Goal: Task Accomplishment & Management: Use online tool/utility

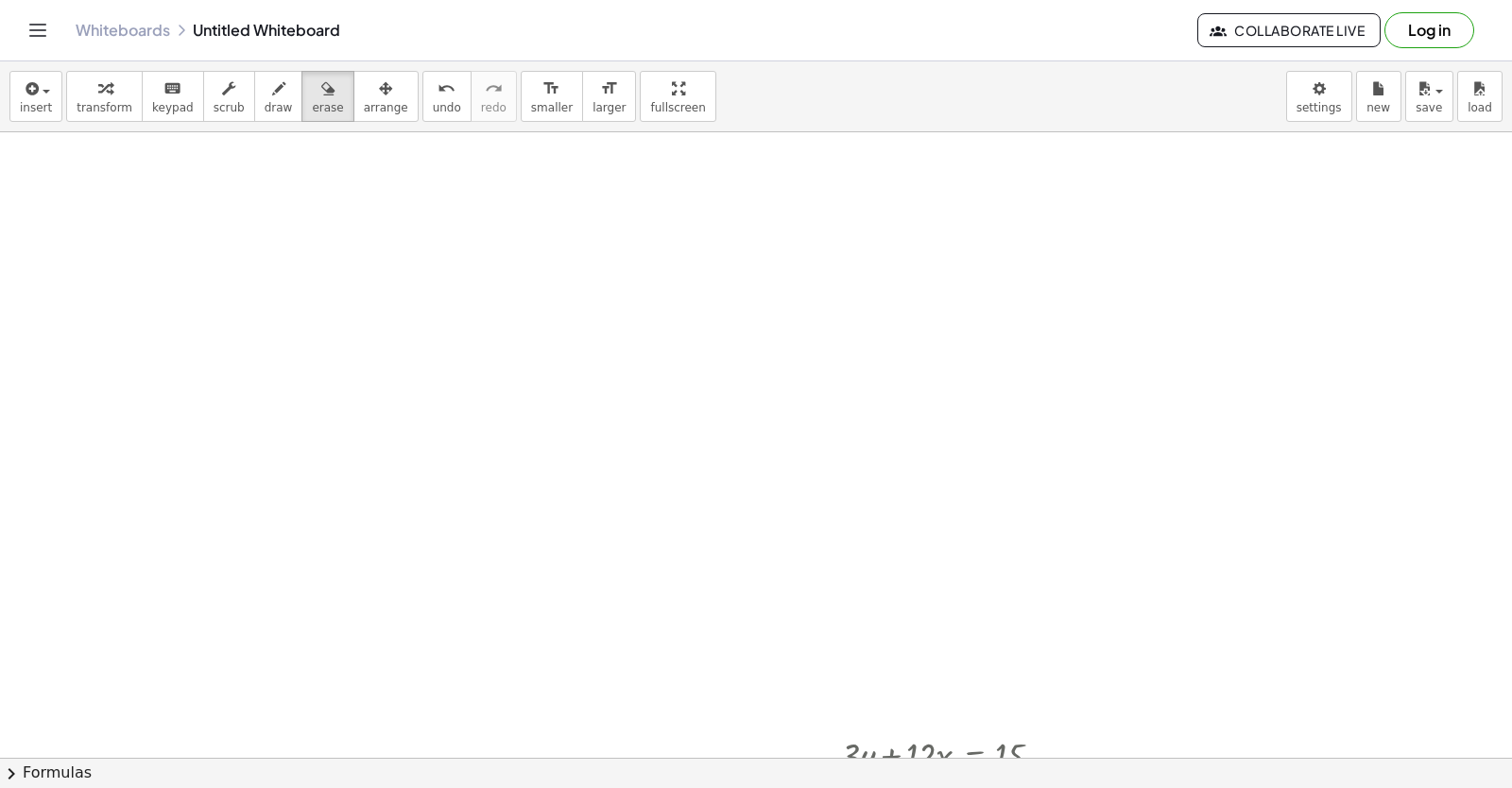
scroll to position [8603, 0]
drag, startPoint x: 1384, startPoint y: 100, endPoint x: 1453, endPoint y: 345, distance: 254.5
click at [1382, 105] on span "new" at bounding box center [1378, 108] width 23 height 14
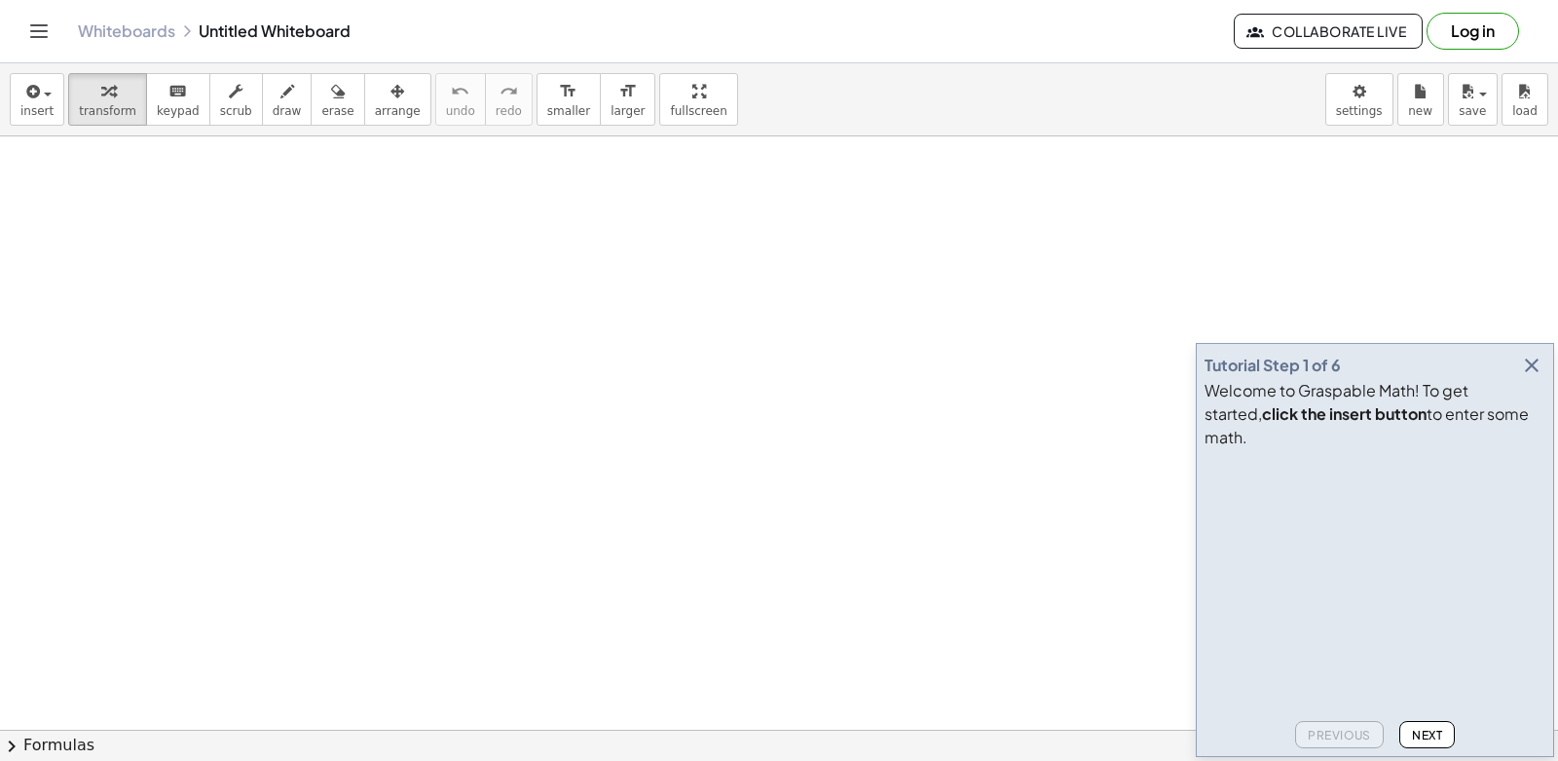
drag, startPoint x: 1185, startPoint y: 206, endPoint x: 1341, endPoint y: 131, distance: 172.5
click at [1359, 90] on body "Graspable Math Activities Get Started Activity Bank Assigned Work Classes White…" at bounding box center [779, 380] width 1558 height 761
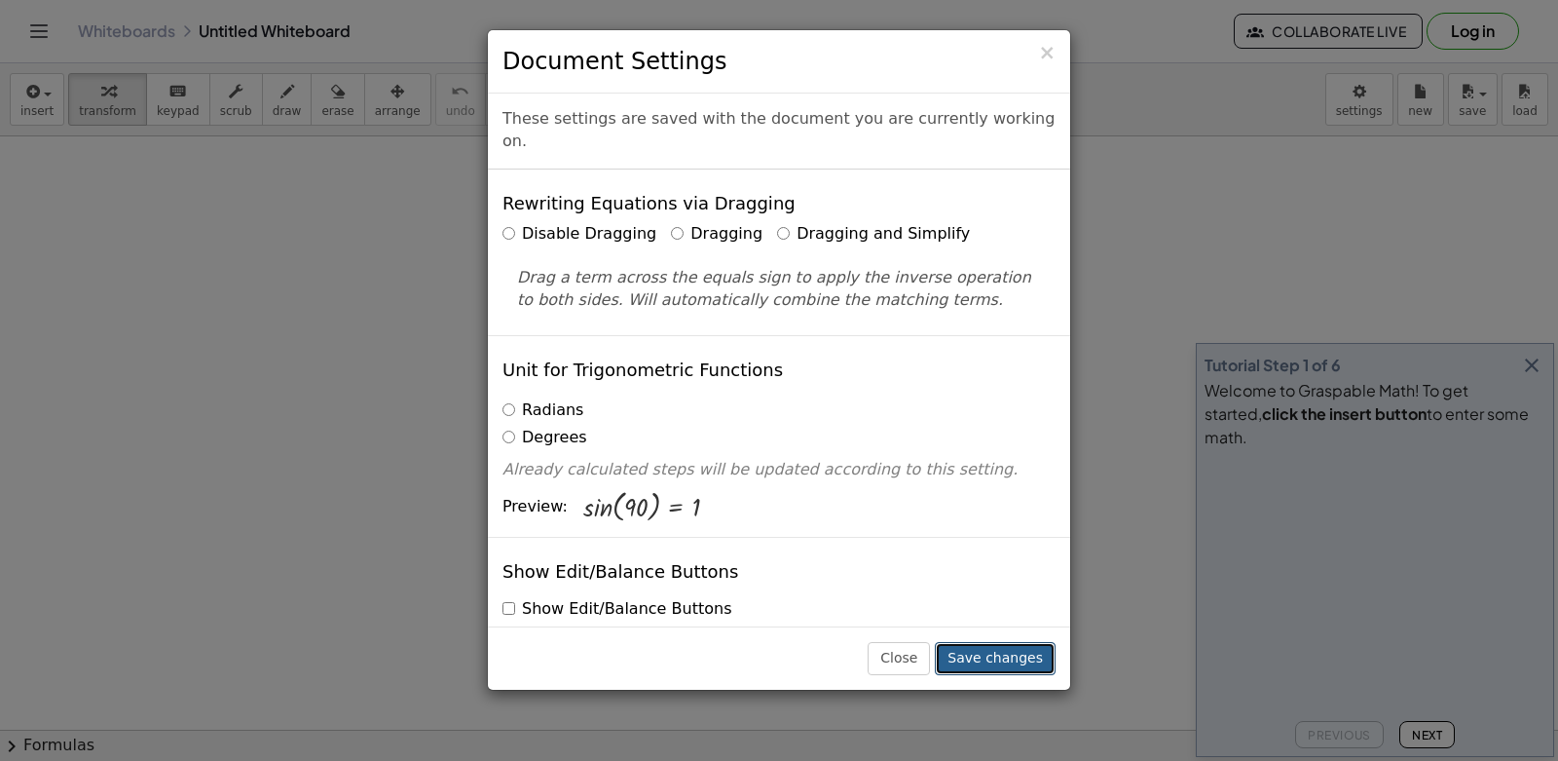
click at [992, 649] on button "Save changes" at bounding box center [995, 658] width 121 height 33
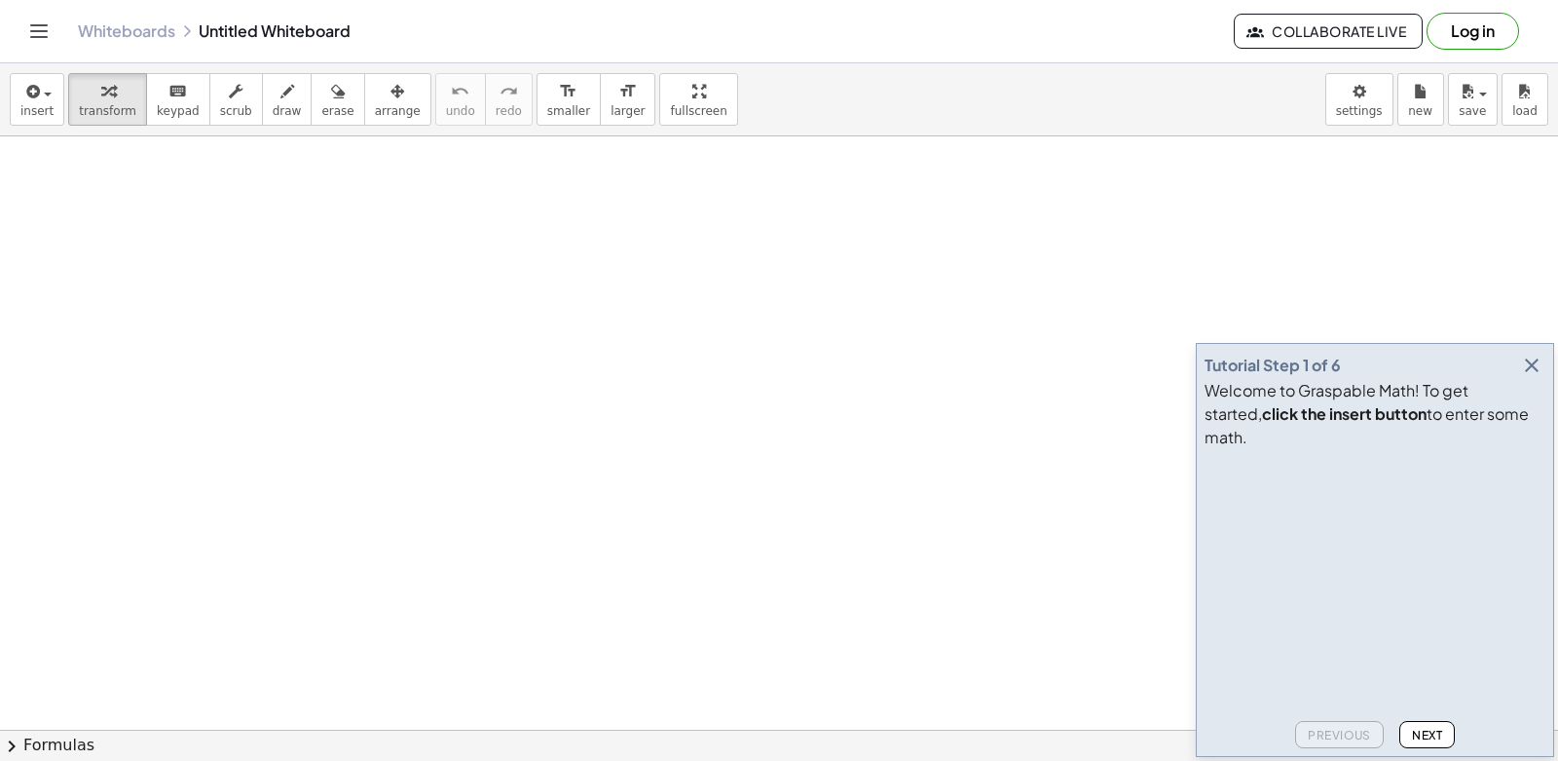
click at [1531, 377] on icon "button" at bounding box center [1531, 365] width 23 height 23
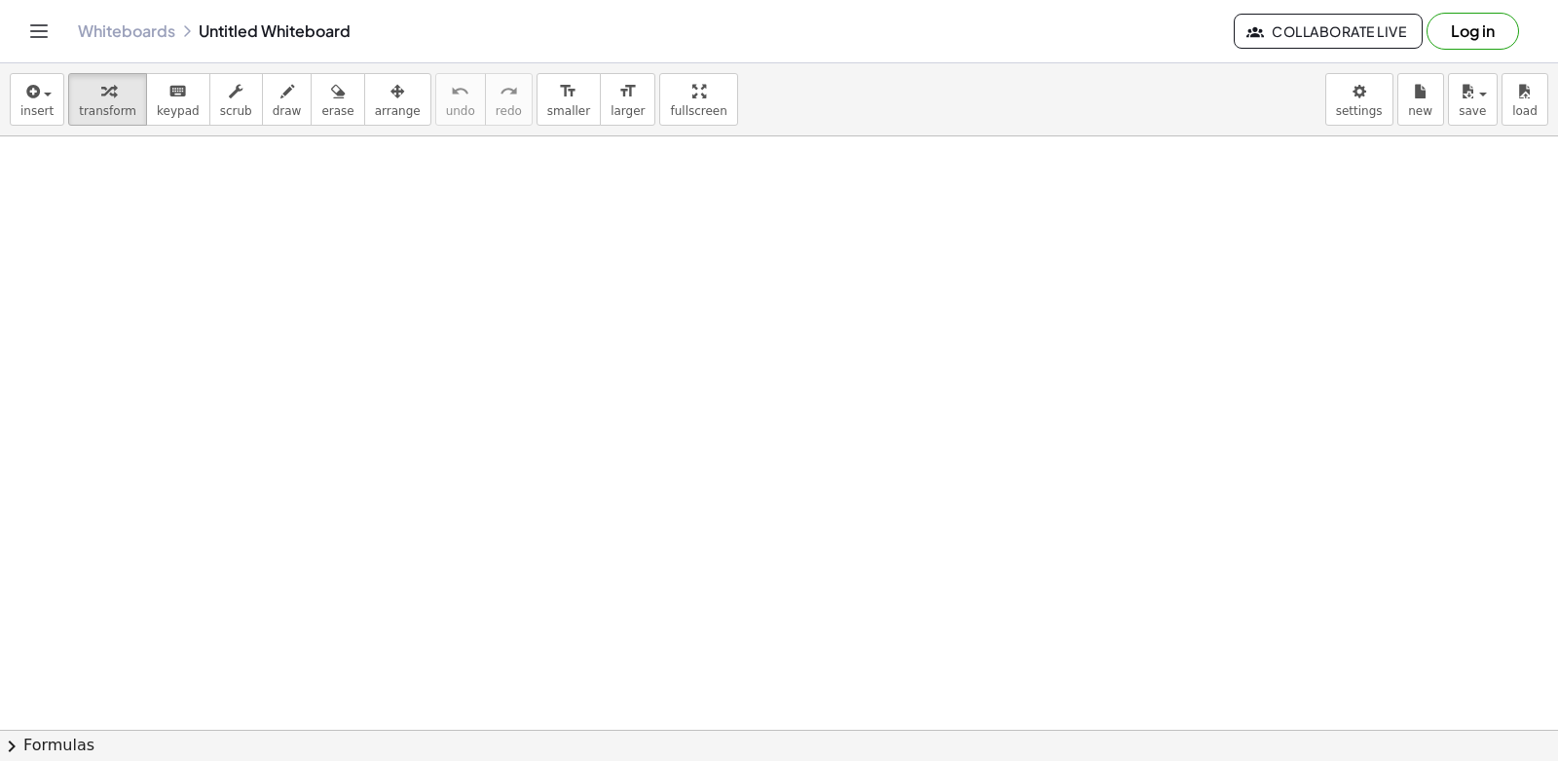
drag, startPoint x: 903, startPoint y: 379, endPoint x: 891, endPoint y: 385, distance: 13.1
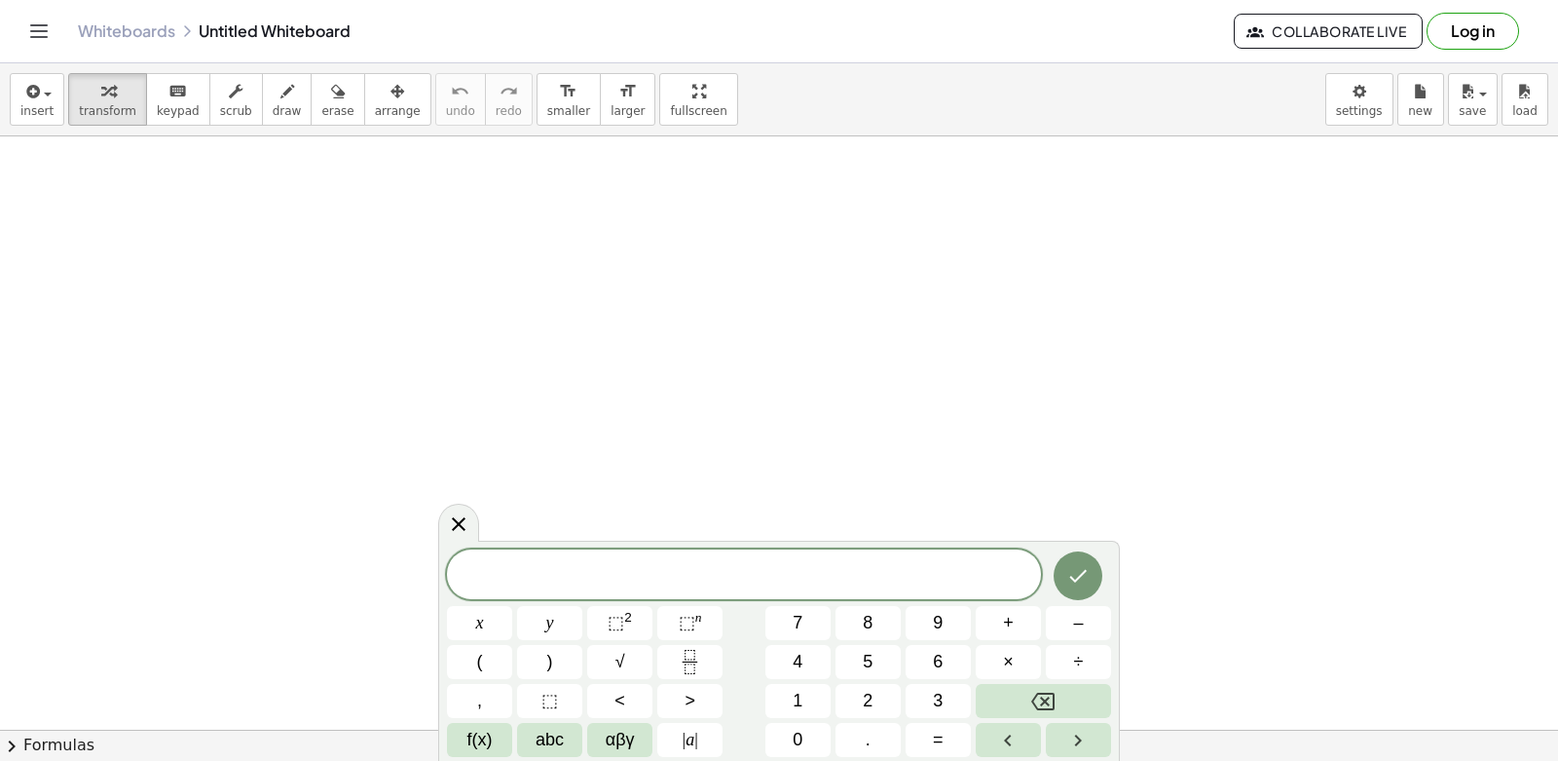
click at [941, 579] on span at bounding box center [744, 575] width 594 height 29
click at [556, 626] on button "y" at bounding box center [549, 623] width 65 height 34
click at [994, 631] on button "+" at bounding box center [1008, 623] width 65 height 34
click at [477, 623] on span "x" at bounding box center [480, 623] width 8 height 26
click at [936, 745] on span "=" at bounding box center [938, 740] width 11 height 26
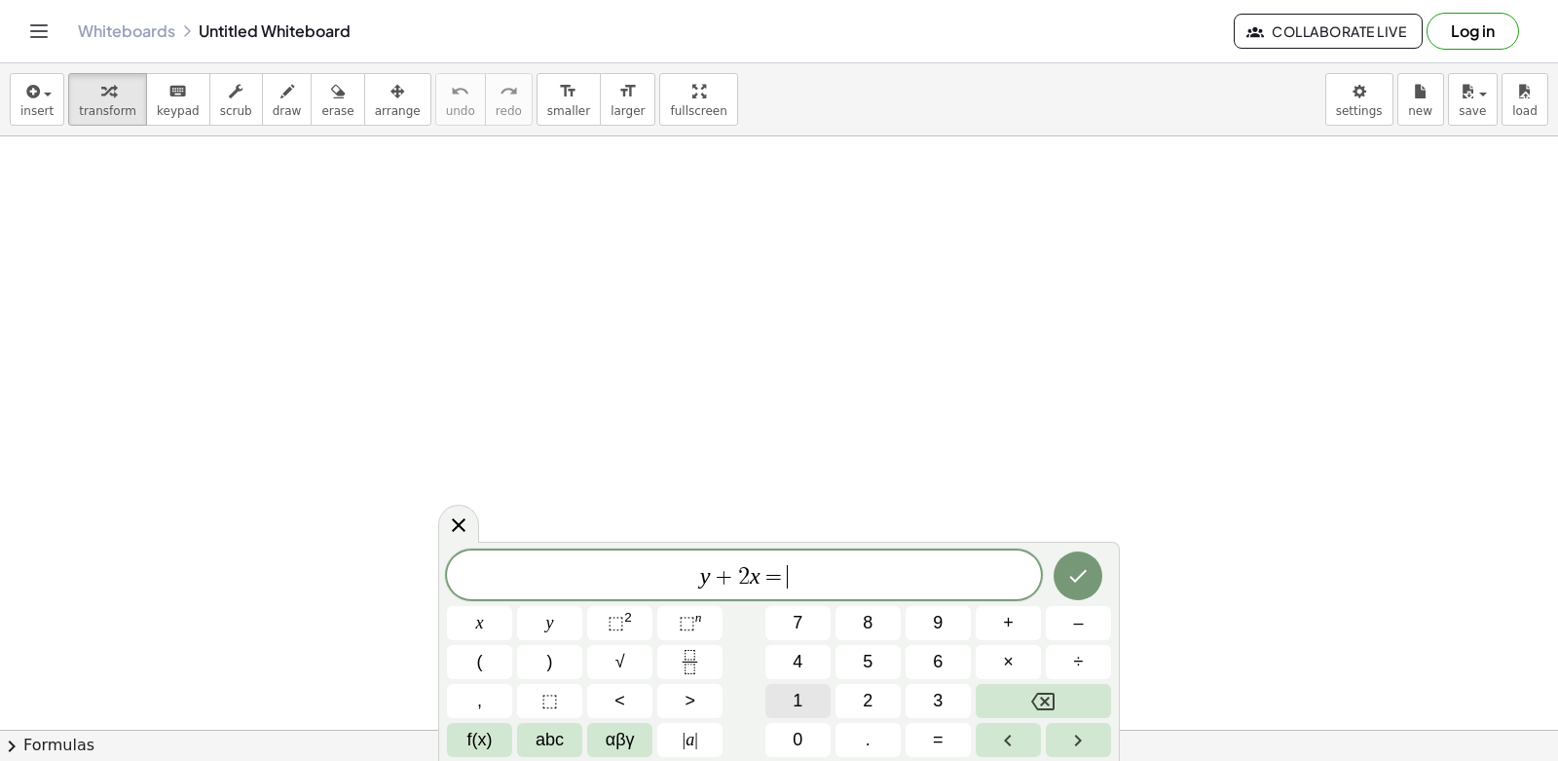
click at [804, 712] on button "1" at bounding box center [798, 701] width 65 height 34
click at [811, 741] on button "0" at bounding box center [798, 740] width 65 height 34
click at [1086, 579] on icon "Done" at bounding box center [1077, 575] width 23 height 23
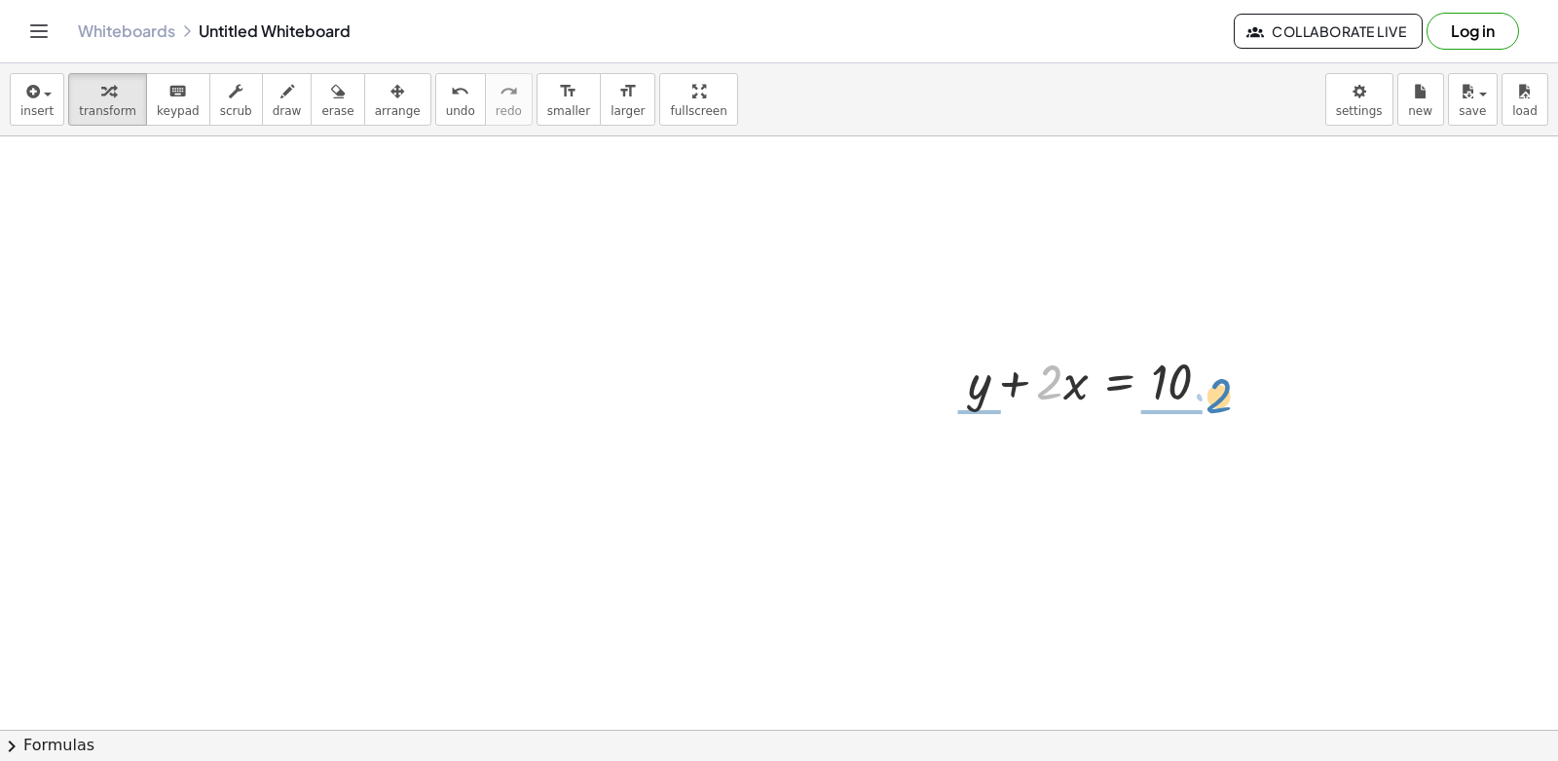
drag, startPoint x: 1059, startPoint y: 377, endPoint x: 1228, endPoint y: 391, distance: 170.0
click at [1228, 391] on div at bounding box center [1097, 380] width 278 height 66
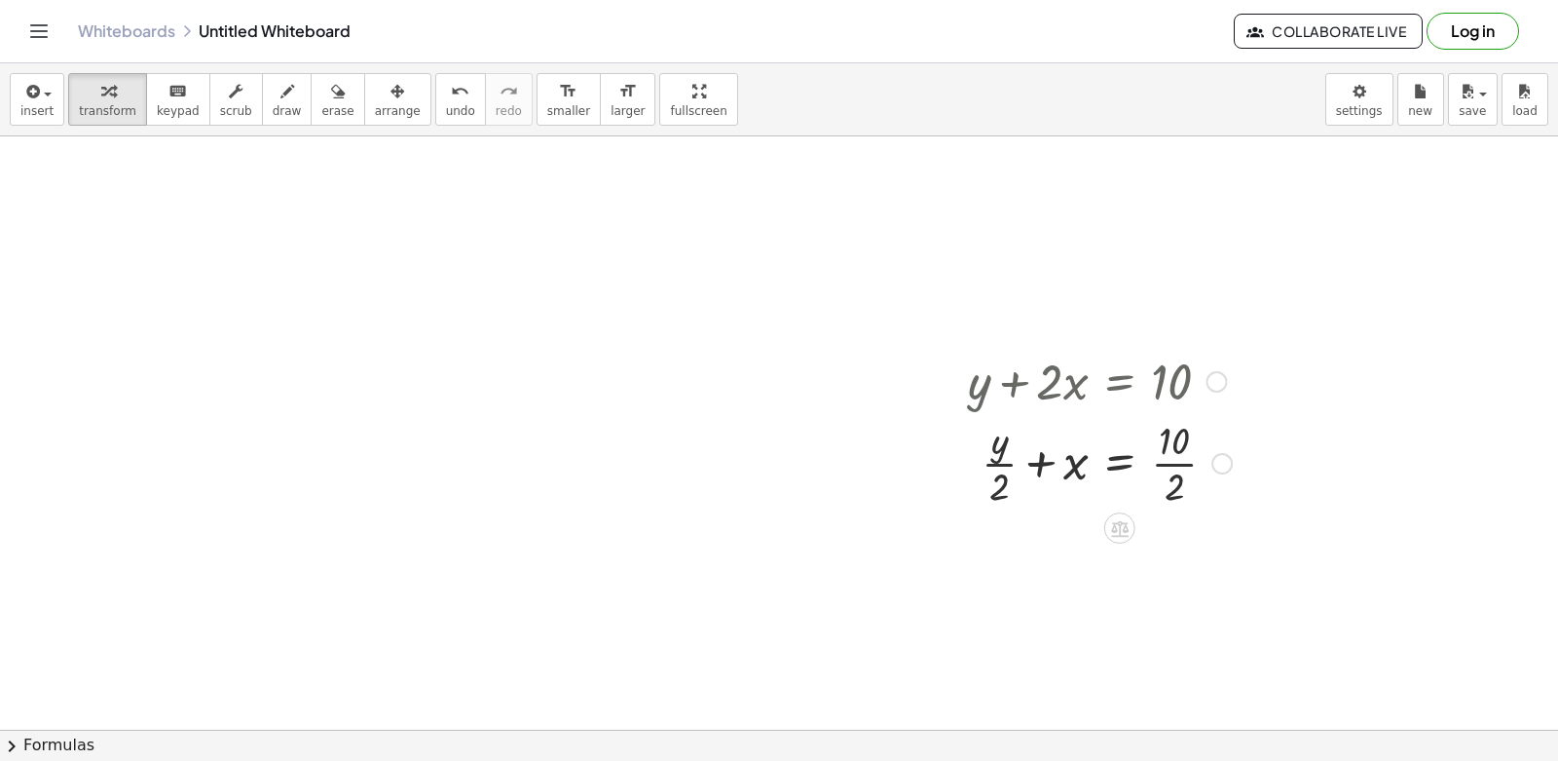
click at [1223, 454] on div at bounding box center [1222, 463] width 21 height 21
drag, startPoint x: 1223, startPoint y: 454, endPoint x: 1114, endPoint y: 476, distance: 111.4
click at [1120, 464] on div "+ y + x = 10 · · 2 · · 2" at bounding box center [1120, 464] width 0 height 0
drag, startPoint x: 1056, startPoint y: 380, endPoint x: 1084, endPoint y: 423, distance: 51.3
drag, startPoint x: 1084, startPoint y: 423, endPoint x: 1087, endPoint y: 535, distance: 112.0
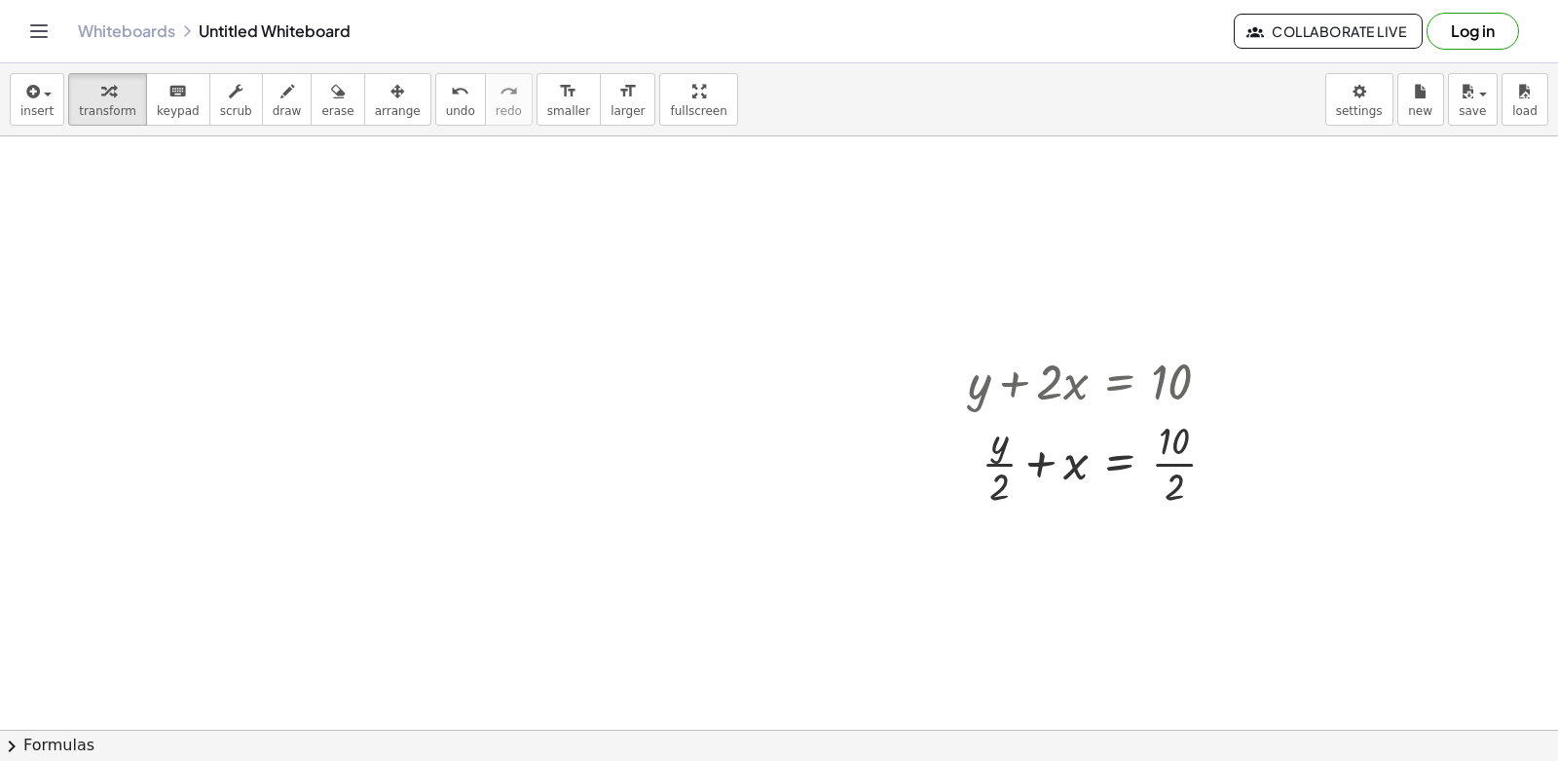
drag, startPoint x: 1276, startPoint y: 616, endPoint x: 1270, endPoint y: 741, distance: 125.8
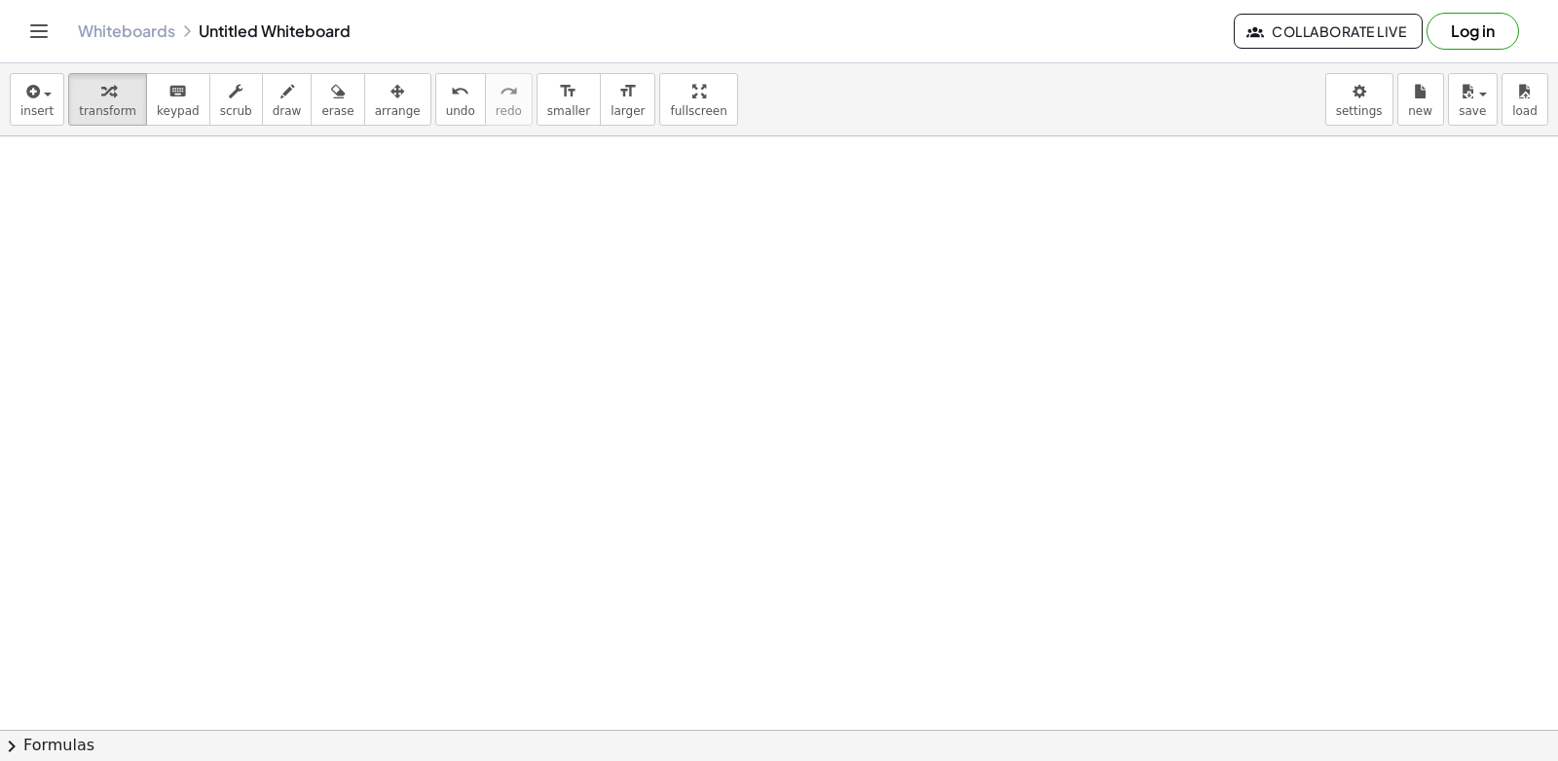
scroll to position [720, 0]
click at [783, 590] on div at bounding box center [779, 306] width 1558 height 1779
click at [873, 534] on div at bounding box center [779, 306] width 1558 height 1779
drag, startPoint x: 873, startPoint y: 535, endPoint x: 748, endPoint y: 520, distance: 125.5
click at [706, 527] on div at bounding box center [779, 306] width 1558 height 1779
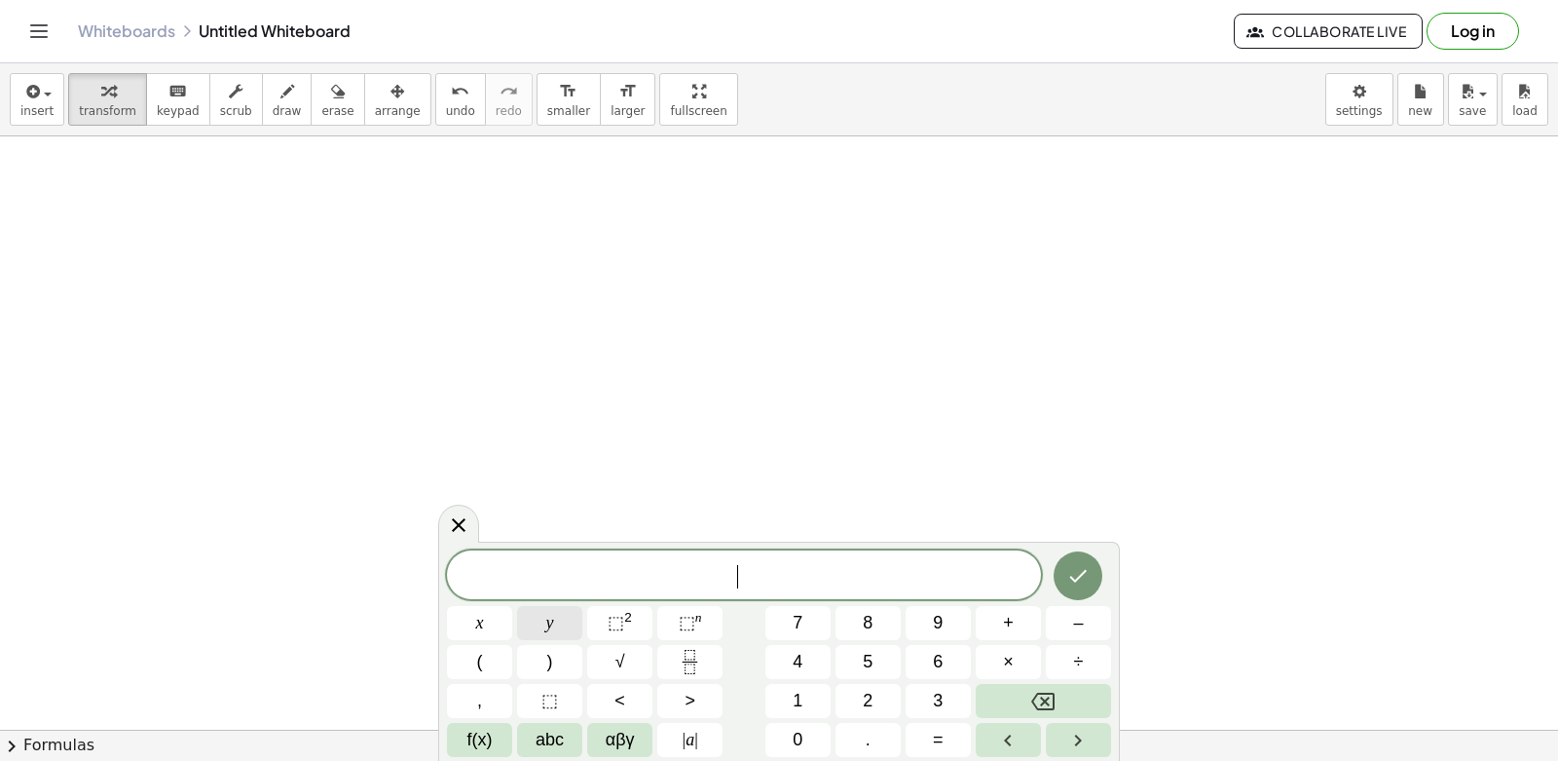
click at [562, 633] on button "y" at bounding box center [549, 623] width 65 height 34
click at [1070, 629] on button "–" at bounding box center [1078, 623] width 65 height 34
click at [880, 668] on button "5" at bounding box center [868, 662] width 65 height 34
click at [495, 623] on button "x" at bounding box center [479, 623] width 65 height 34
click at [945, 738] on button "=" at bounding box center [938, 740] width 65 height 34
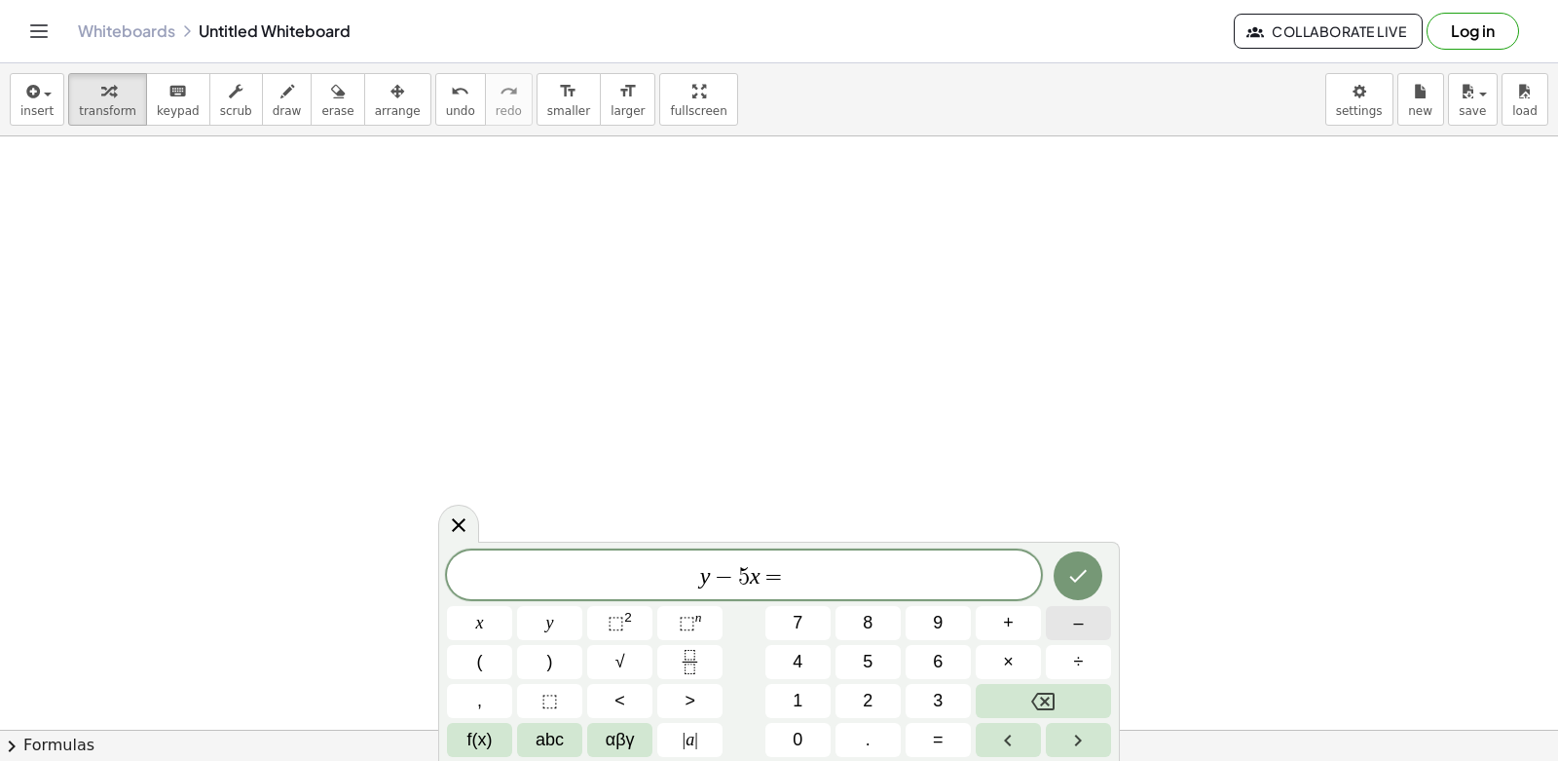
click at [1087, 620] on button "–" at bounding box center [1078, 623] width 65 height 34
click at [885, 702] on button "2" at bounding box center [868, 701] width 65 height 34
click at [1091, 578] on button "Done" at bounding box center [1078, 575] width 49 height 49
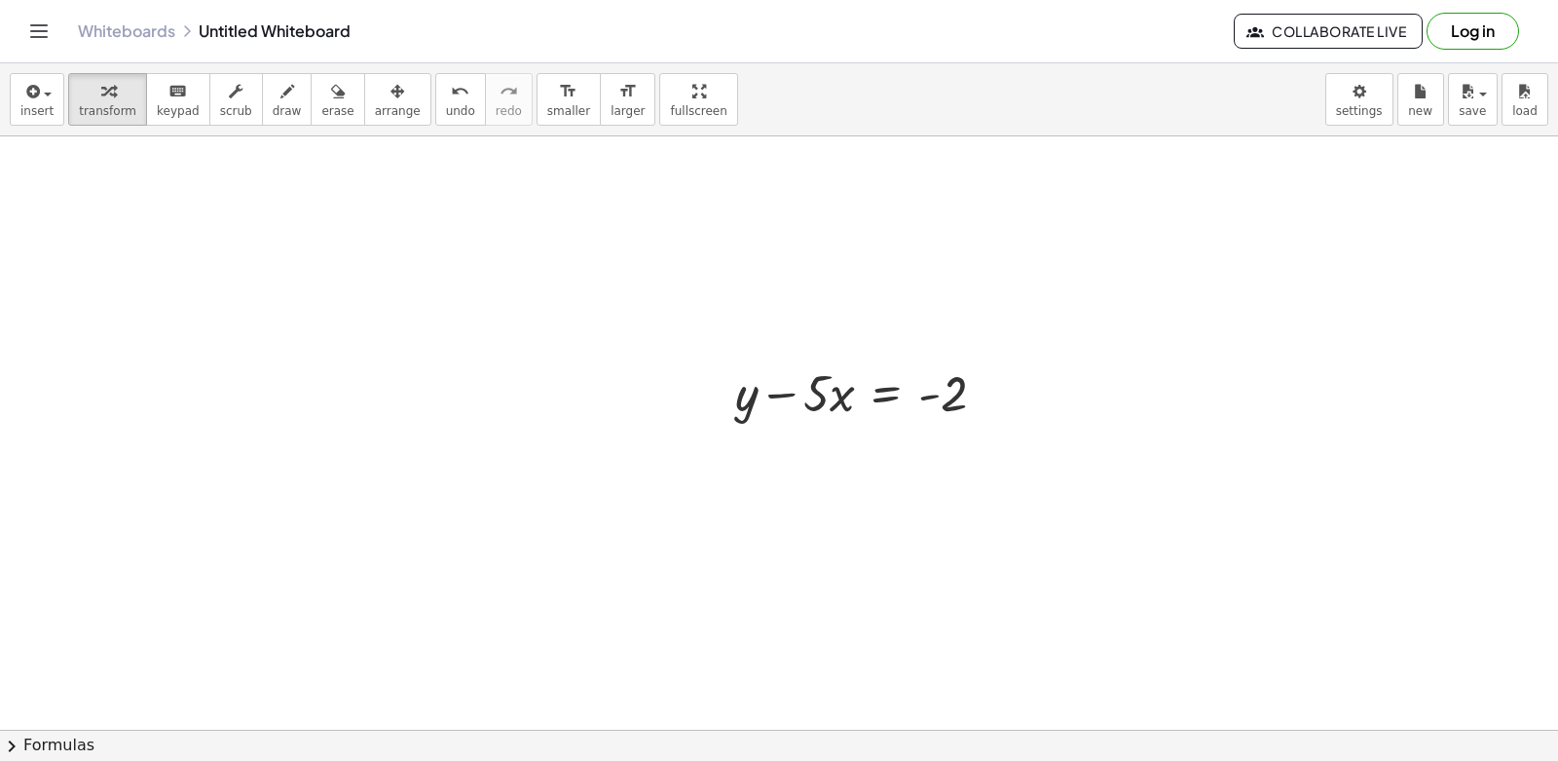
scroll to position [915, 0]
click at [806, 380] on div at bounding box center [868, 370] width 285 height 66
drag, startPoint x: 806, startPoint y: 375, endPoint x: 809, endPoint y: 576, distance: 200.7
click at [809, 576] on div at bounding box center [779, 111] width 1558 height 1779
drag, startPoint x: 820, startPoint y: 382, endPoint x: 979, endPoint y: 379, distance: 158.8
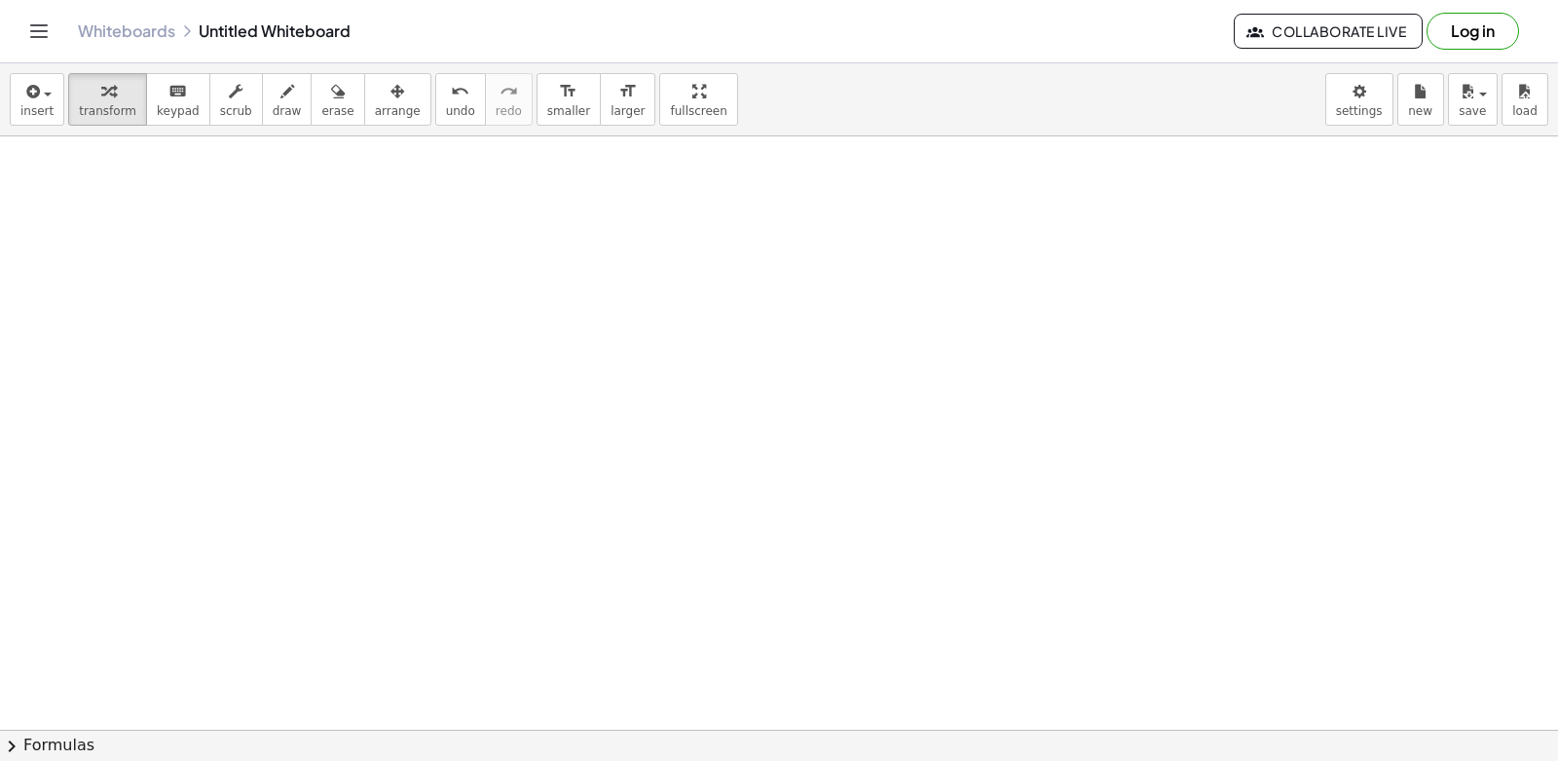
scroll to position [1576, 0]
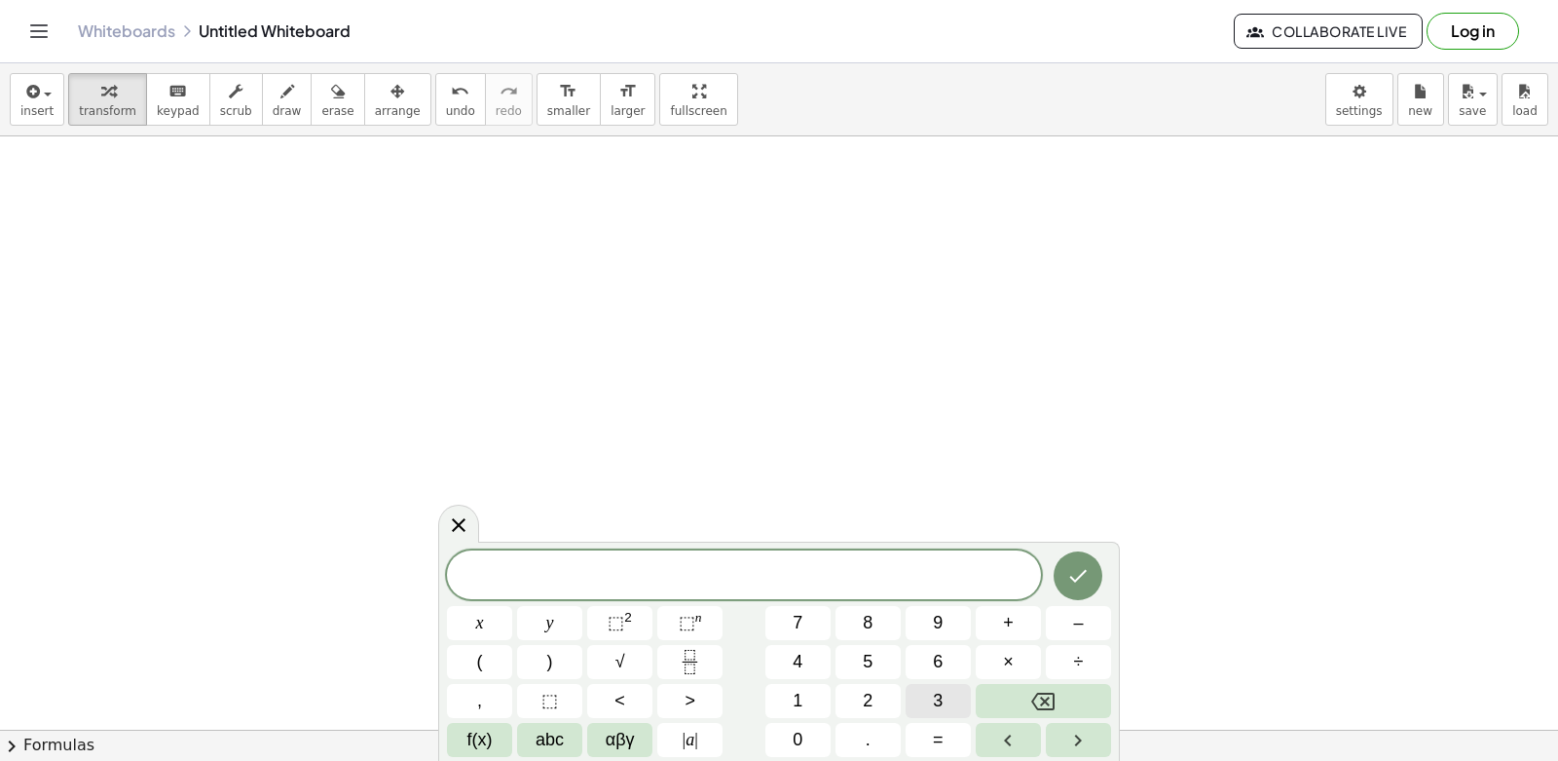
click at [953, 699] on button "3" at bounding box center [938, 701] width 65 height 34
click at [563, 618] on button "y" at bounding box center [549, 623] width 65 height 34
click at [1010, 620] on span "+" at bounding box center [1008, 623] width 11 height 26
click at [822, 713] on button "1" at bounding box center [798, 701] width 65 height 34
click at [880, 704] on button "2" at bounding box center [868, 701] width 65 height 34
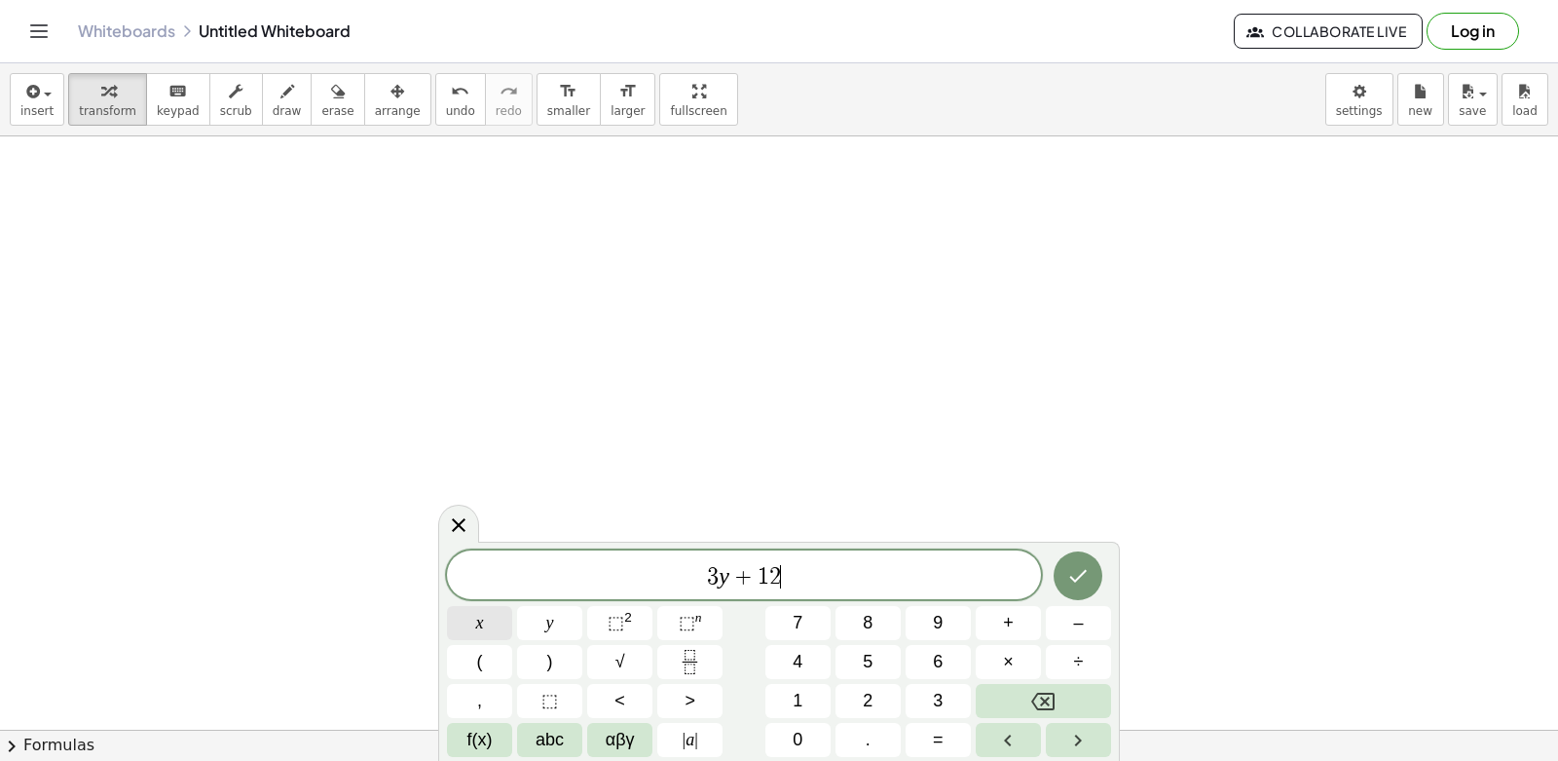
click at [515, 623] on div "3 y + 1 2 ​ x y ⬚ 2 ⬚ n 7 8 9 + – ( ) √ 4 5 6 × ÷ , ⬚ < > 1 2 3 f(x) abc αβγ | …" at bounding box center [779, 653] width 664 height 206
click at [944, 745] on button "=" at bounding box center [938, 740] width 65 height 34
click at [816, 691] on button "1" at bounding box center [798, 701] width 65 height 34
click at [884, 661] on button "5" at bounding box center [868, 662] width 65 height 34
click at [1087, 566] on icon "Done" at bounding box center [1077, 575] width 23 height 23
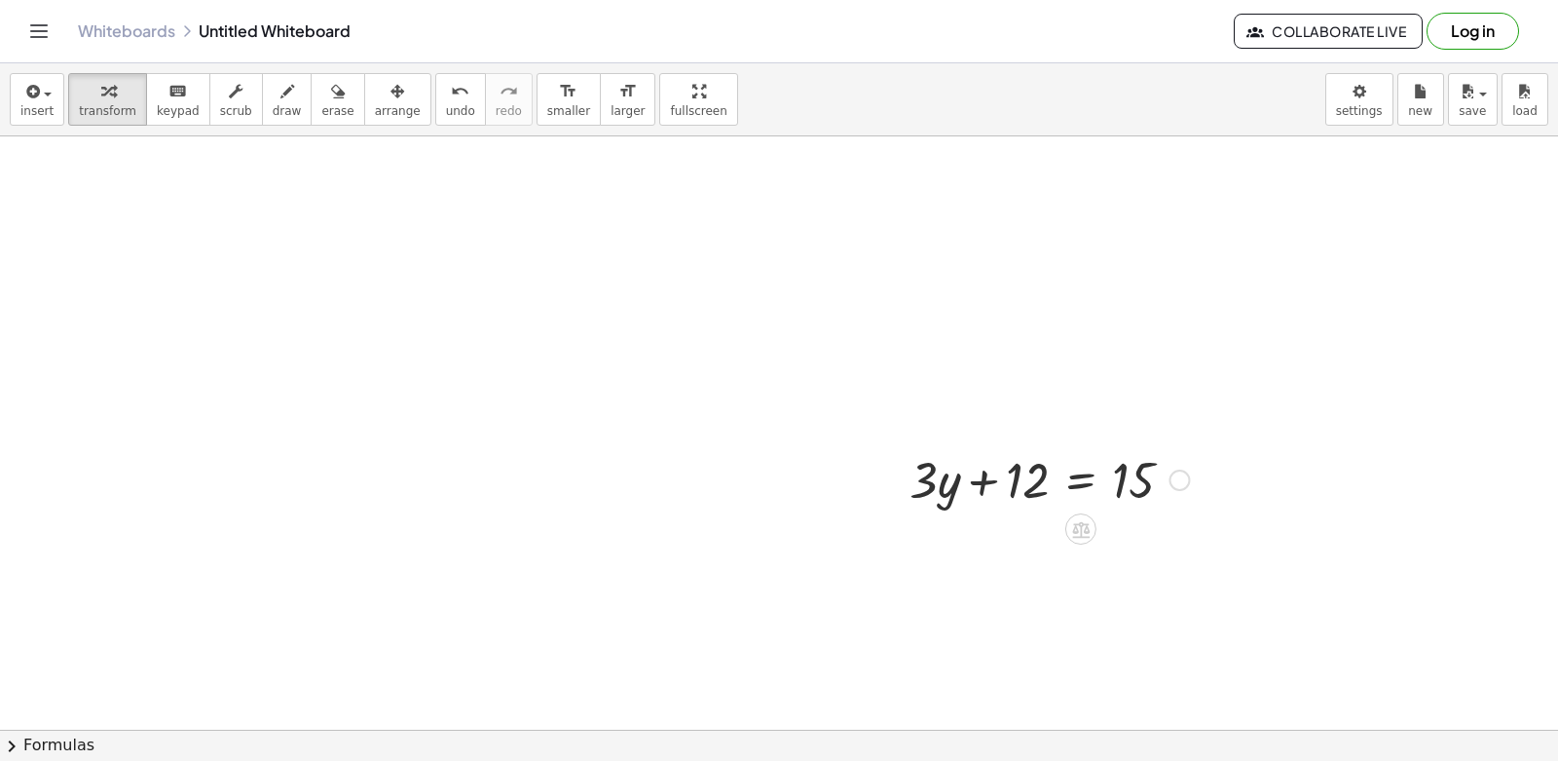
click at [1046, 478] on div at bounding box center [1049, 478] width 299 height 66
click at [1091, 464] on div at bounding box center [1049, 478] width 299 height 66
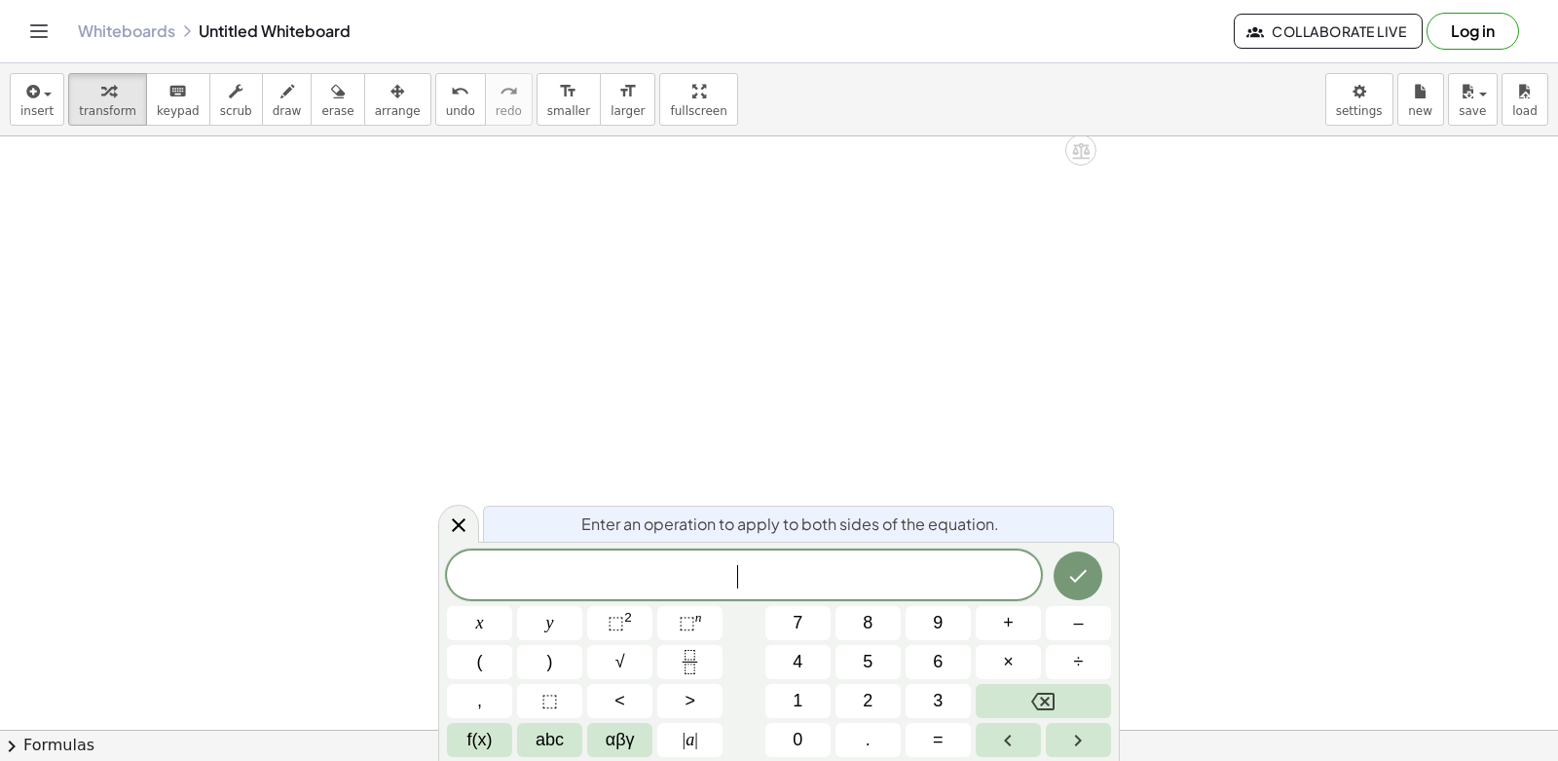
scroll to position [2266, 0]
click at [925, 708] on button "3" at bounding box center [938, 701] width 65 height 34
click at [544, 628] on button "y" at bounding box center [549, 623] width 65 height 34
click at [1015, 623] on button "+" at bounding box center [1008, 623] width 65 height 34
click at [815, 708] on button "1" at bounding box center [798, 701] width 65 height 34
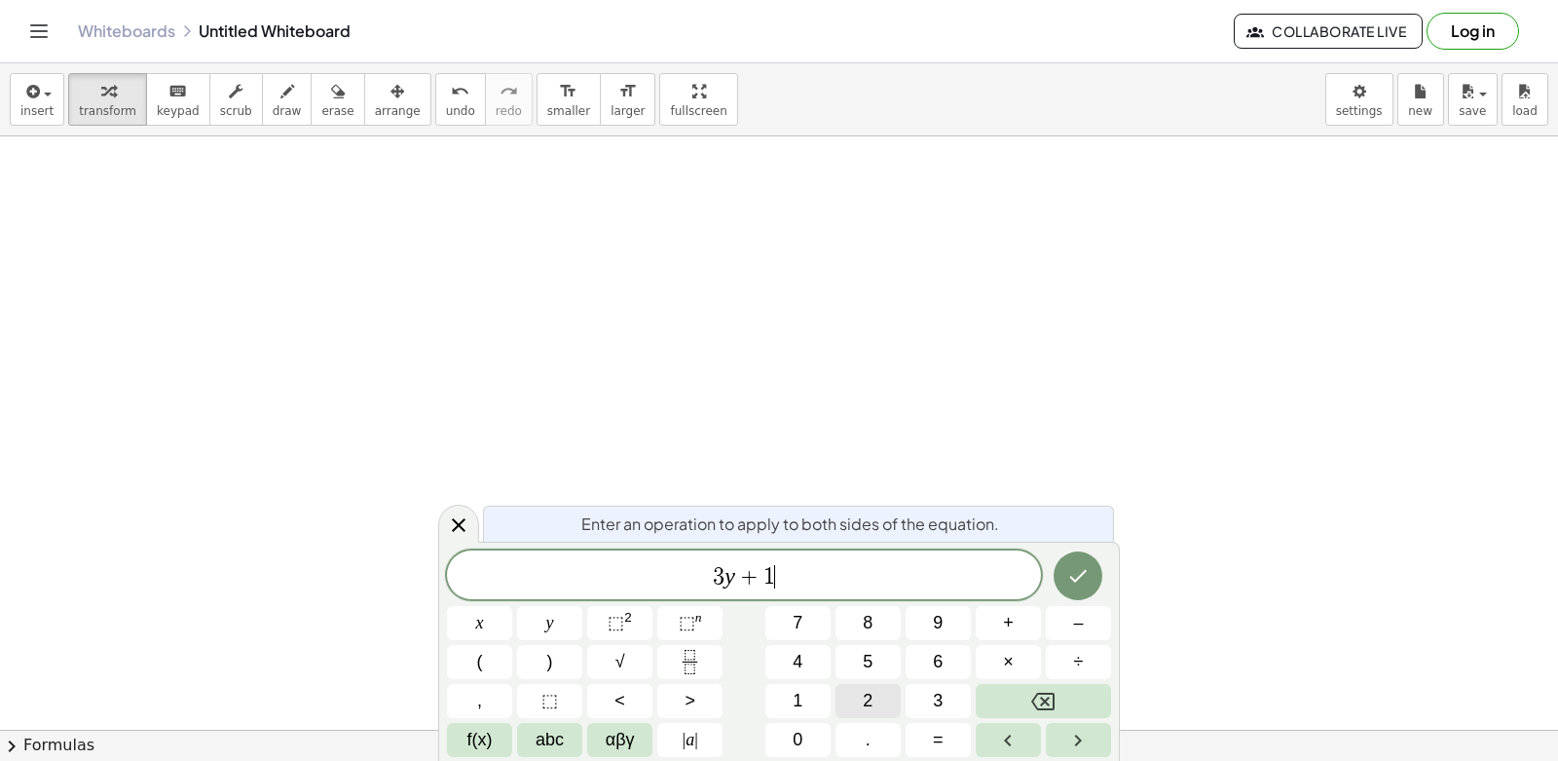
click at [857, 699] on button "2" at bounding box center [868, 701] width 65 height 34
click at [495, 630] on button "x" at bounding box center [479, 623] width 65 height 34
click at [948, 742] on button "=" at bounding box center [938, 740] width 65 height 34
click at [789, 702] on button "1" at bounding box center [798, 701] width 65 height 34
click at [873, 662] on span "5" at bounding box center [868, 662] width 10 height 26
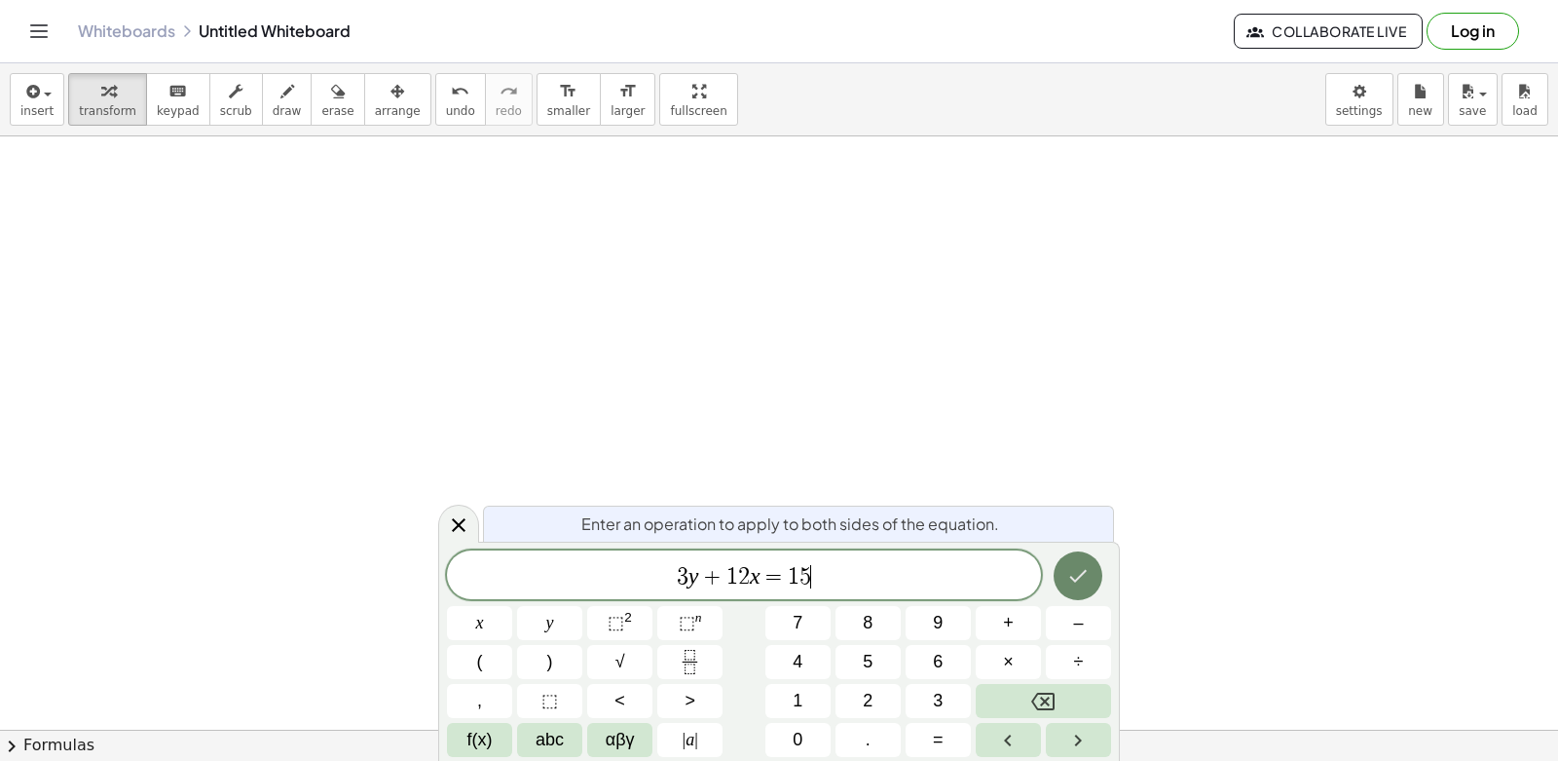
click at [1071, 578] on icon "Done" at bounding box center [1079, 576] width 18 height 13
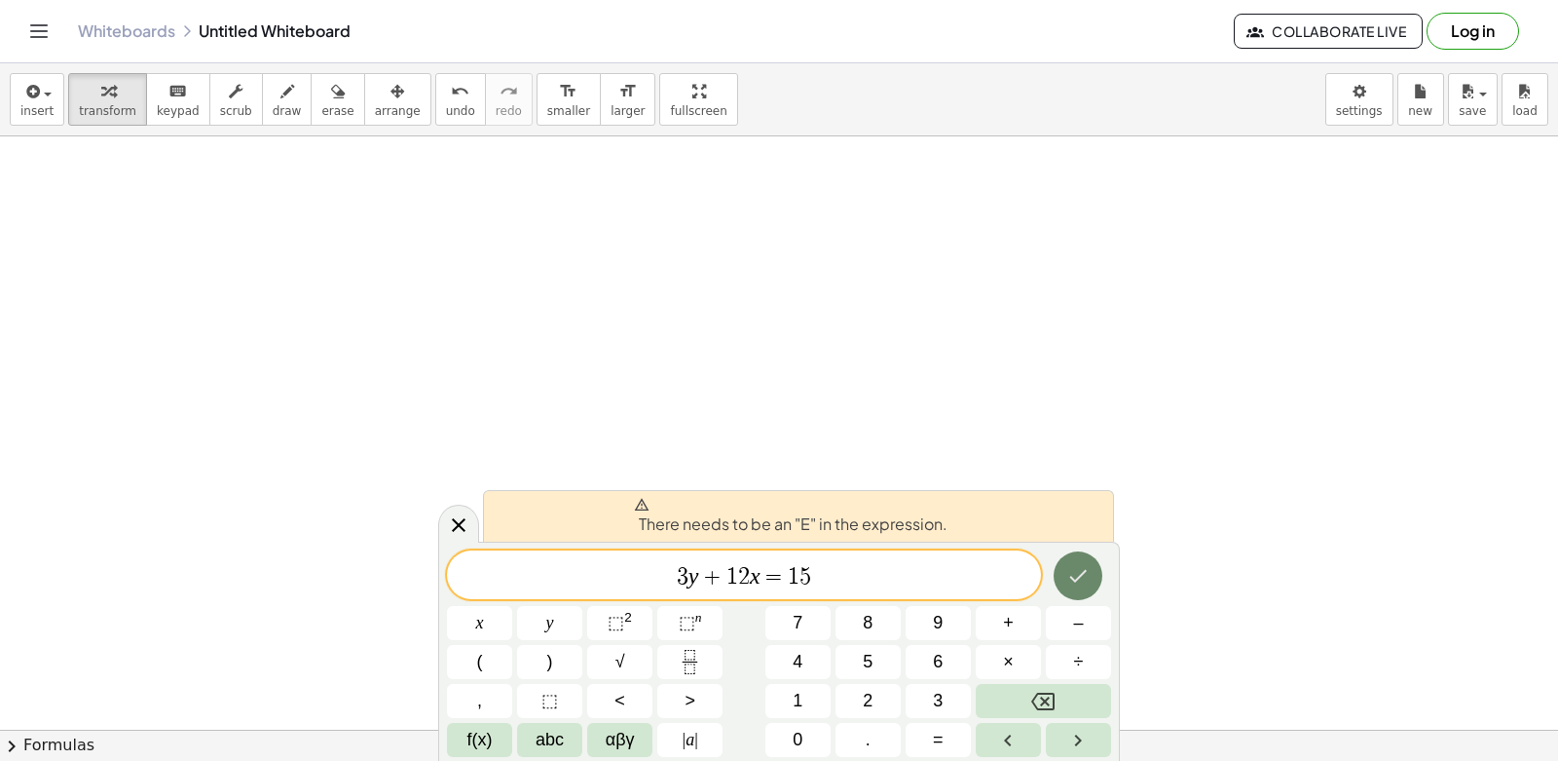
click at [1098, 580] on button "Done" at bounding box center [1078, 575] width 49 height 49
click at [512, 606] on div at bounding box center [479, 623] width 65 height 34
click at [1041, 692] on icon "Backspace" at bounding box center [1042, 701] width 23 height 18
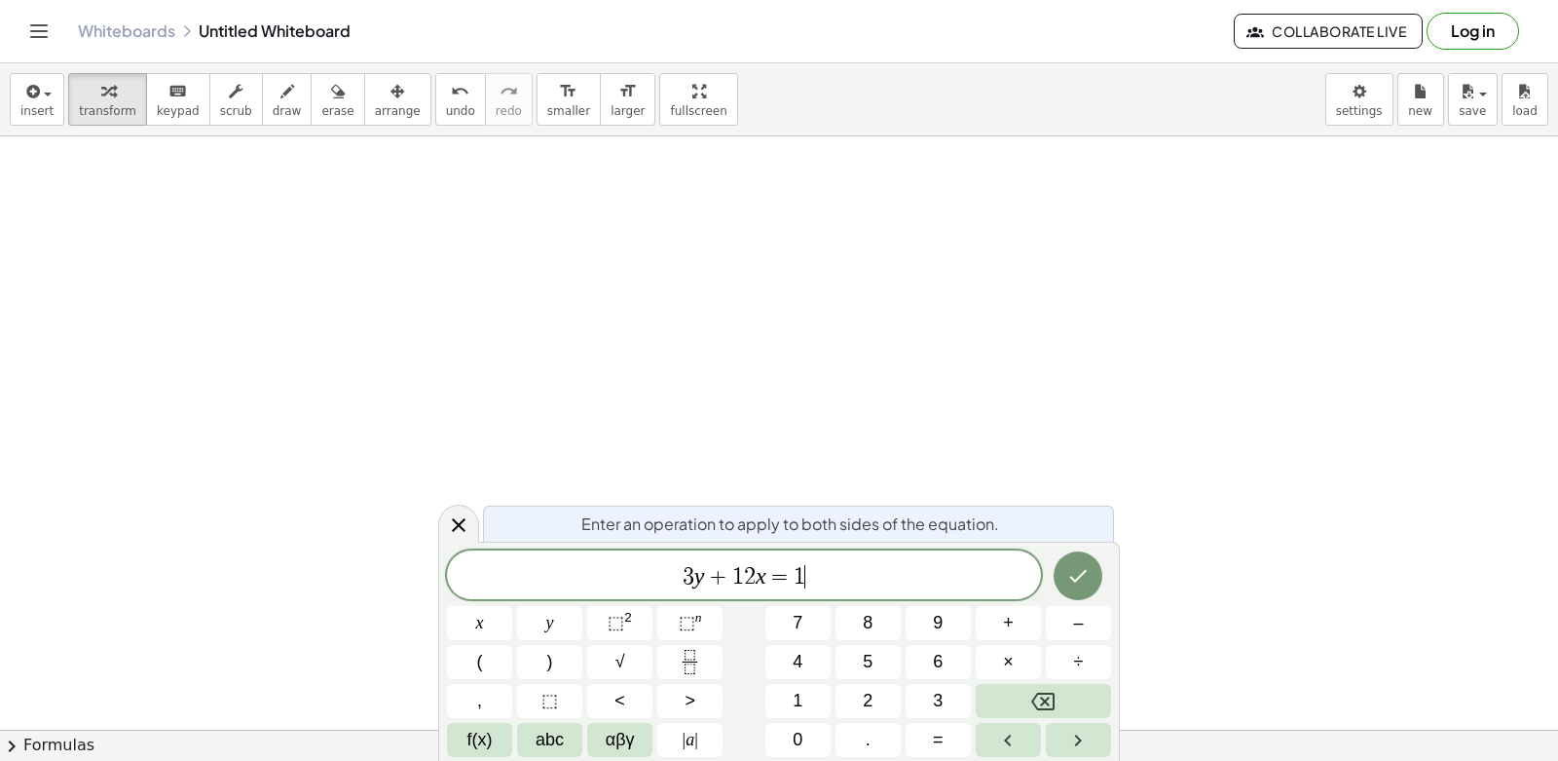
drag, startPoint x: 1065, startPoint y: 685, endPoint x: 987, endPoint y: 405, distance: 290.4
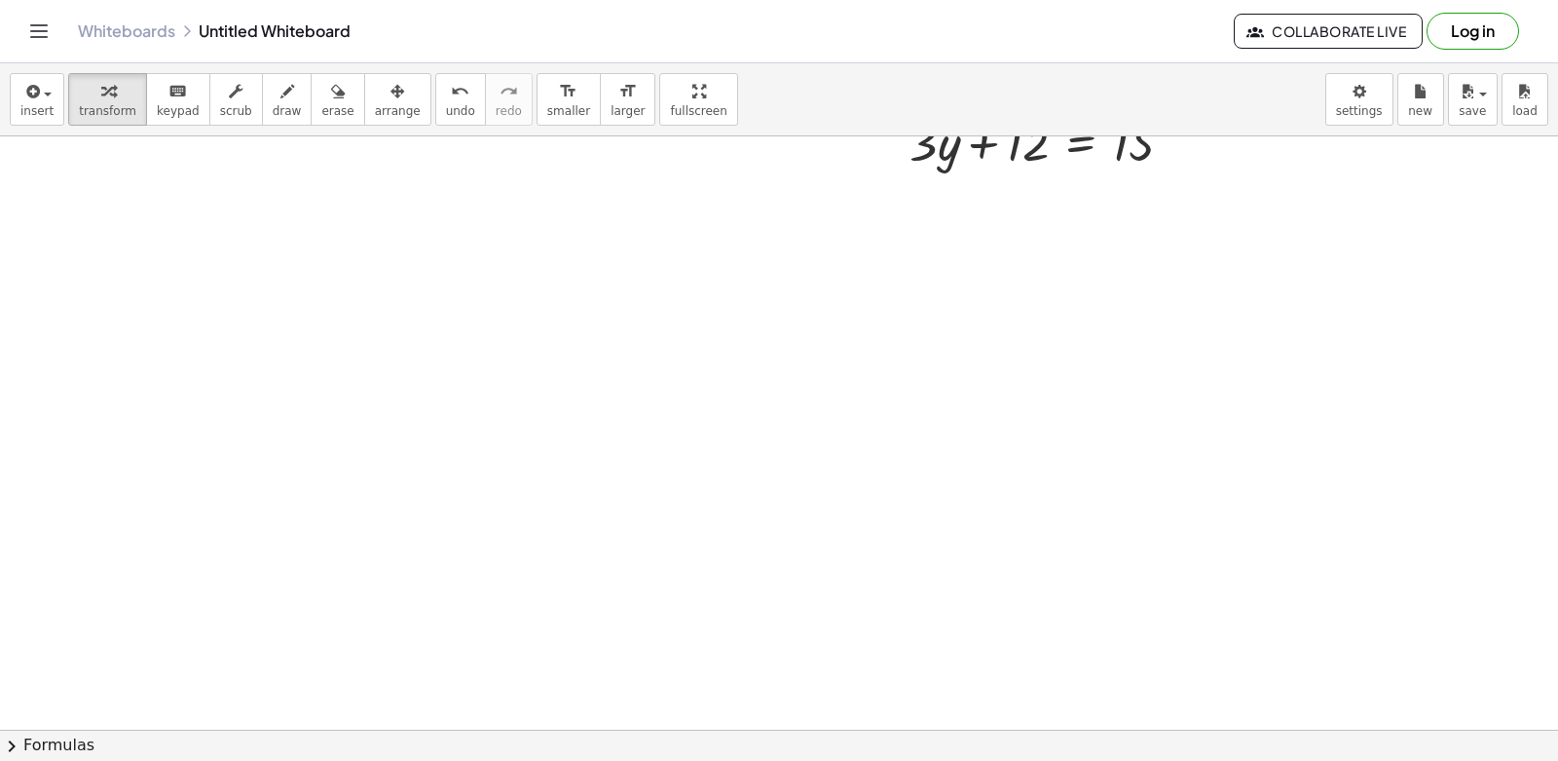
scroll to position [1965, 0]
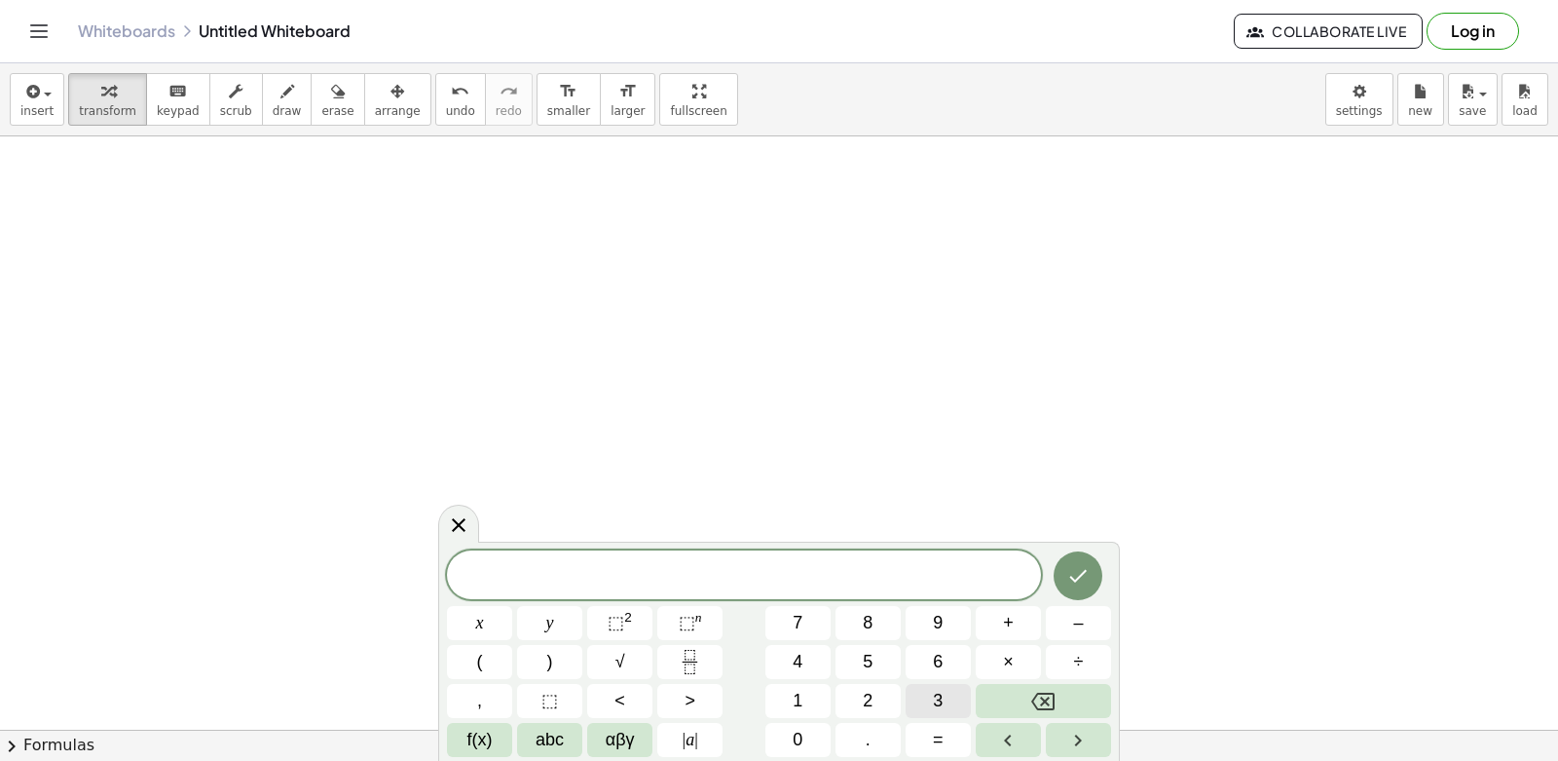
click at [934, 701] on span "3" at bounding box center [938, 701] width 10 height 26
click at [574, 621] on button "y" at bounding box center [549, 623] width 65 height 34
click at [1028, 623] on button "+" at bounding box center [1008, 623] width 65 height 34
click at [806, 711] on button "1" at bounding box center [798, 701] width 65 height 34
click at [874, 695] on button "2" at bounding box center [868, 701] width 65 height 34
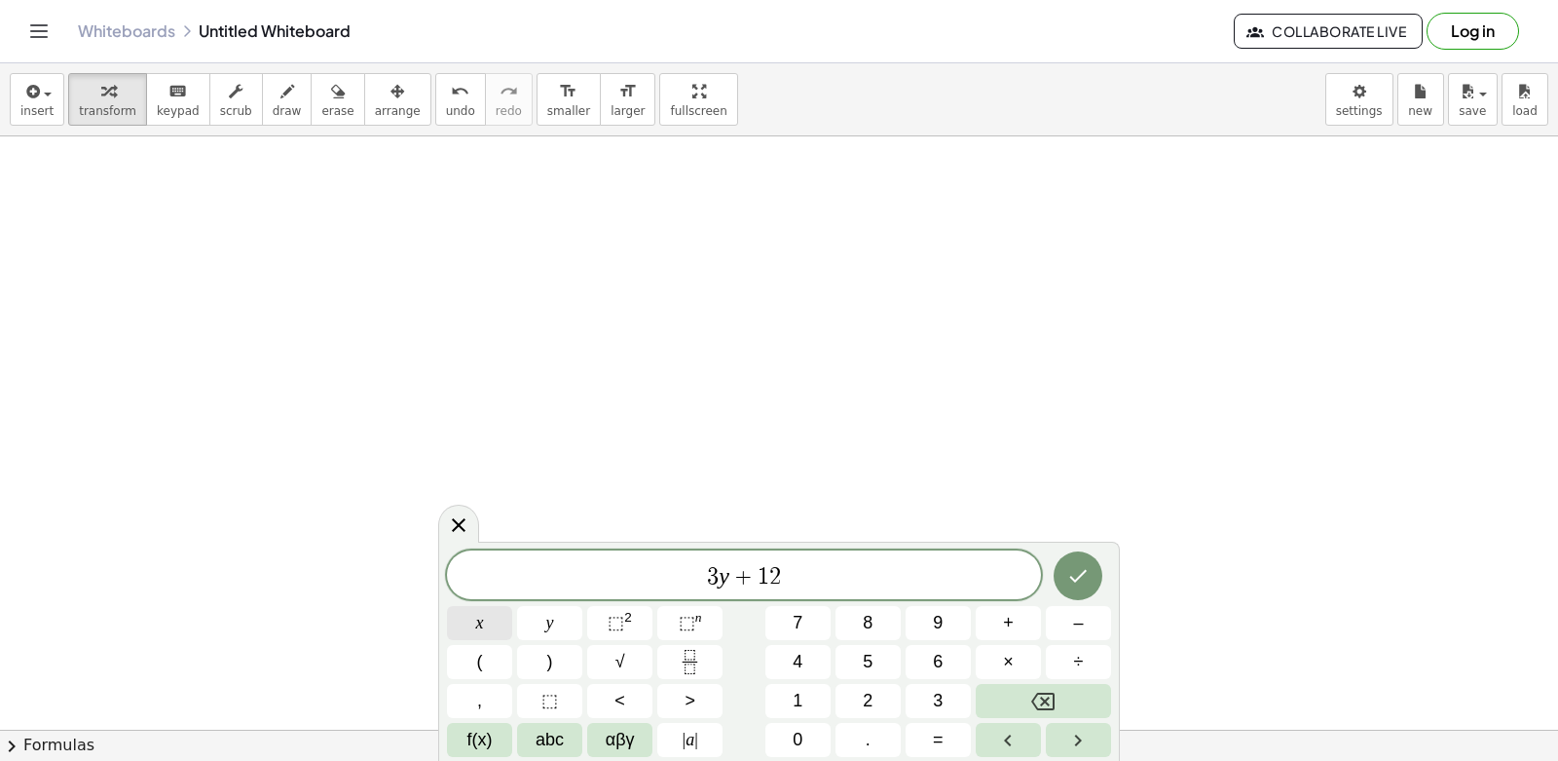
click at [500, 615] on button "x" at bounding box center [479, 623] width 65 height 34
click at [925, 728] on button "=" at bounding box center [938, 740] width 65 height 34
click at [810, 709] on button "1" at bounding box center [798, 701] width 65 height 34
click at [883, 666] on button "5" at bounding box center [868, 662] width 65 height 34
click at [1065, 582] on button "Done" at bounding box center [1078, 575] width 49 height 49
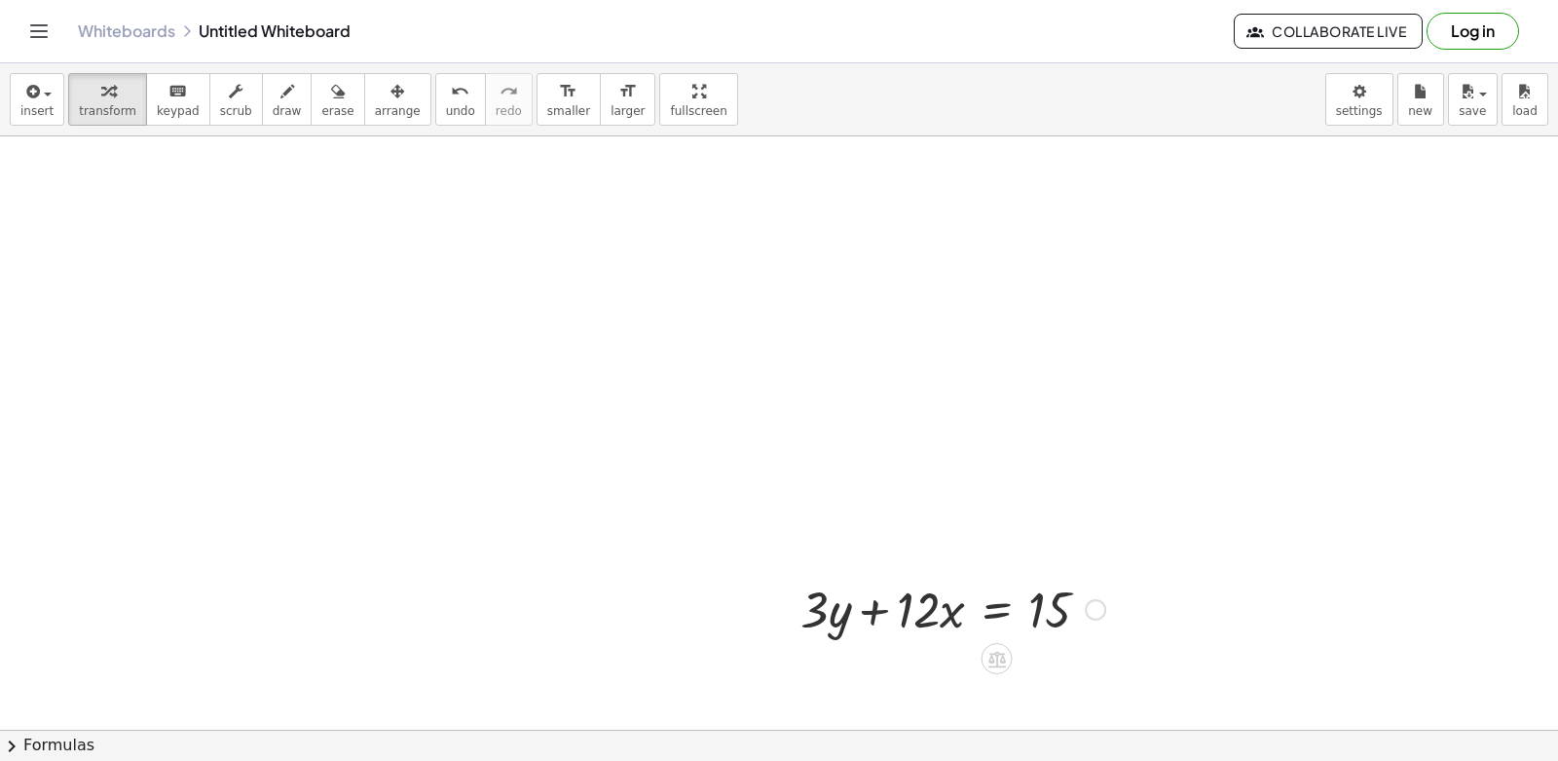
click at [872, 612] on div at bounding box center [953, 608] width 324 height 66
drag, startPoint x: 872, startPoint y: 612, endPoint x: 1082, endPoint y: 597, distance: 210.9
click at [1082, 597] on div at bounding box center [953, 608] width 324 height 66
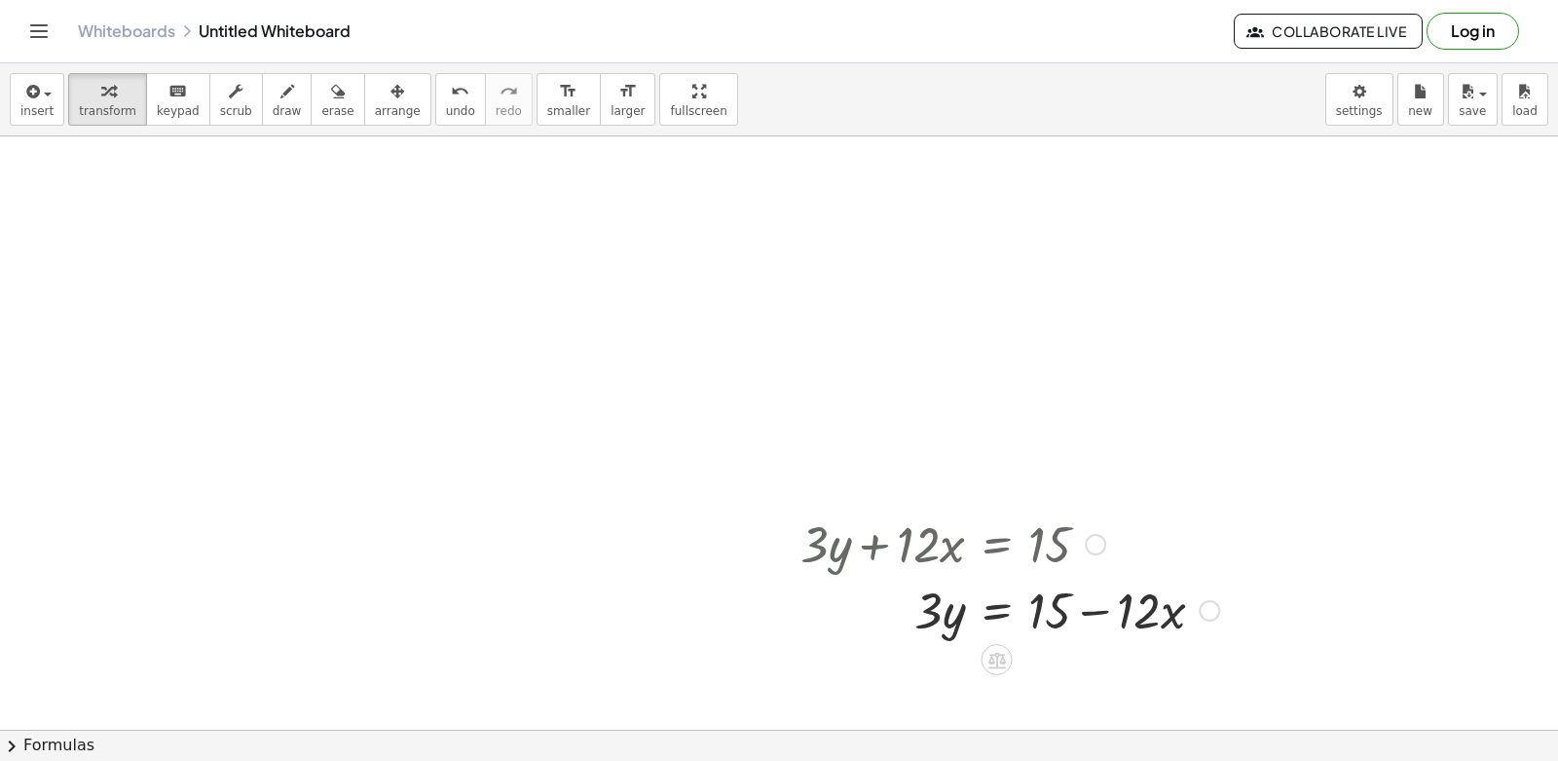
scroll to position [2160, 0]
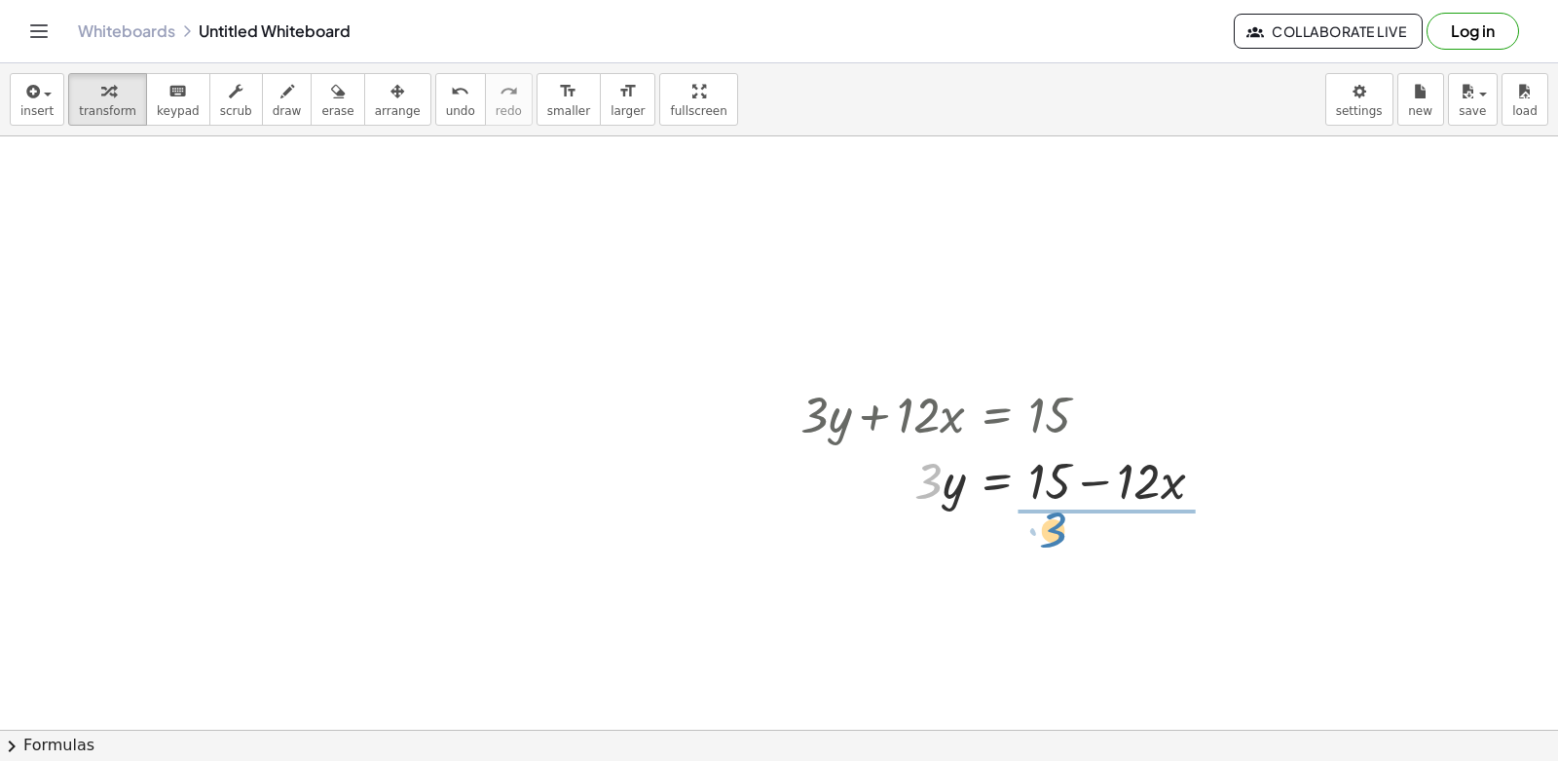
drag, startPoint x: 936, startPoint y: 476, endPoint x: 1061, endPoint y: 525, distance: 133.8
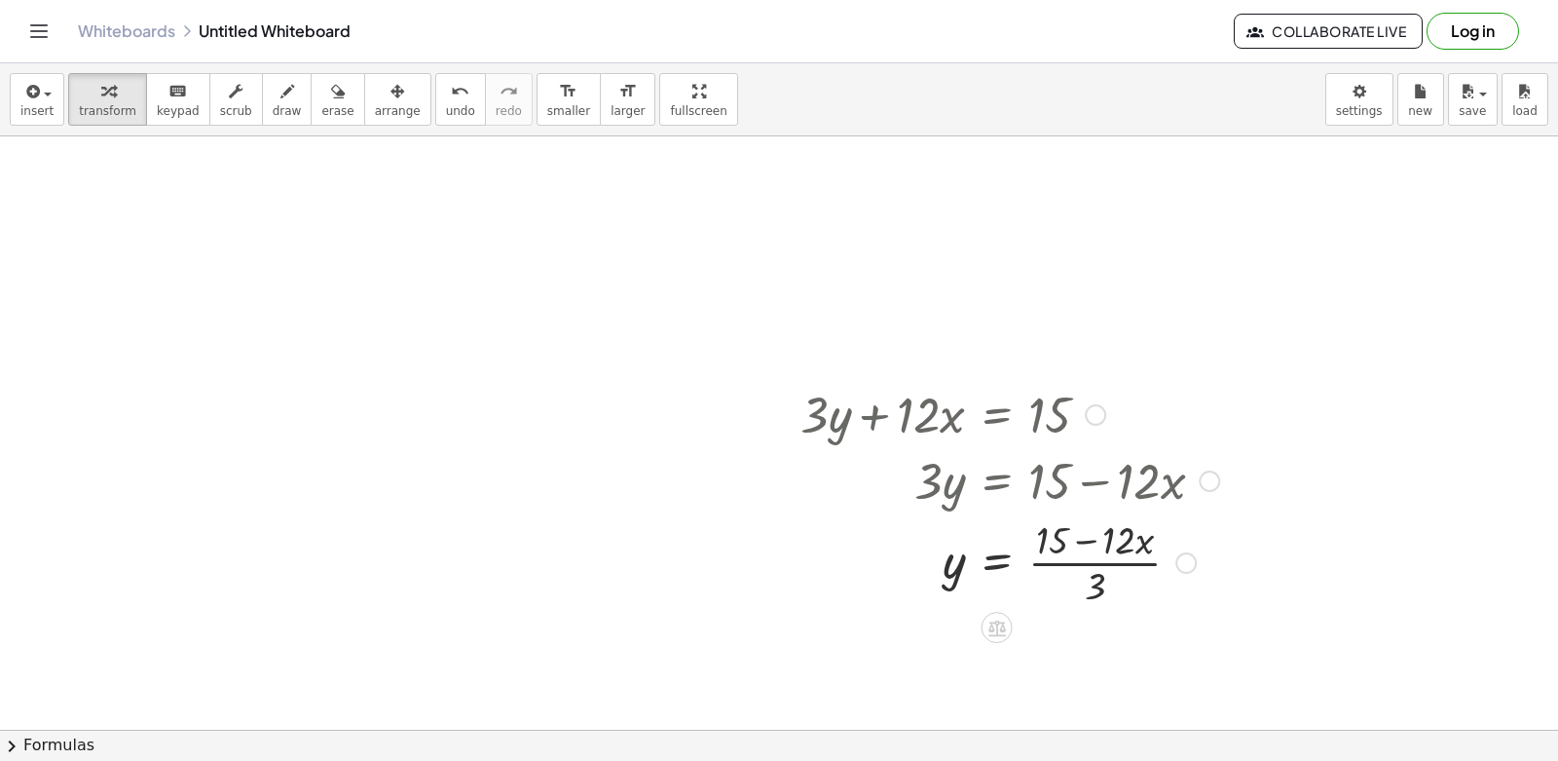
click at [1094, 581] on div at bounding box center [1010, 560] width 438 height 97
click at [1094, 580] on div at bounding box center [1010, 560] width 438 height 97
click at [1092, 581] on div at bounding box center [1010, 560] width 438 height 97
click at [1092, 583] on div at bounding box center [1010, 560] width 438 height 97
click at [1092, 591] on div at bounding box center [1010, 560] width 438 height 97
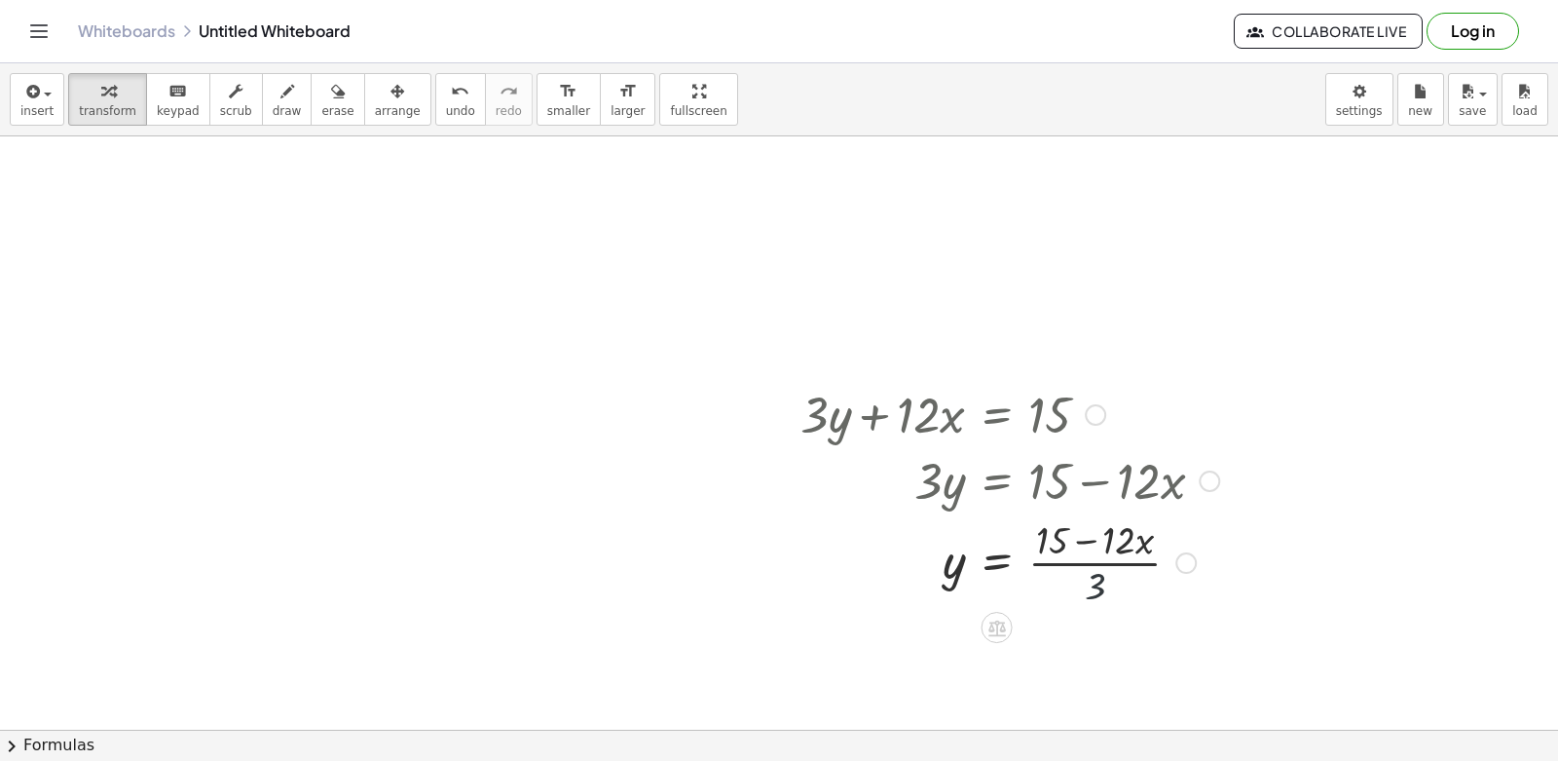
click at [1096, 591] on div at bounding box center [1010, 560] width 438 height 97
click at [1103, 587] on div at bounding box center [1010, 560] width 438 height 97
click at [1112, 585] on div at bounding box center [1010, 560] width 438 height 97
click at [1112, 595] on div at bounding box center [1010, 560] width 438 height 97
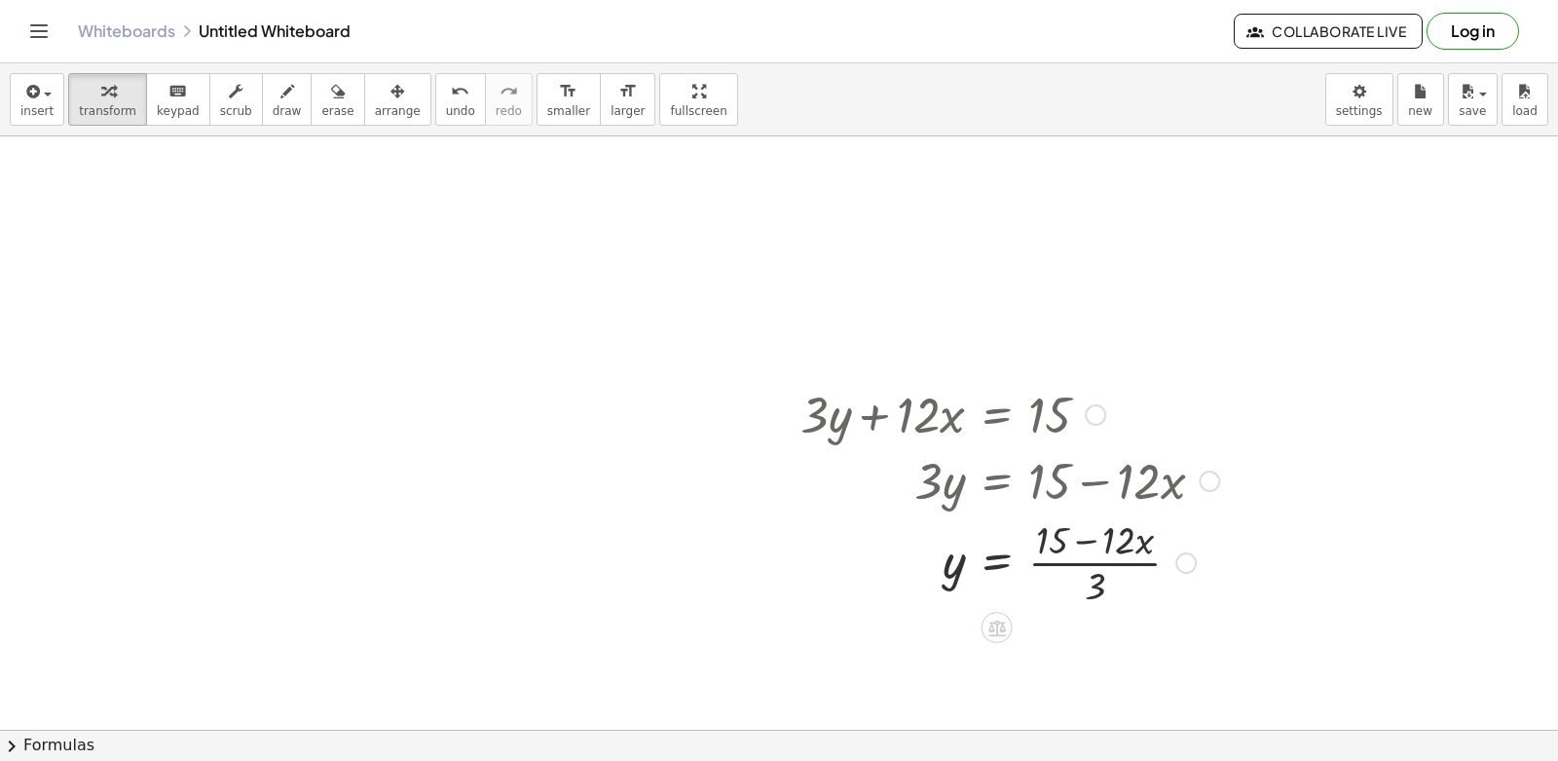
click at [1098, 583] on div at bounding box center [1010, 560] width 438 height 97
click at [1176, 565] on div at bounding box center [1186, 562] width 21 height 21
drag, startPoint x: 1188, startPoint y: 557, endPoint x: 1170, endPoint y: 586, distance: 34.6
click at [997, 563] on div "· 3 y · 12 · x = 15 + − · ( )" at bounding box center [997, 563] width 0 height 0
click at [1088, 578] on div at bounding box center [1010, 560] width 438 height 97
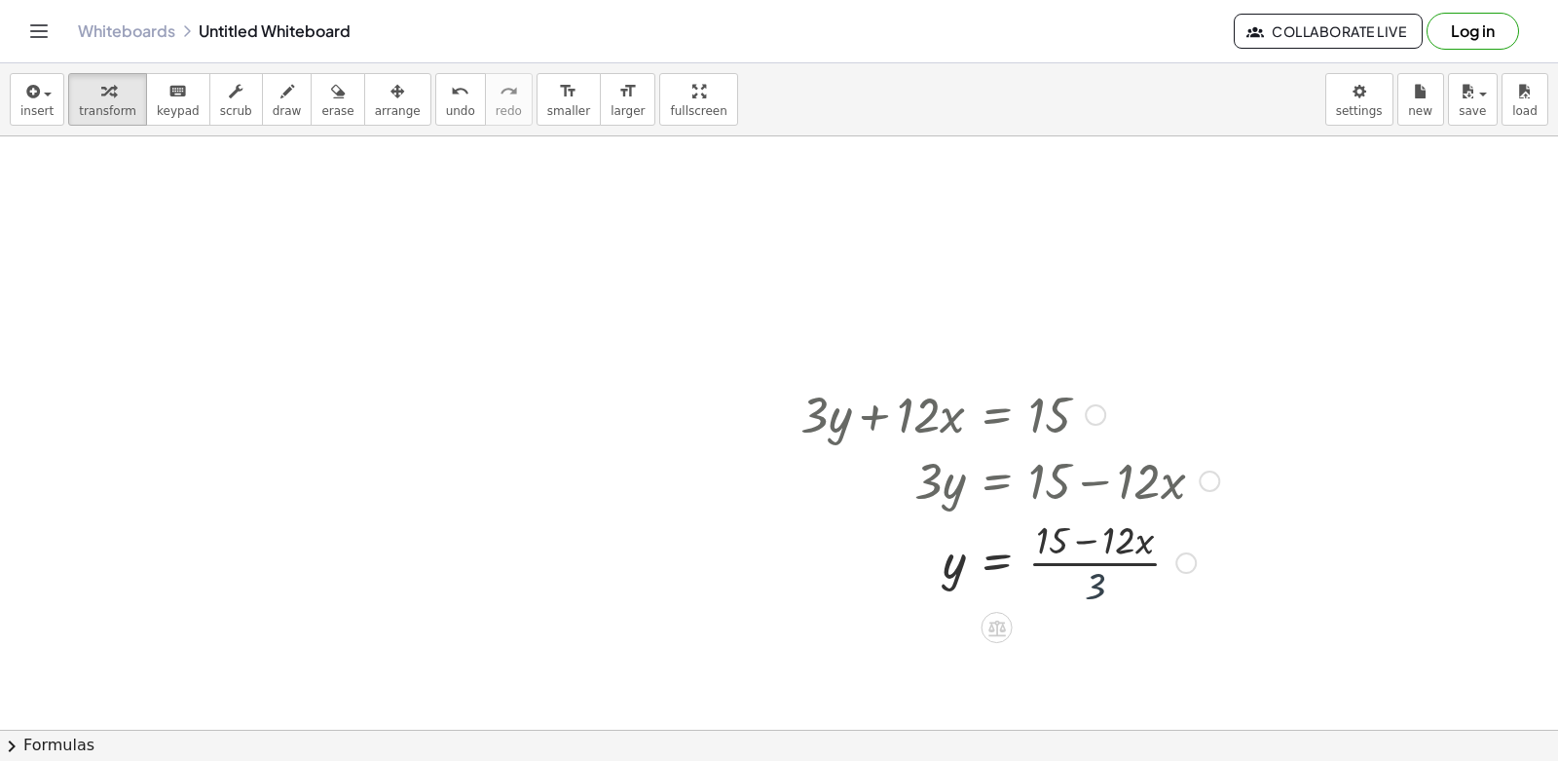
click at [1091, 536] on div at bounding box center [1010, 560] width 438 height 97
drag, startPoint x: 941, startPoint y: 565, endPoint x: 979, endPoint y: 558, distance: 38.6
click at [947, 566] on div at bounding box center [1010, 560] width 438 height 97
click at [1082, 588] on div at bounding box center [1010, 560] width 438 height 97
drag, startPoint x: 1099, startPoint y: 585, endPoint x: 1095, endPoint y: 552, distance: 33.3
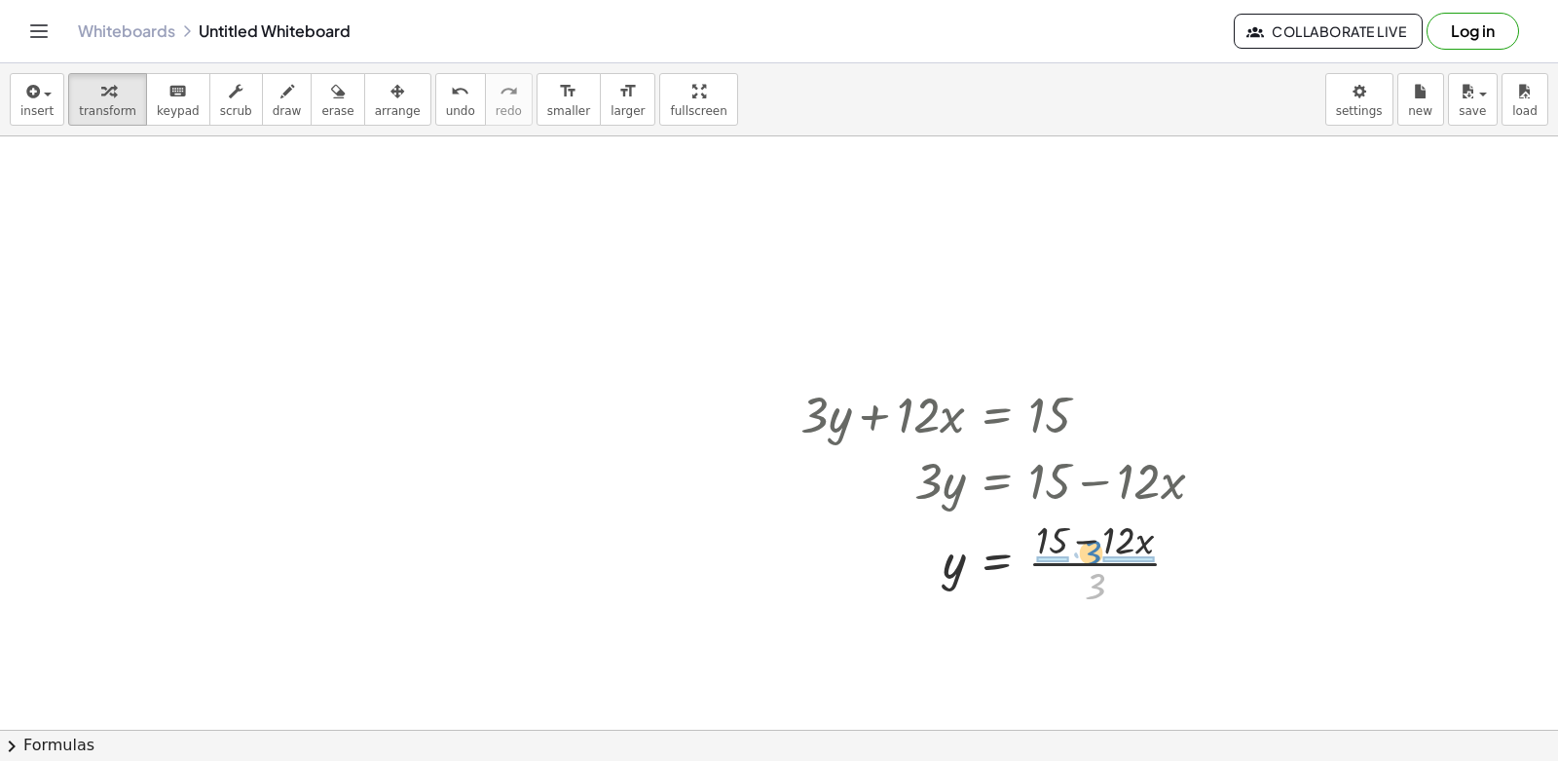
click at [1095, 552] on div at bounding box center [1010, 560] width 438 height 97
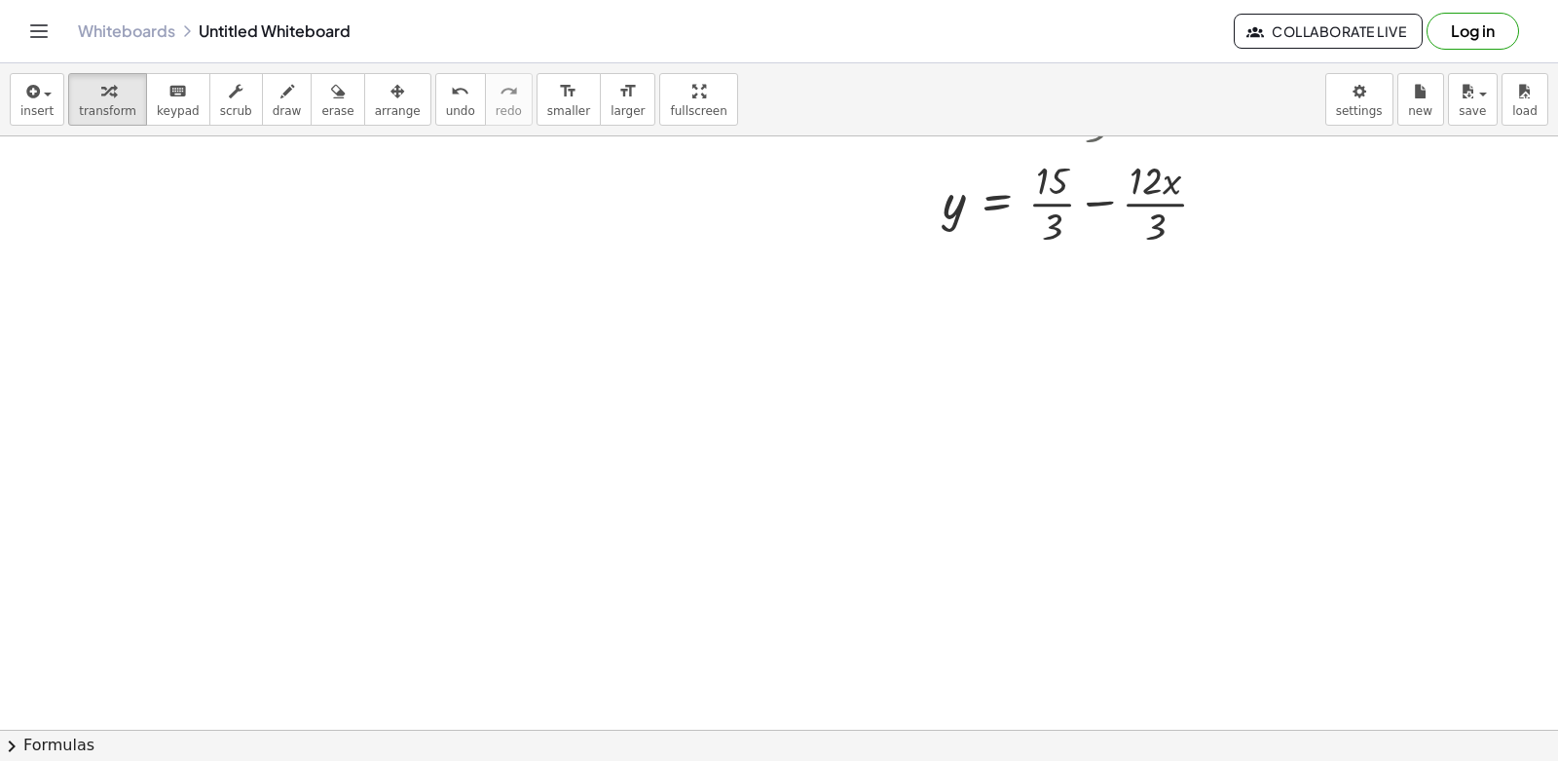
scroll to position [2665, 0]
drag, startPoint x: 809, startPoint y: 538, endPoint x: 809, endPoint y: 554, distance: 16.6
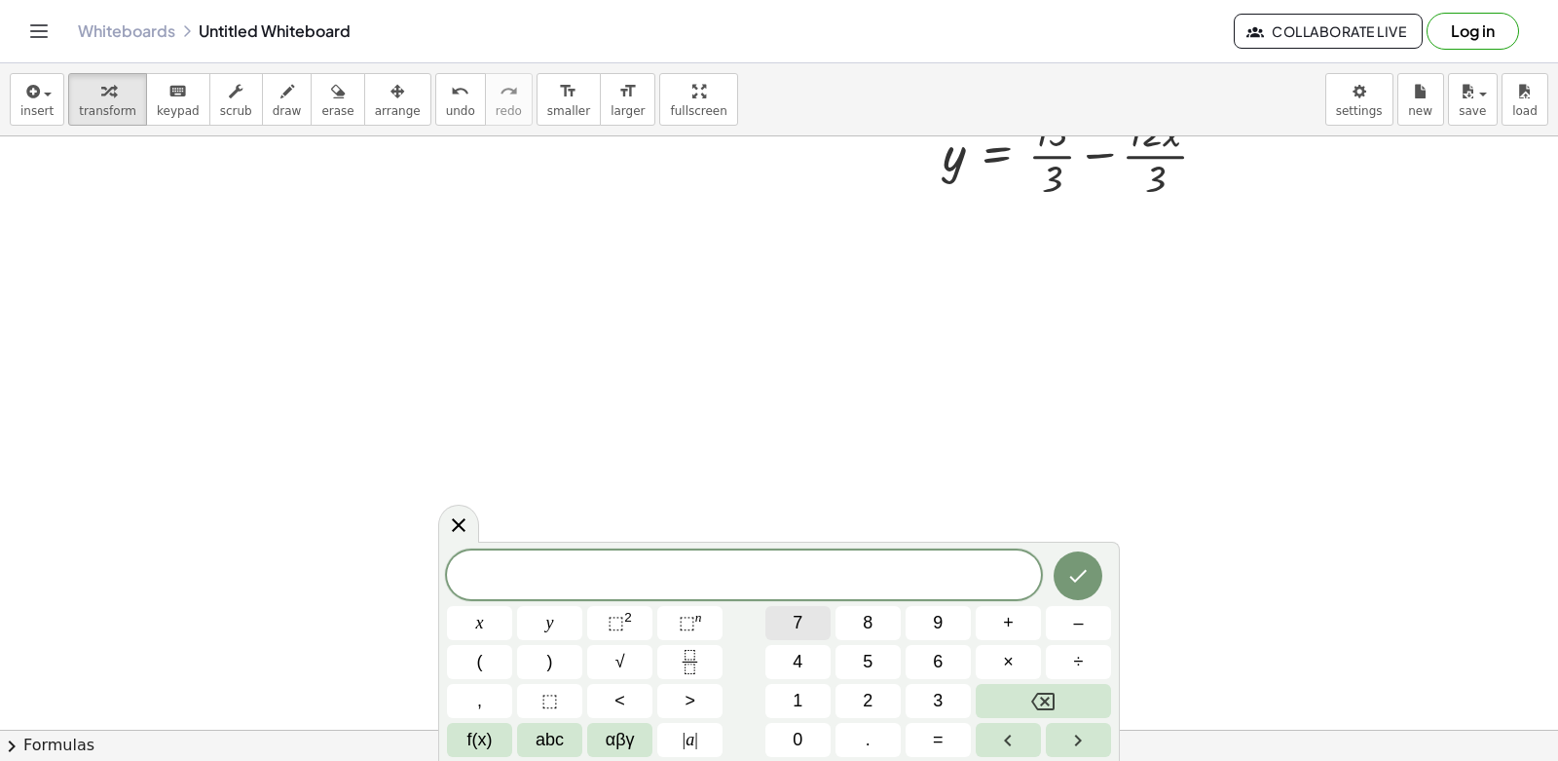
click at [805, 624] on button "7" at bounding box center [798, 623] width 65 height 34
click at [560, 623] on button "y" at bounding box center [549, 623] width 65 height 34
click at [1070, 630] on button "–" at bounding box center [1078, 623] width 65 height 34
click at [870, 686] on button "2" at bounding box center [868, 701] width 65 height 34
click at [816, 698] on button "1" at bounding box center [798, 701] width 65 height 34
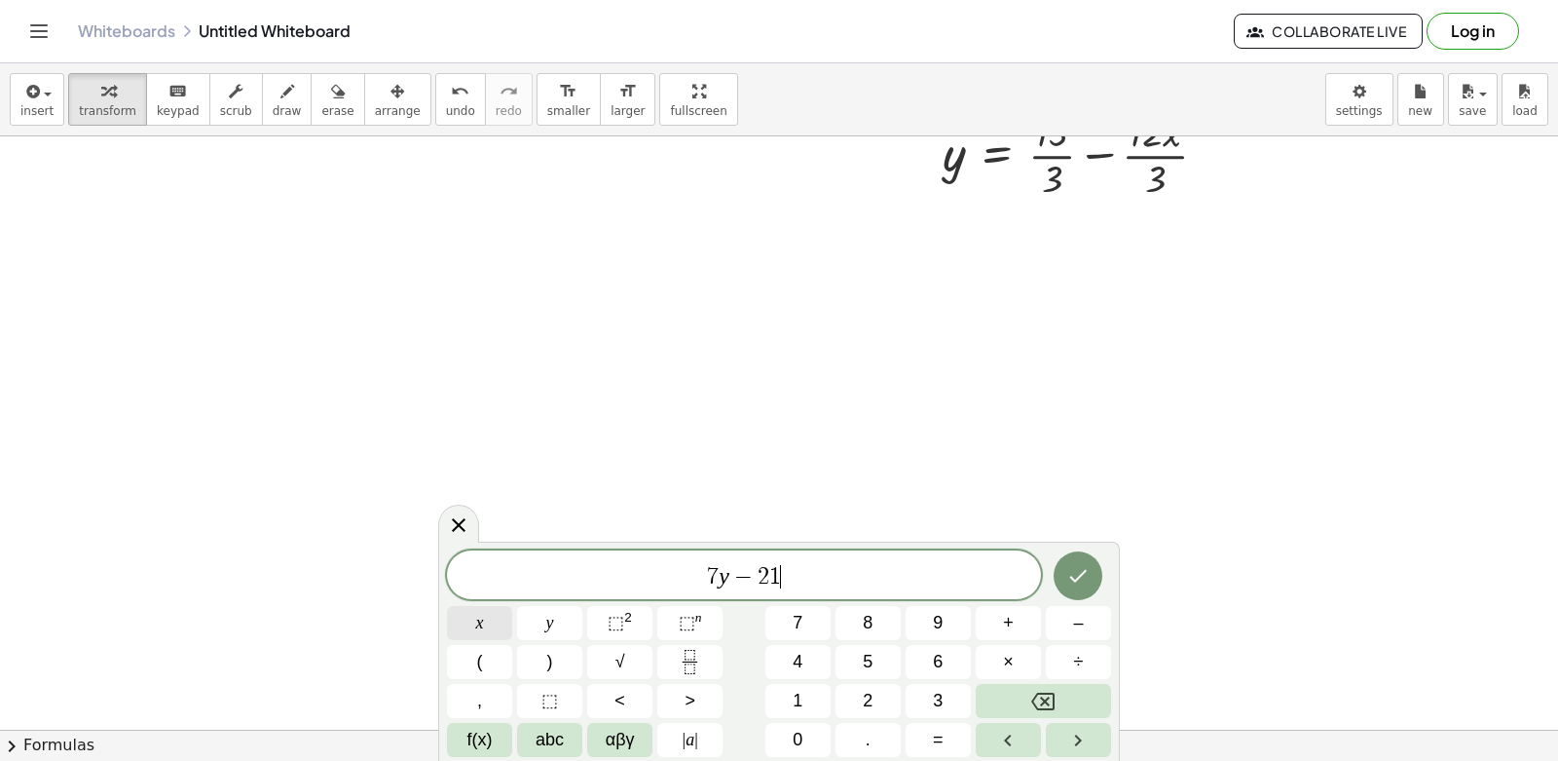
click at [488, 616] on button "x" at bounding box center [479, 623] width 65 height 34
click at [946, 739] on button "=" at bounding box center [938, 740] width 65 height 34
click at [808, 619] on button "7" at bounding box center [798, 623] width 65 height 34
click at [1083, 573] on icon "Done" at bounding box center [1079, 576] width 18 height 13
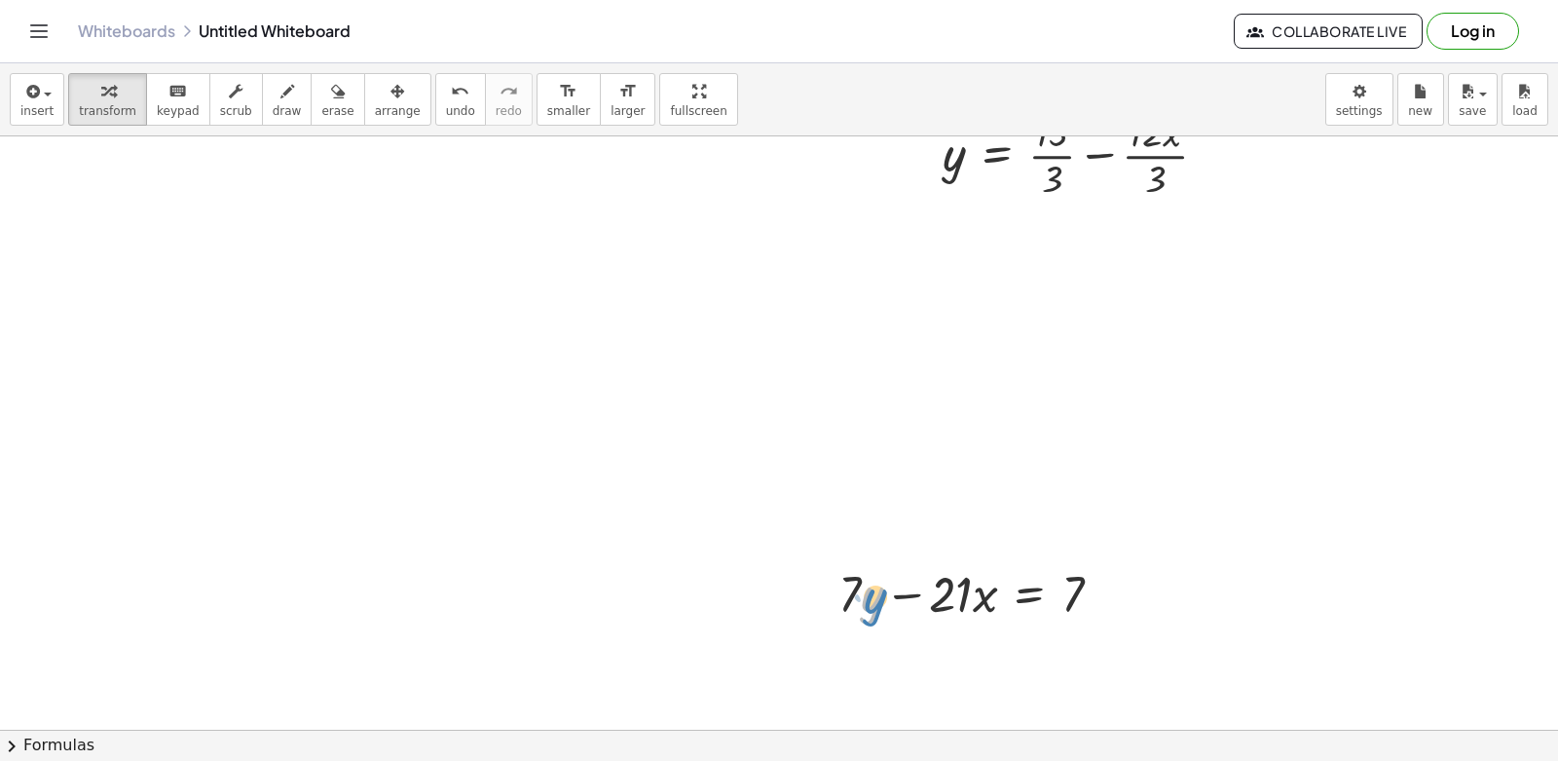
click at [867, 598] on div at bounding box center [978, 592] width 299 height 66
drag, startPoint x: 916, startPoint y: 592, endPoint x: 1132, endPoint y: 589, distance: 215.3
click at [1132, 589] on div "− · 21 · x + · 7 · y − · 21 · x = 7" at bounding box center [970, 592] width 323 height 76
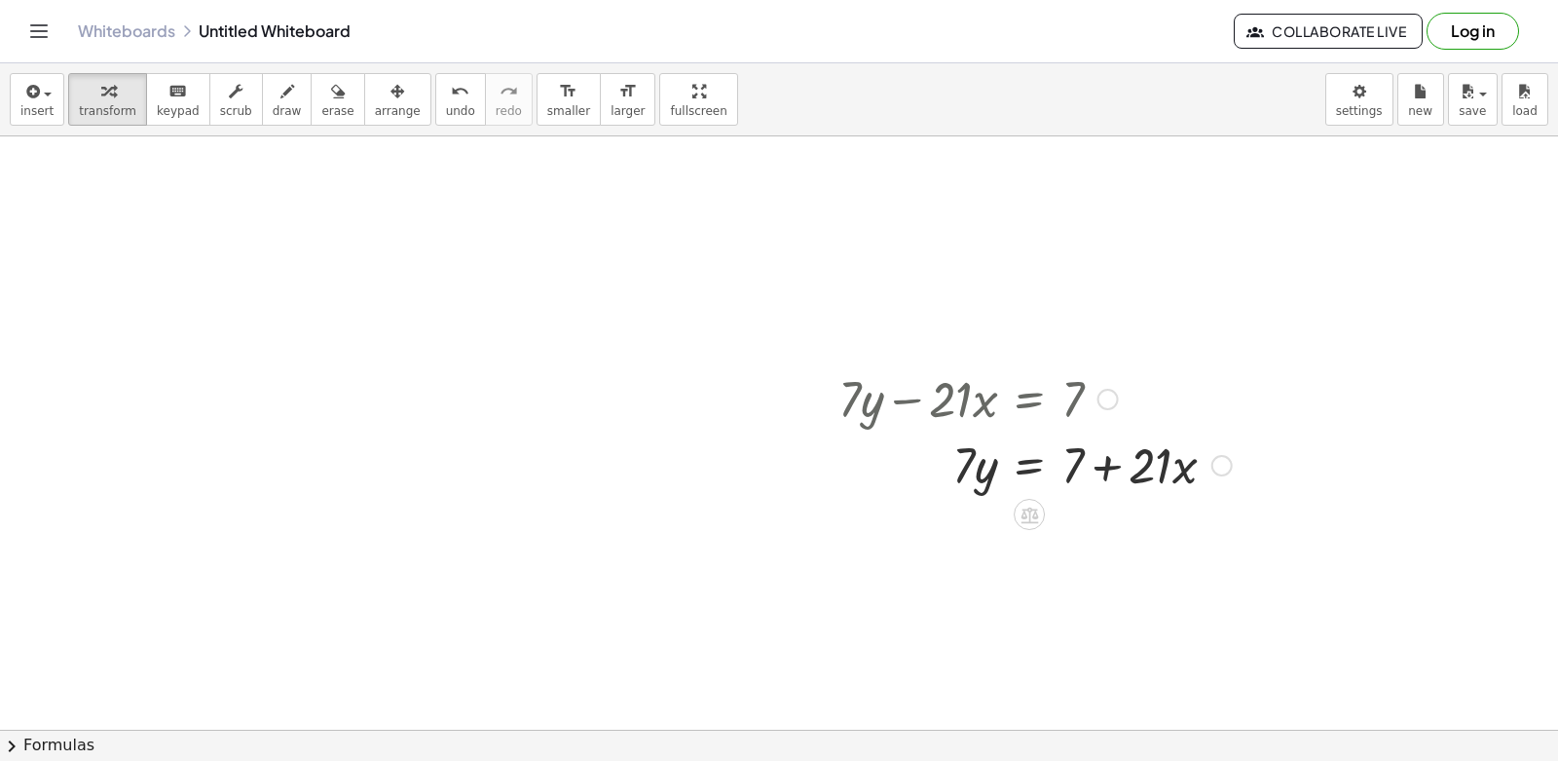
scroll to position [2957, 0]
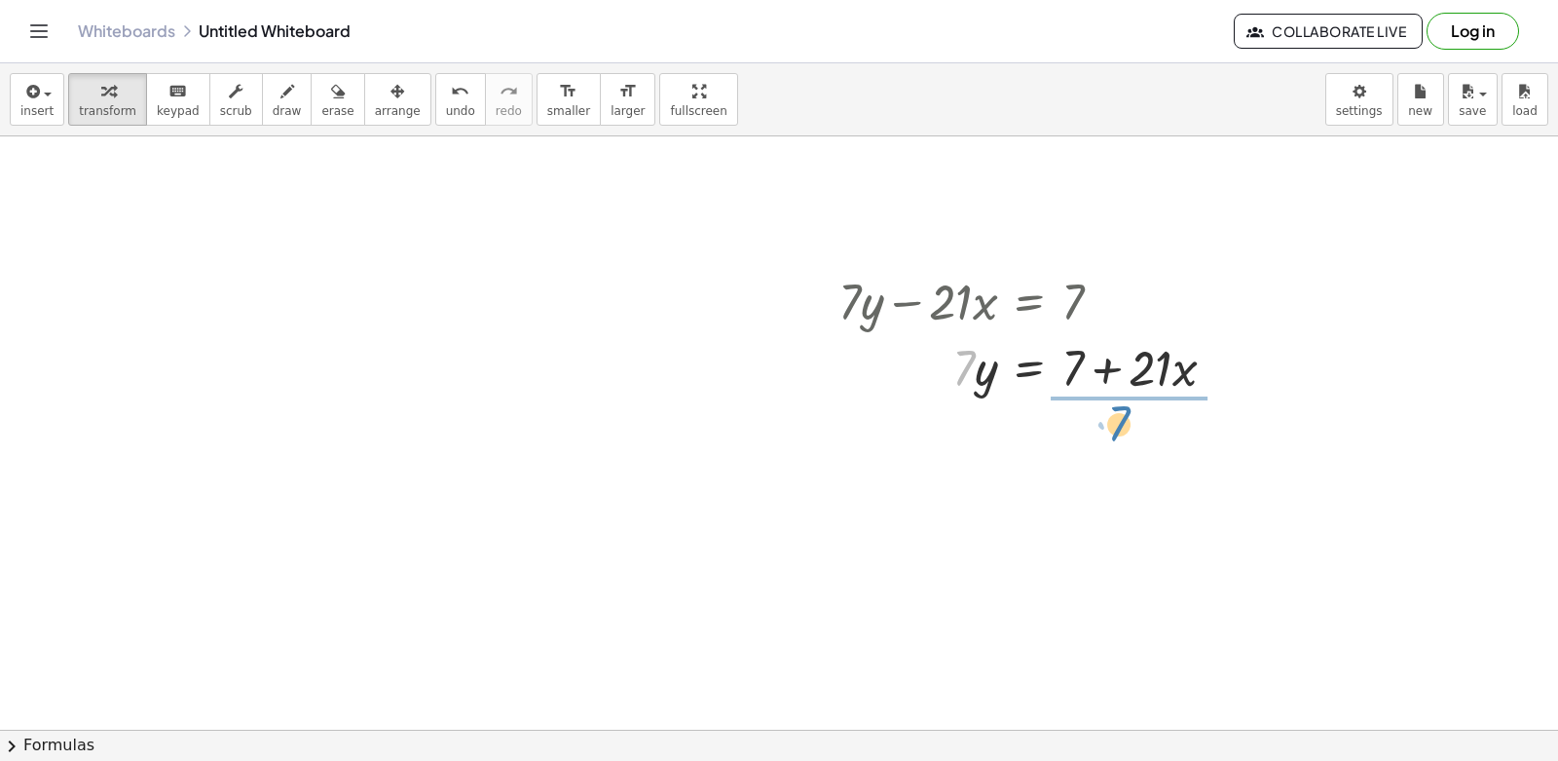
drag, startPoint x: 951, startPoint y: 368, endPoint x: 1114, endPoint y: 426, distance: 173.4
drag, startPoint x: 1121, startPoint y: 470, endPoint x: 1104, endPoint y: 437, distance: 37.0
click at [1104, 437] on div at bounding box center [1035, 447] width 413 height 97
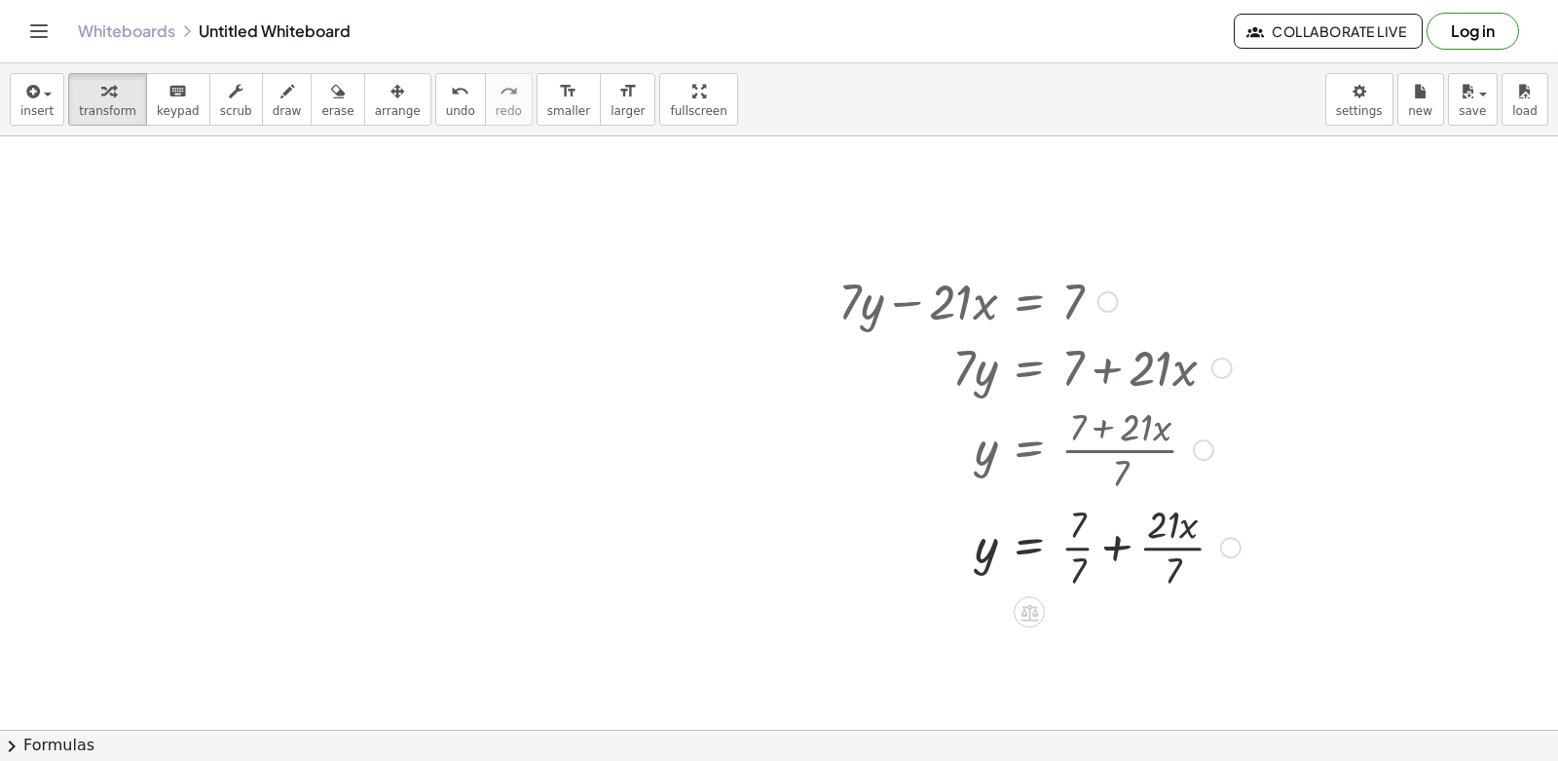
click at [1125, 546] on div at bounding box center [1040, 545] width 422 height 97
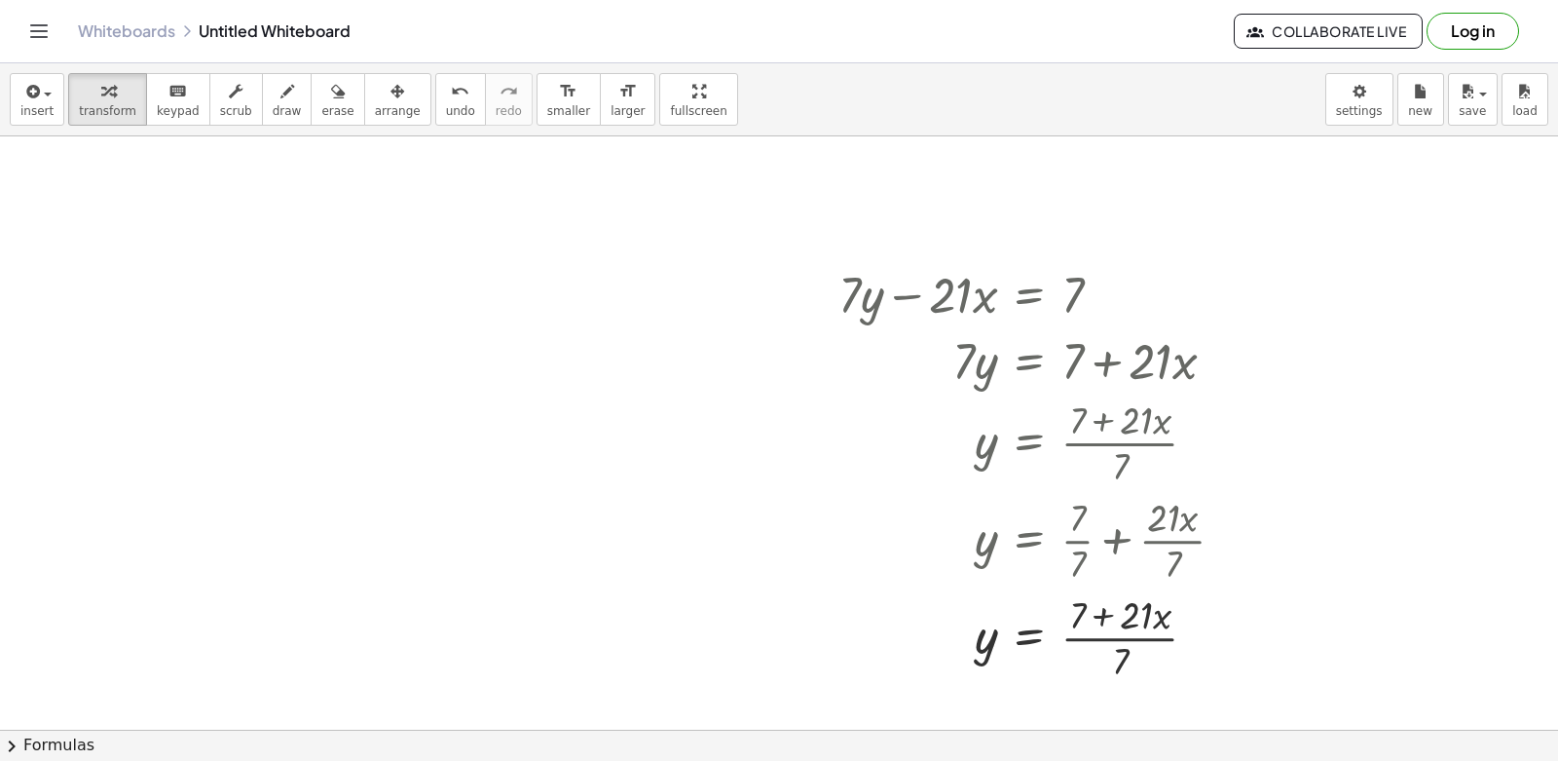
scroll to position [2966, 0]
click at [1098, 613] on div at bounding box center [1040, 633] width 422 height 97
click at [1123, 653] on div at bounding box center [1040, 633] width 422 height 97
click at [1161, 614] on div at bounding box center [1040, 633] width 422 height 97
drag, startPoint x: 1113, startPoint y: 605, endPoint x: 1097, endPoint y: 625, distance: 26.3
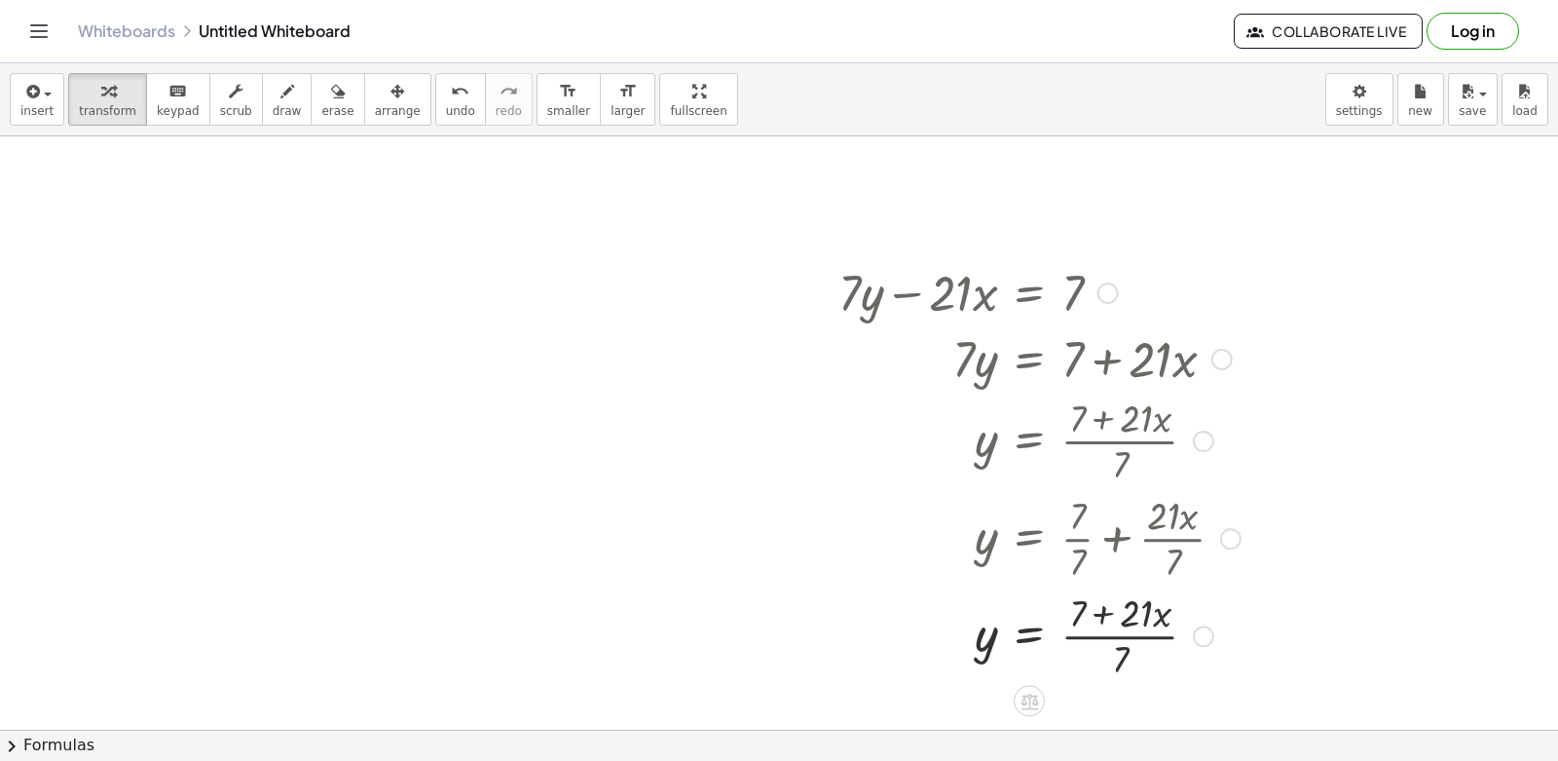
click at [1103, 621] on div at bounding box center [1040, 633] width 422 height 97
click at [1065, 535] on div at bounding box center [1040, 536] width 422 height 97
click at [1125, 626] on div at bounding box center [1040, 633] width 422 height 97
click at [1073, 617] on div at bounding box center [1040, 633] width 422 height 97
click at [1075, 639] on div at bounding box center [1040, 633] width 422 height 97
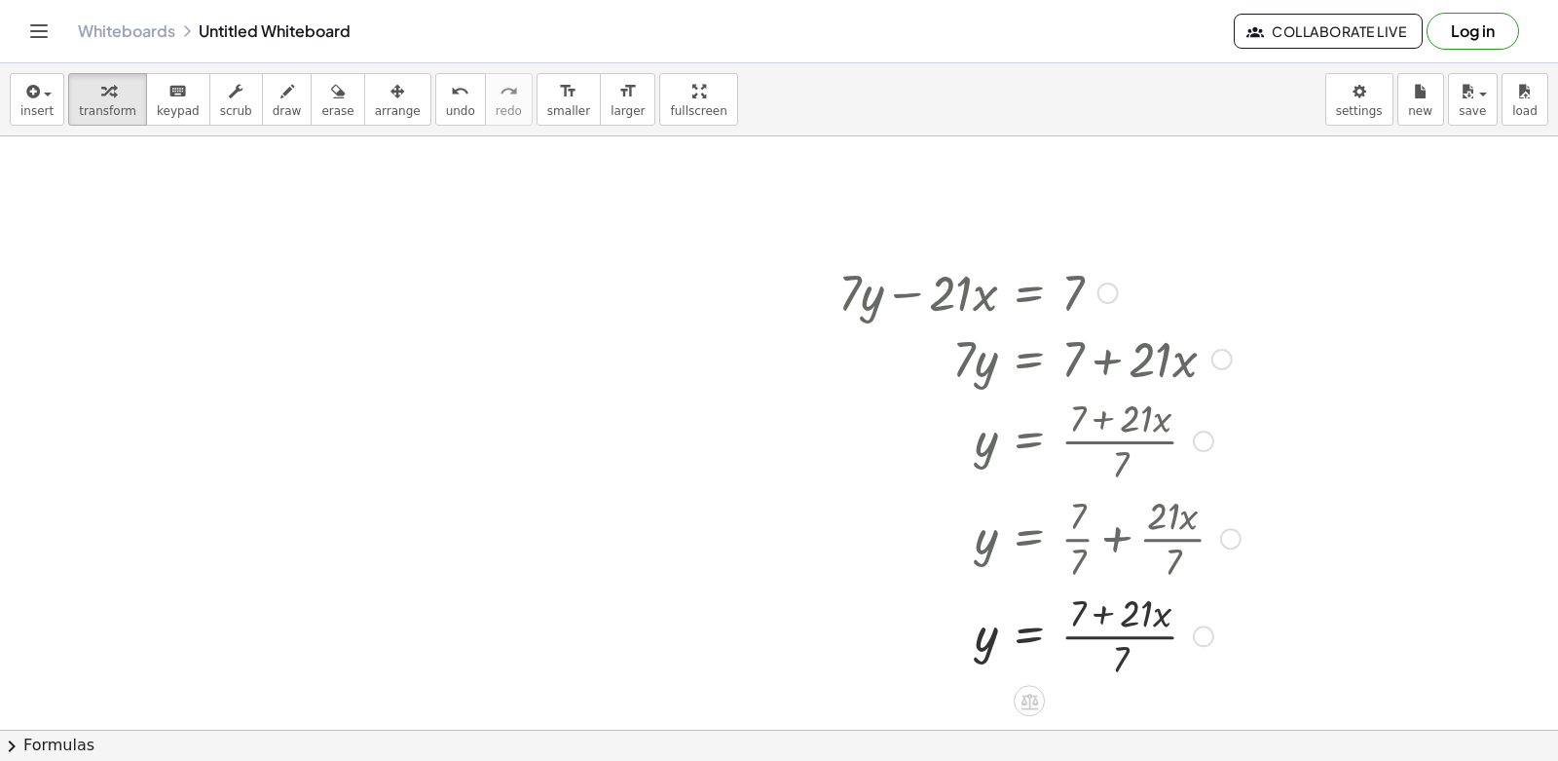
click at [1075, 639] on div at bounding box center [1040, 633] width 422 height 97
click at [446, 118] on span "undo" at bounding box center [460, 111] width 29 height 14
click at [1073, 538] on div at bounding box center [1040, 536] width 422 height 97
click at [1097, 628] on div at bounding box center [1040, 633] width 422 height 97
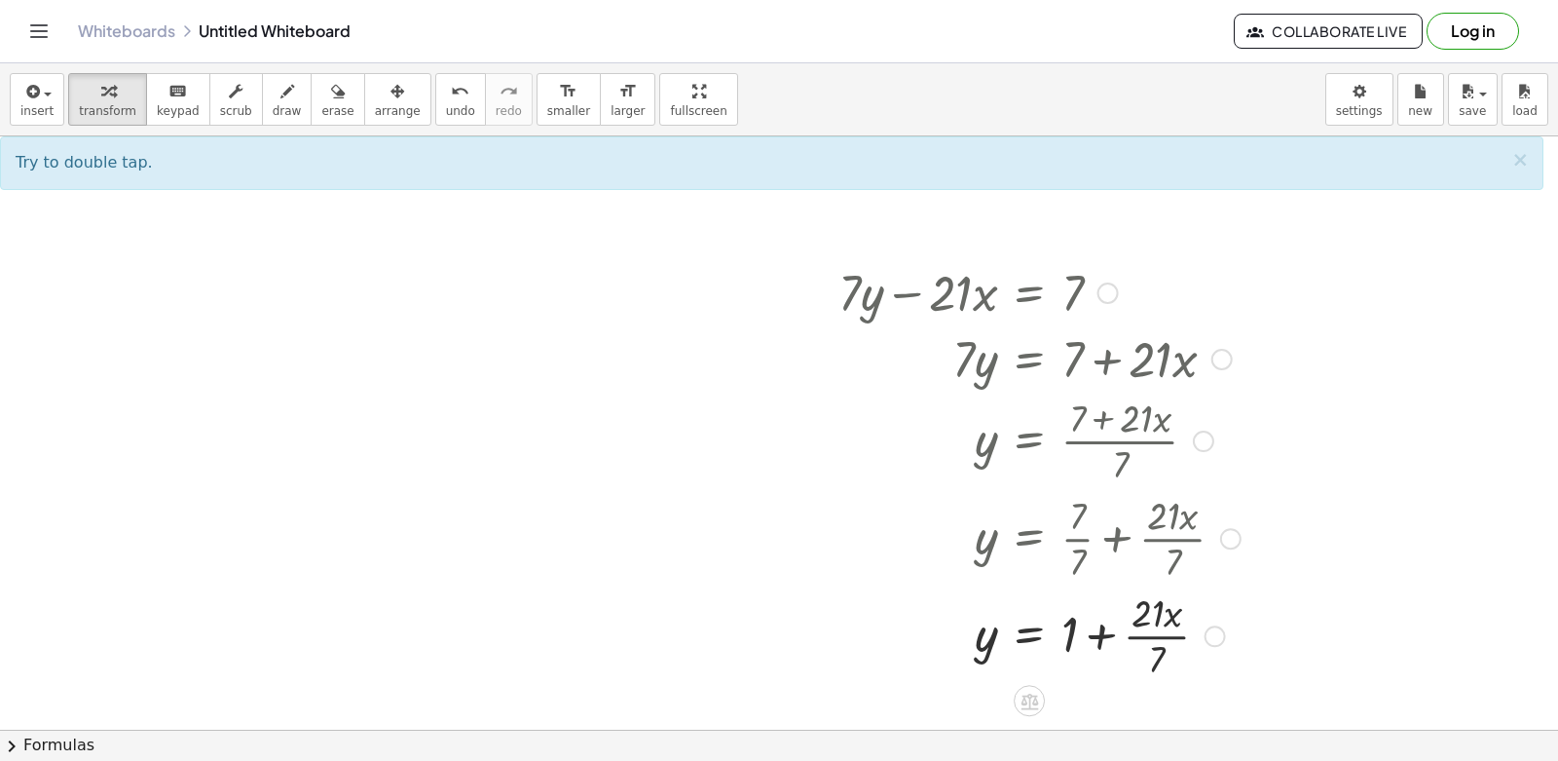
click at [1166, 621] on div at bounding box center [1040, 633] width 422 height 97
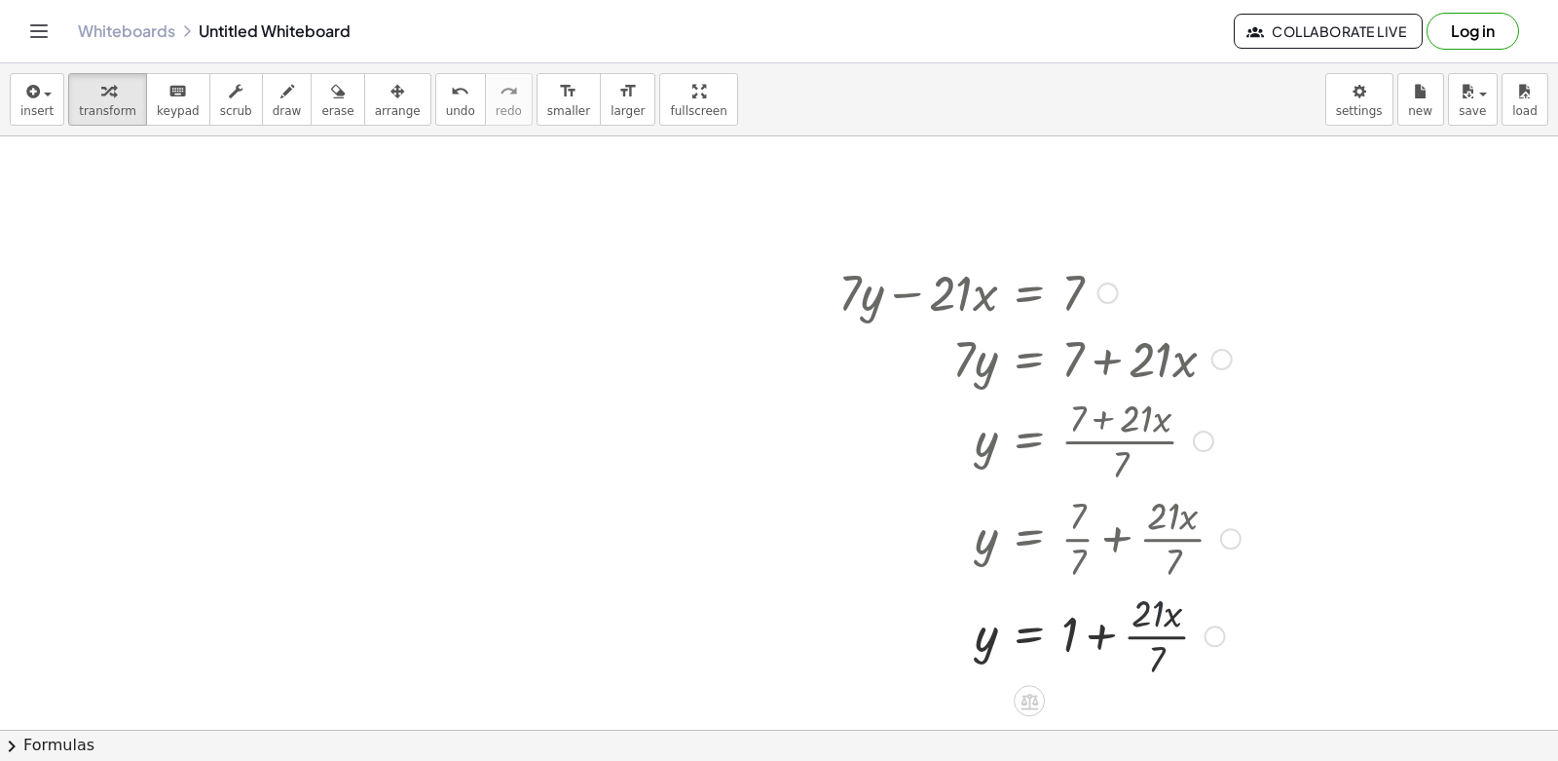
click at [1151, 607] on div at bounding box center [1040, 633] width 422 height 97
click at [1164, 657] on div at bounding box center [1040, 633] width 422 height 97
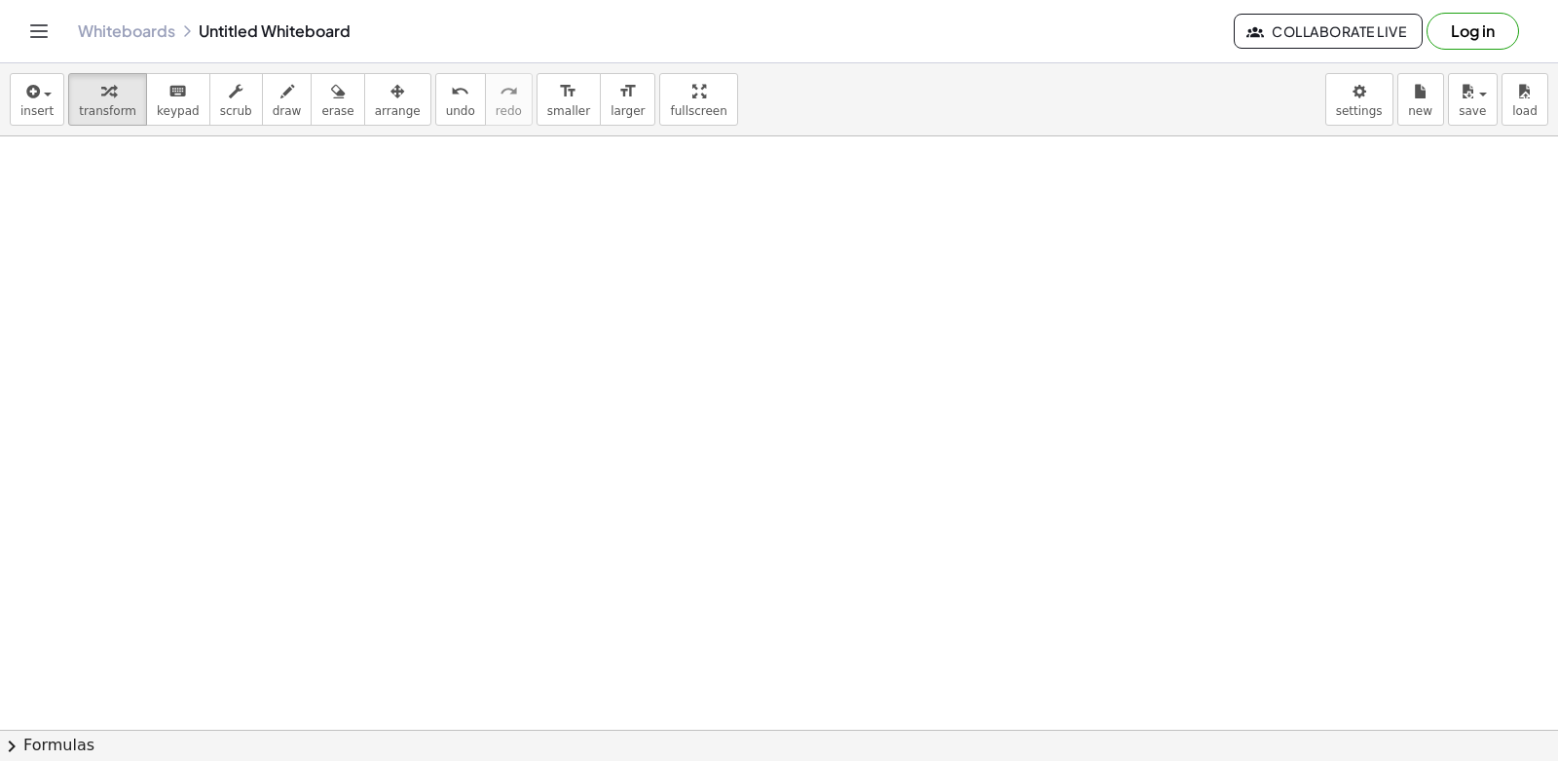
scroll to position [3559, 0]
drag, startPoint x: 633, startPoint y: 561, endPoint x: 637, endPoint y: 610, distance: 48.9
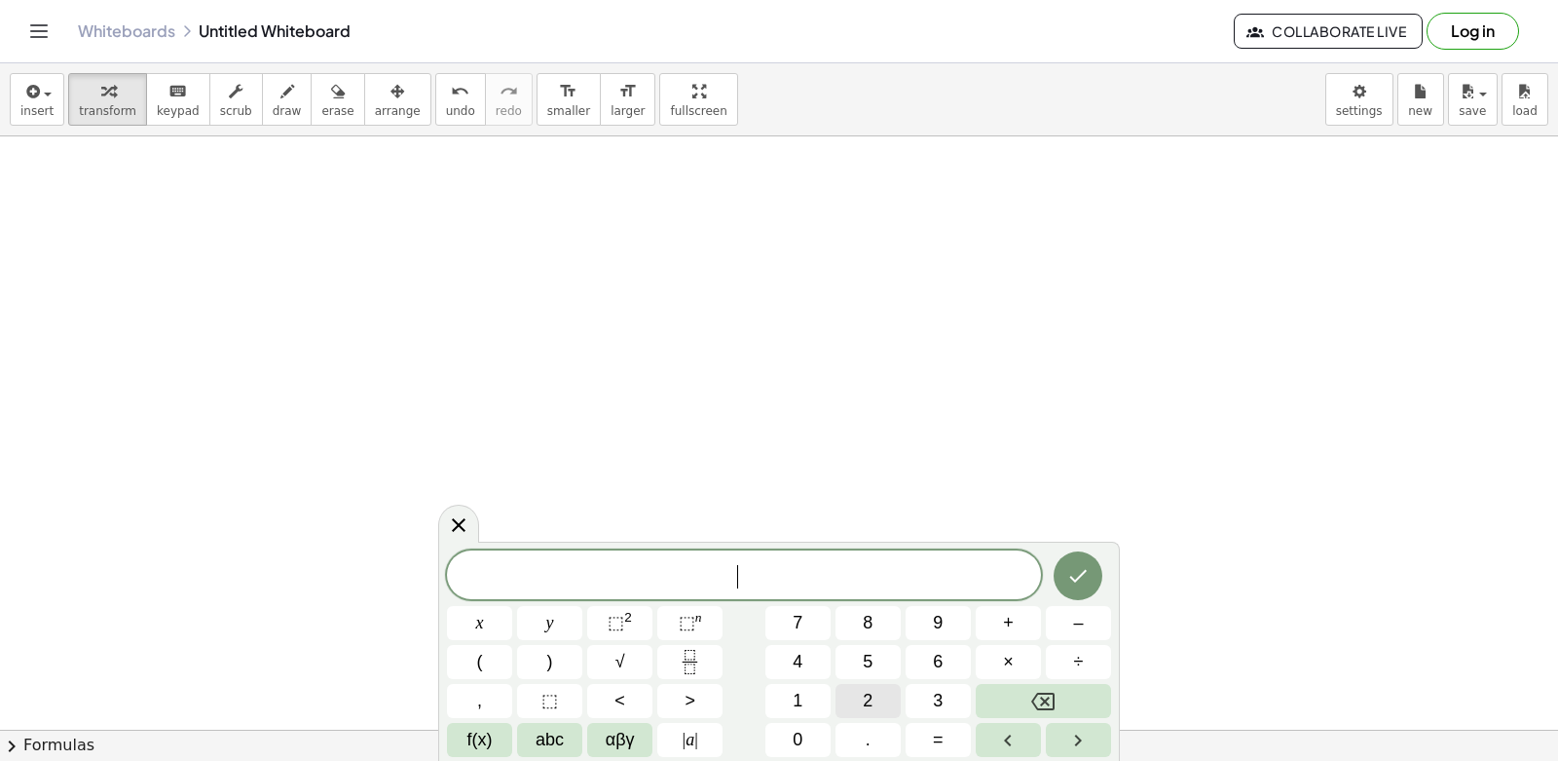
click at [857, 695] on button "2" at bounding box center [868, 701] width 65 height 34
click at [594, 638] on div "2 ​ x y ⬚ 2 ⬚ n 7 8 9 + – ( ) √ 4 5 6 × ÷ , ⬚ < > 1 2 3 f(x) abc αβγ | a | 0 . =" at bounding box center [779, 653] width 664 height 206
click at [990, 622] on button "+" at bounding box center [1008, 623] width 65 height 34
click at [486, 630] on button "x" at bounding box center [479, 623] width 65 height 34
click at [944, 740] on button "=" at bounding box center [938, 740] width 65 height 34
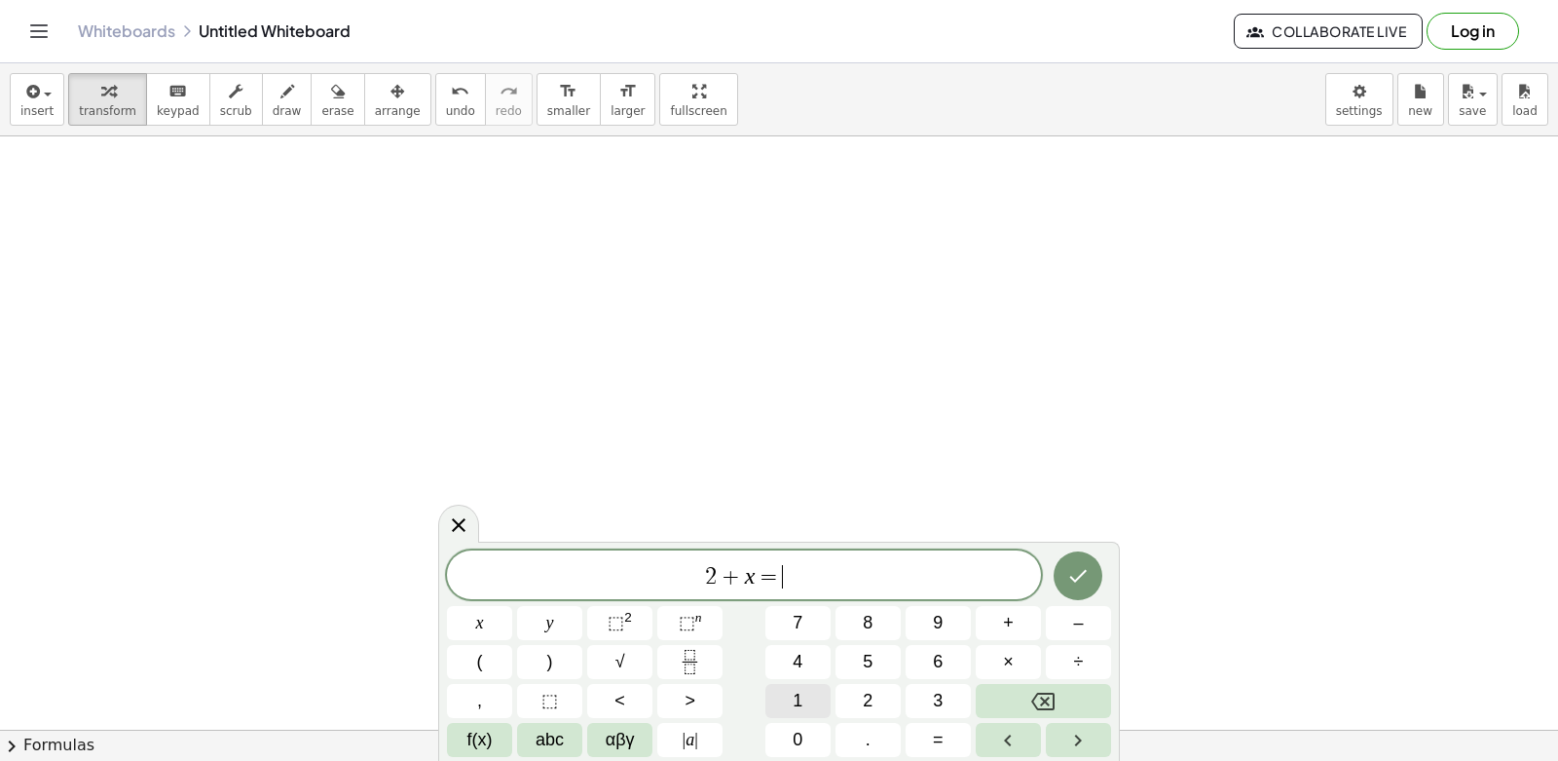
click at [812, 707] on button "1" at bounding box center [798, 701] width 65 height 34
click at [817, 736] on button "0" at bounding box center [798, 740] width 65 height 34
click at [1068, 575] on icon "Done" at bounding box center [1077, 575] width 23 height 23
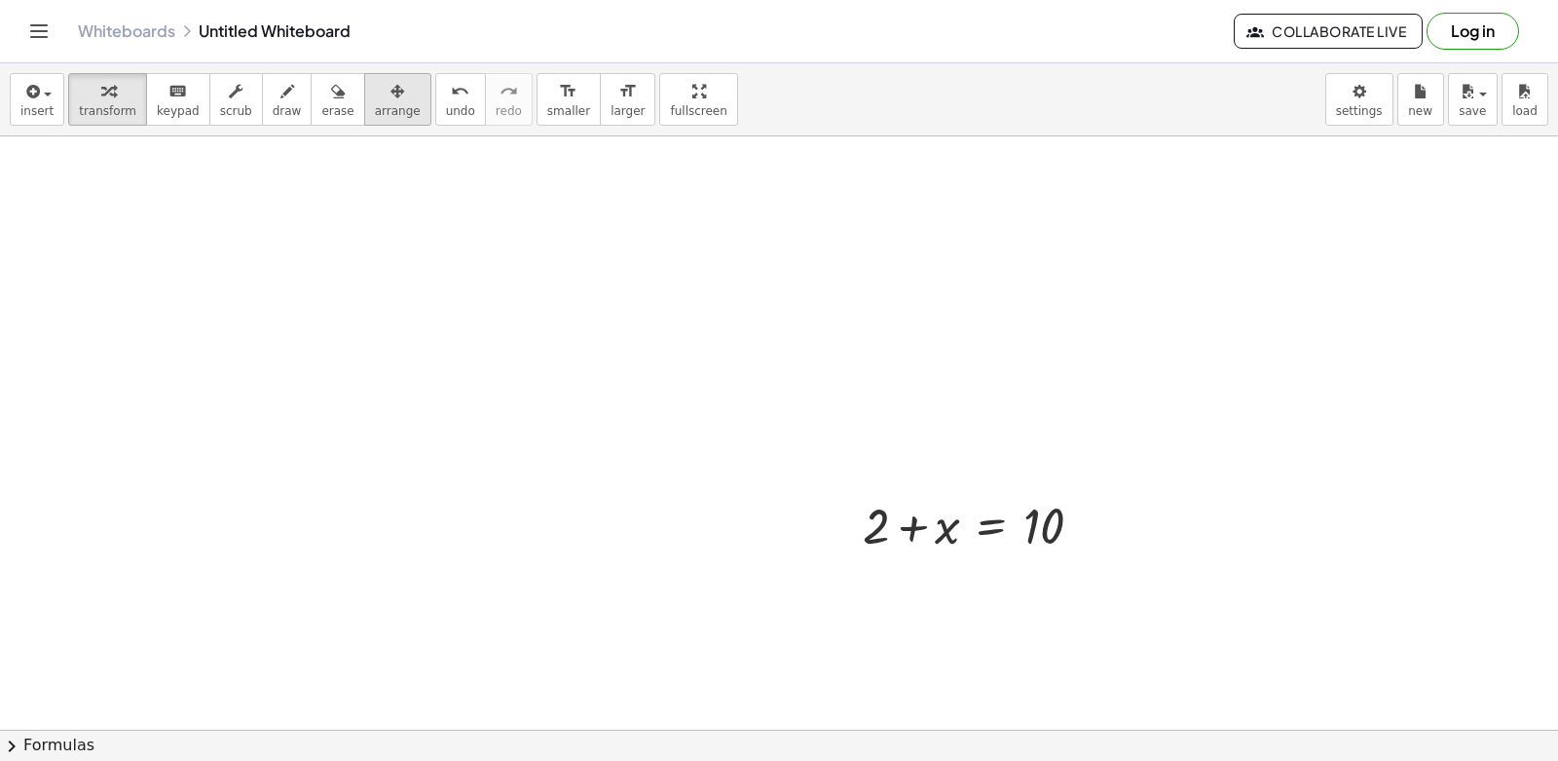
click at [375, 114] on span "arrange" at bounding box center [398, 111] width 46 height 14
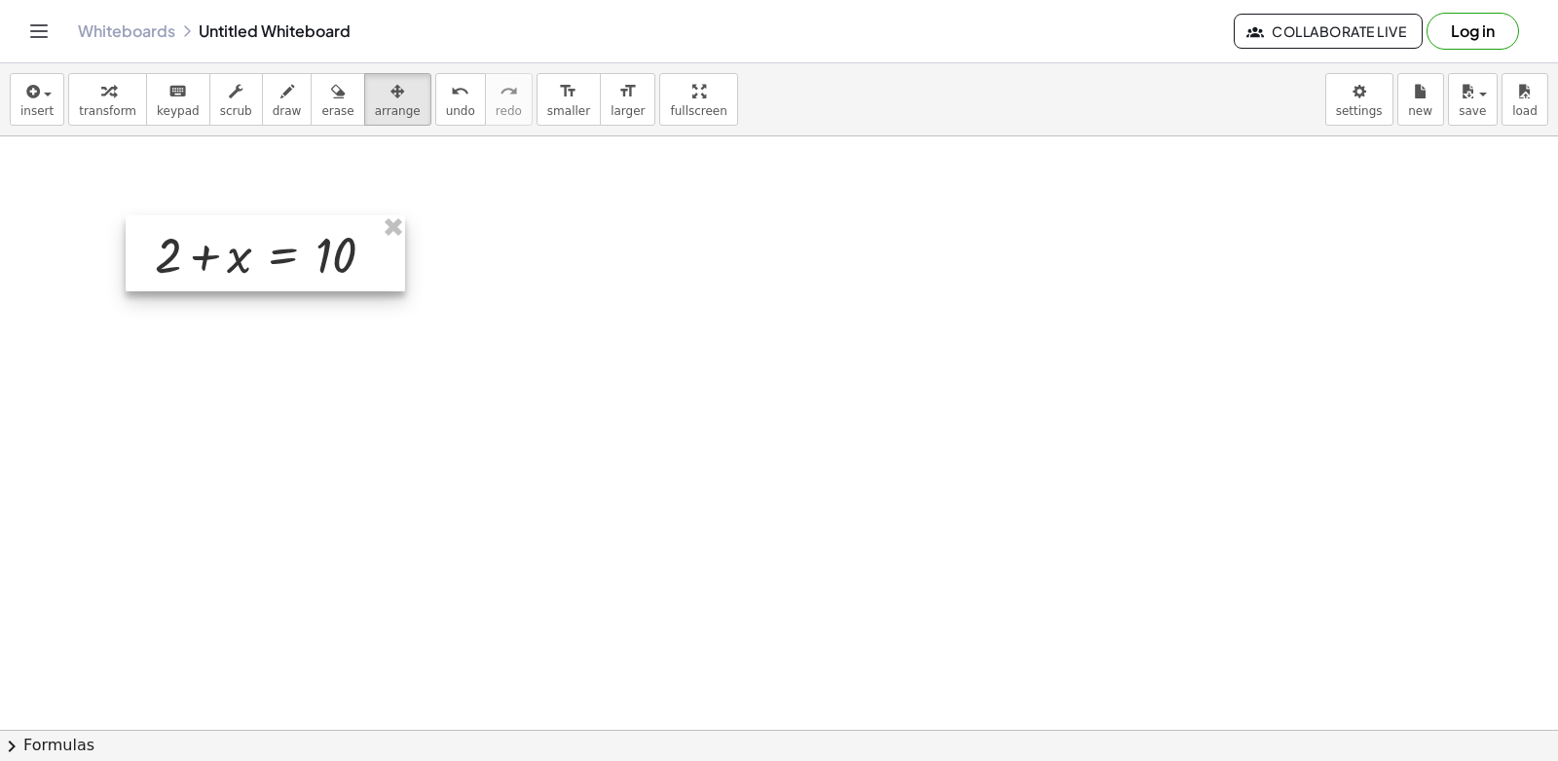
drag, startPoint x: 1056, startPoint y: 545, endPoint x: 327, endPoint y: 286, distance: 773.2
click at [327, 286] on div at bounding box center [266, 253] width 280 height 76
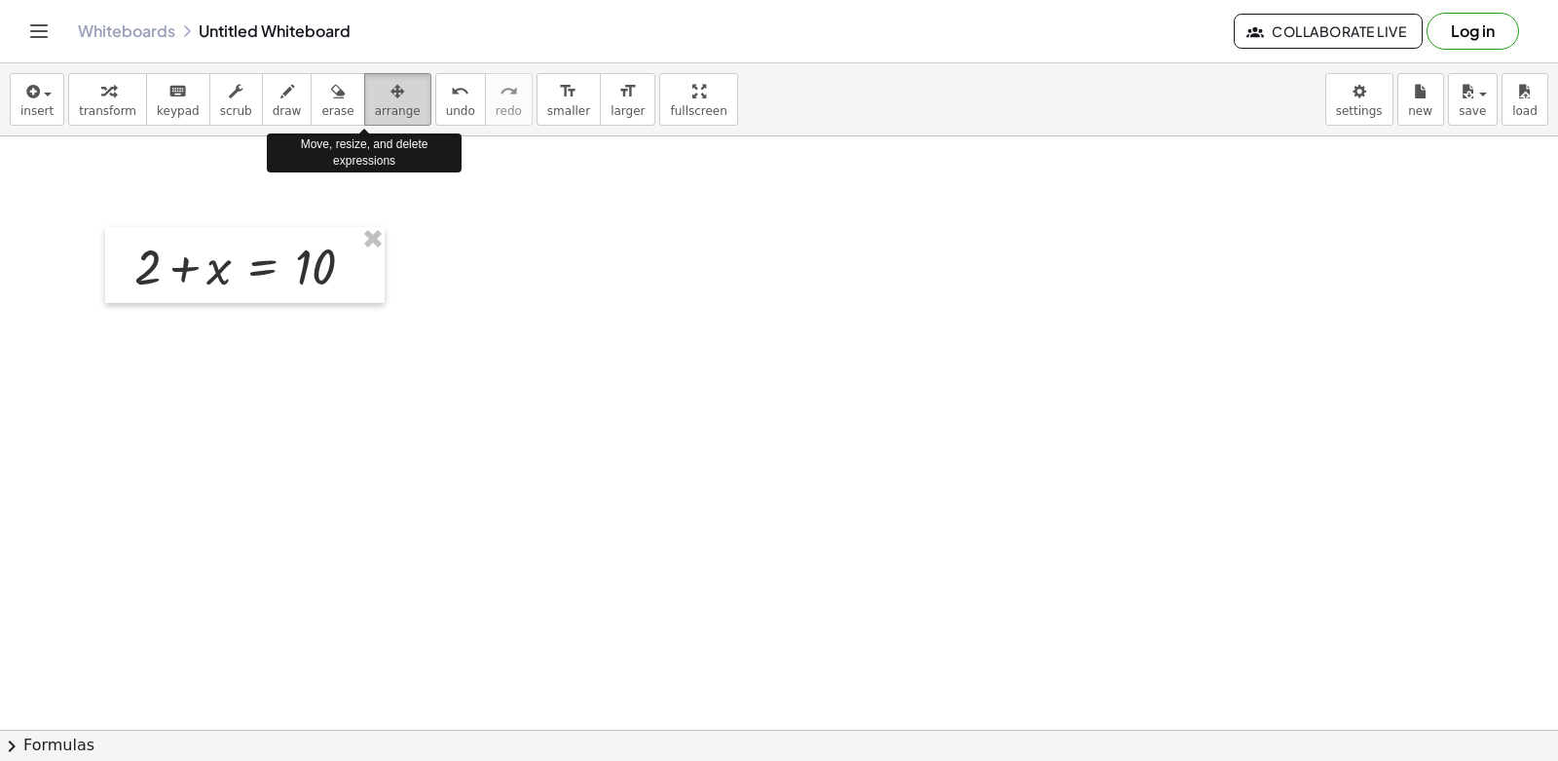
click at [386, 101] on button "arrange" at bounding box center [397, 99] width 67 height 53
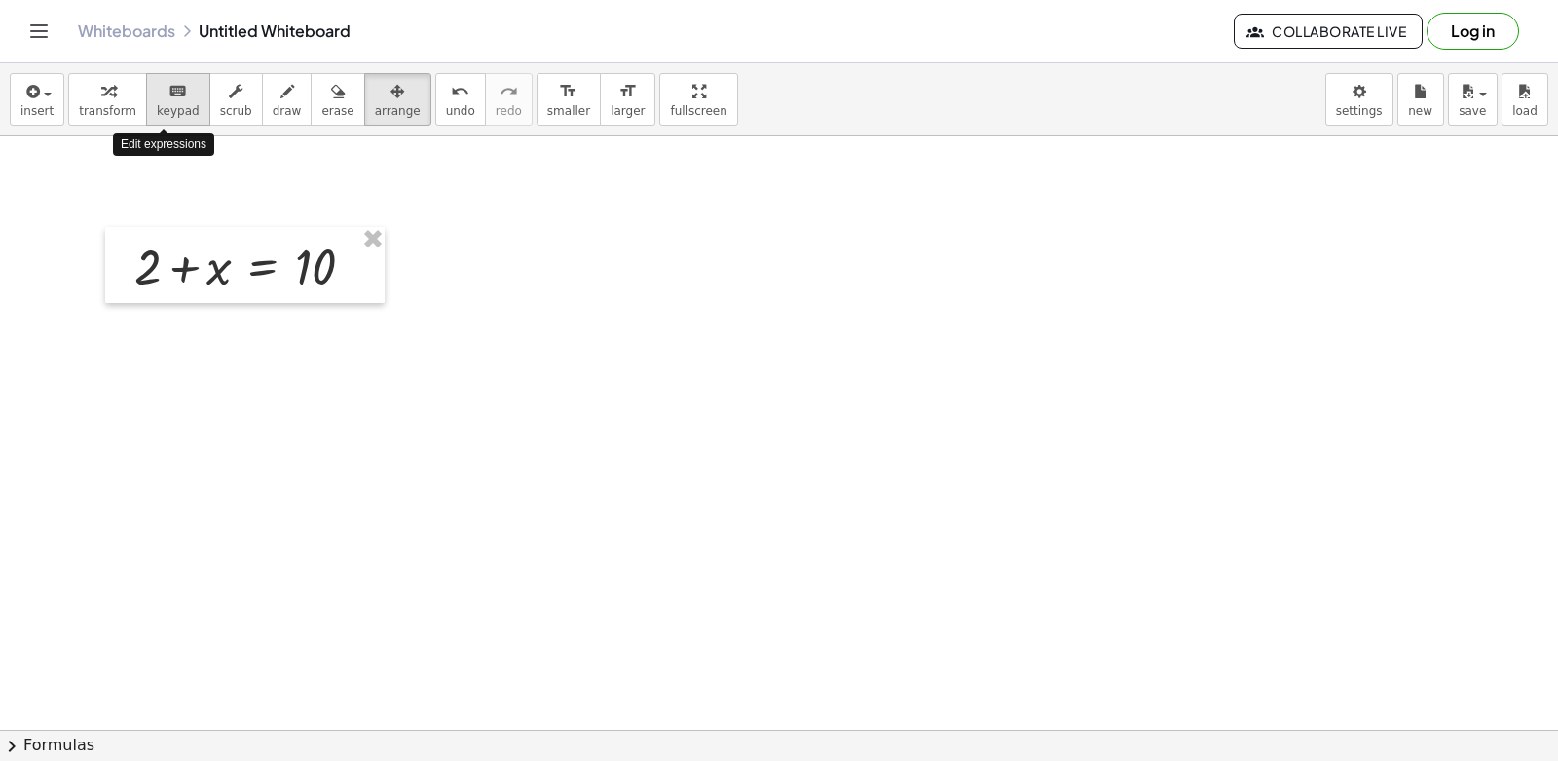
click at [184, 92] on button "keyboard keypad" at bounding box center [178, 99] width 64 height 53
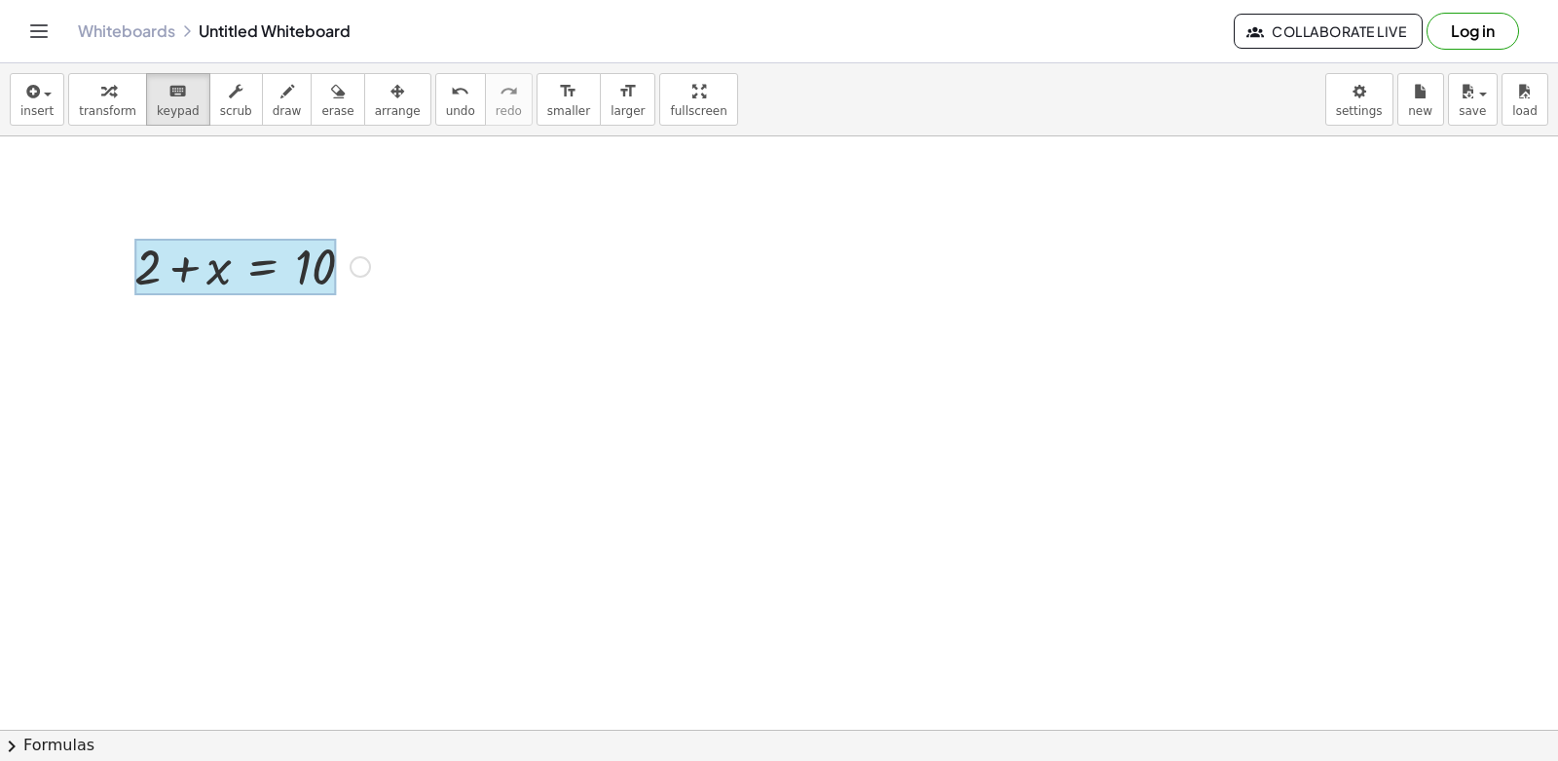
drag, startPoint x: 293, startPoint y: 278, endPoint x: 308, endPoint y: 269, distance: 17.0
click at [292, 274] on div at bounding box center [235, 267] width 202 height 56
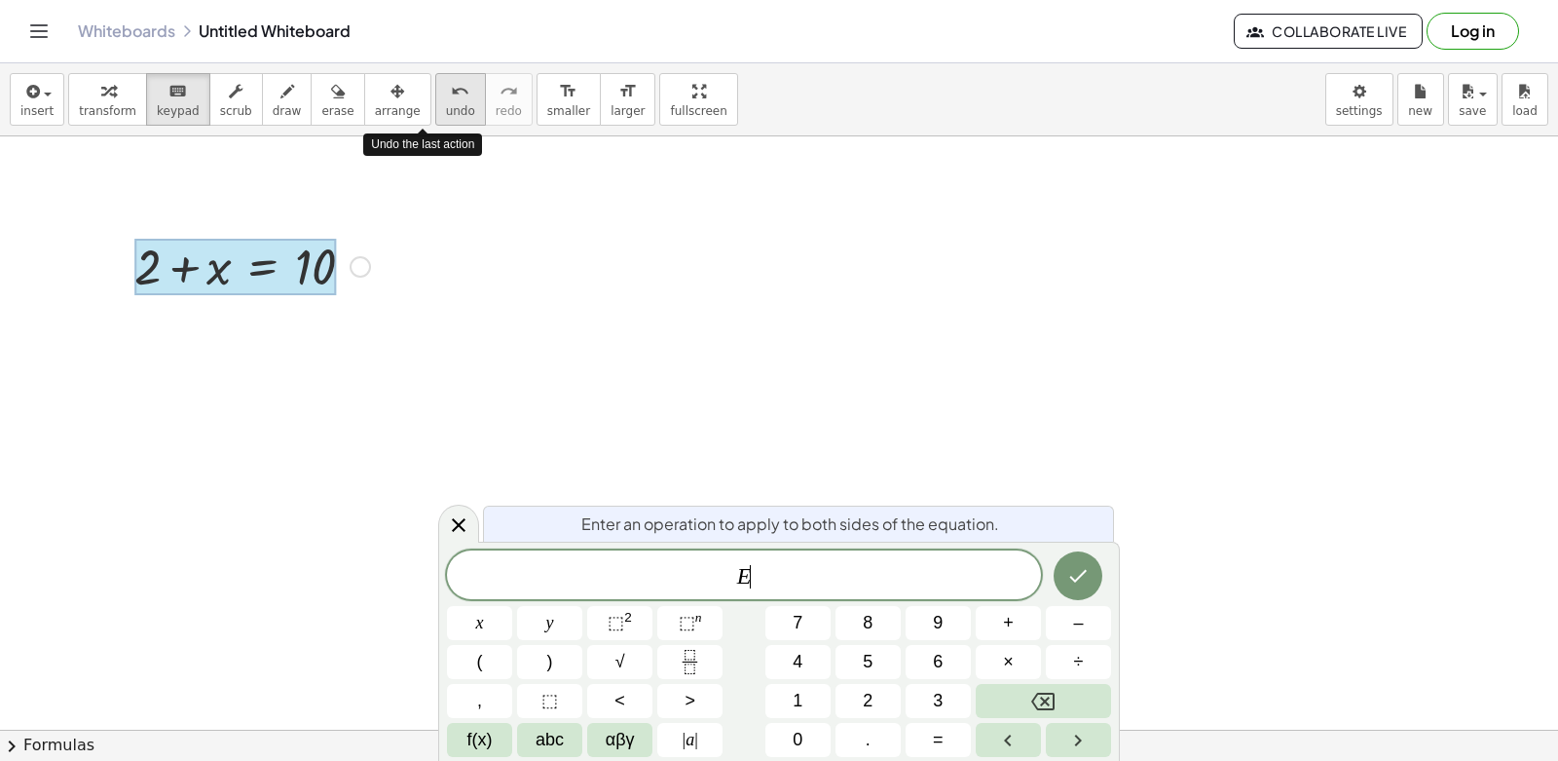
click at [446, 93] on div "undo" at bounding box center [460, 90] width 29 height 23
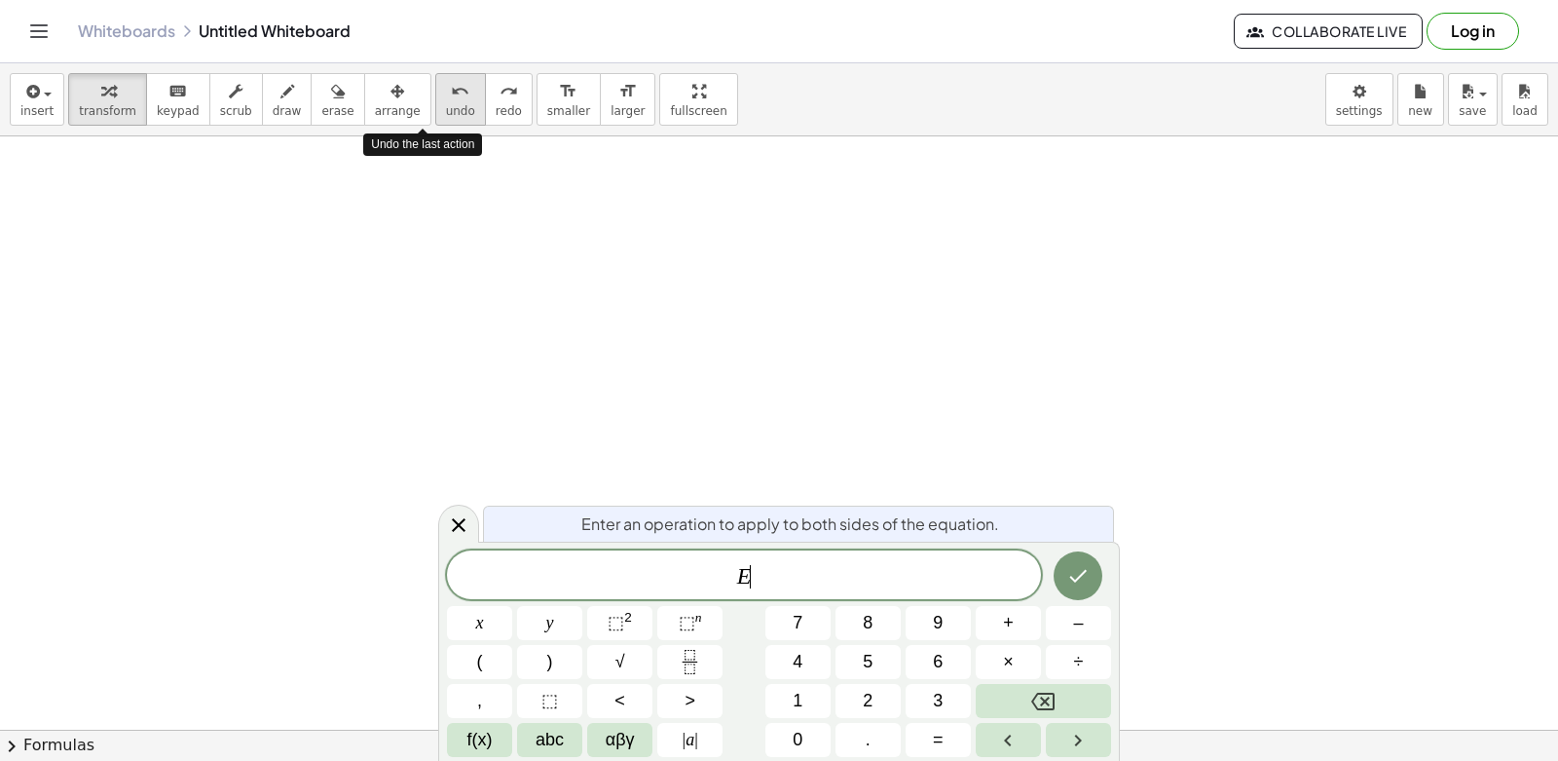
click at [446, 93] on div "undo" at bounding box center [460, 90] width 29 height 23
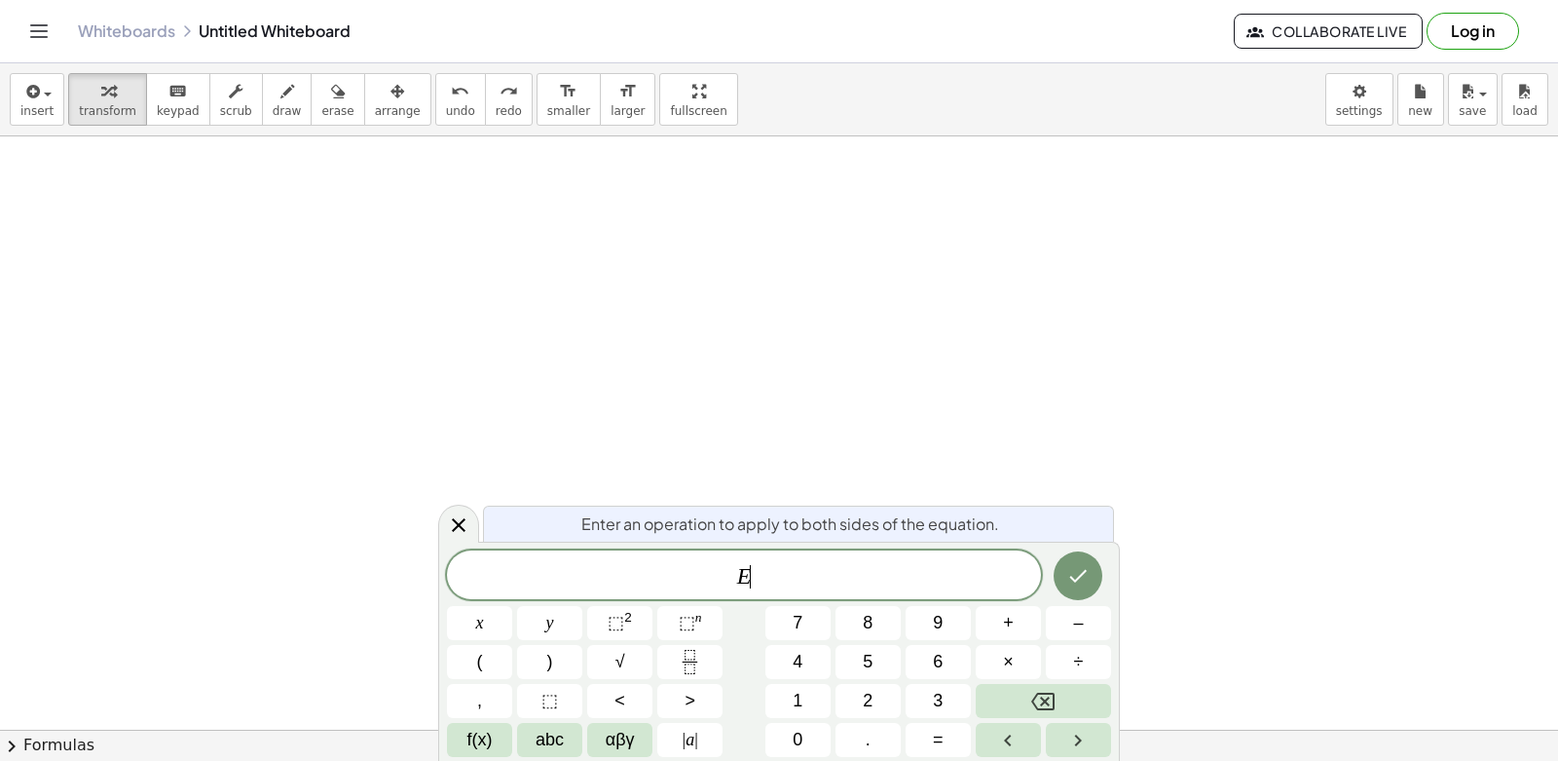
drag, startPoint x: 701, startPoint y: 404, endPoint x: 980, endPoint y: 466, distance: 285.2
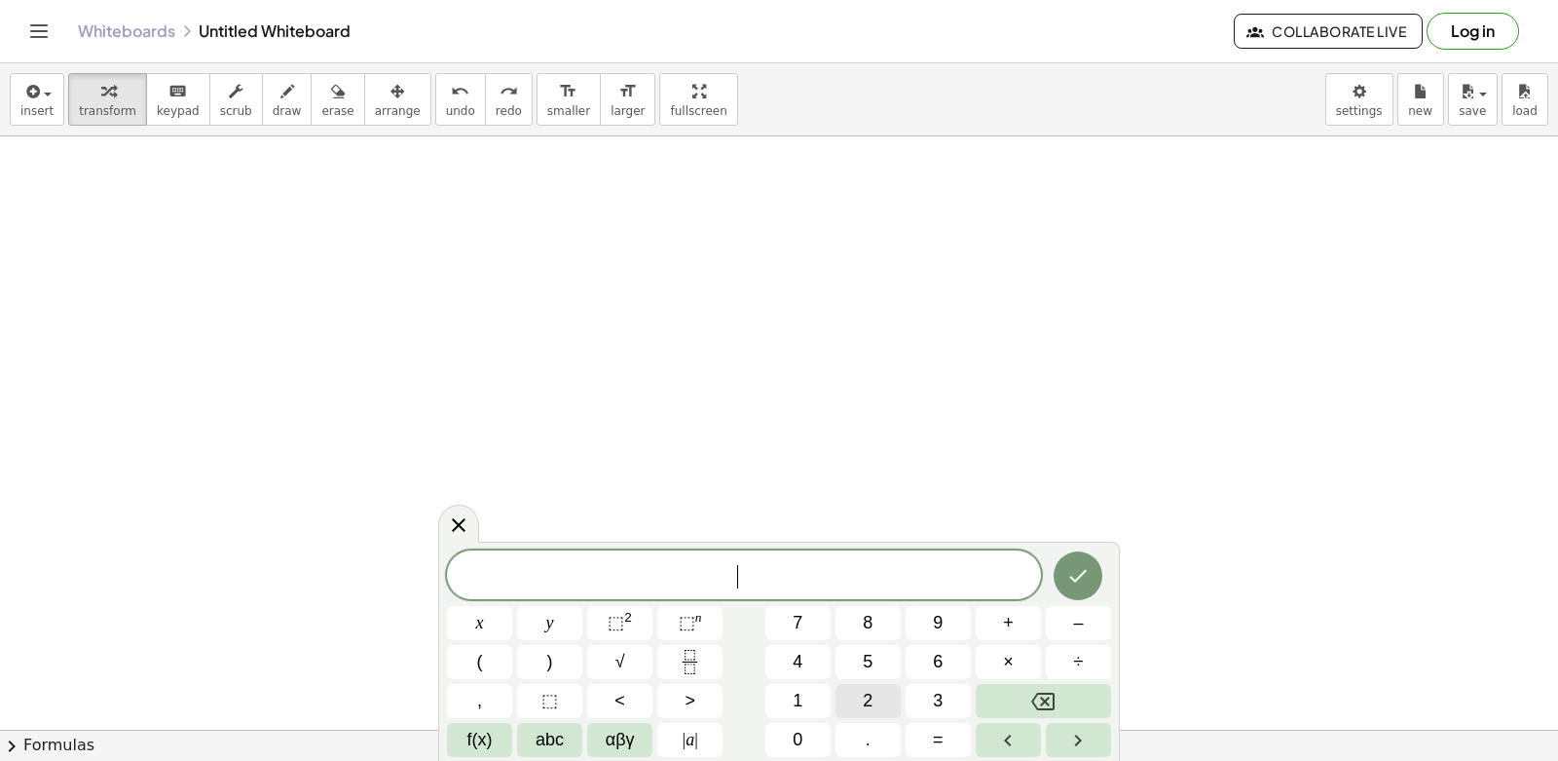
click at [856, 702] on button "2" at bounding box center [868, 701] width 65 height 34
click at [562, 630] on button "y" at bounding box center [549, 623] width 65 height 34
click at [973, 623] on div "2 y ​ x y ⬚ 2 ⬚ n 7 8 9 + – ( ) √ 4 5 6 × ÷ , ⬚ < > 1 2 3 f(x) abc αβγ | a | 0 …" at bounding box center [779, 653] width 664 height 206
click at [469, 613] on button "x" at bounding box center [479, 623] width 65 height 34
click at [1024, 696] on button "Backspace" at bounding box center [1043, 701] width 135 height 34
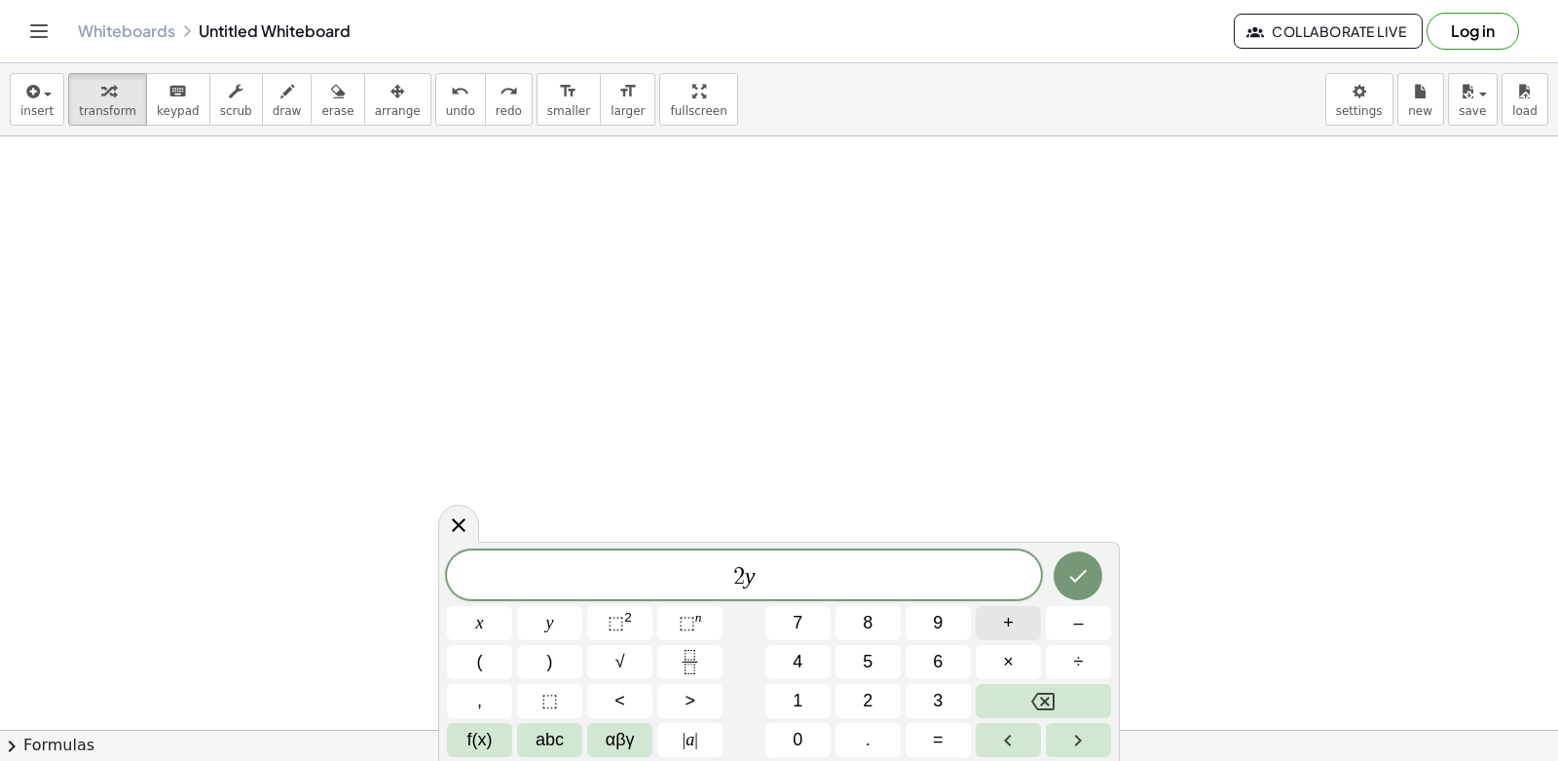
click at [1030, 630] on button "+" at bounding box center [1008, 623] width 65 height 34
click at [465, 621] on button "x" at bounding box center [479, 623] width 65 height 34
click at [932, 734] on button "=" at bounding box center [938, 740] width 65 height 34
click at [791, 705] on button "1" at bounding box center [798, 701] width 65 height 34
click at [795, 743] on span "0" at bounding box center [798, 740] width 10 height 26
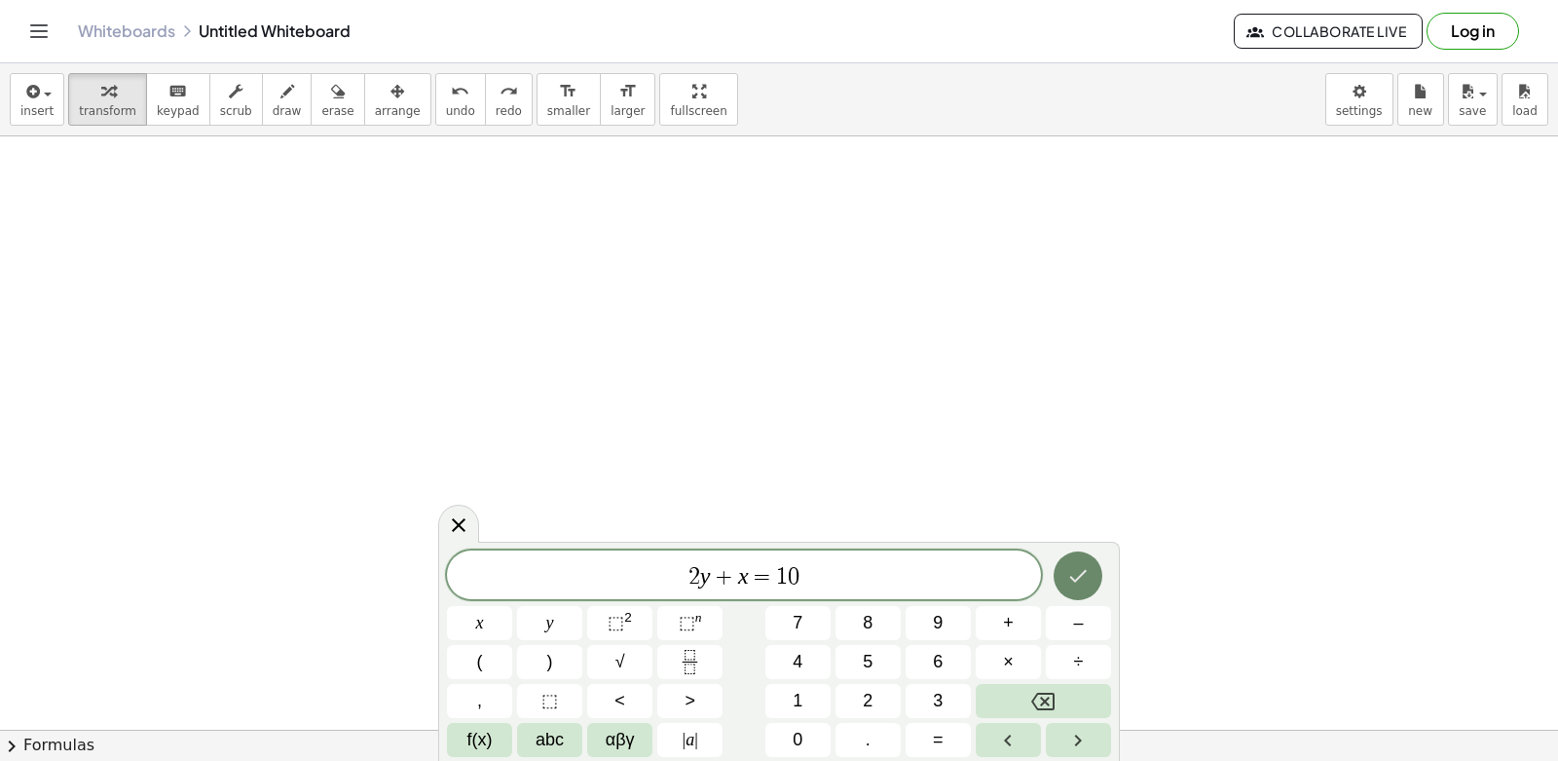
click at [1074, 575] on icon "Done" at bounding box center [1077, 575] width 23 height 23
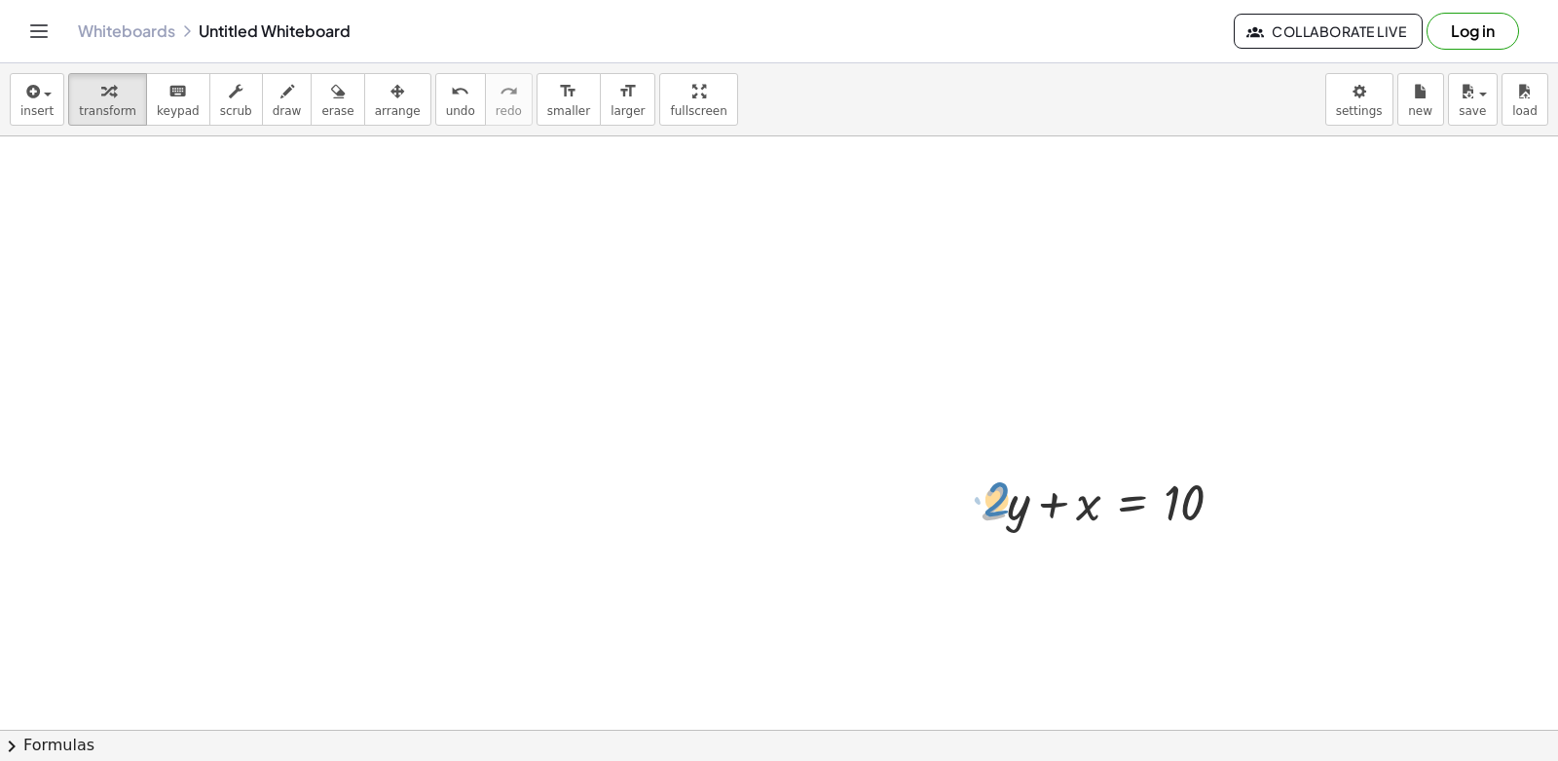
click at [1005, 493] on div at bounding box center [1110, 500] width 278 height 66
drag, startPoint x: 1045, startPoint y: 505, endPoint x: 1011, endPoint y: 592, distance: 93.1
drag, startPoint x: 1018, startPoint y: 497, endPoint x: 1290, endPoint y: 493, distance: 272.7
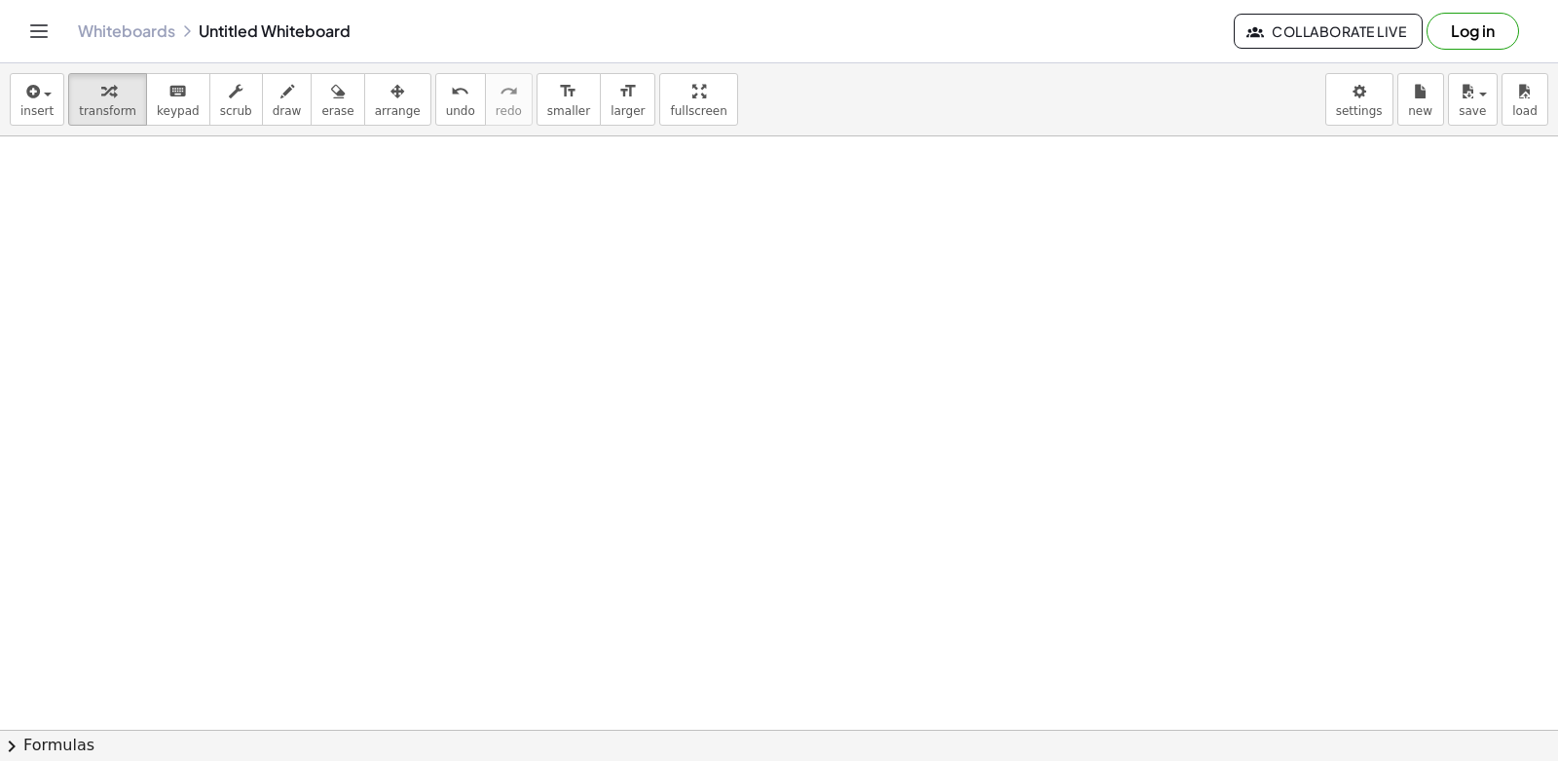
drag, startPoint x: 776, startPoint y: 473, endPoint x: 776, endPoint y: 493, distance: 19.5
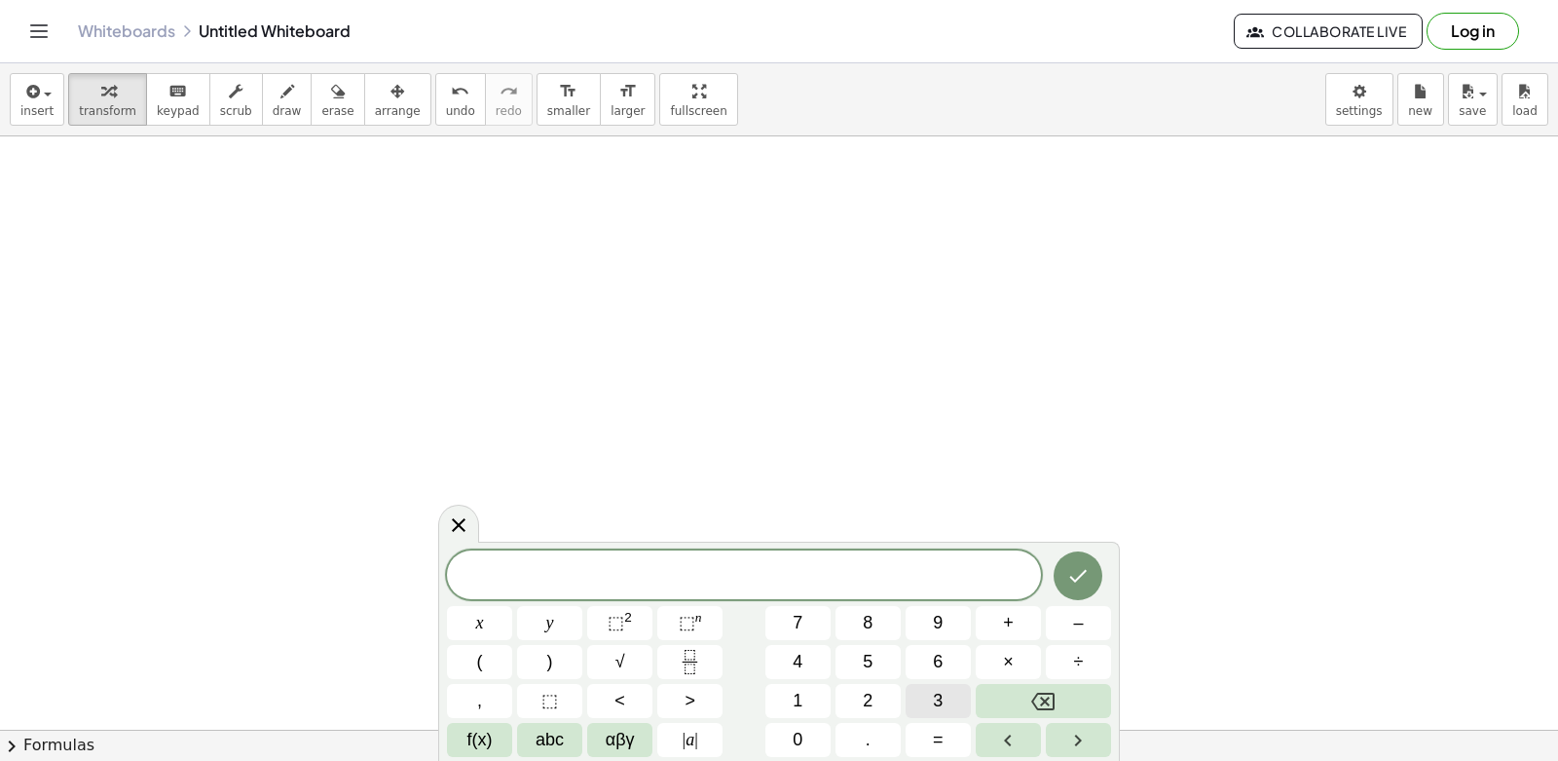
click at [919, 710] on button "3" at bounding box center [938, 701] width 65 height 34
click at [552, 632] on span "y" at bounding box center [550, 623] width 8 height 26
click at [1026, 629] on button "+" at bounding box center [1008, 623] width 65 height 34
click at [478, 623] on span "x" at bounding box center [480, 623] width 8 height 26
click at [949, 730] on button "=" at bounding box center [938, 740] width 65 height 34
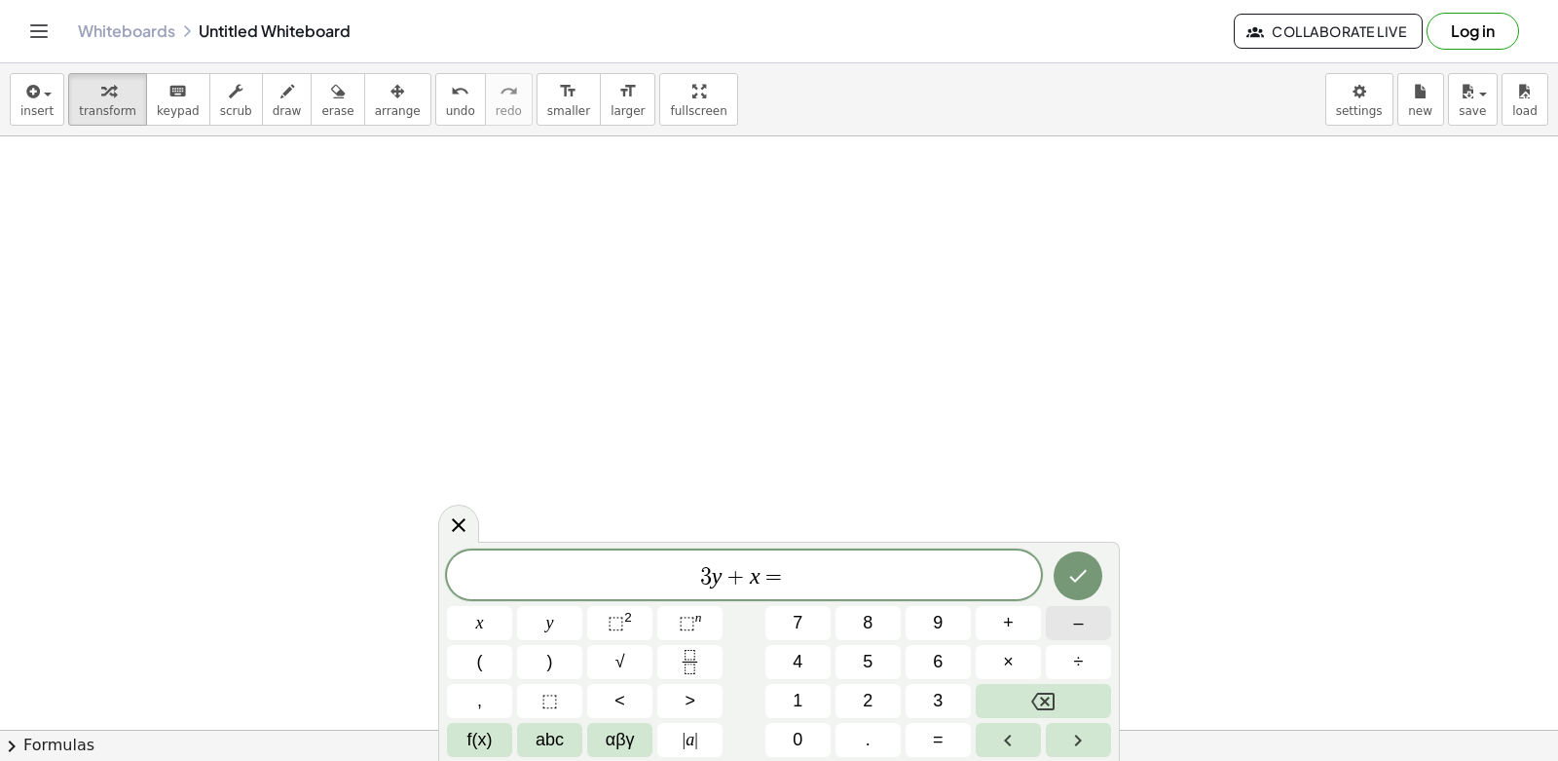
click at [1097, 613] on button "–" at bounding box center [1078, 623] width 65 height 34
click at [806, 700] on button "1" at bounding box center [798, 701] width 65 height 34
click at [864, 703] on span "2" at bounding box center [868, 701] width 10 height 26
click at [1080, 580] on icon "Done" at bounding box center [1077, 575] width 23 height 23
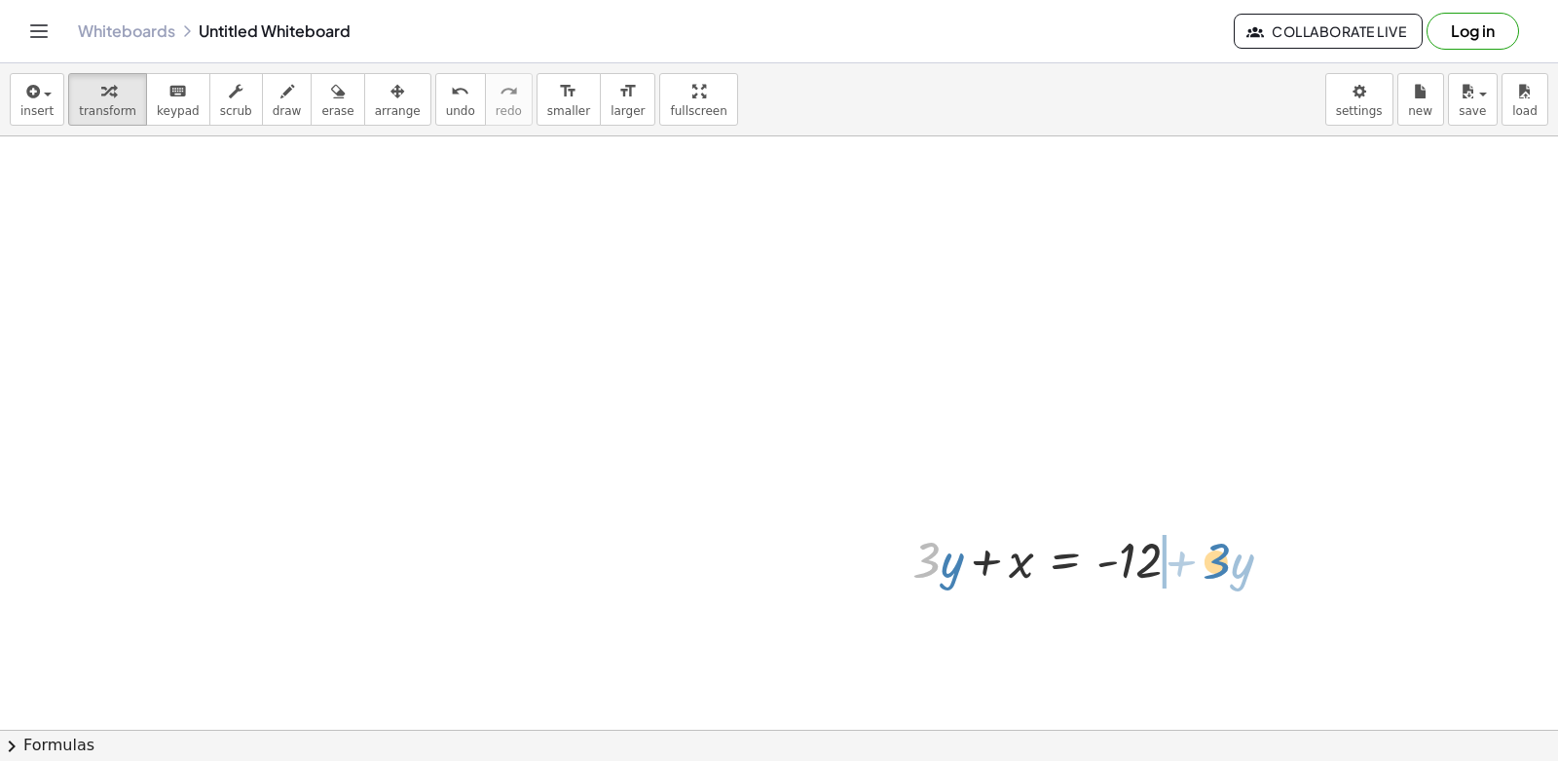
drag, startPoint x: 929, startPoint y: 561, endPoint x: 1219, endPoint y: 562, distance: 290.2
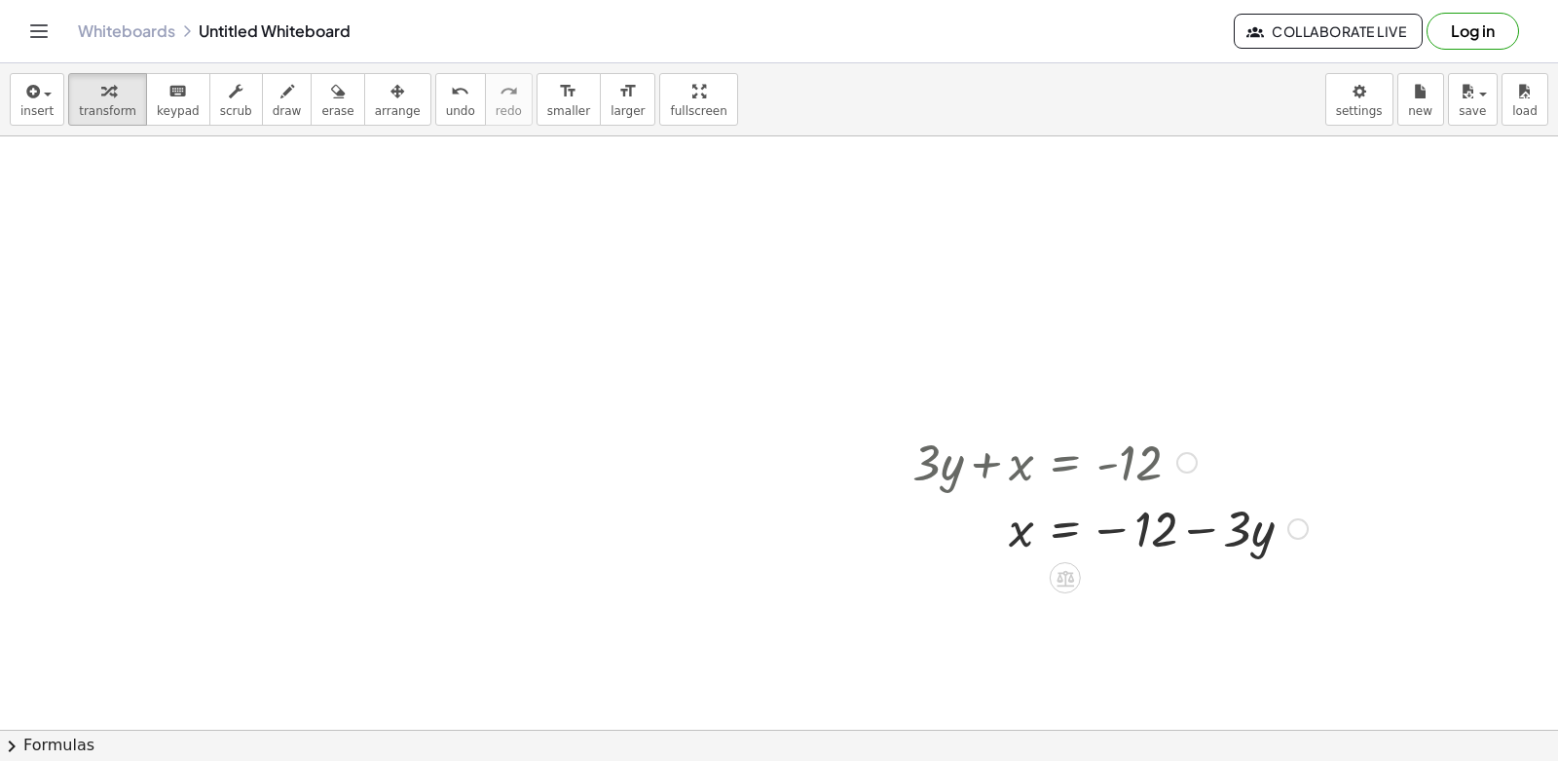
scroll to position [4152, 0]
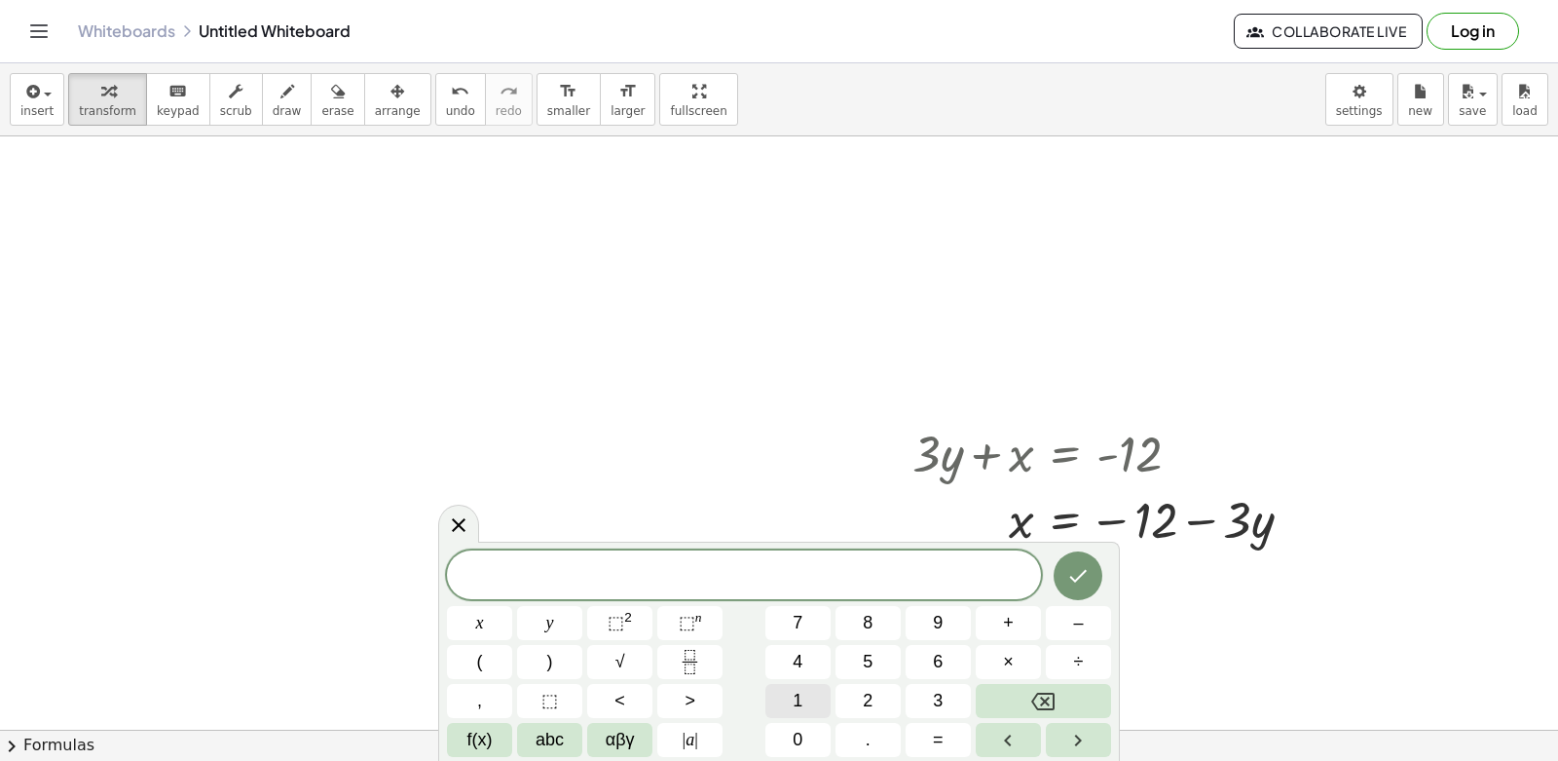
click at [810, 697] on button "1" at bounding box center [798, 701] width 65 height 34
click at [799, 738] on span "0" at bounding box center [798, 740] width 10 height 26
click at [558, 621] on button "y" at bounding box center [549, 623] width 65 height 34
click at [1006, 625] on span "+" at bounding box center [1008, 623] width 11 height 26
click at [862, 691] on button "2" at bounding box center [868, 701] width 65 height 34
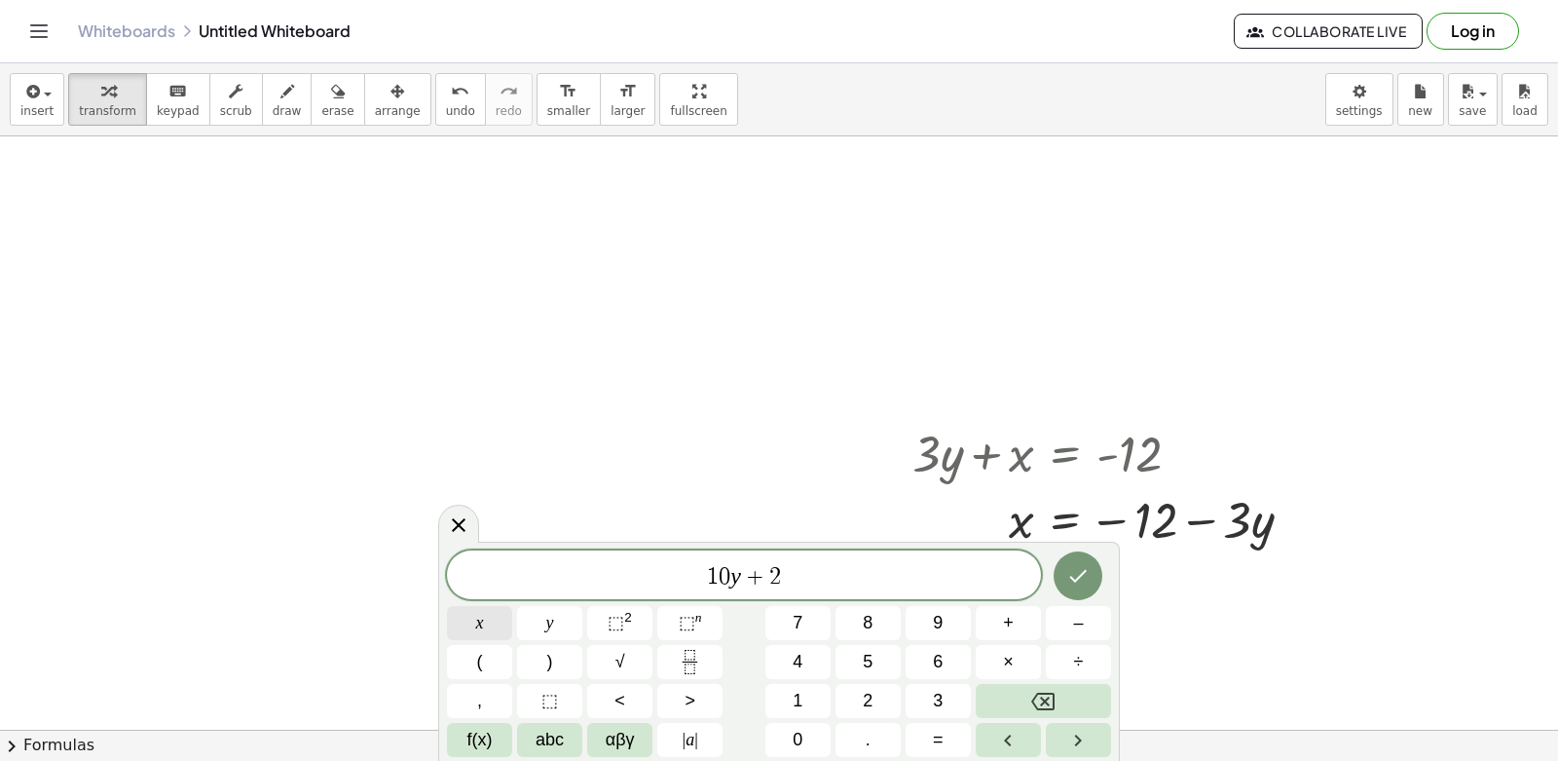
click at [503, 622] on button "x" at bounding box center [479, 623] width 65 height 34
click at [950, 737] on button "=" at bounding box center [938, 740] width 65 height 34
click at [807, 704] on button "1" at bounding box center [798, 701] width 65 height 34
click at [805, 733] on button "0" at bounding box center [798, 740] width 65 height 34
click at [1090, 562] on button "Done" at bounding box center [1078, 575] width 49 height 49
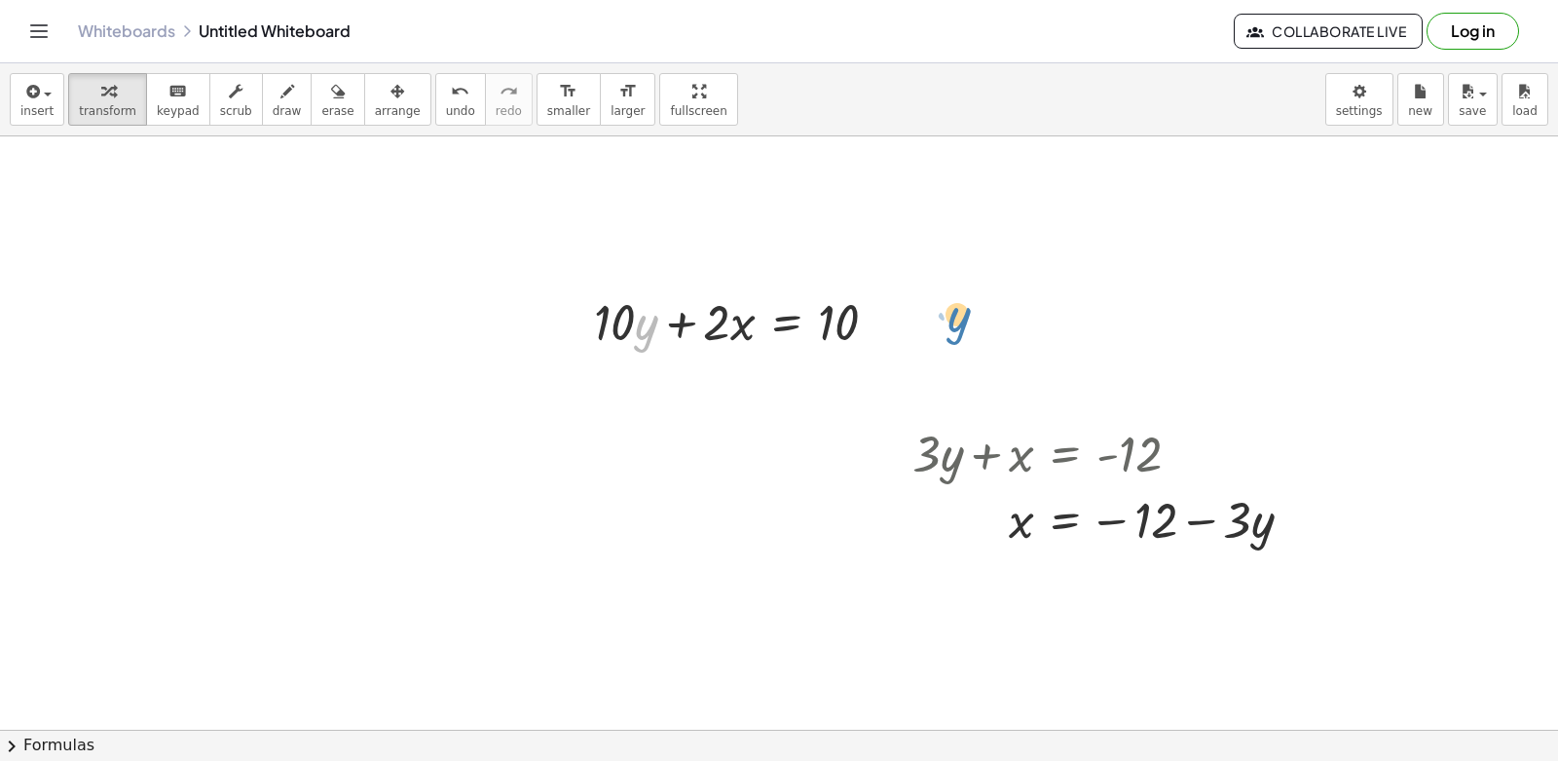
drag, startPoint x: 640, startPoint y: 315, endPoint x: 952, endPoint y: 307, distance: 311.8
drag, startPoint x: 619, startPoint y: 303, endPoint x: 928, endPoint y: 304, distance: 308.7
drag, startPoint x: 719, startPoint y: 325, endPoint x: 889, endPoint y: 367, distance: 175.5
drag, startPoint x: 880, startPoint y: 347, endPoint x: 866, endPoint y: 310, distance: 39.8
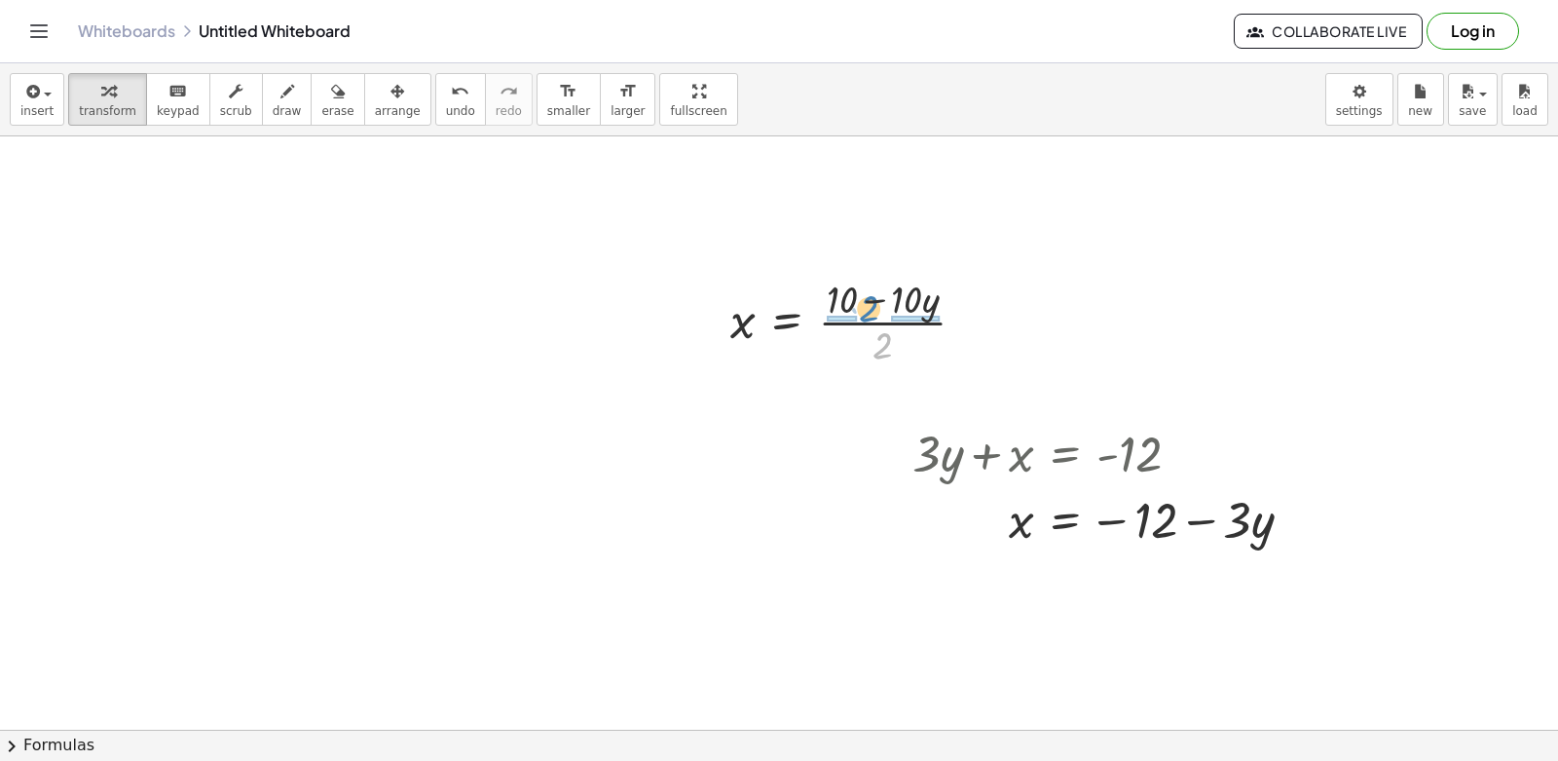
click at [866, 310] on div at bounding box center [856, 320] width 271 height 97
click at [886, 318] on div at bounding box center [870, 320] width 298 height 97
drag, startPoint x: 880, startPoint y: 347, endPoint x: 872, endPoint y: 308, distance: 39.9
click at [872, 308] on div at bounding box center [856, 320] width 271 height 97
click at [890, 323] on div at bounding box center [870, 320] width 298 height 97
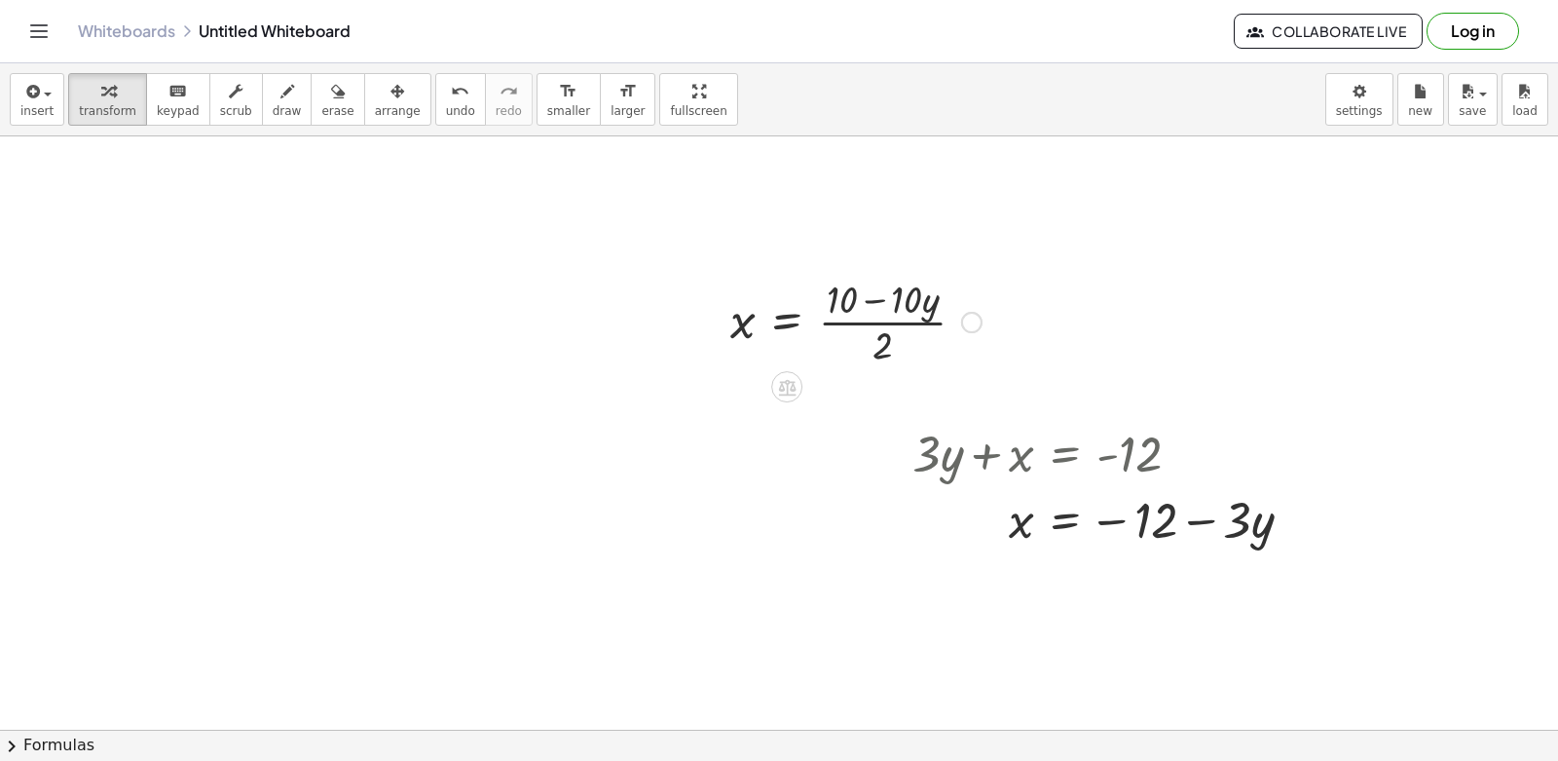
click at [838, 322] on div at bounding box center [856, 320] width 271 height 97
click at [916, 323] on div at bounding box center [856, 320] width 271 height 97
drag, startPoint x: 887, startPoint y: 347, endPoint x: 878, endPoint y: 305, distance: 42.8
click at [882, 306] on div at bounding box center [856, 320] width 271 height 97
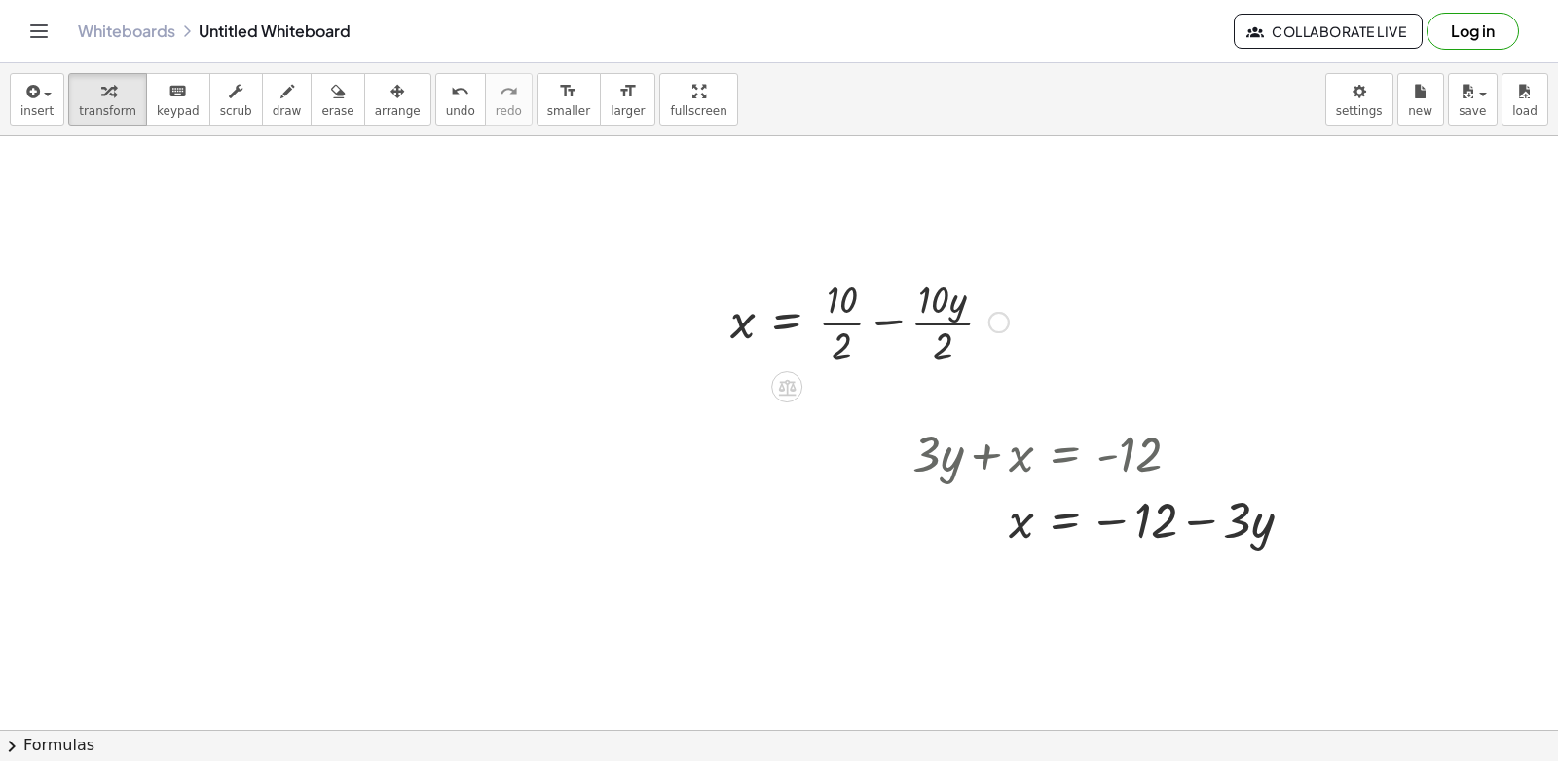
click at [842, 327] on div at bounding box center [870, 320] width 298 height 97
click at [910, 323] on div at bounding box center [860, 320] width 278 height 97
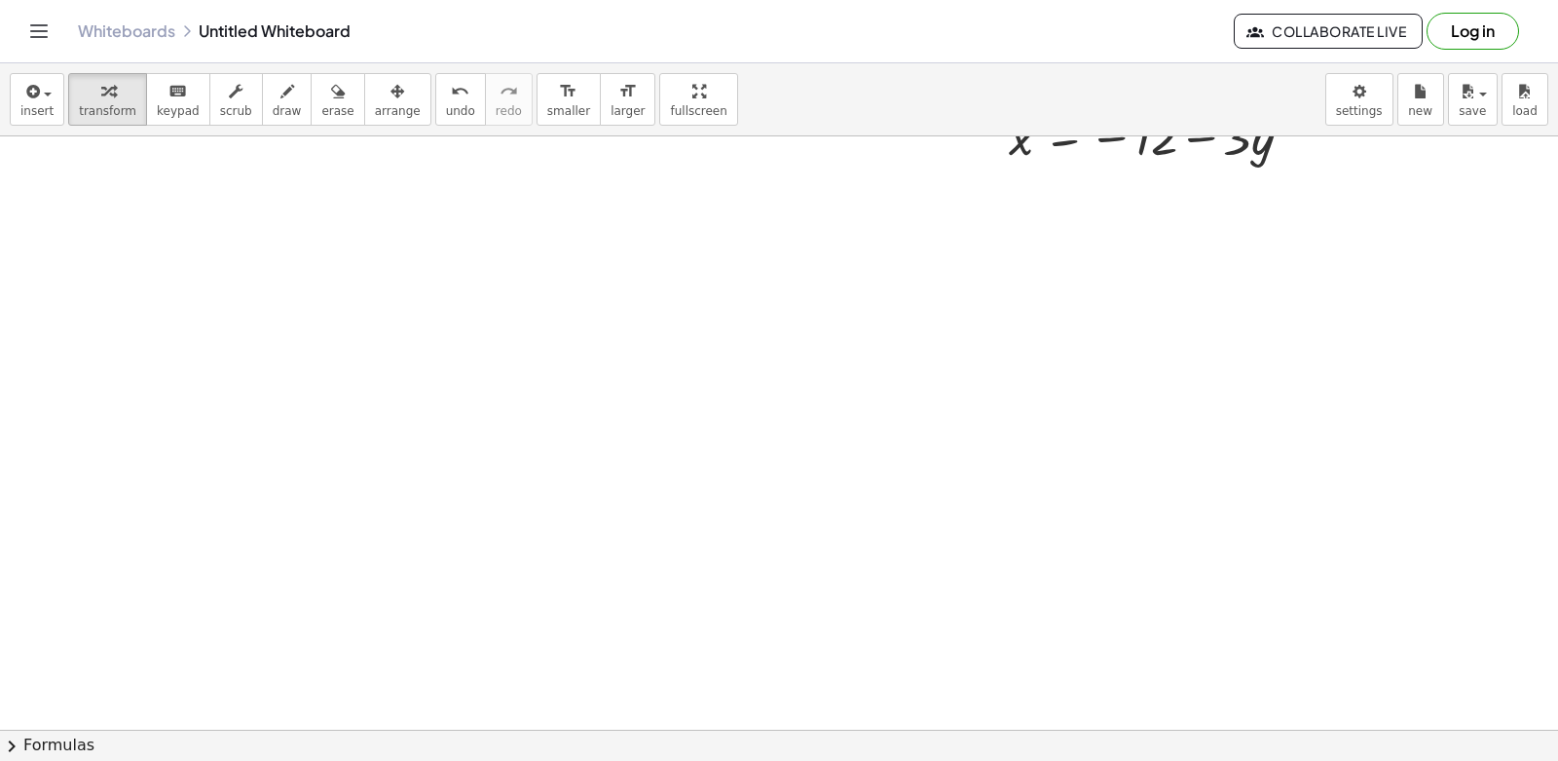
scroll to position [4639, 0]
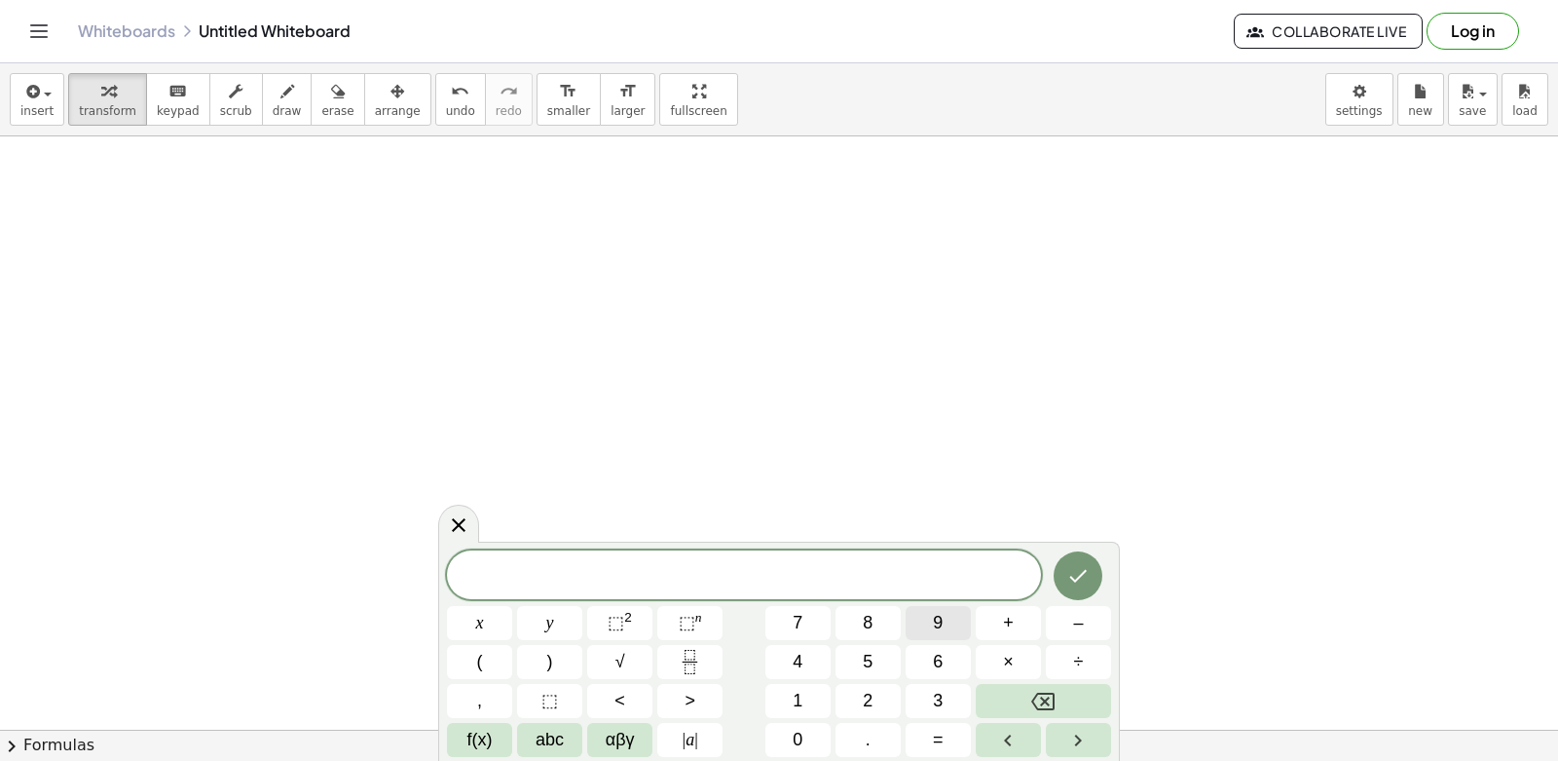
click at [955, 611] on button "9" at bounding box center [938, 623] width 65 height 34
click at [550, 631] on span "y" at bounding box center [550, 623] width 8 height 26
click at [1019, 625] on button "+" at bounding box center [1008, 623] width 65 height 34
click at [946, 708] on button "3" at bounding box center [938, 701] width 65 height 34
click at [496, 624] on button "x" at bounding box center [479, 623] width 65 height 34
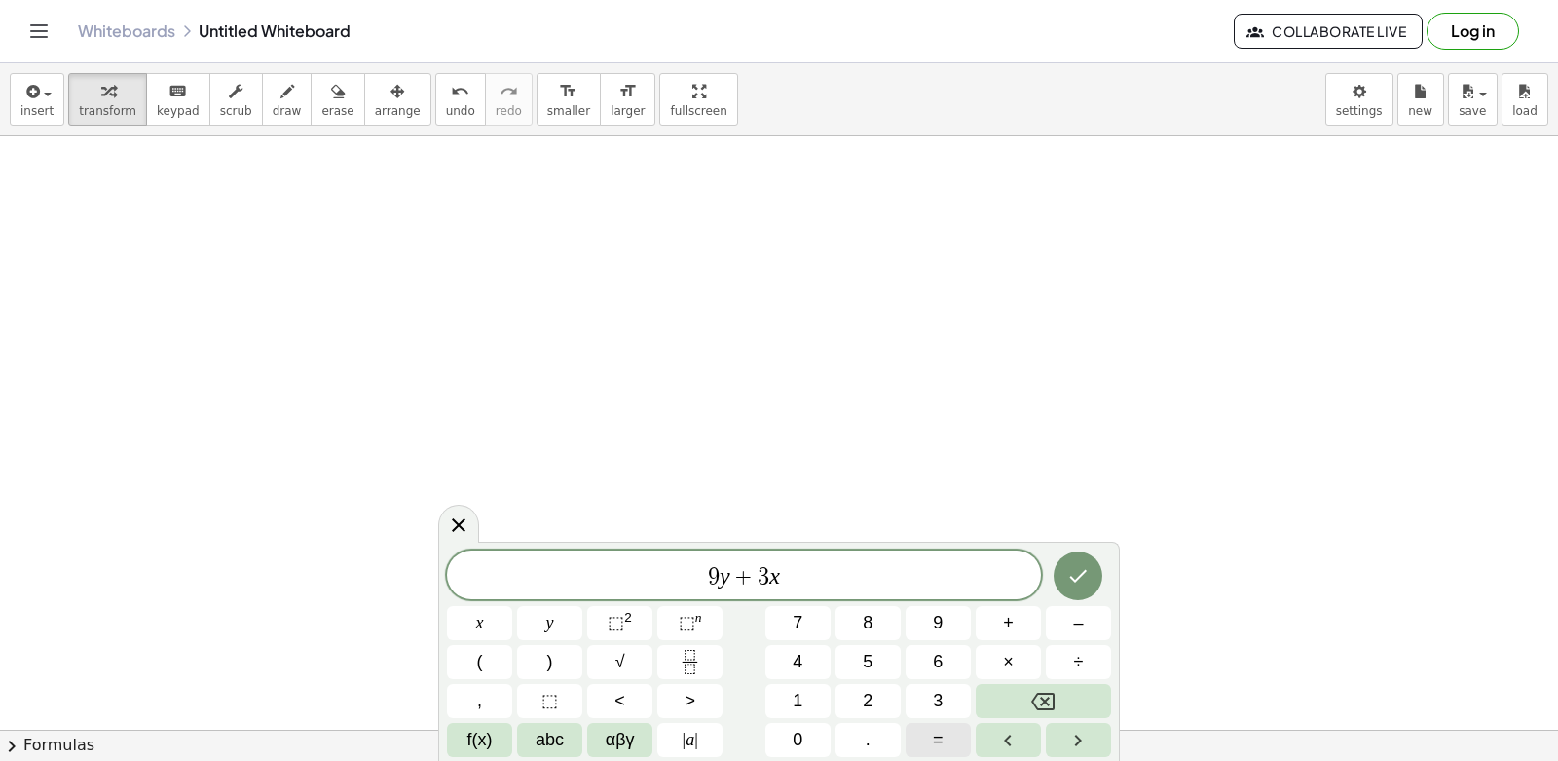
click at [942, 744] on span "=" at bounding box center [938, 740] width 11 height 26
click at [811, 691] on button "1" at bounding box center [798, 701] width 65 height 34
click at [876, 653] on button "5" at bounding box center [868, 662] width 65 height 34
click at [1071, 573] on icon "Done" at bounding box center [1077, 575] width 23 height 23
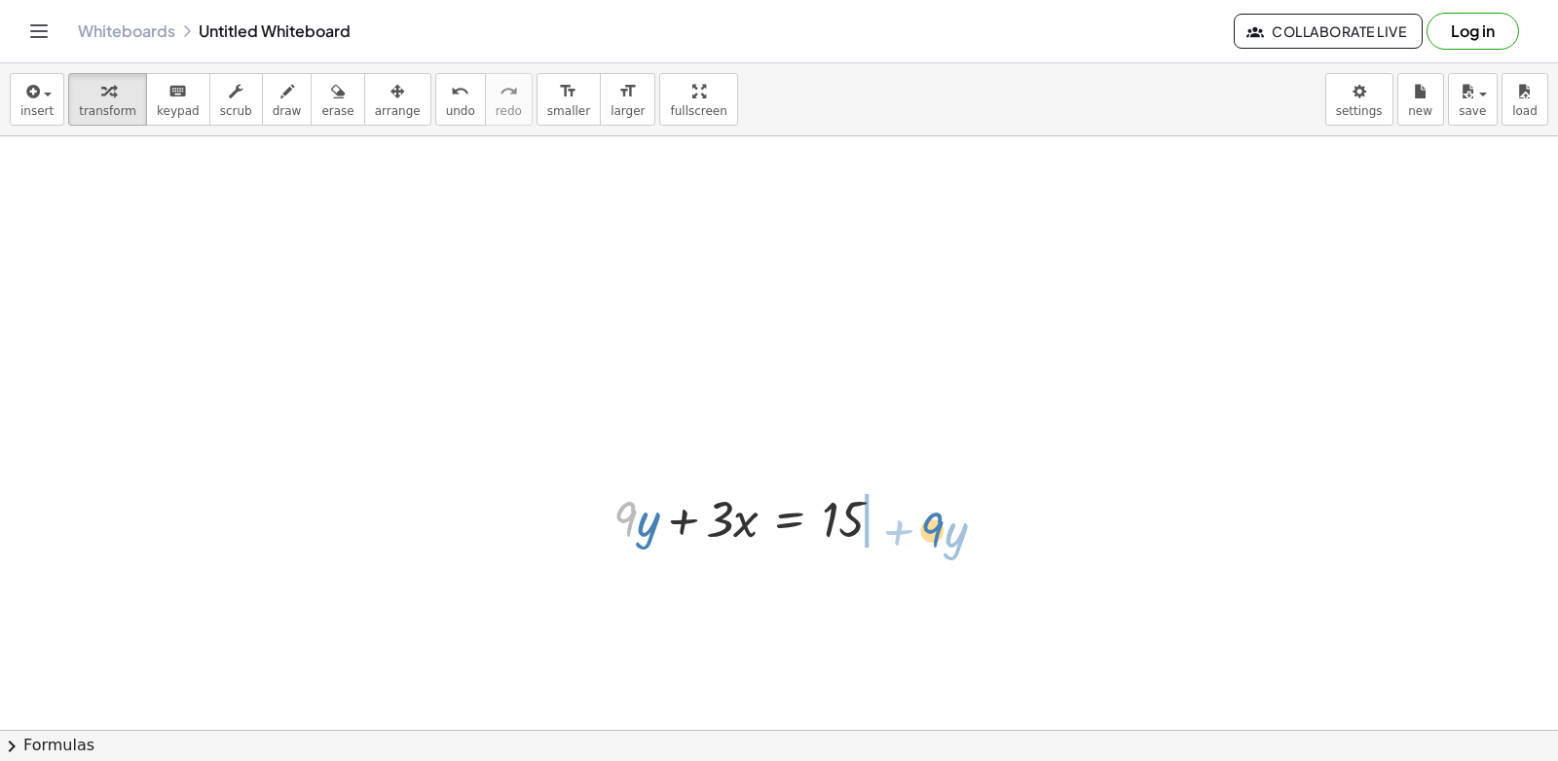
drag, startPoint x: 623, startPoint y: 522, endPoint x: 930, endPoint y: 527, distance: 306.8
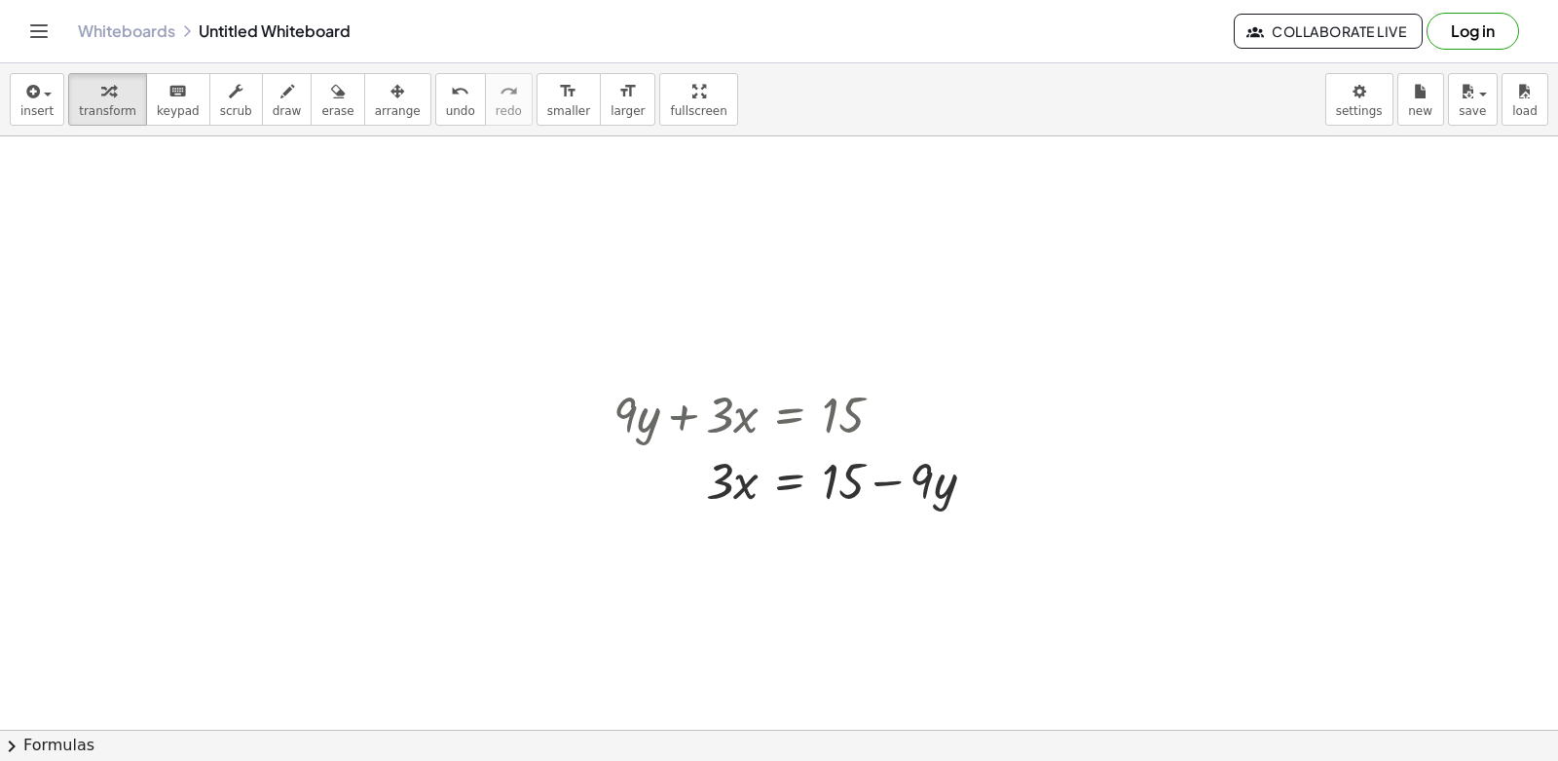
scroll to position [4745, 0]
drag, startPoint x: 725, startPoint y: 467, endPoint x: 904, endPoint y: 525, distance: 188.5
drag, startPoint x: 878, startPoint y: 589, endPoint x: 880, endPoint y: 547, distance: 42.0
click at [880, 547] on div at bounding box center [802, 558] width 396 height 97
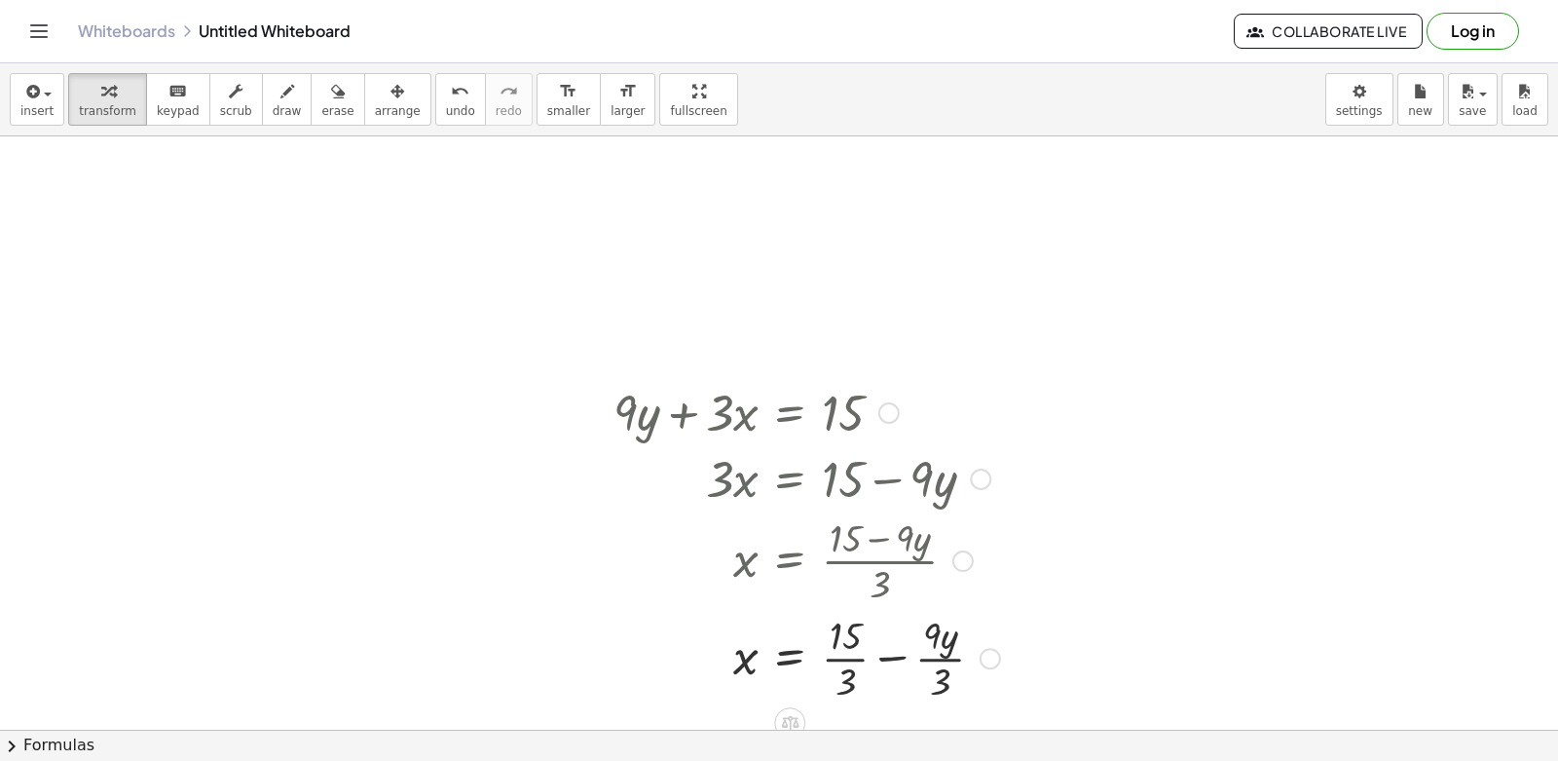
click at [852, 663] on div at bounding box center [807, 656] width 406 height 97
click at [903, 659] on div at bounding box center [802, 656] width 396 height 97
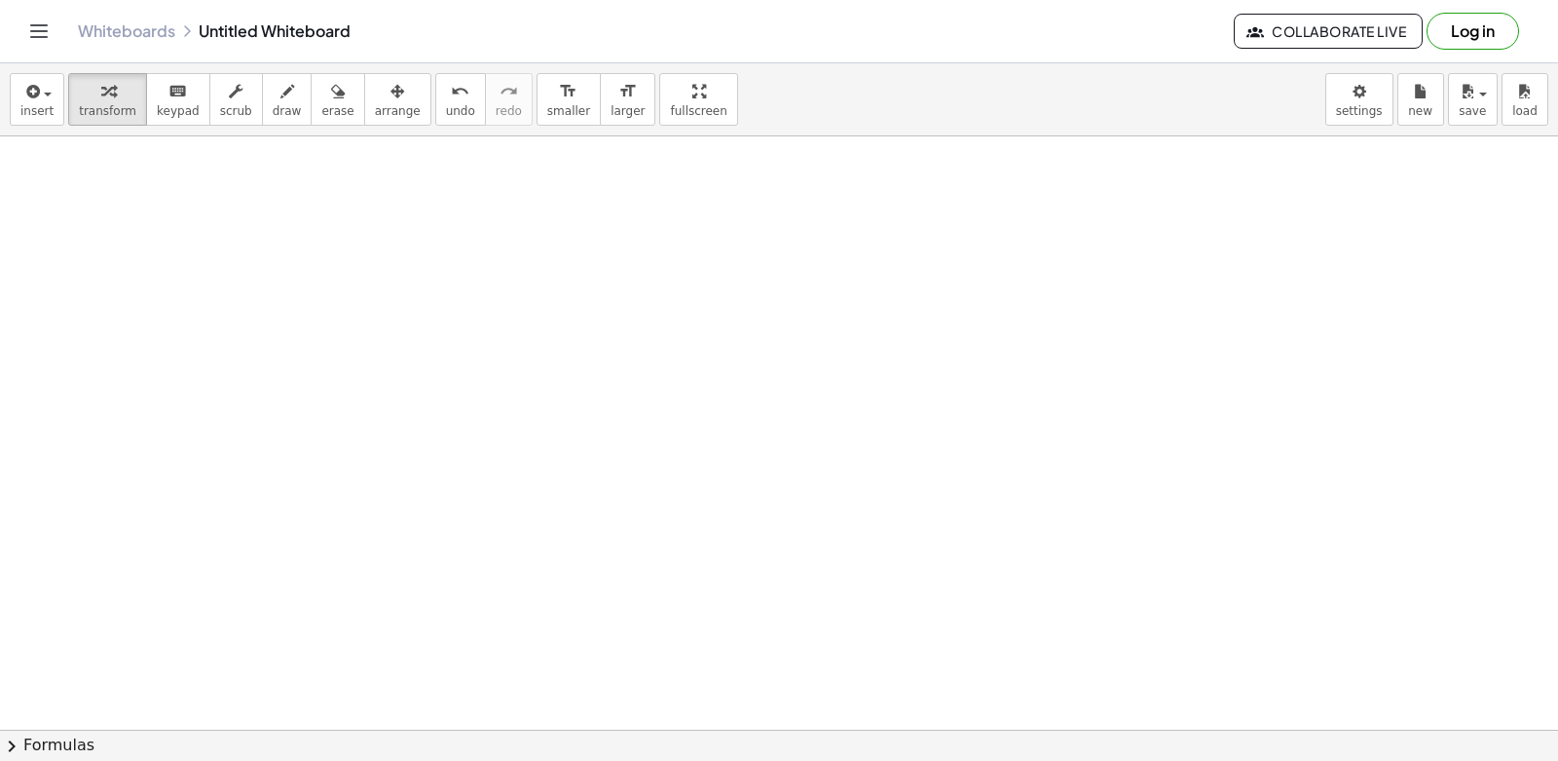
scroll to position [5630, 0]
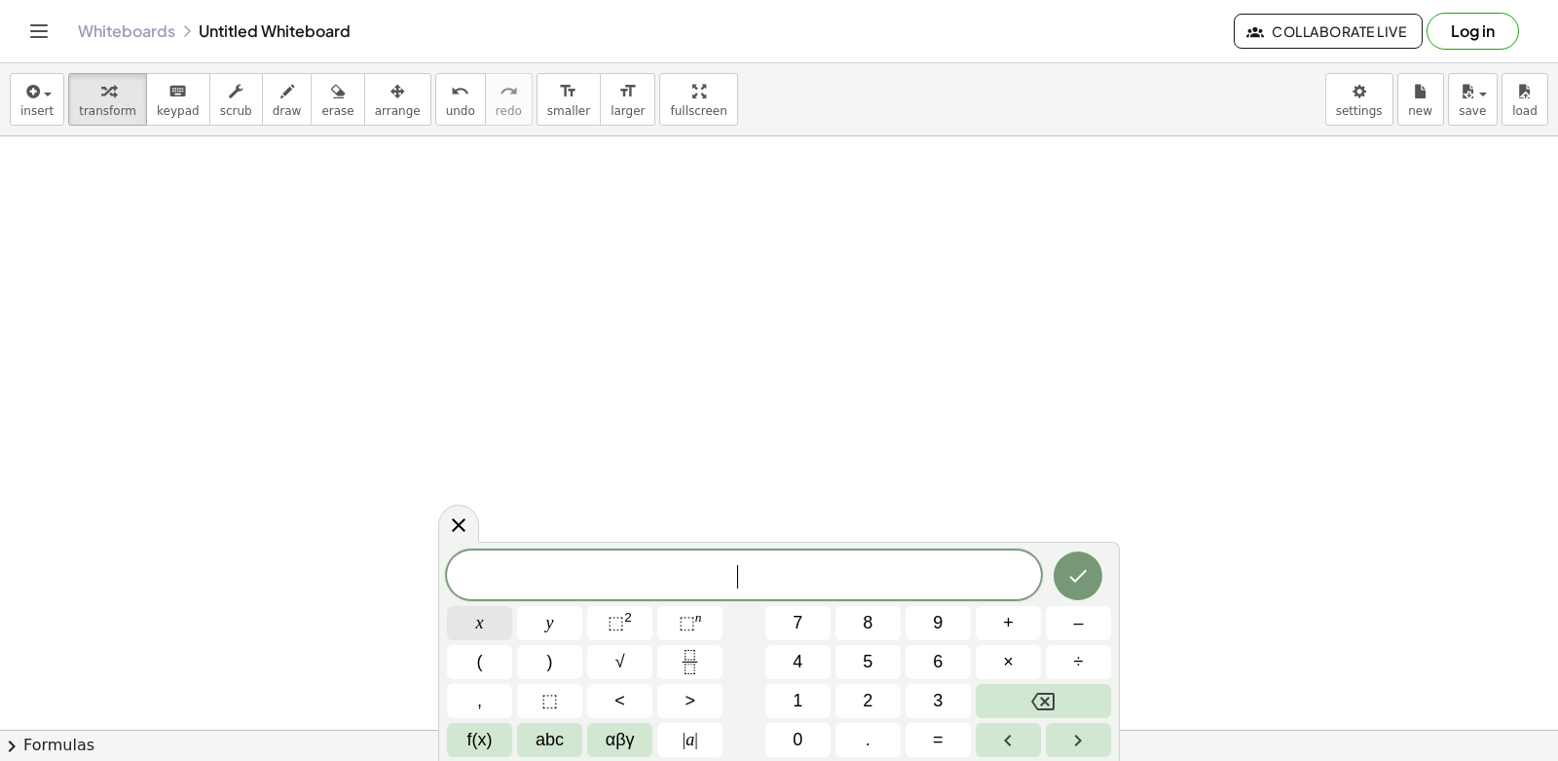
click at [471, 637] on button "x" at bounding box center [479, 623] width 65 height 34
click at [1002, 622] on button "+" at bounding box center [1008, 623] width 65 height 34
click at [936, 702] on span "3" at bounding box center [938, 701] width 10 height 26
click at [557, 616] on button "y" at bounding box center [549, 623] width 65 height 34
click at [946, 744] on button "=" at bounding box center [938, 740] width 65 height 34
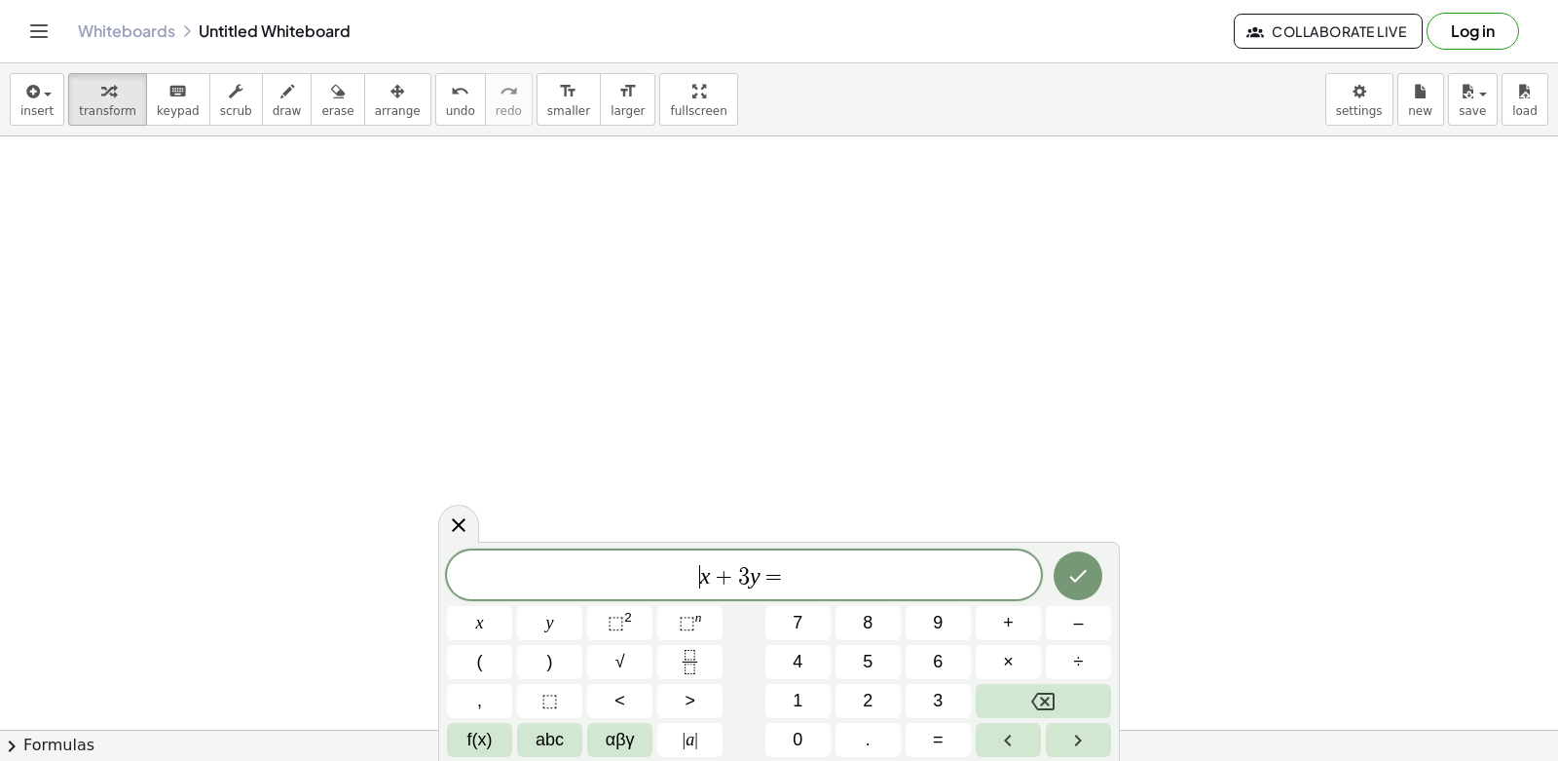
click at [695, 572] on span "​ x + 3 y =" at bounding box center [744, 576] width 594 height 27
click at [794, 619] on span "7" at bounding box center [798, 623] width 10 height 26
click at [793, 587] on span "7 ​ x + 3 y =" at bounding box center [744, 576] width 594 height 27
click at [1064, 631] on button "–" at bounding box center [1078, 623] width 65 height 34
click at [881, 628] on button "8" at bounding box center [868, 623] width 65 height 34
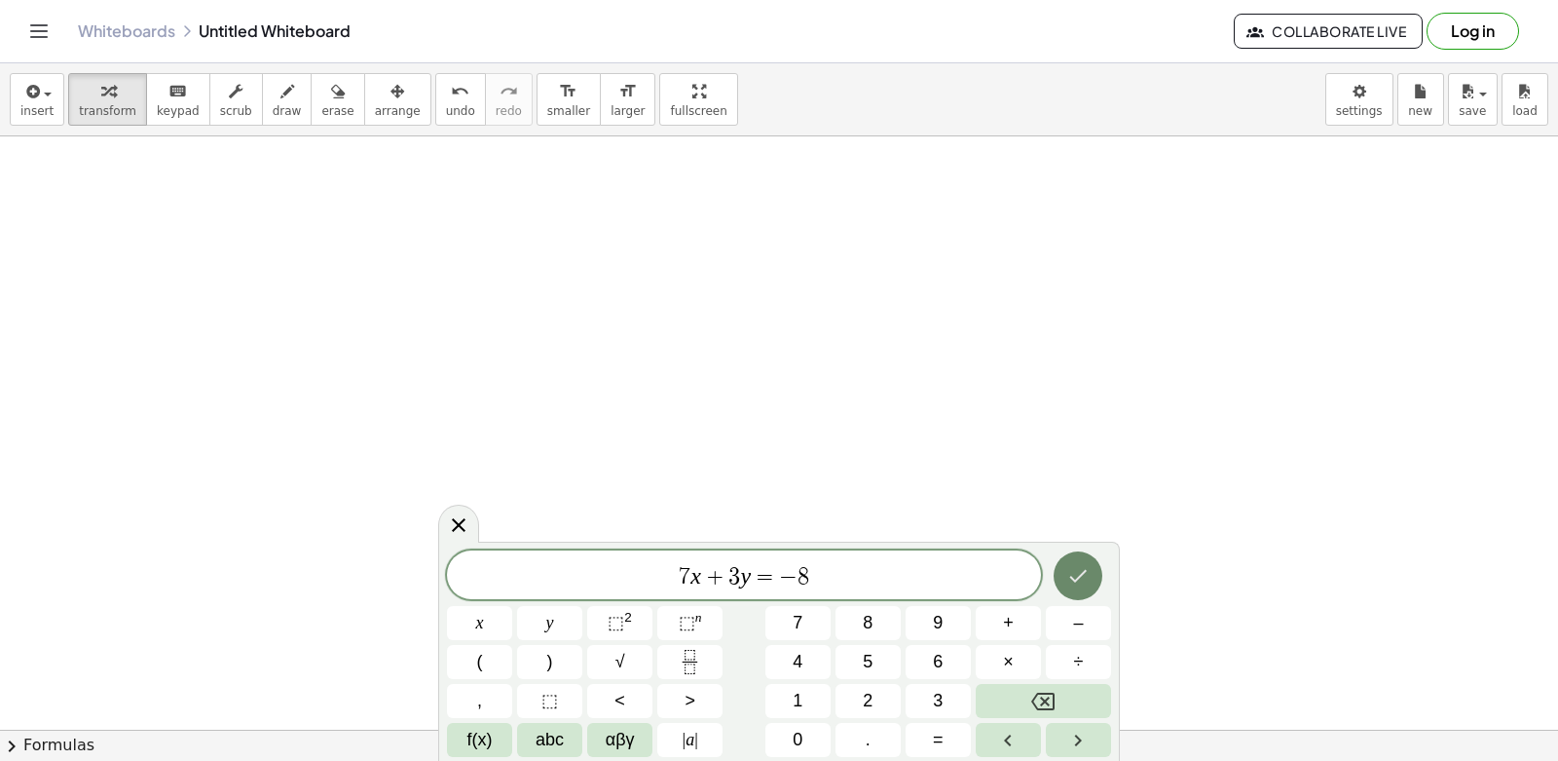
click at [1067, 576] on icon "Done" at bounding box center [1077, 575] width 23 height 23
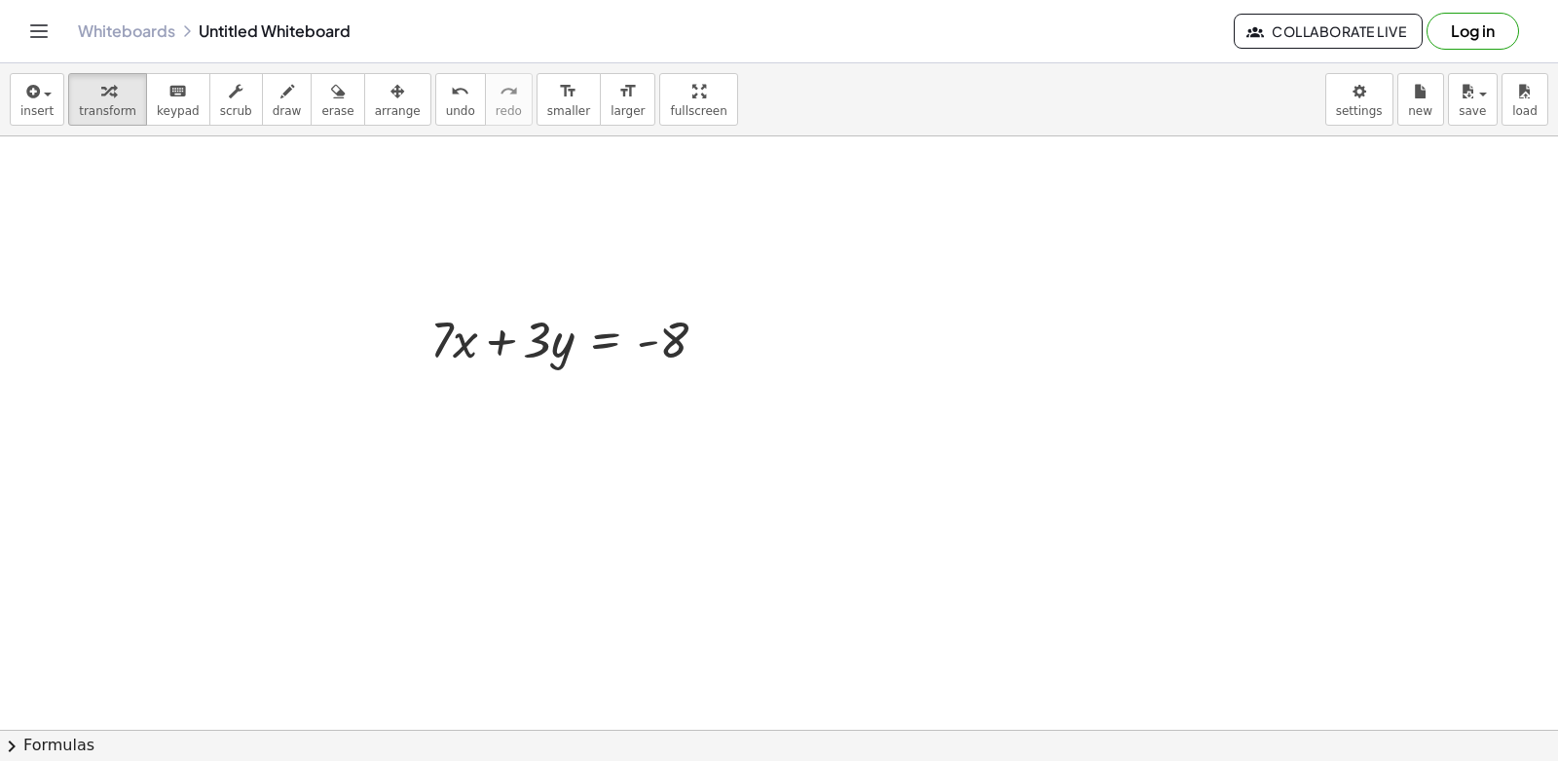
scroll to position [5923, 0]
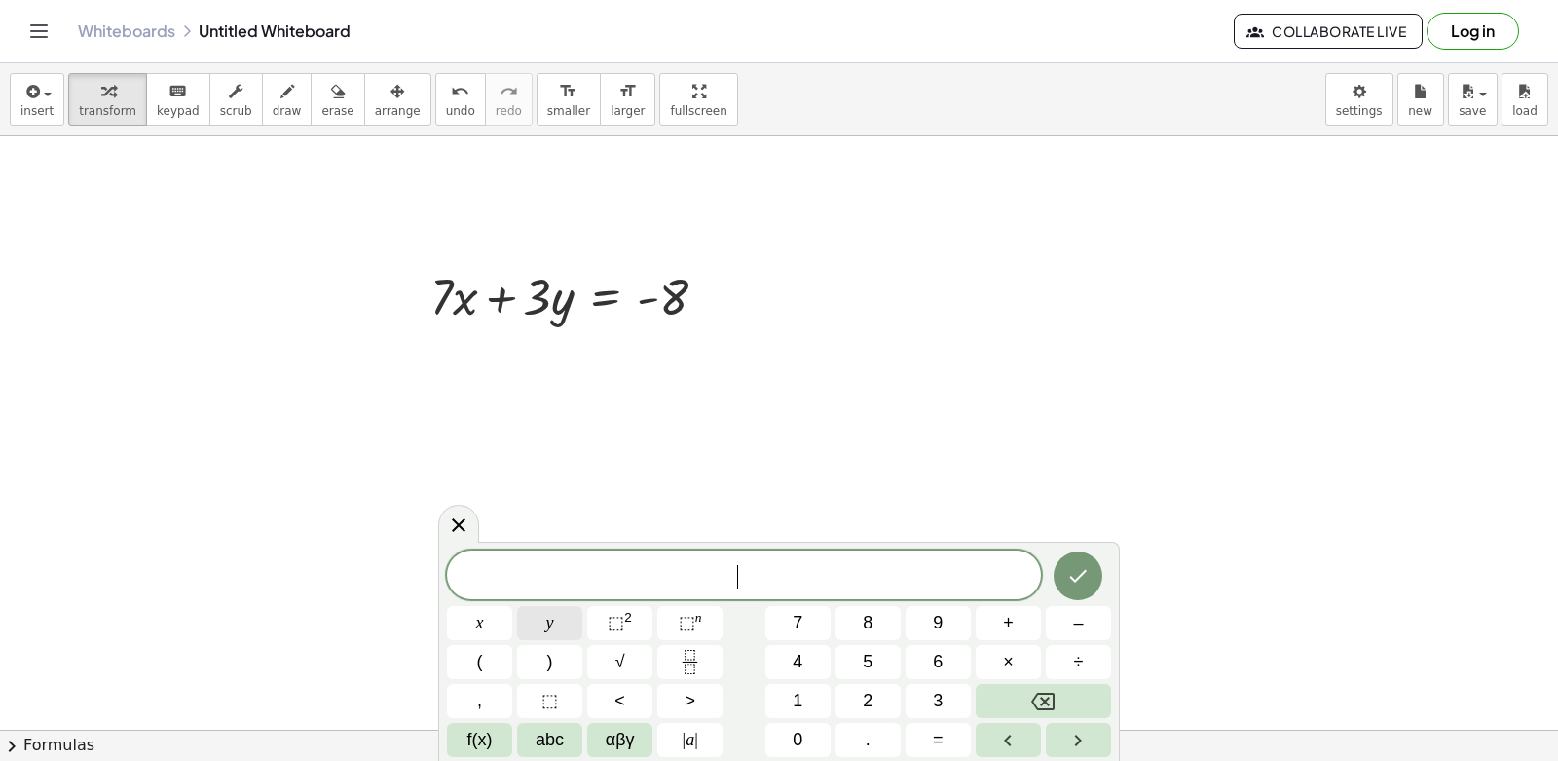
click at [553, 628] on span "y" at bounding box center [550, 623] width 8 height 26
click at [940, 741] on span "=" at bounding box center [938, 740] width 11 height 26
click at [859, 704] on button "2" at bounding box center [868, 701] width 65 height 34
click at [1078, 590] on button "Done" at bounding box center [1078, 575] width 49 height 49
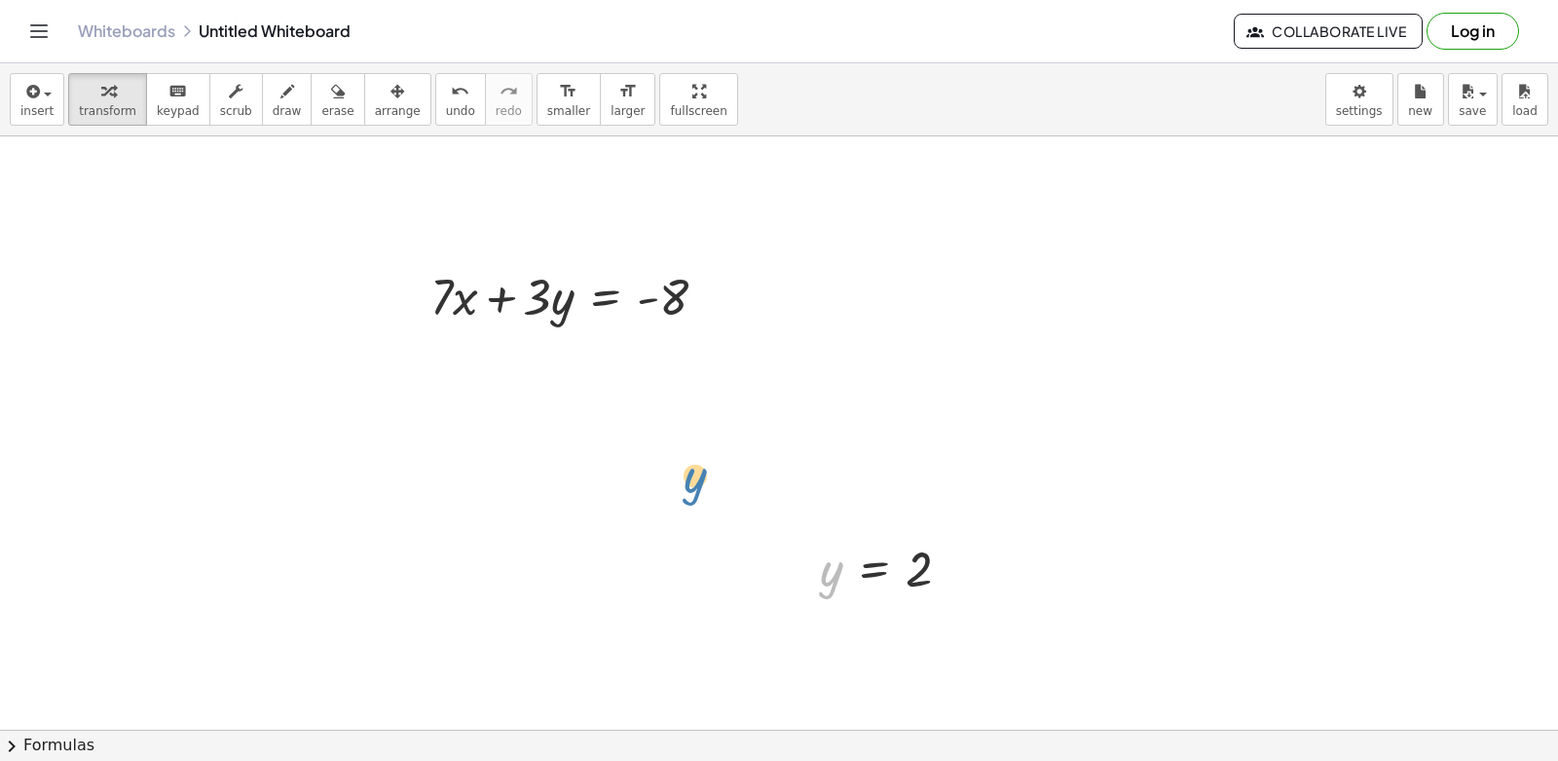
drag, startPoint x: 822, startPoint y: 579, endPoint x: 623, endPoint y: 397, distance: 268.9
drag, startPoint x: 835, startPoint y: 579, endPoint x: 563, endPoint y: 308, distance: 384.3
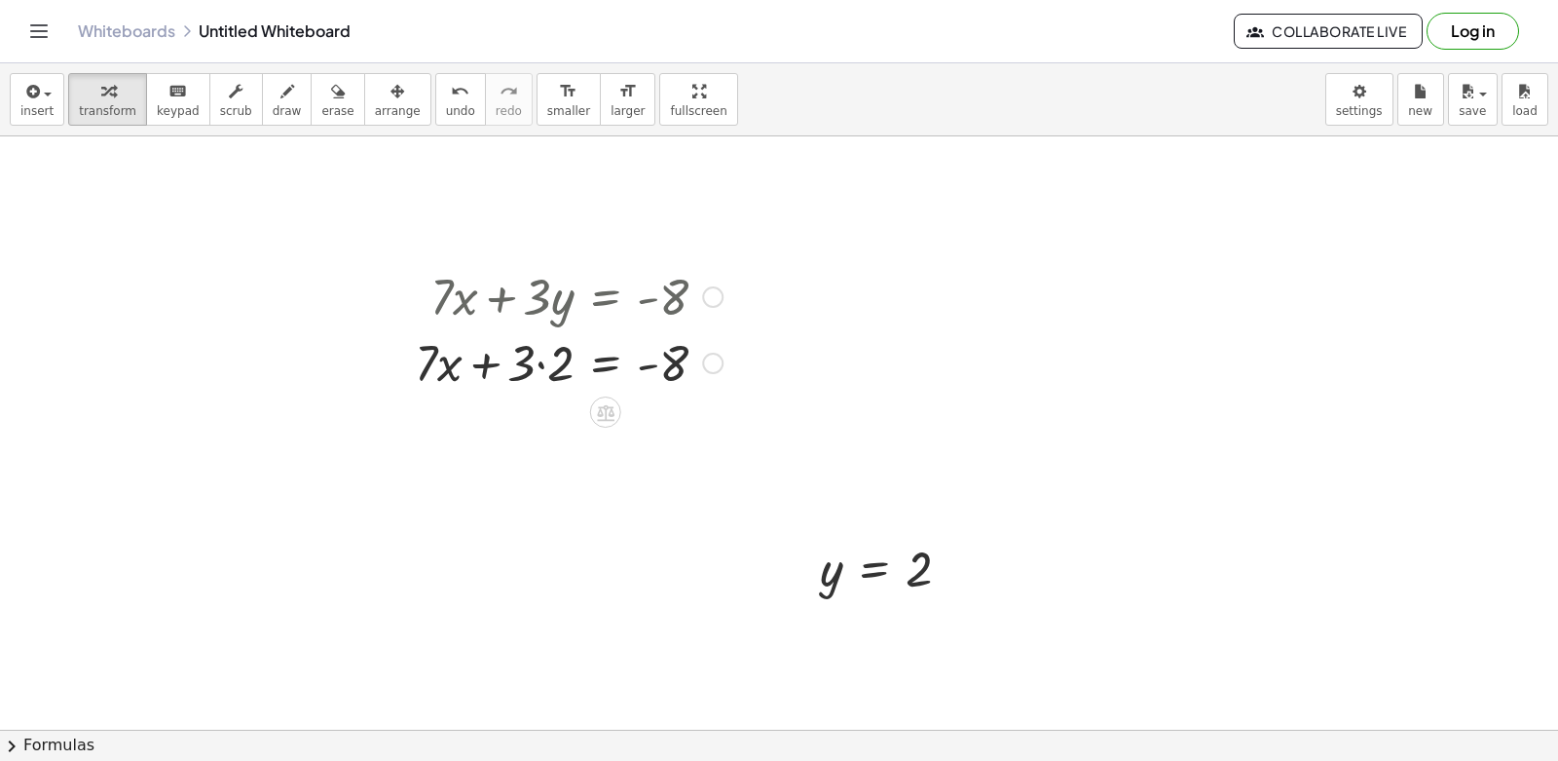
click at [540, 365] on div at bounding box center [568, 361] width 327 height 66
click at [523, 439] on div at bounding box center [568, 427] width 327 height 66
click at [648, 434] on div at bounding box center [568, 427] width 327 height 66
click at [649, 430] on div at bounding box center [568, 427] width 327 height 66
click at [525, 436] on div at bounding box center [568, 427] width 327 height 66
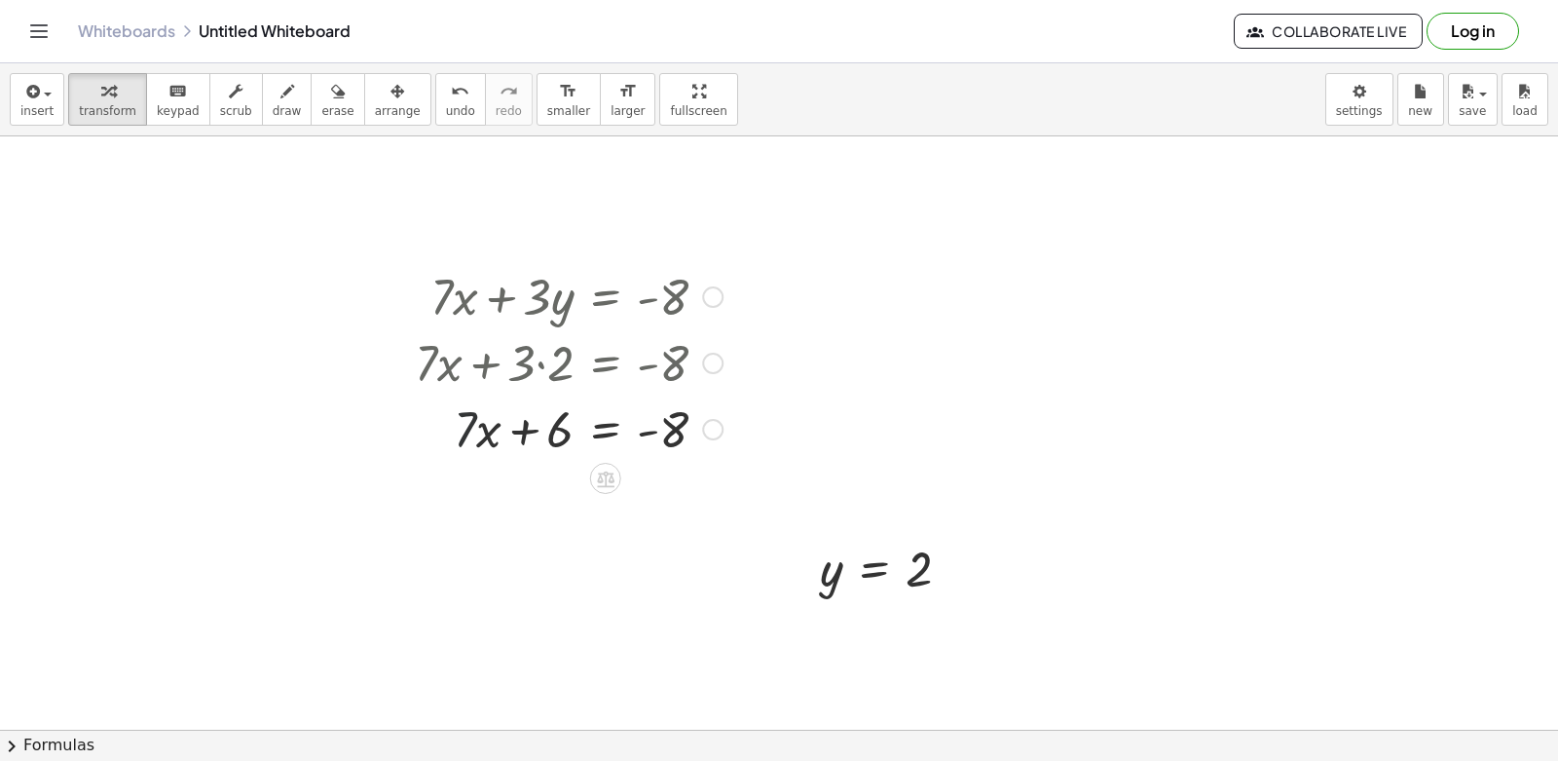
click at [468, 432] on div at bounding box center [568, 427] width 327 height 66
click at [572, 430] on div at bounding box center [568, 427] width 327 height 66
click at [564, 430] on div at bounding box center [568, 427] width 327 height 66
click at [607, 430] on div at bounding box center [568, 427] width 327 height 66
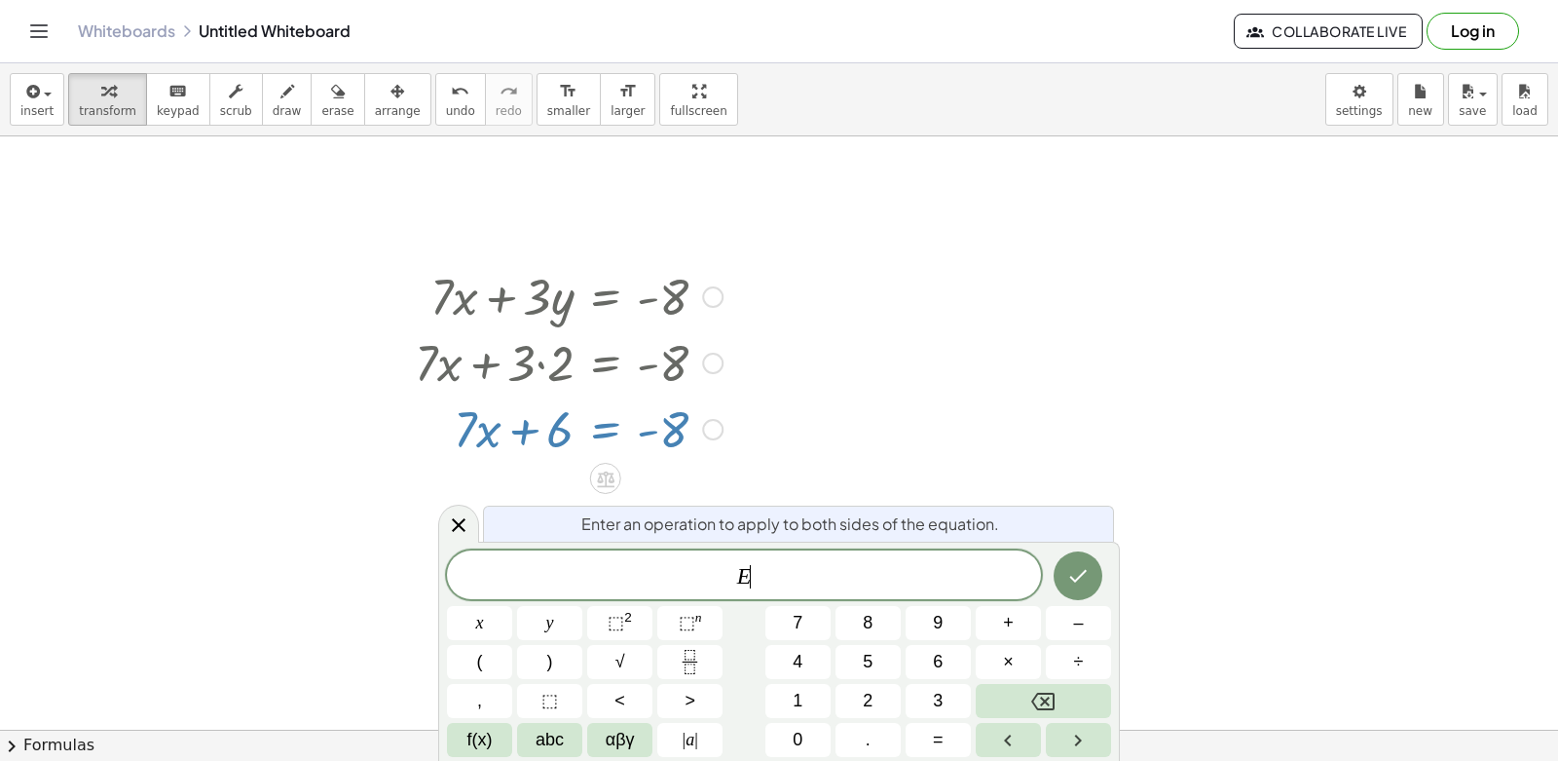
drag, startPoint x: 952, startPoint y: 443, endPoint x: 821, endPoint y: 435, distance: 130.7
drag, startPoint x: 842, startPoint y: 432, endPoint x: 827, endPoint y: 426, distance: 17.0
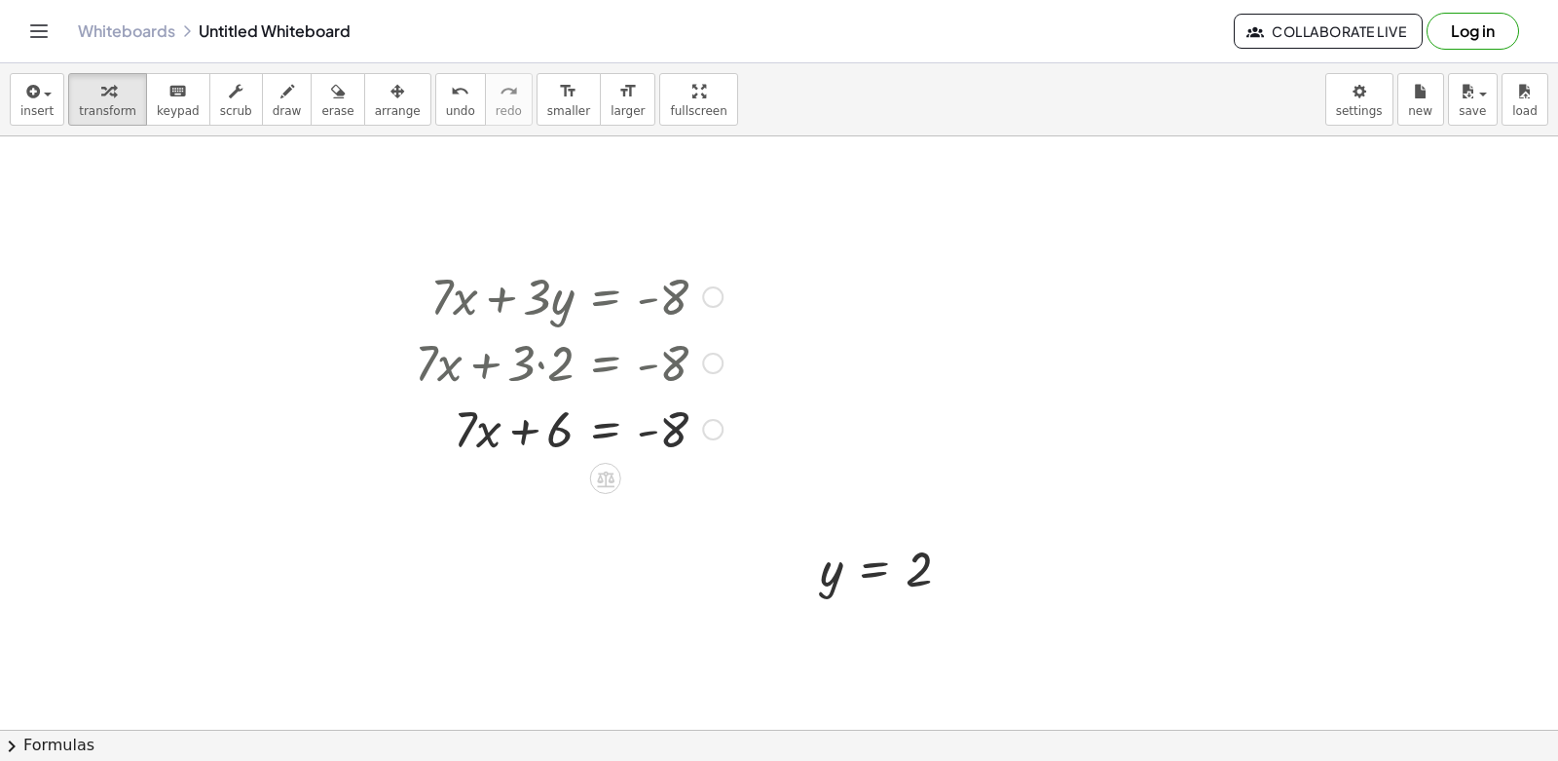
click at [680, 435] on div at bounding box center [568, 427] width 327 height 66
click at [703, 430] on div at bounding box center [712, 429] width 21 height 21
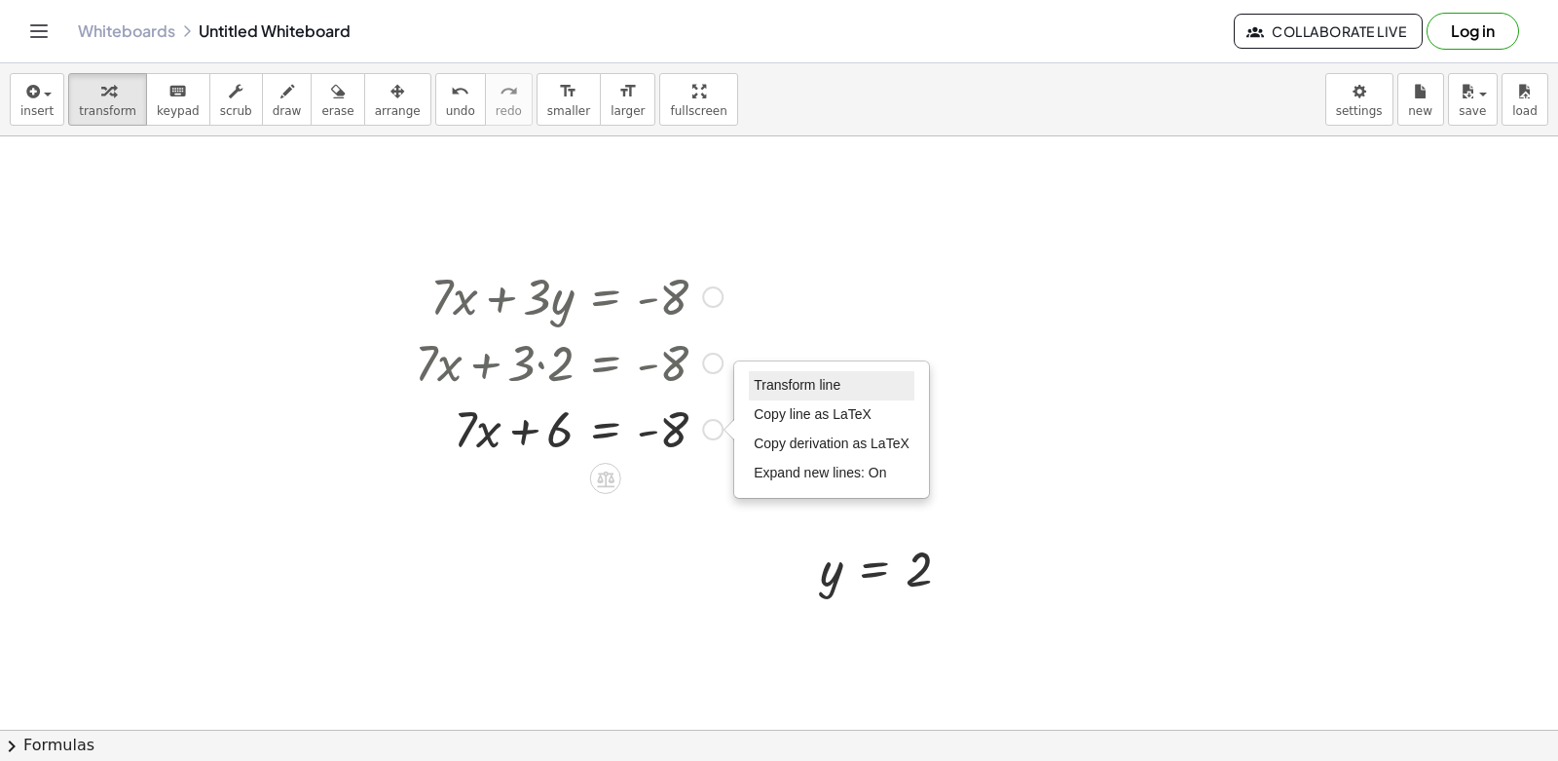
click at [792, 385] on span "Transform line" at bounding box center [797, 385] width 87 height 16
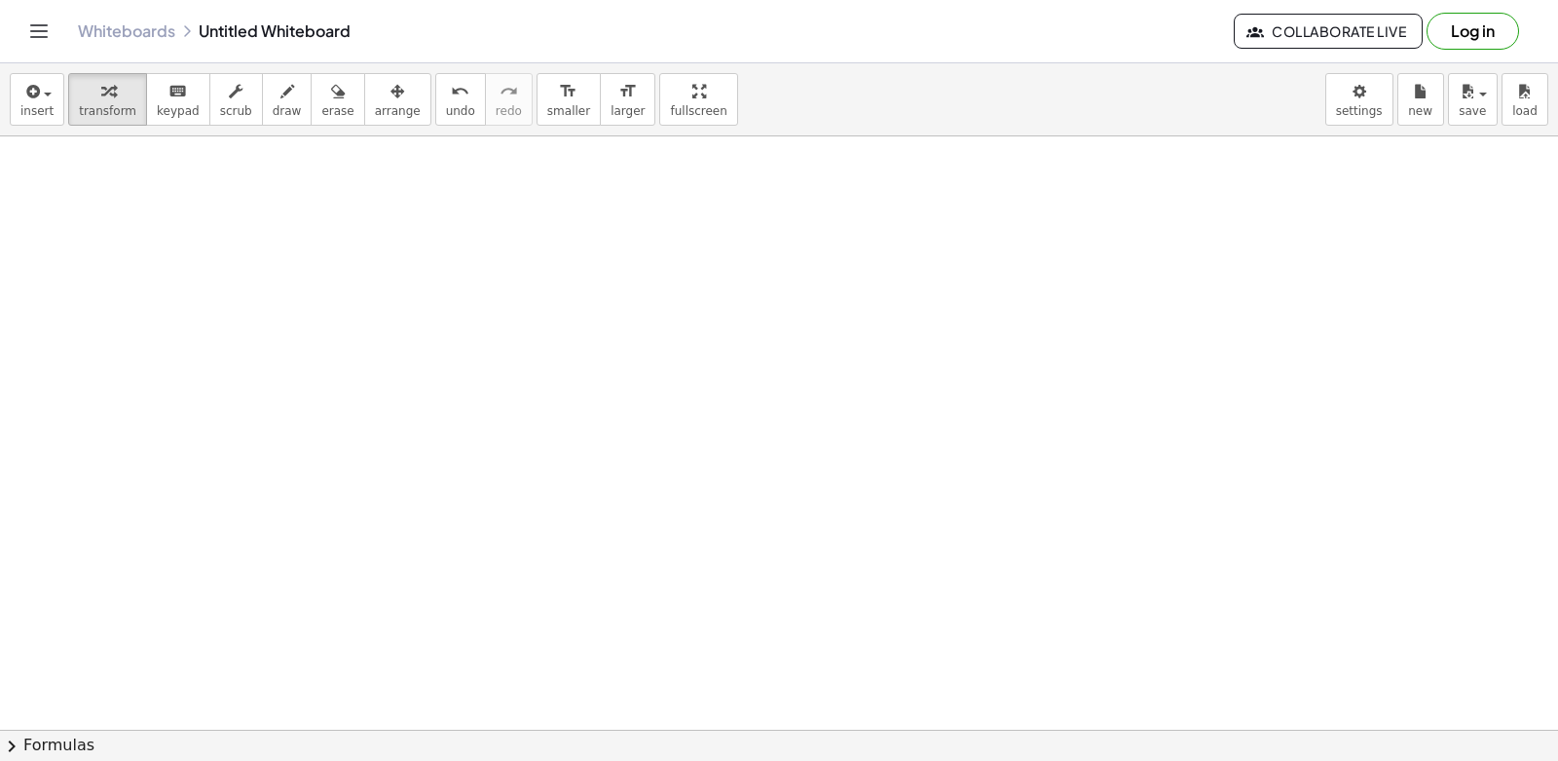
scroll to position [6524, 0]
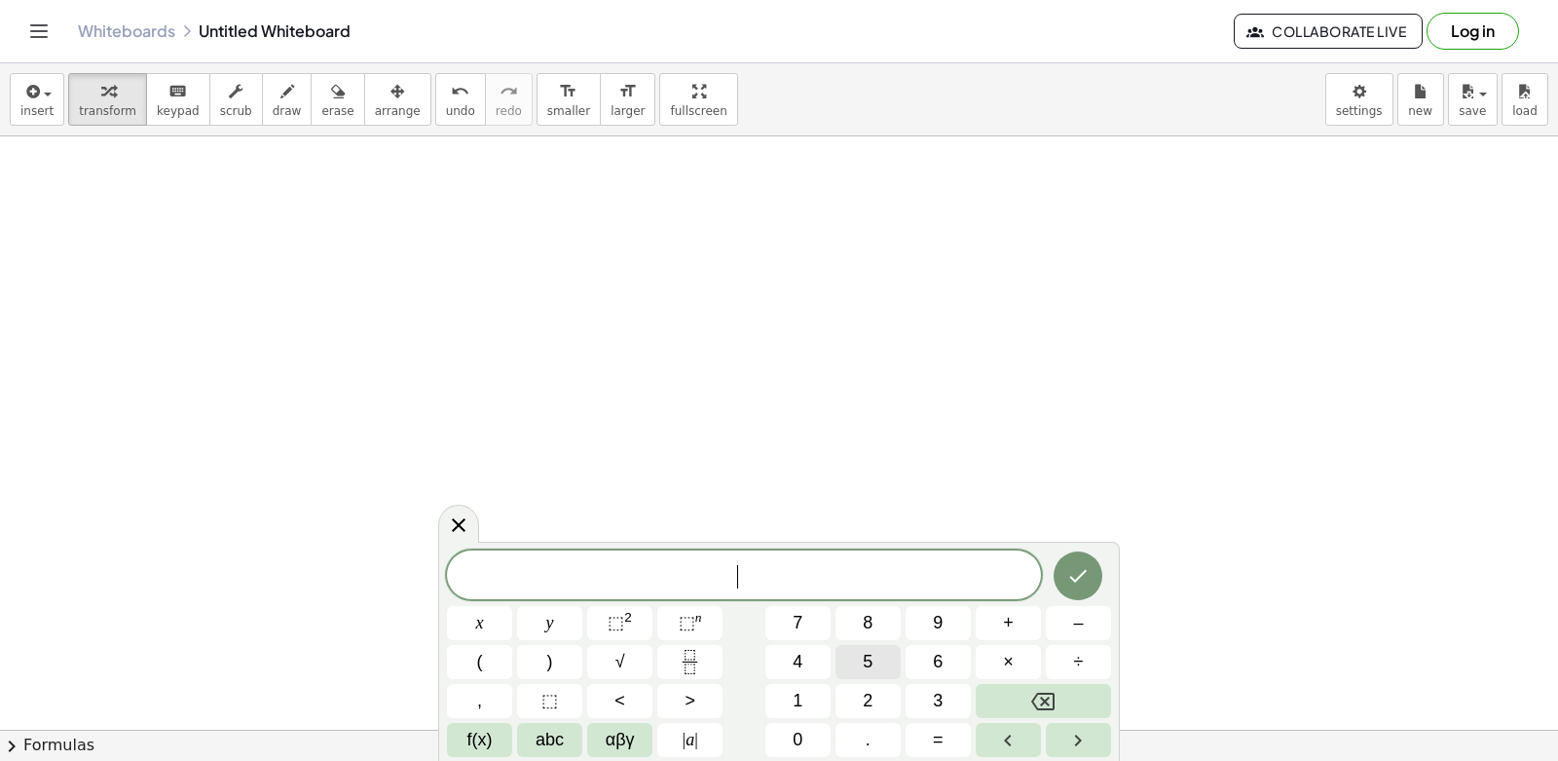
click at [855, 656] on button "5" at bounding box center [868, 662] width 65 height 34
click at [490, 629] on button "x" at bounding box center [479, 623] width 65 height 34
click at [1084, 618] on button "–" at bounding box center [1078, 623] width 65 height 34
click at [808, 667] on button "4" at bounding box center [798, 662] width 65 height 34
click at [546, 615] on span "y" at bounding box center [550, 623] width 8 height 26
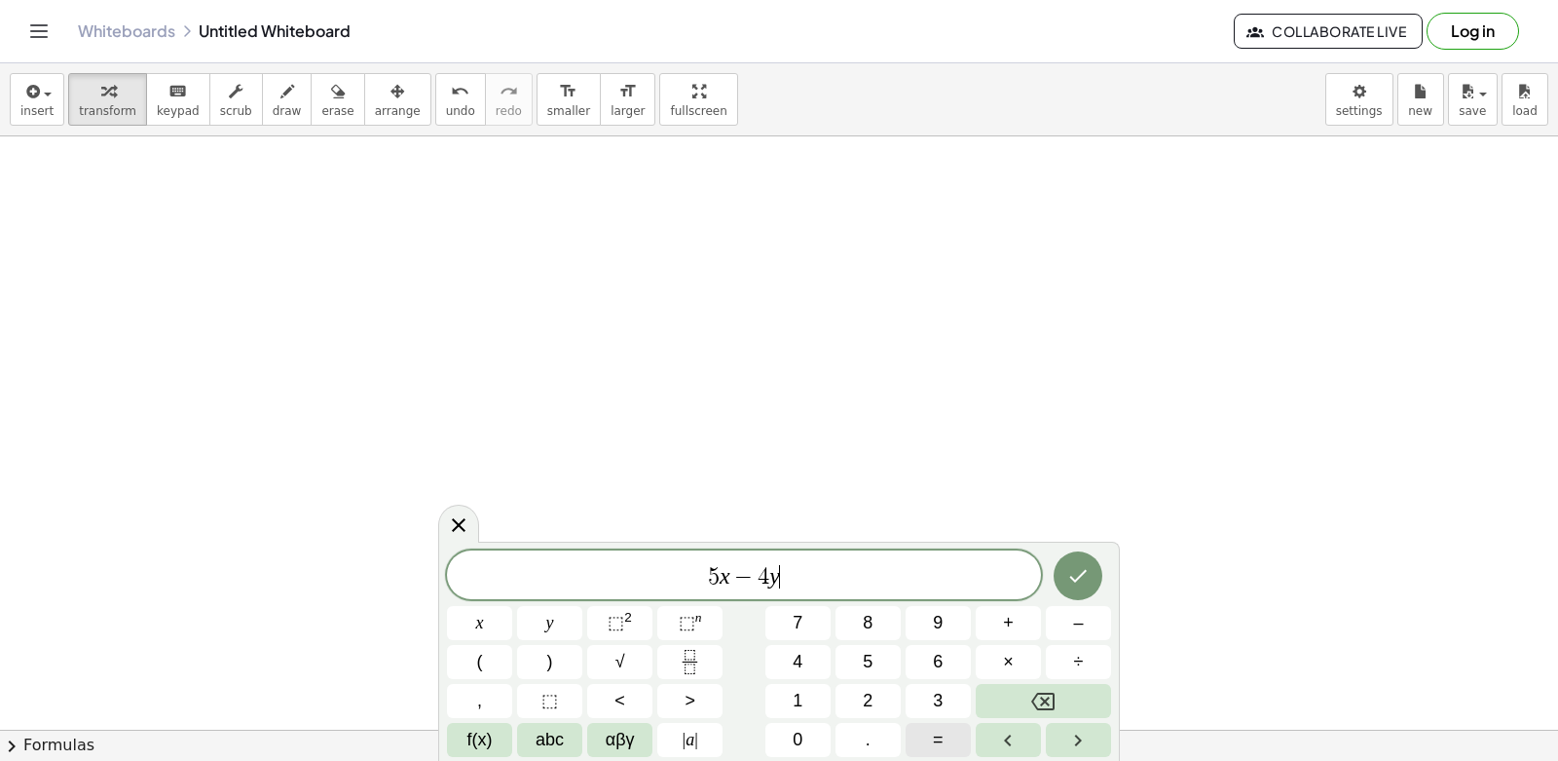
click at [956, 741] on button "=" at bounding box center [938, 740] width 65 height 34
click at [828, 703] on button "1" at bounding box center [798, 701] width 65 height 34
click at [954, 664] on button "6" at bounding box center [938, 662] width 65 height 34
click at [1085, 579] on icon "Done" at bounding box center [1077, 575] width 23 height 23
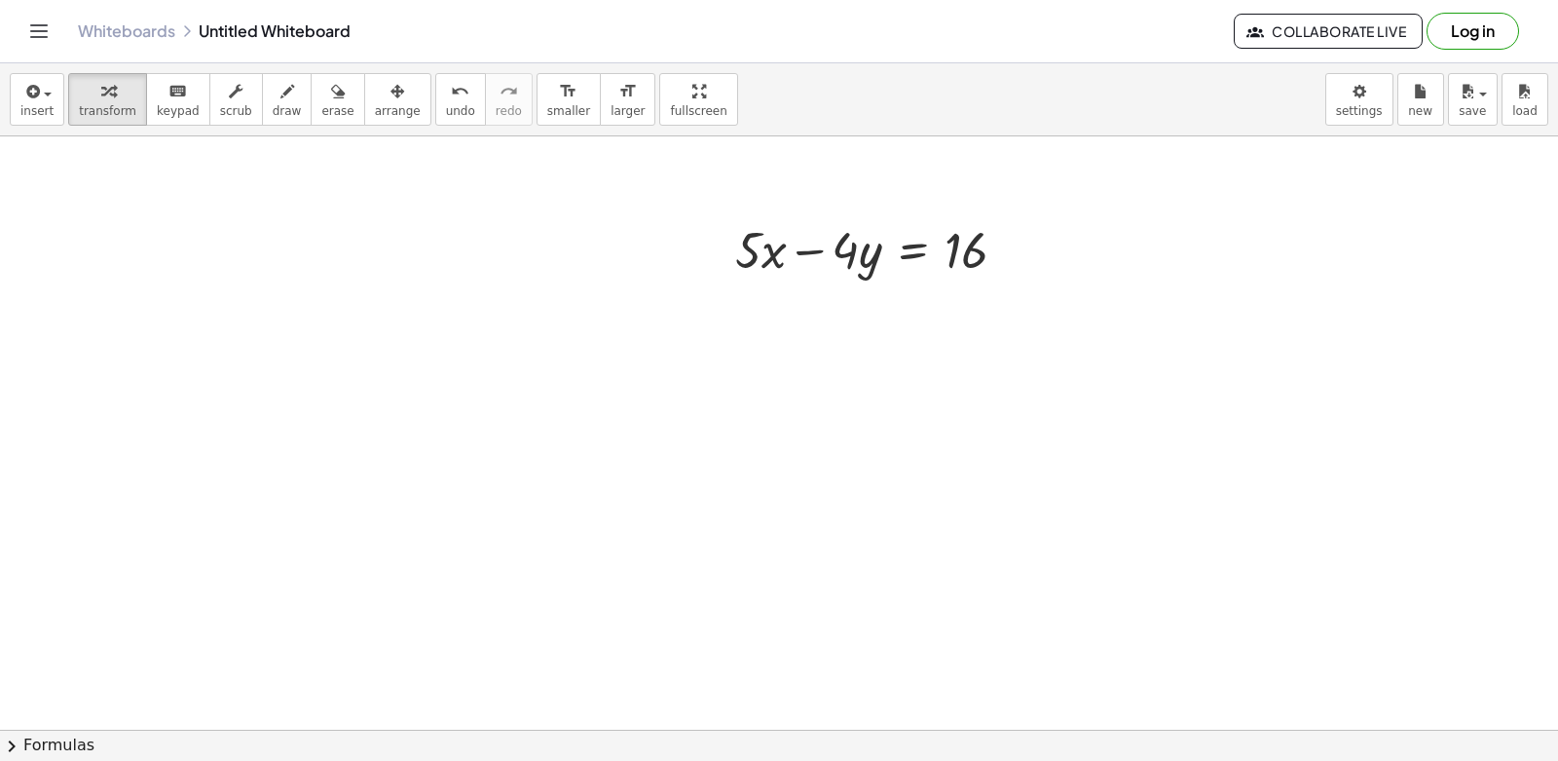
scroll to position [6817, 0]
drag, startPoint x: 739, startPoint y: 500, endPoint x: 748, endPoint y: 518, distance: 20.5
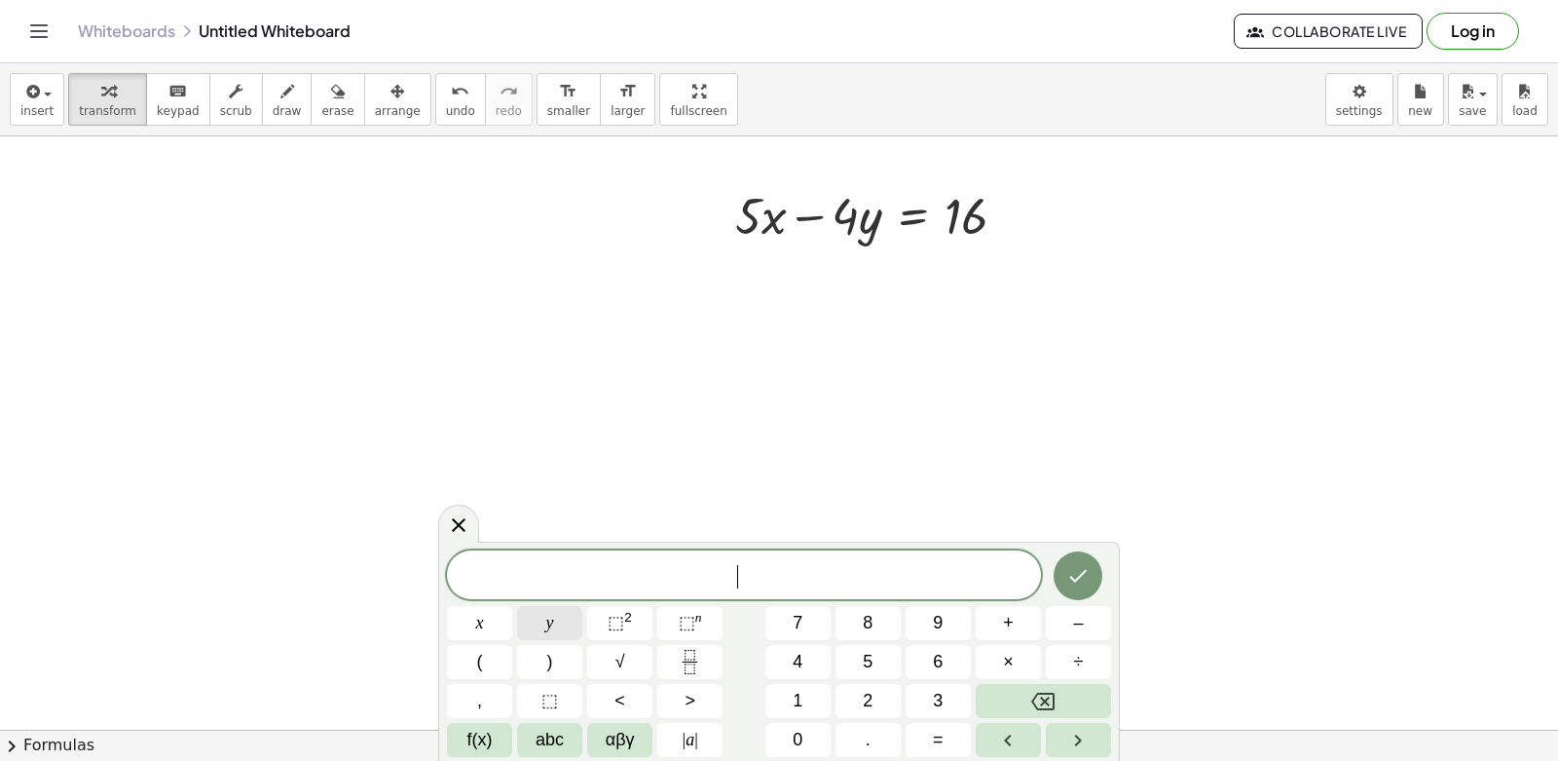
click at [575, 631] on button "y" at bounding box center [549, 623] width 65 height 34
click at [940, 740] on button "=" at bounding box center [938, 740] width 65 height 34
click at [806, 703] on button "1" at bounding box center [798, 701] width 65 height 34
click at [1071, 571] on icon "Done" at bounding box center [1077, 575] width 23 height 23
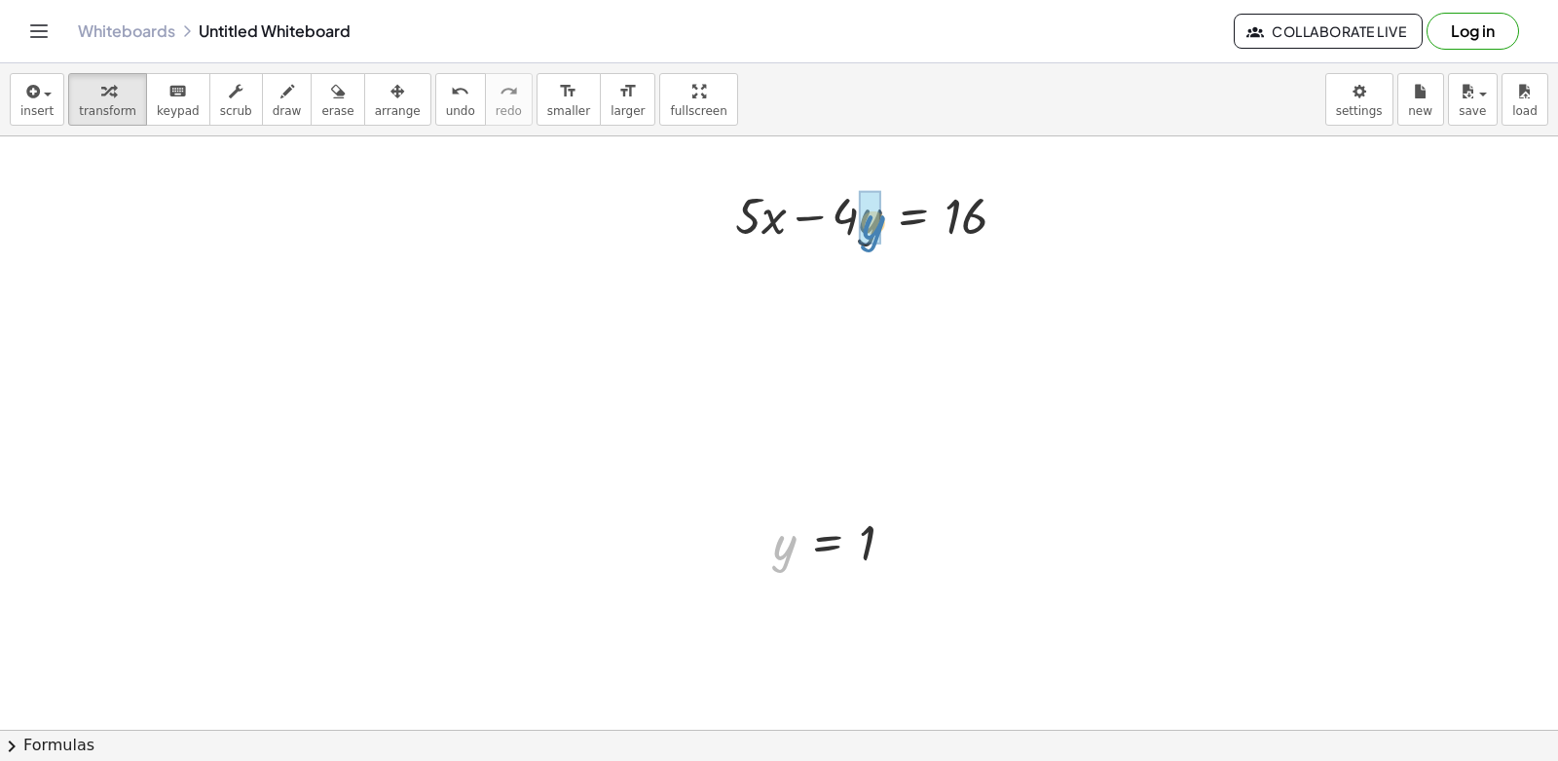
drag, startPoint x: 782, startPoint y: 559, endPoint x: 871, endPoint y: 240, distance: 331.5
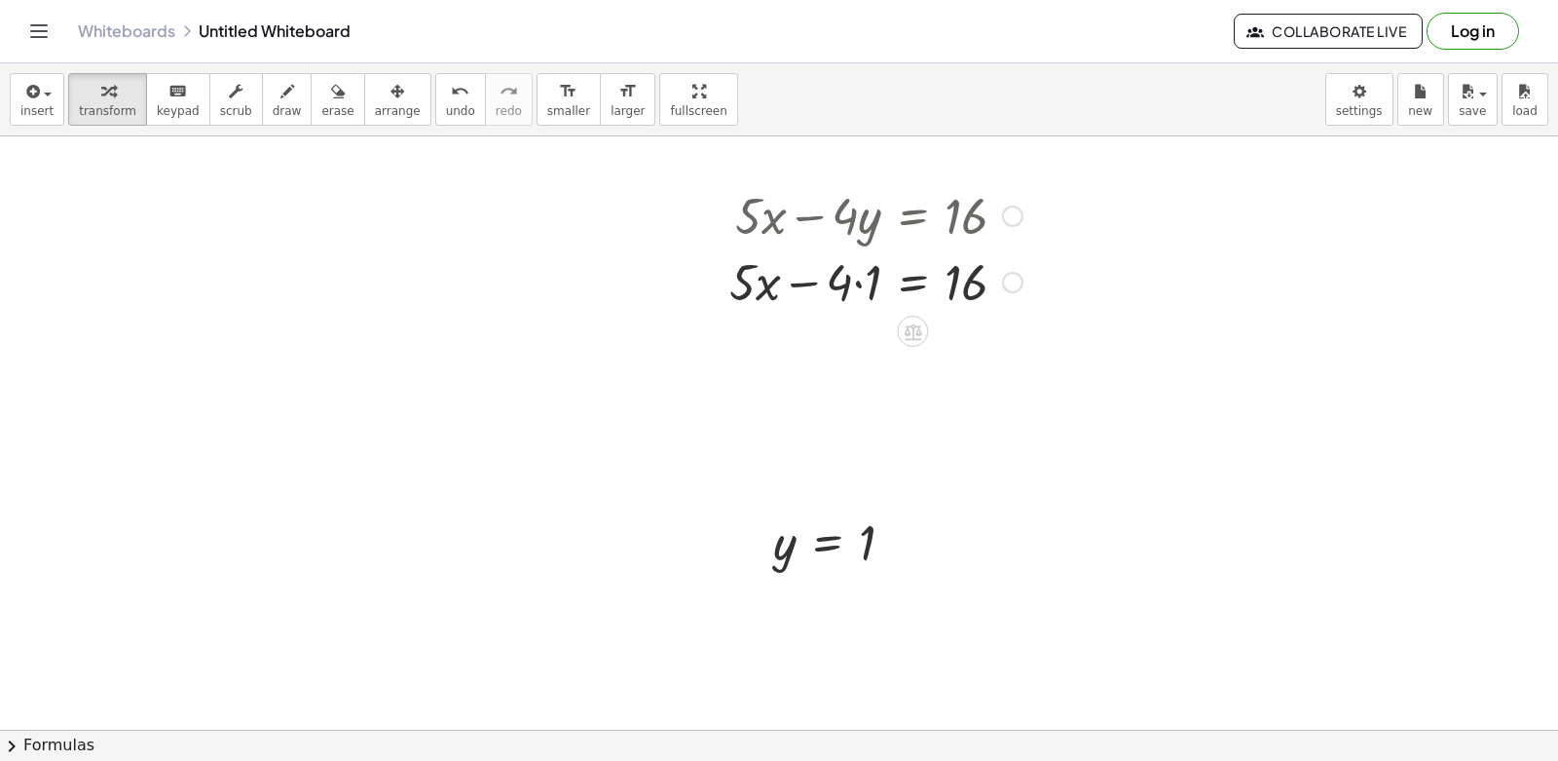
click at [857, 282] on div at bounding box center [876, 280] width 313 height 66
click at [832, 352] on div at bounding box center [876, 347] width 313 height 66
drag, startPoint x: 866, startPoint y: 344, endPoint x: 1085, endPoint y: 347, distance: 219.2
click at [832, 354] on div at bounding box center [876, 347] width 313 height 66
click at [833, 350] on div at bounding box center [876, 347] width 313 height 66
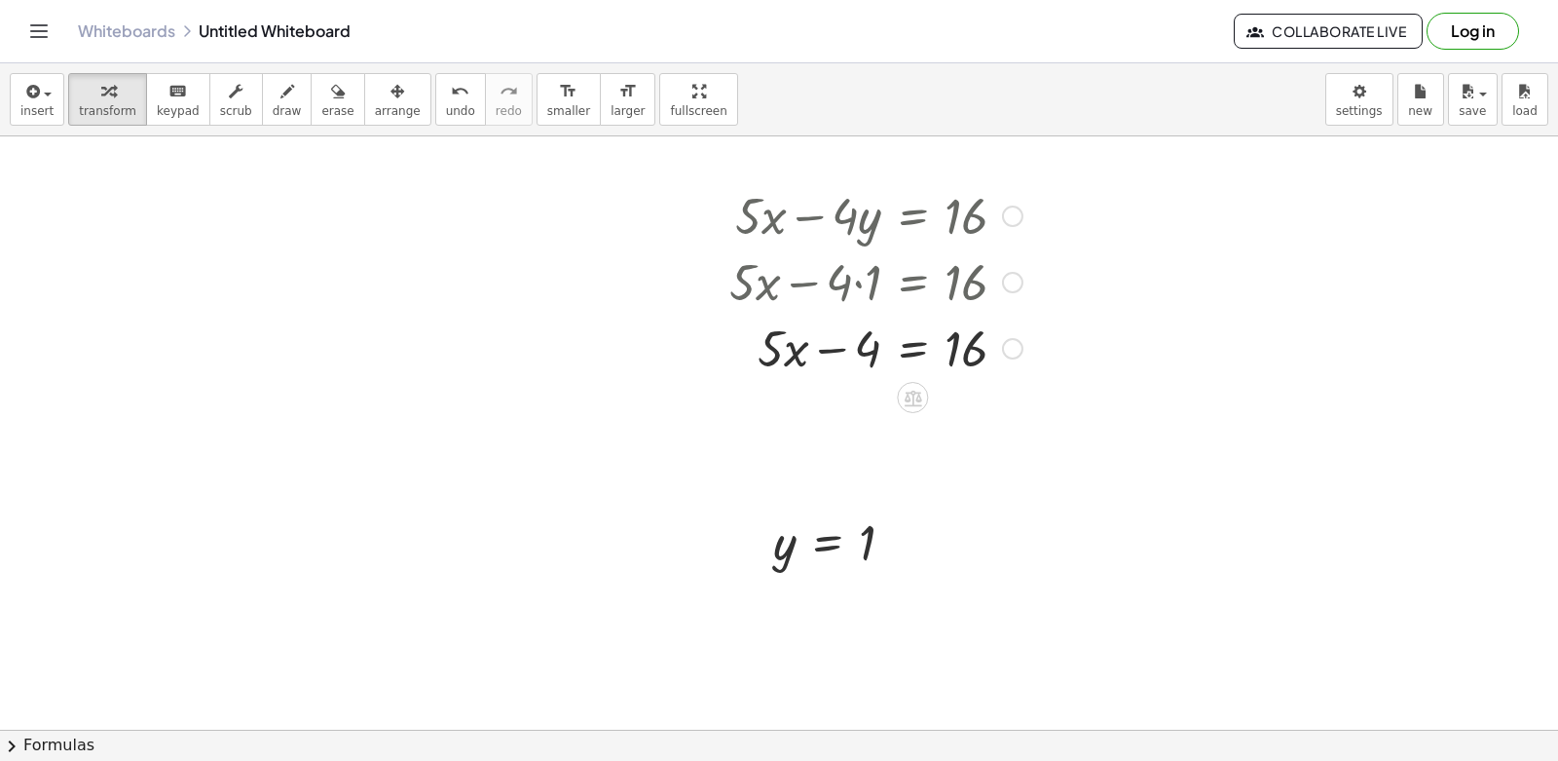
click at [794, 360] on div at bounding box center [876, 347] width 313 height 66
drag, startPoint x: 837, startPoint y: 348, endPoint x: 1022, endPoint y: 348, distance: 185.0
click at [1022, 348] on div at bounding box center [876, 347] width 313 height 66
click at [1014, 417] on div at bounding box center [912, 413] width 385 height 66
click at [873, 415] on div at bounding box center [879, 413] width 319 height 66
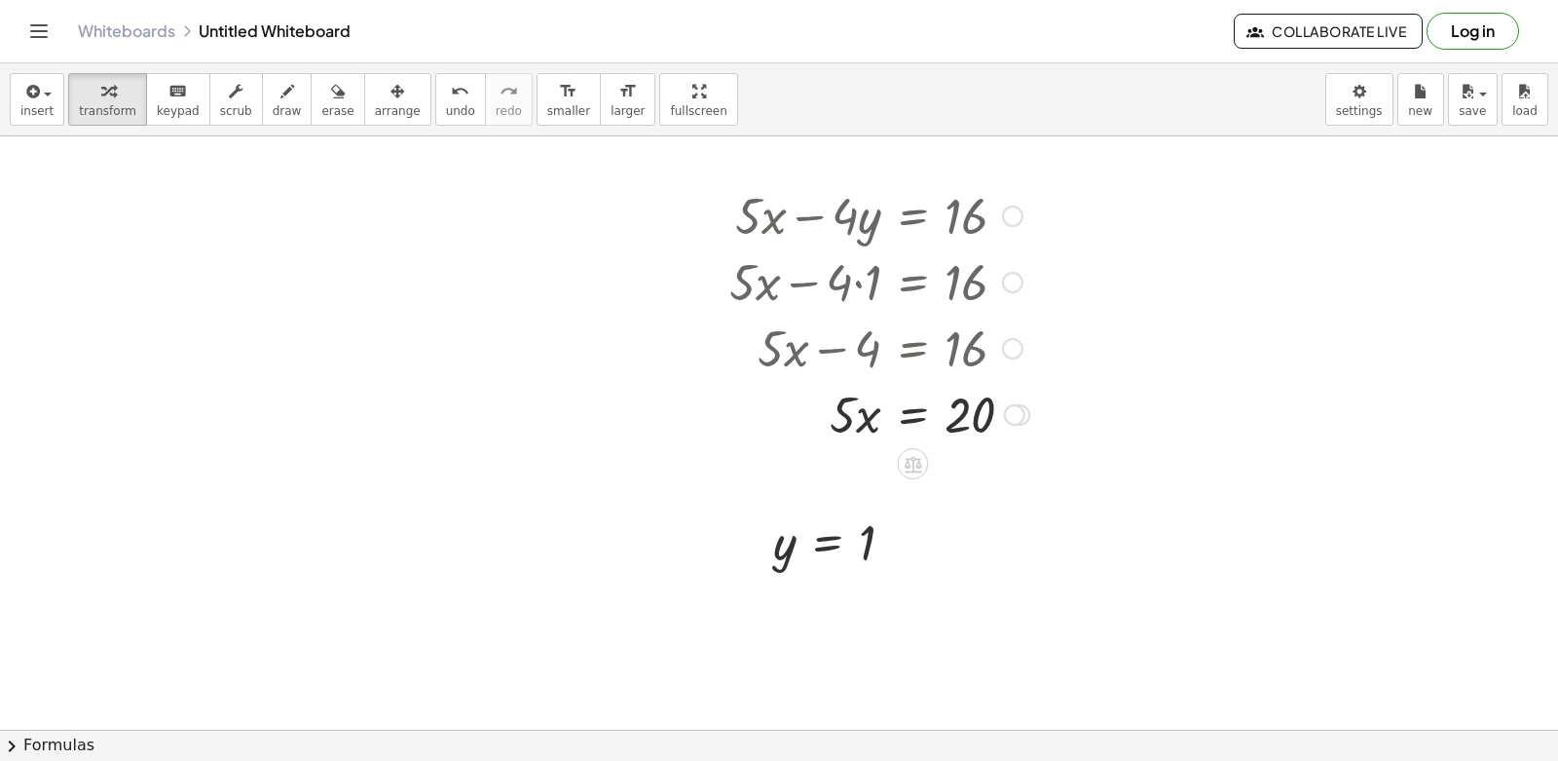
drag, startPoint x: 875, startPoint y: 421, endPoint x: 895, endPoint y: 426, distance: 21.0
click at [880, 423] on div at bounding box center [879, 413] width 319 height 66
click at [920, 425] on div at bounding box center [879, 413] width 319 height 66
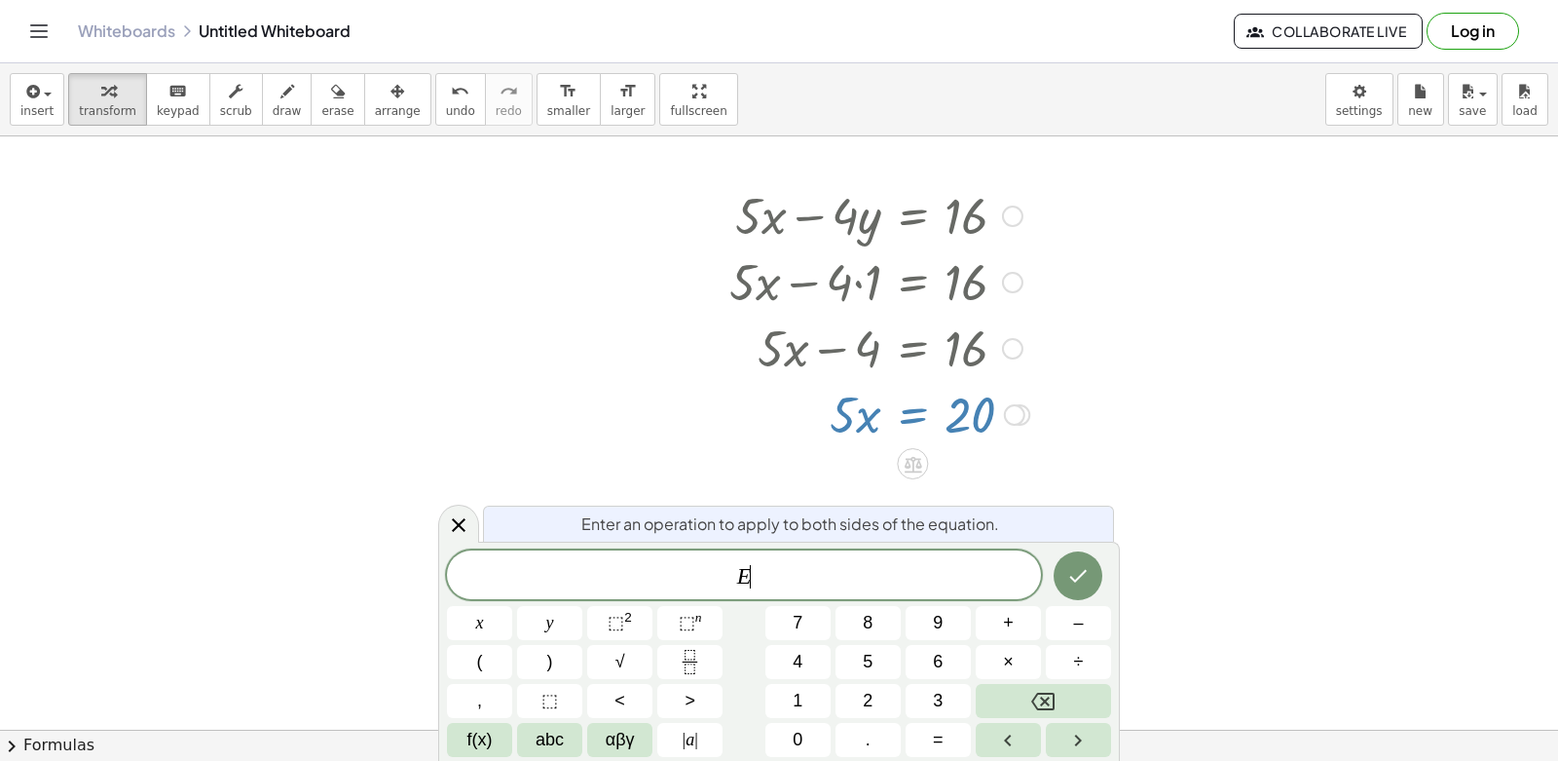
click at [925, 403] on div at bounding box center [879, 413] width 319 height 66
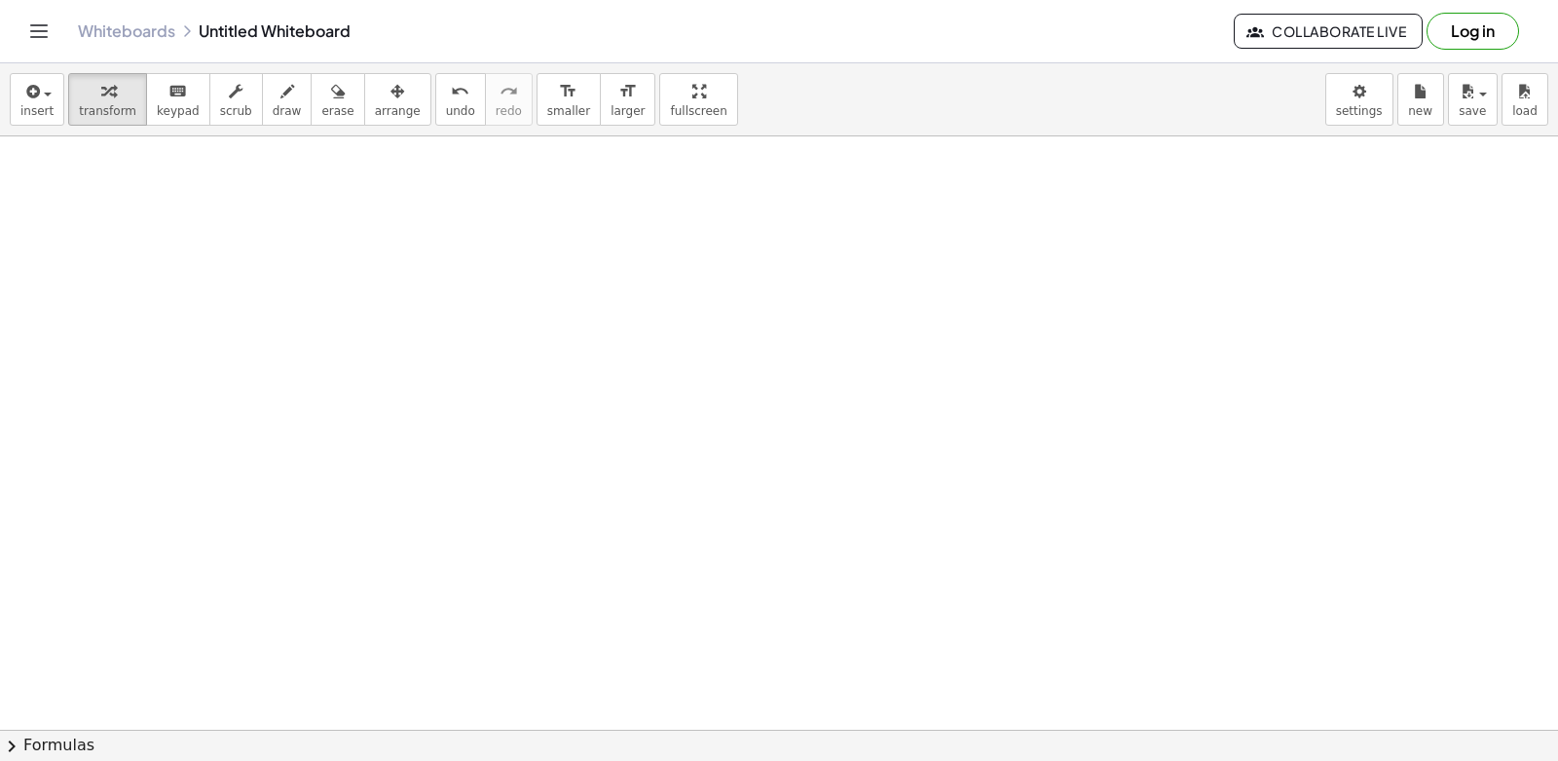
scroll to position [7410, 0]
drag, startPoint x: 853, startPoint y: 680, endPoint x: 810, endPoint y: 670, distance: 43.9
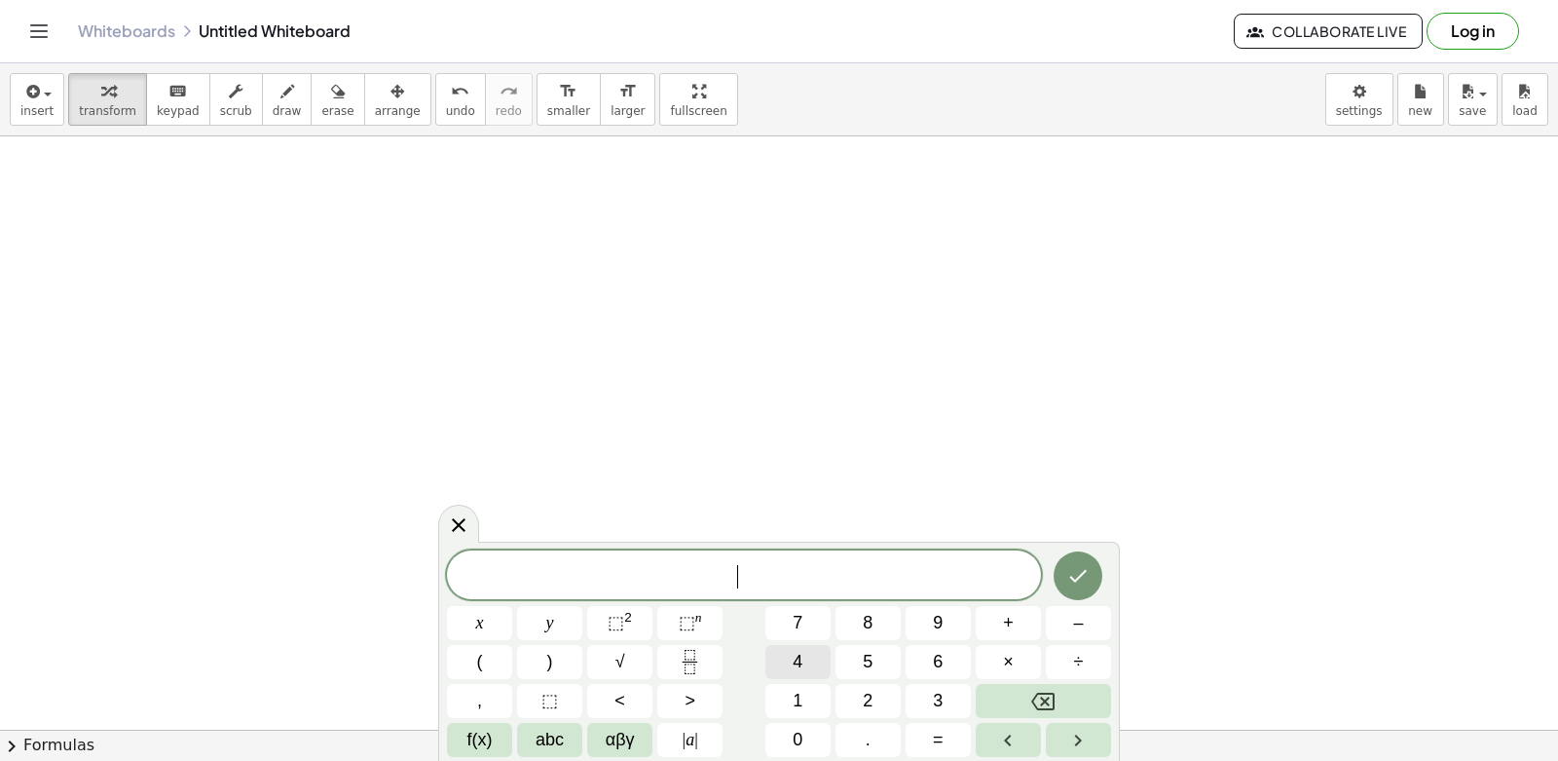
click at [787, 648] on button "4" at bounding box center [798, 662] width 65 height 34
click at [610, 656] on div "4 ​ x y ⬚ 2 ⬚ n 7 8 9 + – ( ) √ 4 5 6 × ÷ , ⬚ < > 1 2 3 f(x) abc αβγ | a | 0 . =" at bounding box center [779, 653] width 664 height 206
click at [1030, 620] on button "+" at bounding box center [1008, 623] width 65 height 34
click at [941, 706] on span "3" at bounding box center [938, 701] width 10 height 26
click at [551, 629] on span "y" at bounding box center [550, 623] width 8 height 26
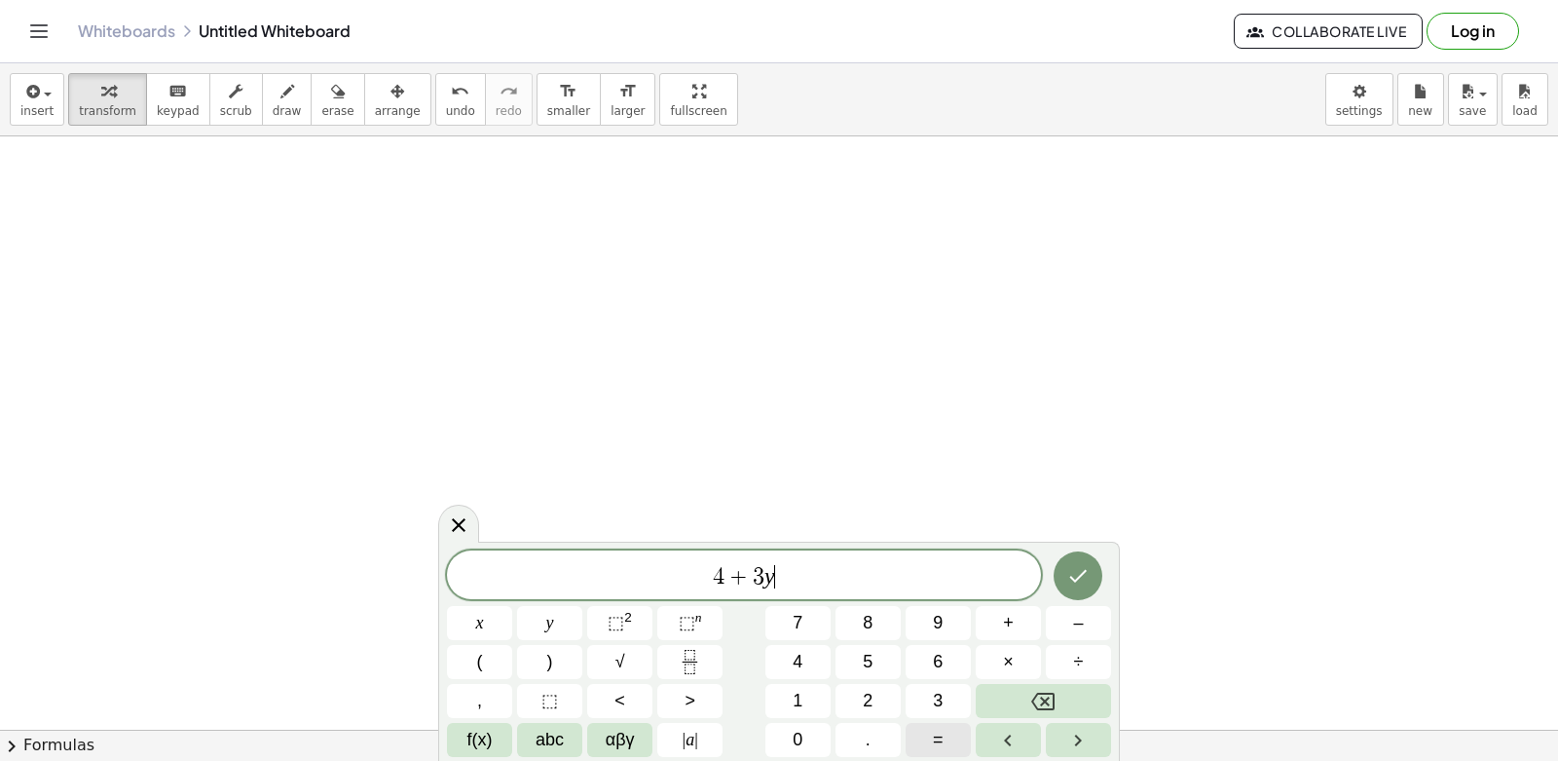
click at [953, 744] on button "=" at bounding box center [938, 740] width 65 height 34
click at [1084, 616] on button "–" at bounding box center [1078, 623] width 65 height 34
click at [868, 658] on span "5" at bounding box center [868, 662] width 10 height 26
click at [701, 581] on span "+" at bounding box center [710, 576] width 28 height 23
click at [491, 623] on button "x" at bounding box center [479, 623] width 65 height 34
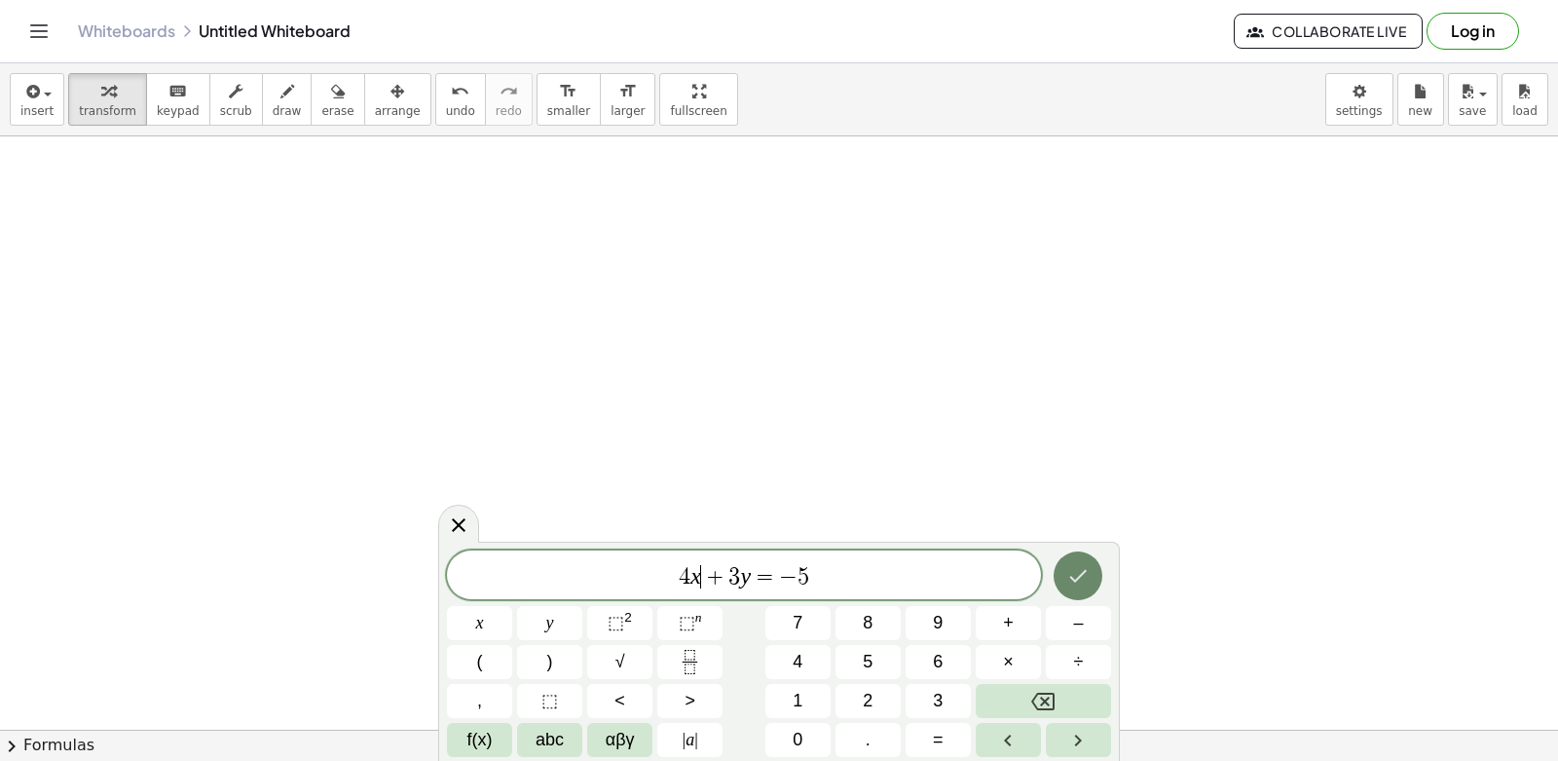
click at [1076, 577] on icon "Done" at bounding box center [1077, 575] width 23 height 23
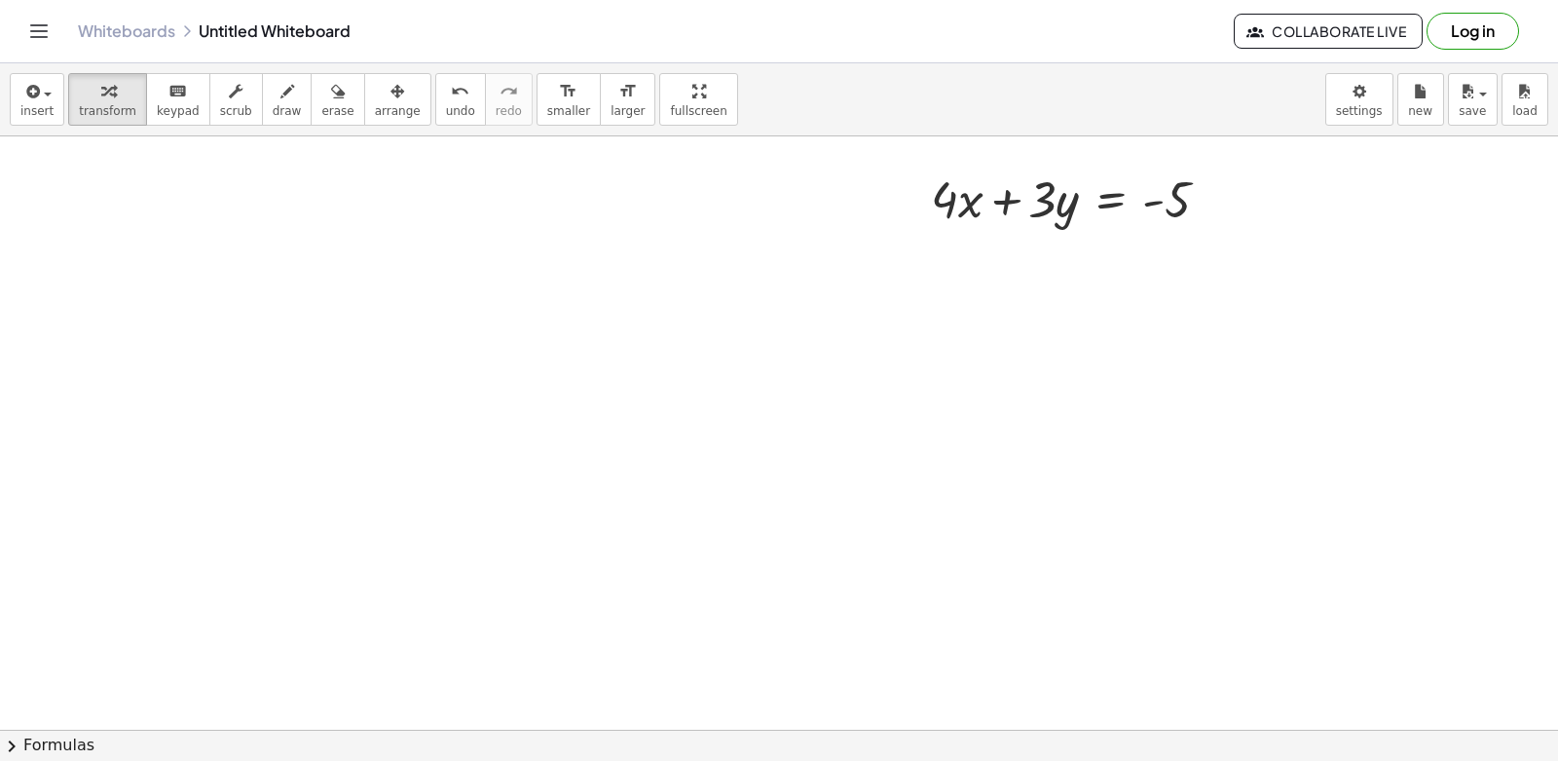
scroll to position [7808, 0]
click at [953, 226] on div at bounding box center [1078, 228] width 314 height 66
drag, startPoint x: 1008, startPoint y: 530, endPoint x: 1056, endPoint y: 540, distance: 48.7
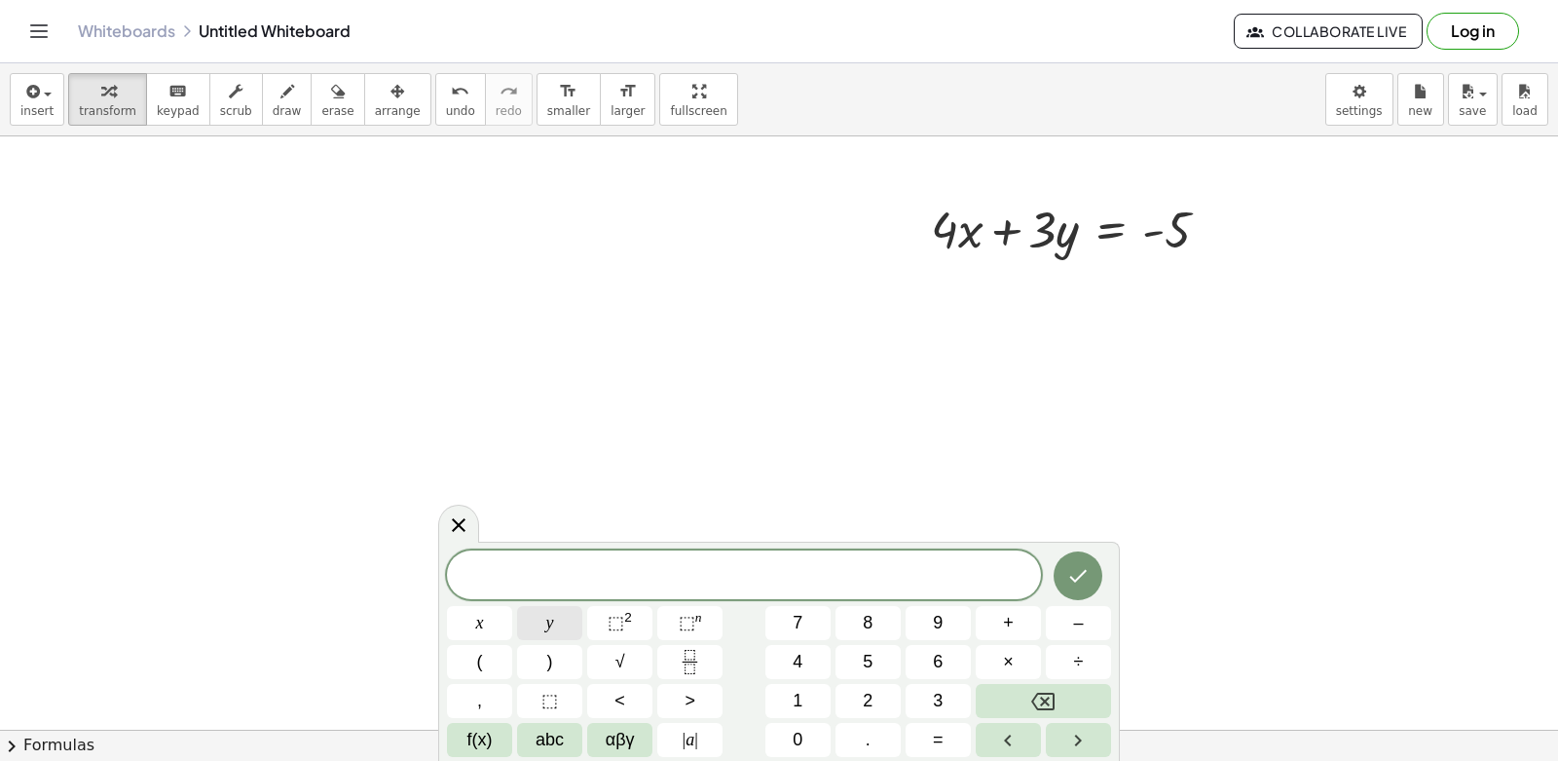
click at [568, 615] on button "y" at bounding box center [549, 623] width 65 height 34
click at [935, 743] on span "=" at bounding box center [938, 740] width 11 height 26
click at [883, 657] on button "5" at bounding box center [868, 662] width 65 height 34
click at [1085, 578] on icon "Done" at bounding box center [1077, 575] width 23 height 23
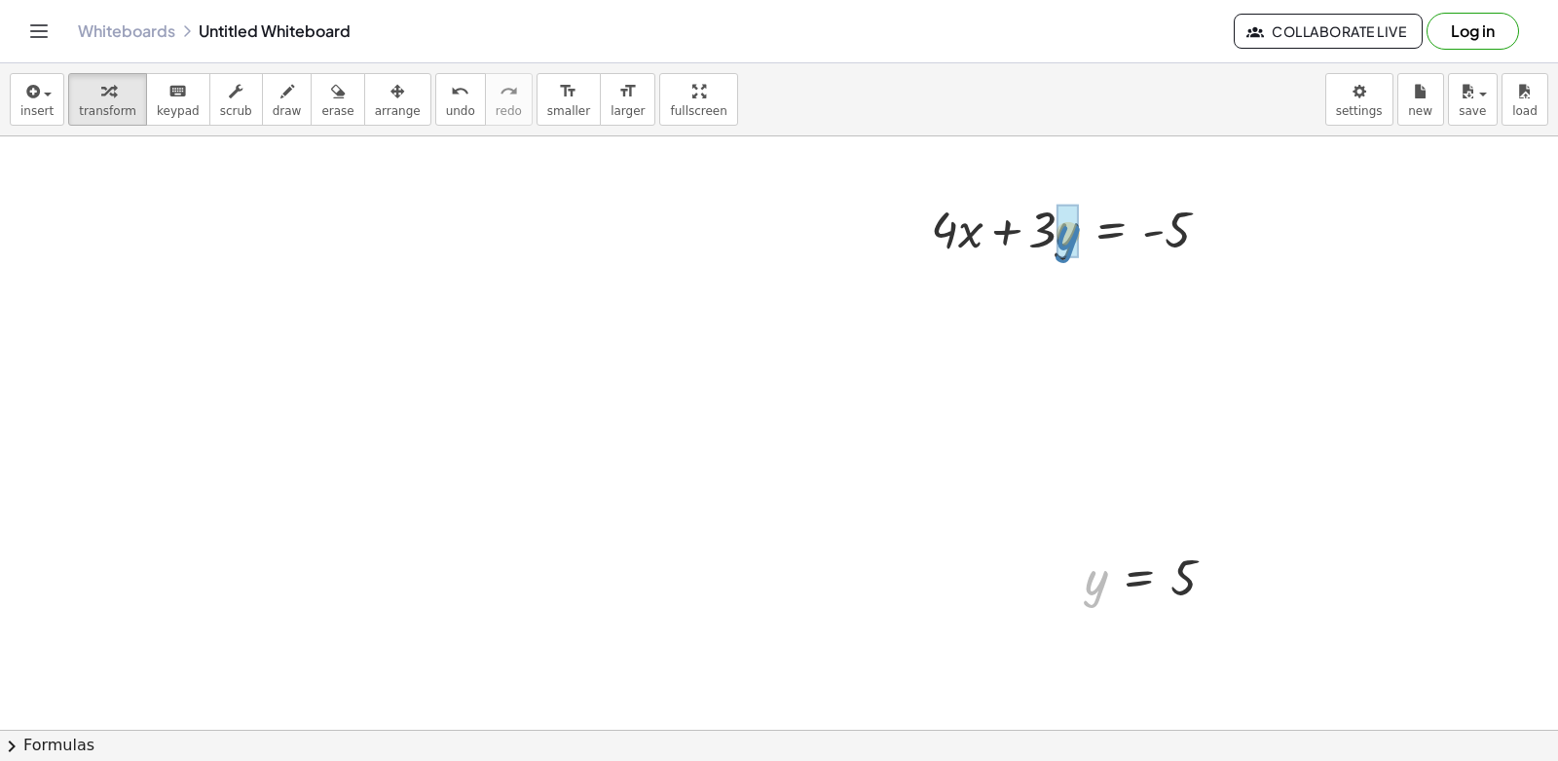
drag, startPoint x: 1090, startPoint y: 589, endPoint x: 1062, endPoint y: 244, distance: 345.9
click at [1050, 296] on div at bounding box center [1071, 294] width 328 height 66
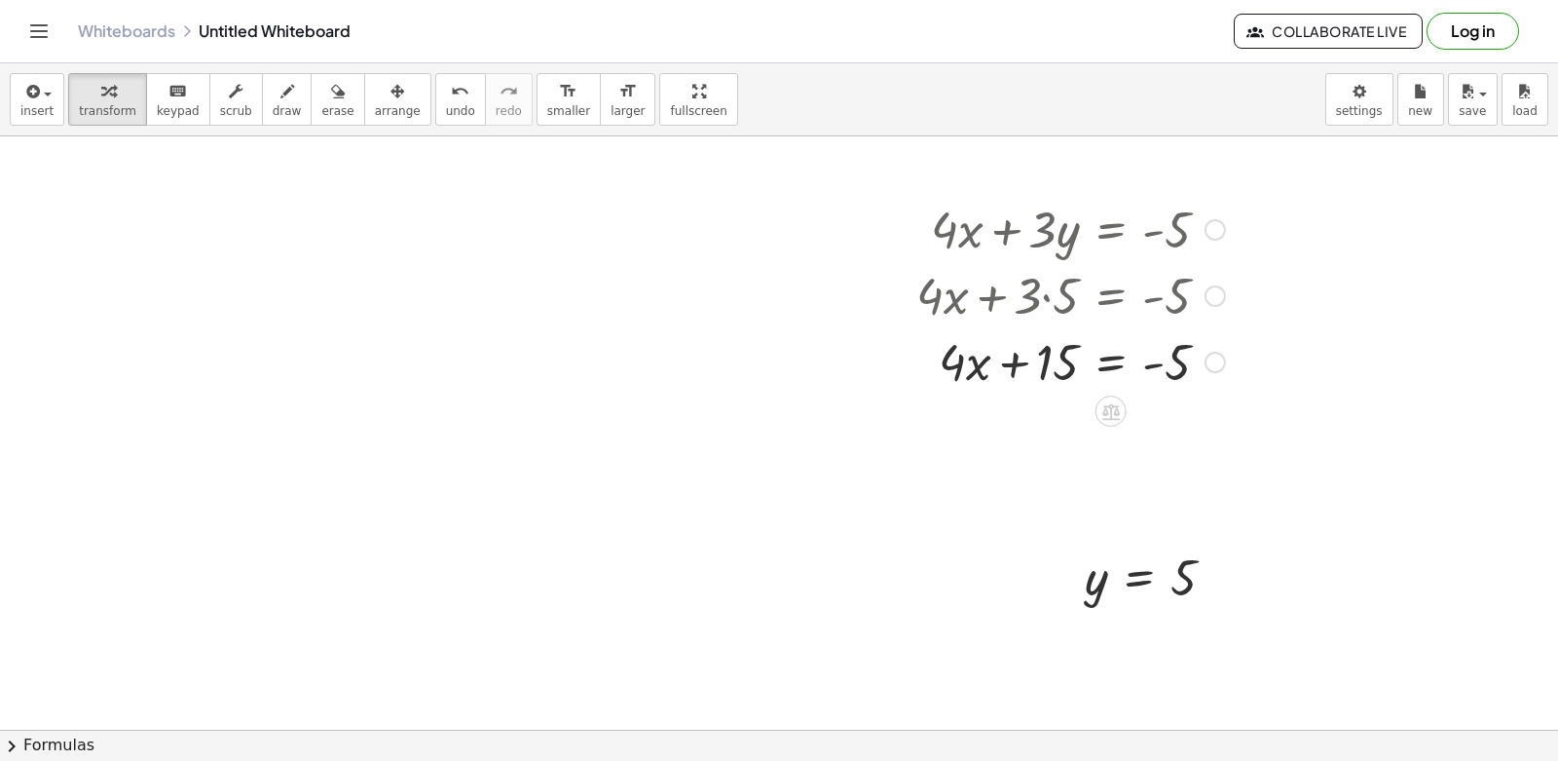
click at [1013, 363] on div at bounding box center [1071, 360] width 328 height 66
drag, startPoint x: 1050, startPoint y: 361, endPoint x: 1243, endPoint y: 358, distance: 192.9
click at [1233, 432] on div at bounding box center [1122, 426] width 431 height 66
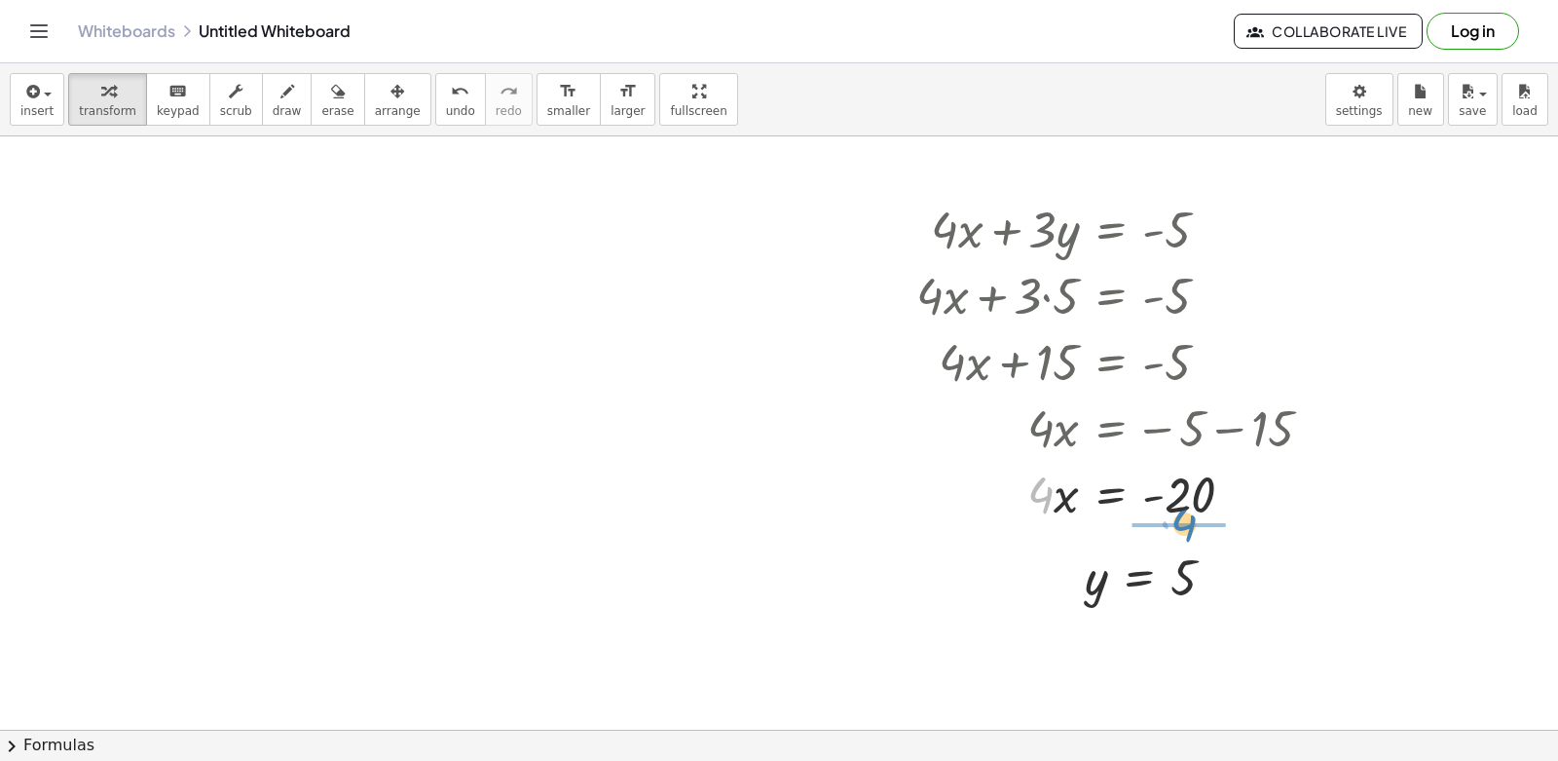
drag, startPoint x: 1032, startPoint y: 486, endPoint x: 1185, endPoint y: 510, distance: 154.8
click at [1185, 510] on div at bounding box center [1122, 493] width 431 height 66
click at [1156, 494] on div at bounding box center [1122, 492] width 431 height 97
click at [1155, 496] on div at bounding box center [1122, 492] width 431 height 97
click at [1183, 495] on div at bounding box center [1122, 492] width 431 height 97
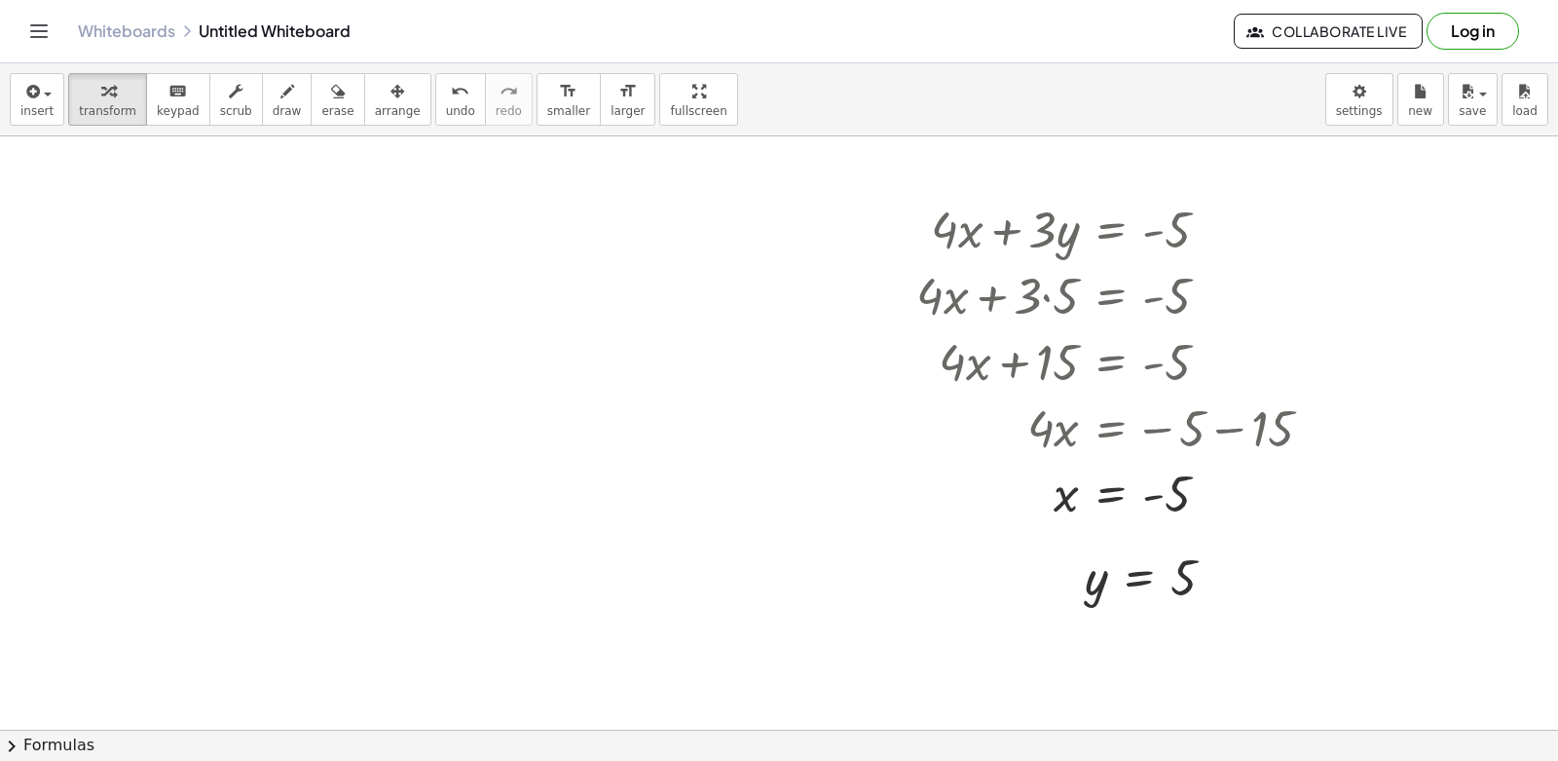
click at [375, 117] on span "arrange" at bounding box center [398, 111] width 46 height 14
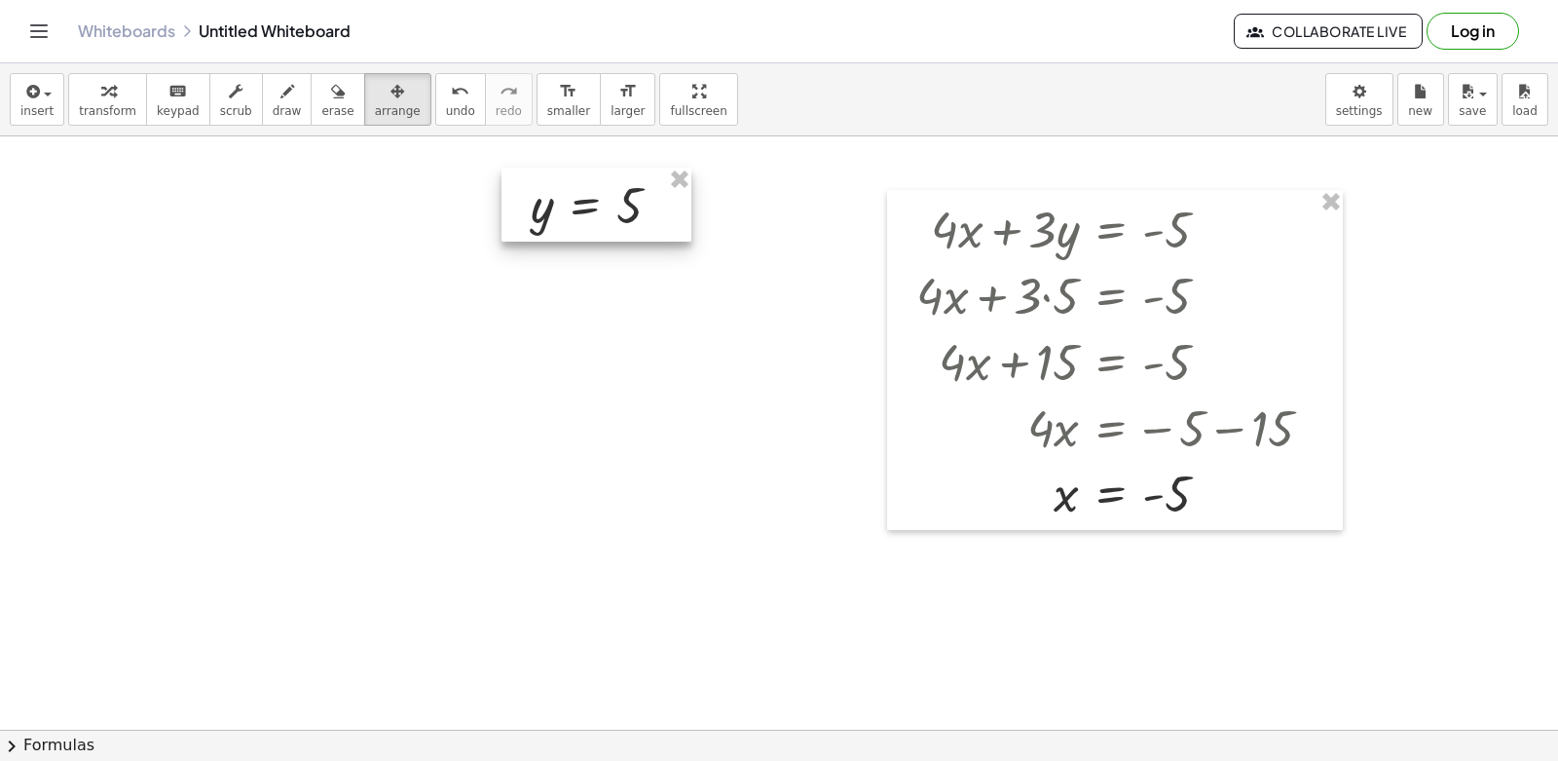
drag, startPoint x: 1099, startPoint y: 562, endPoint x: 544, endPoint y: 200, distance: 662.1
click at [544, 198] on div at bounding box center [597, 205] width 190 height 74
click at [157, 117] on span "keypad" at bounding box center [178, 111] width 43 height 14
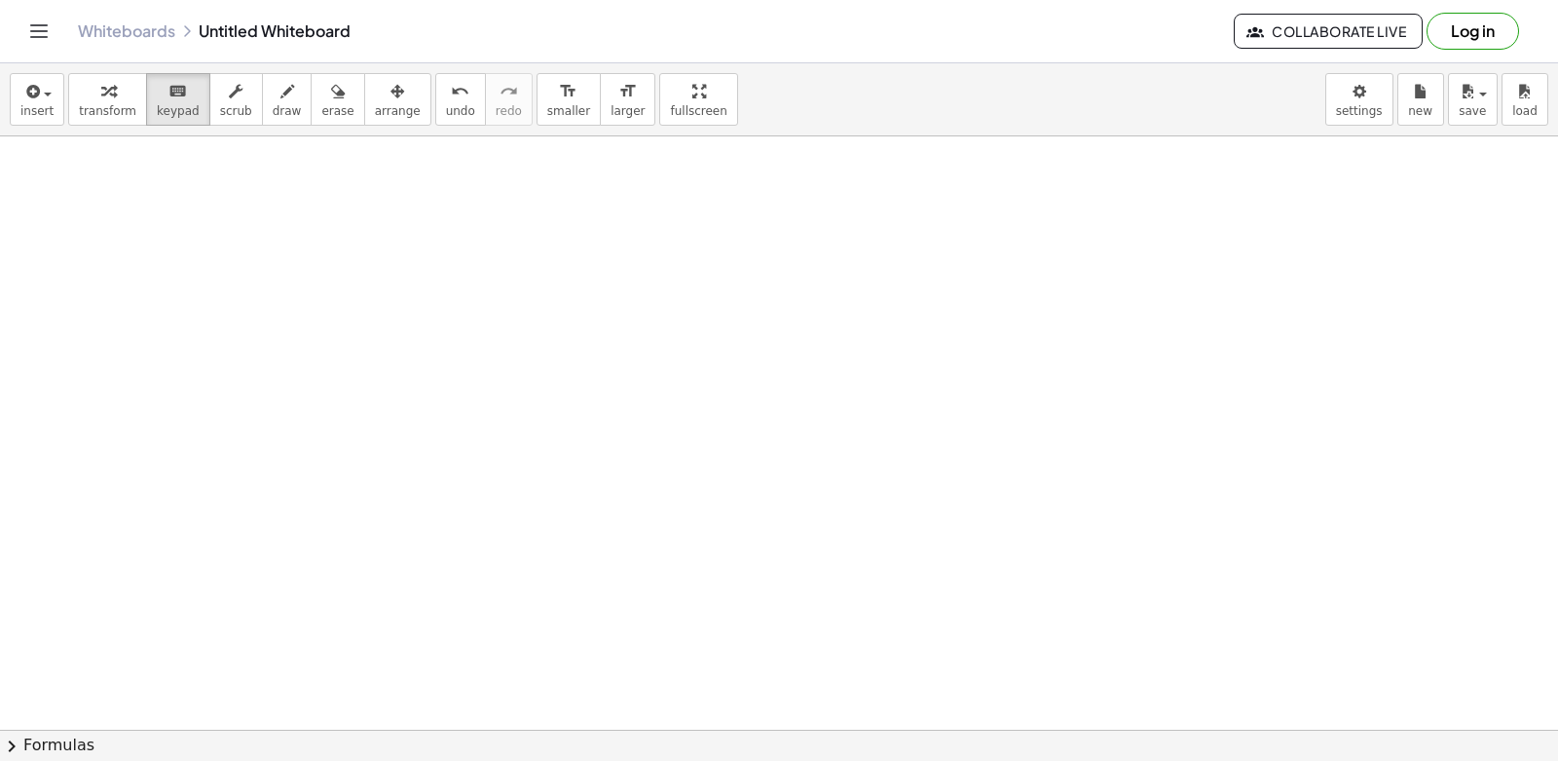
scroll to position [8198, 0]
drag, startPoint x: 744, startPoint y: 533, endPoint x: 749, endPoint y: 523, distance: 10.9
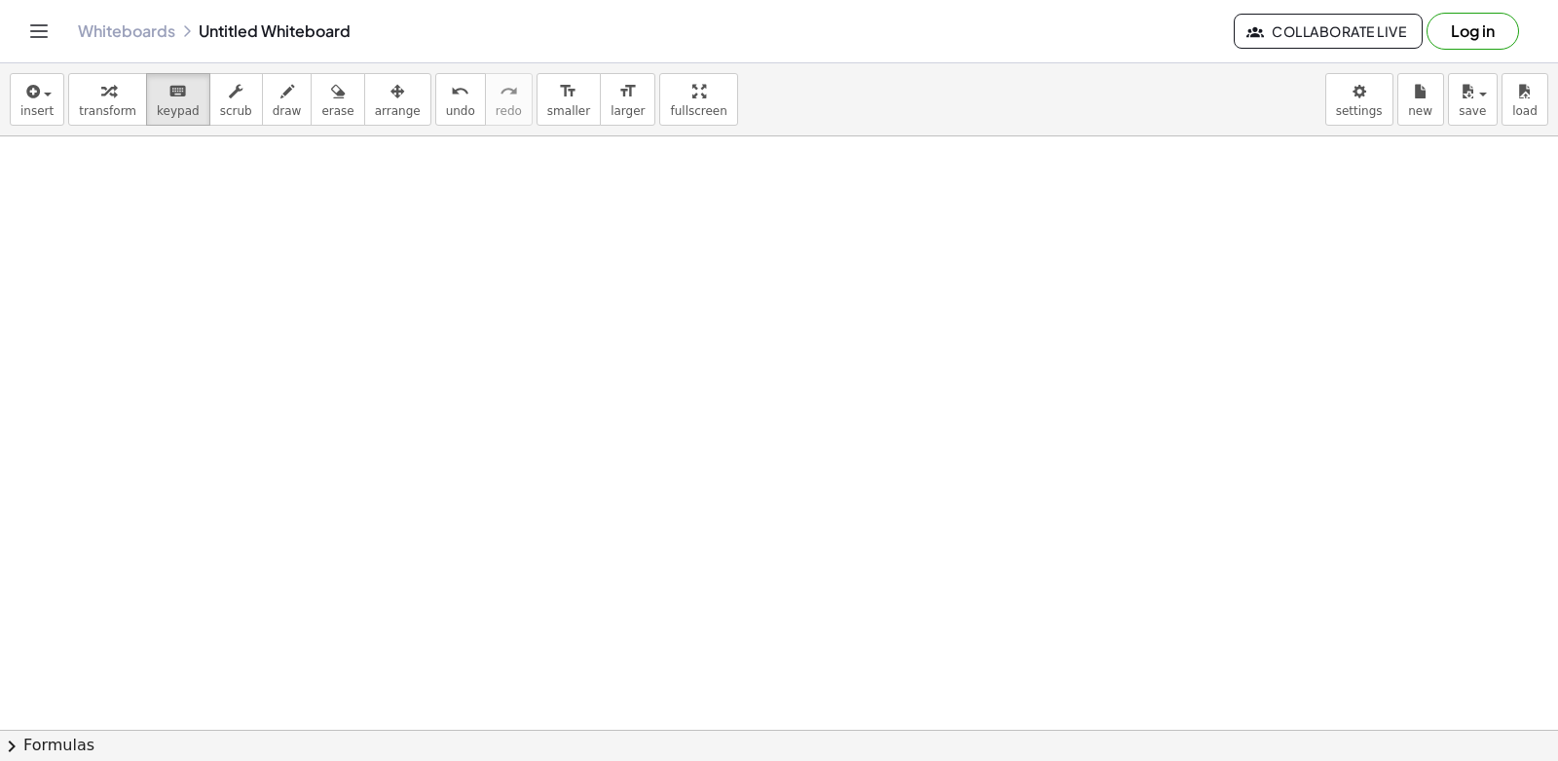
click at [110, 101] on div "button" at bounding box center [107, 90] width 57 height 23
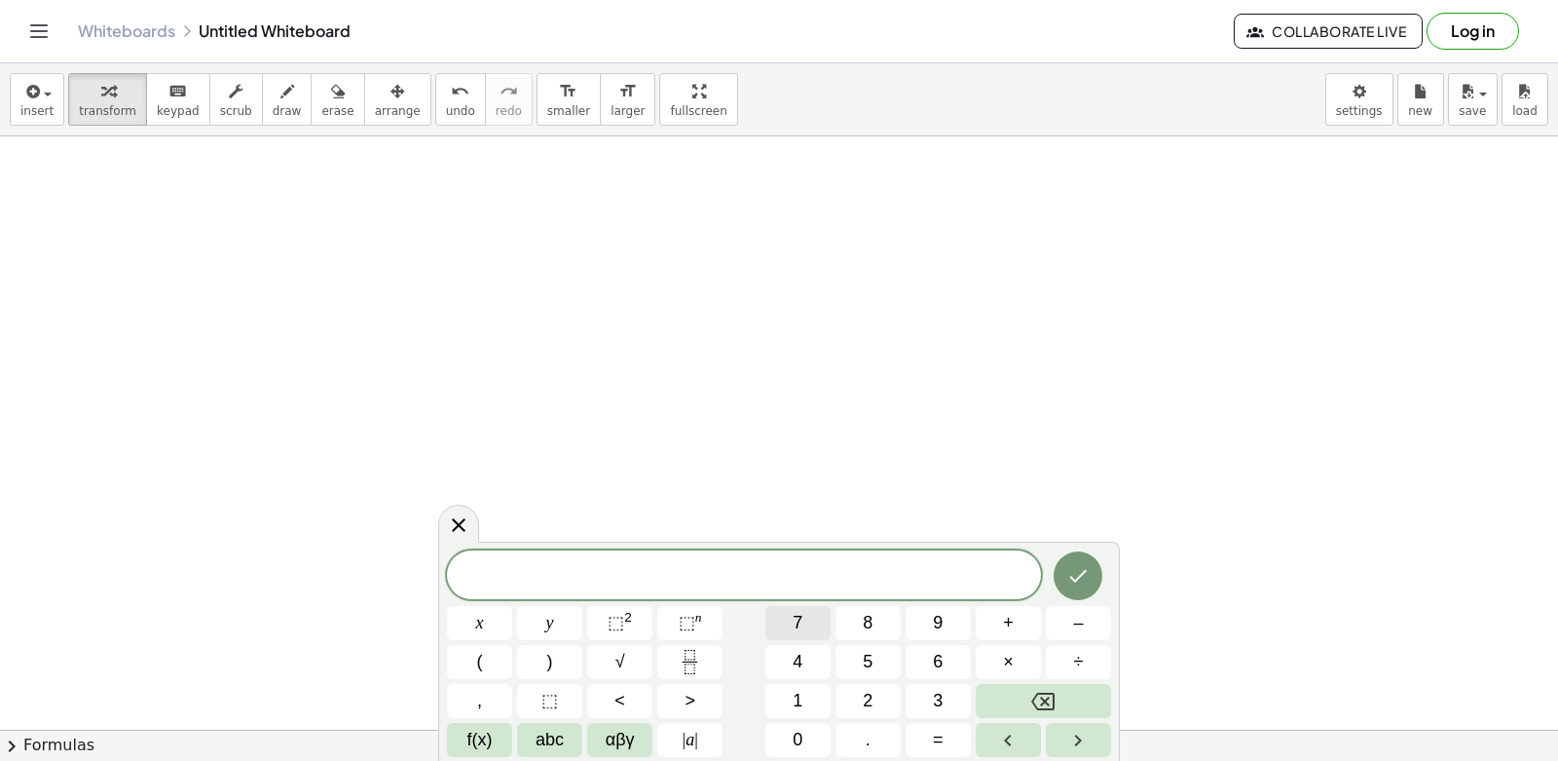
click at [789, 616] on button "7" at bounding box center [798, 623] width 65 height 34
click at [464, 629] on button "x" at bounding box center [479, 623] width 65 height 34
click at [1014, 618] on button "+" at bounding box center [1008, 623] width 65 height 34
click at [853, 681] on div "7 x + ​ x y ⬚ 2 ⬚ n 7 8 9 + – ( ) √ 4 5 6 × ÷ , ⬚ < > 1 2 3 f(x) abc αβγ | a | …" at bounding box center [779, 653] width 664 height 206
click at [878, 664] on button "5" at bounding box center [868, 662] width 65 height 34
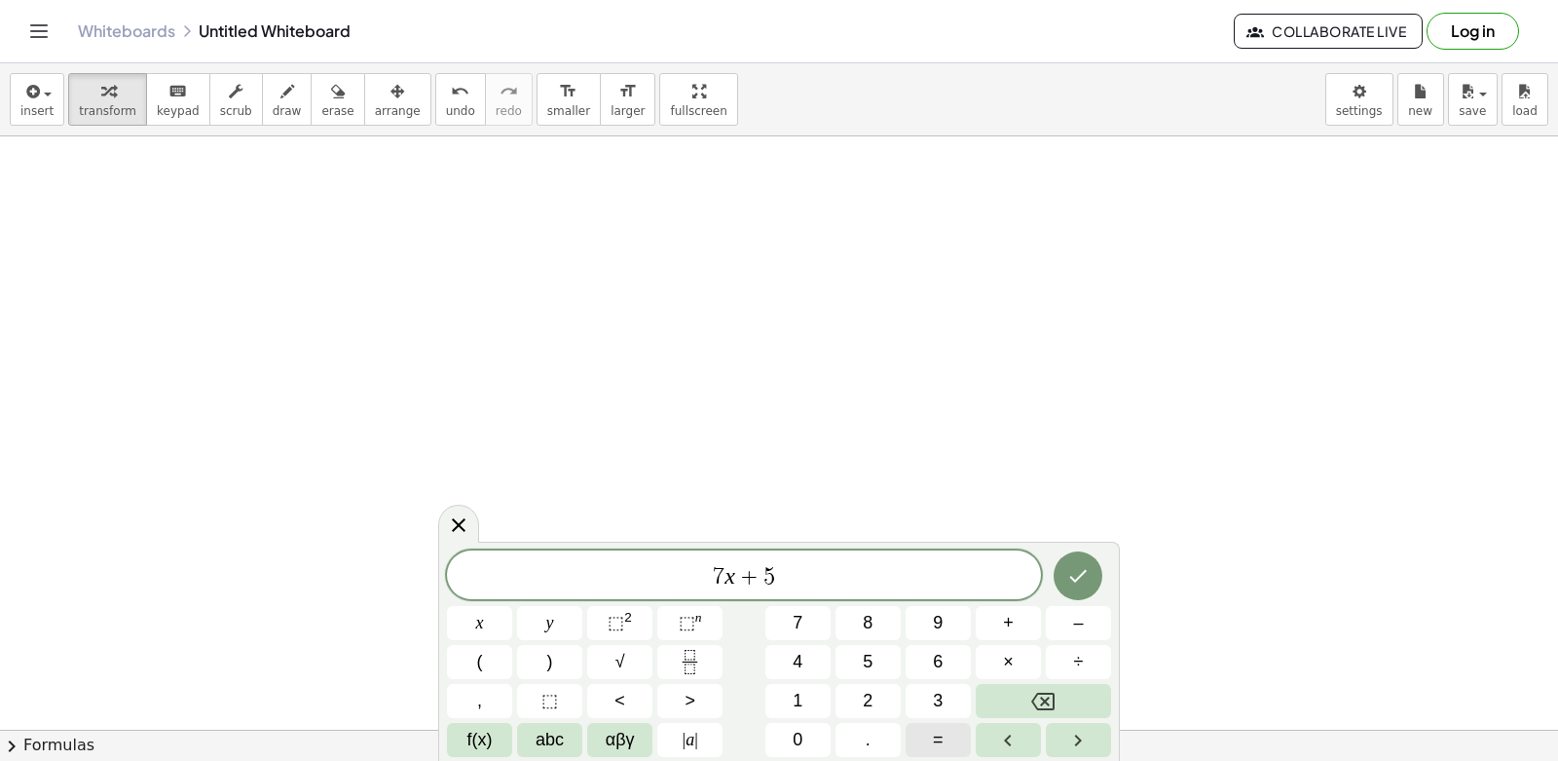
click at [947, 732] on button "=" at bounding box center [938, 740] width 65 height 34
click at [1085, 626] on button "–" at bounding box center [1078, 623] width 65 height 34
click at [818, 712] on button "1" at bounding box center [798, 701] width 65 height 34
click at [944, 655] on button "6" at bounding box center [938, 662] width 65 height 34
click at [1089, 579] on icon "Done" at bounding box center [1077, 575] width 23 height 23
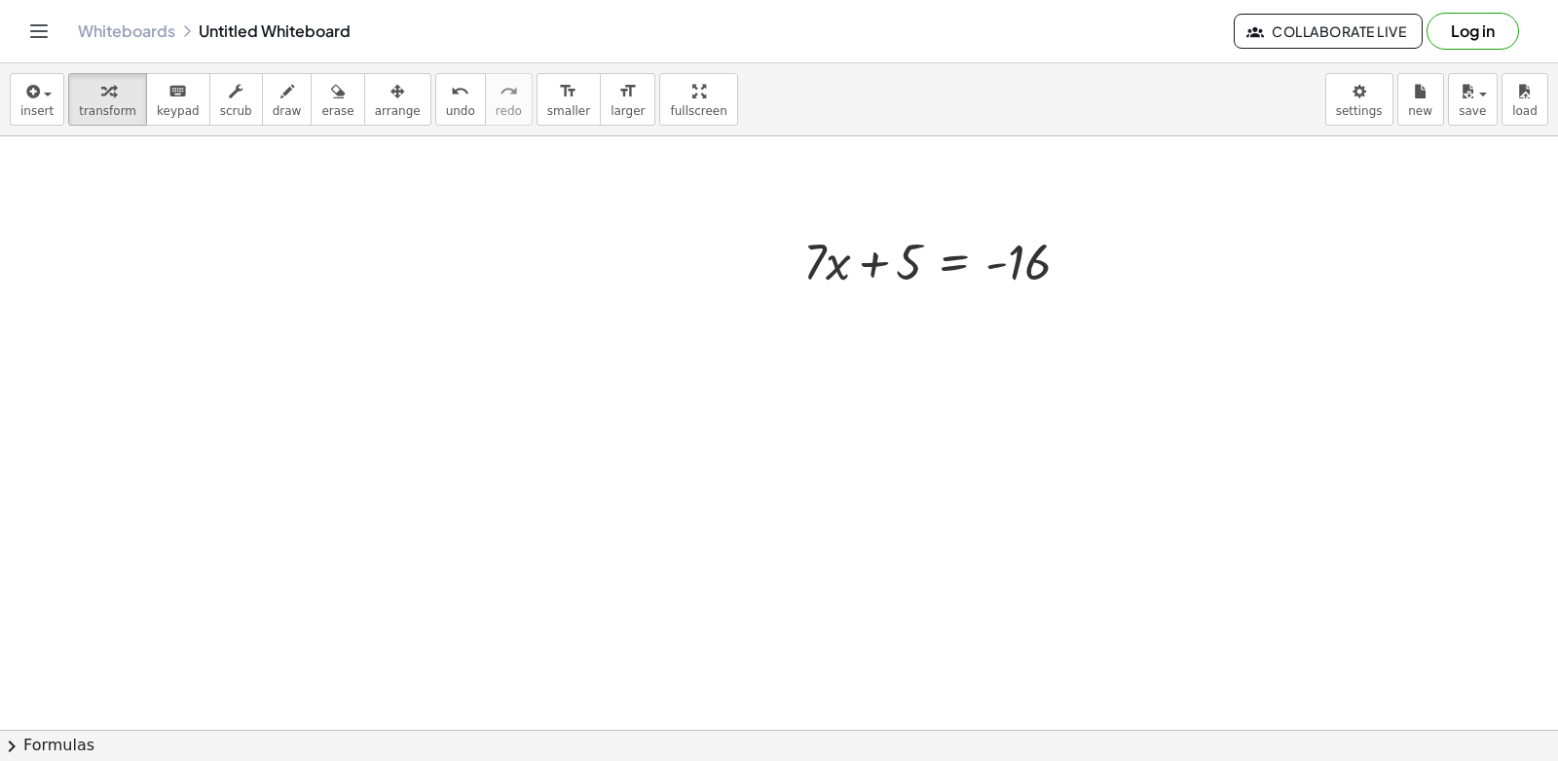
scroll to position [8596, 0]
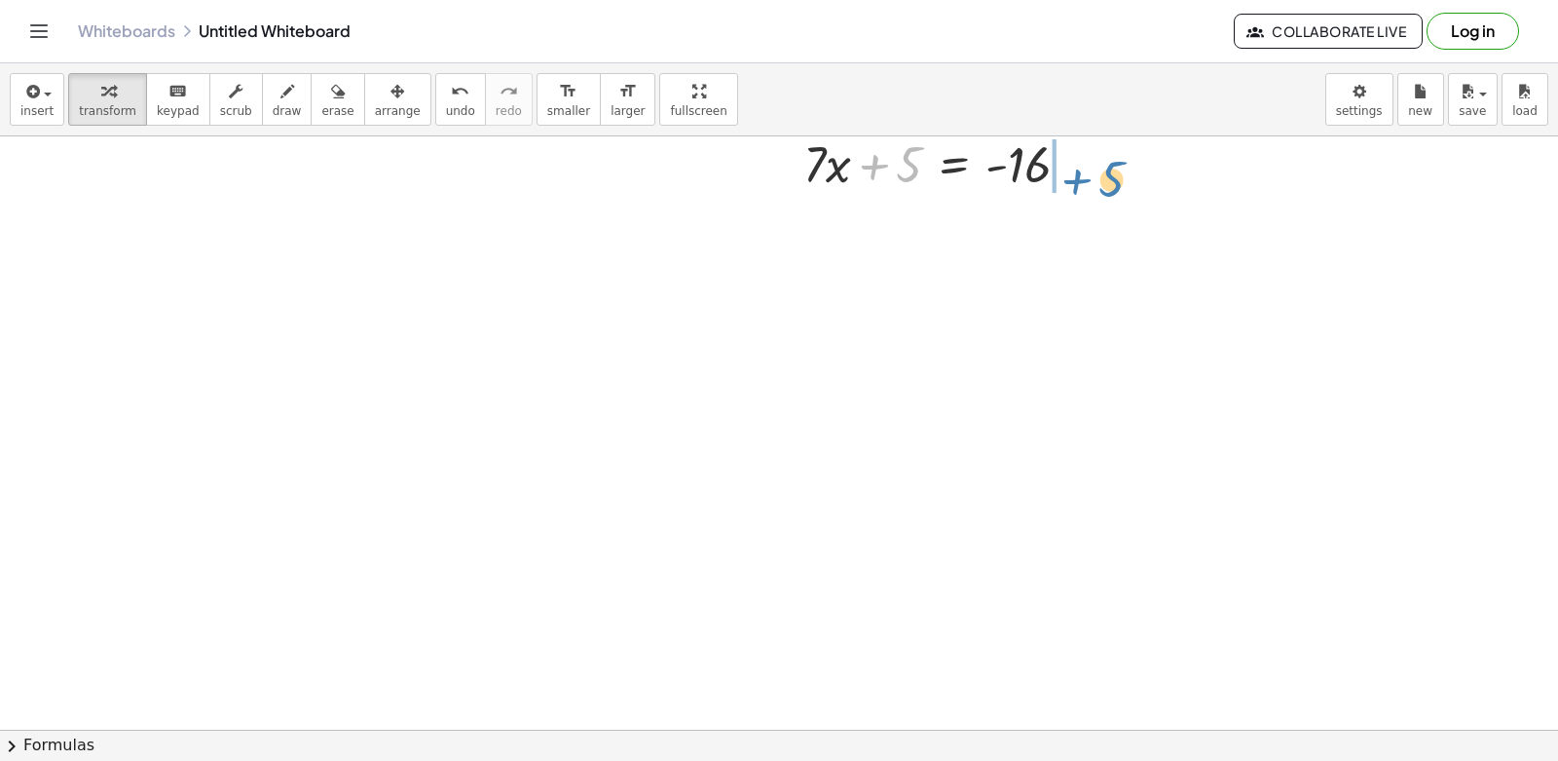
drag, startPoint x: 908, startPoint y: 159, endPoint x: 1110, endPoint y: 173, distance: 203.1
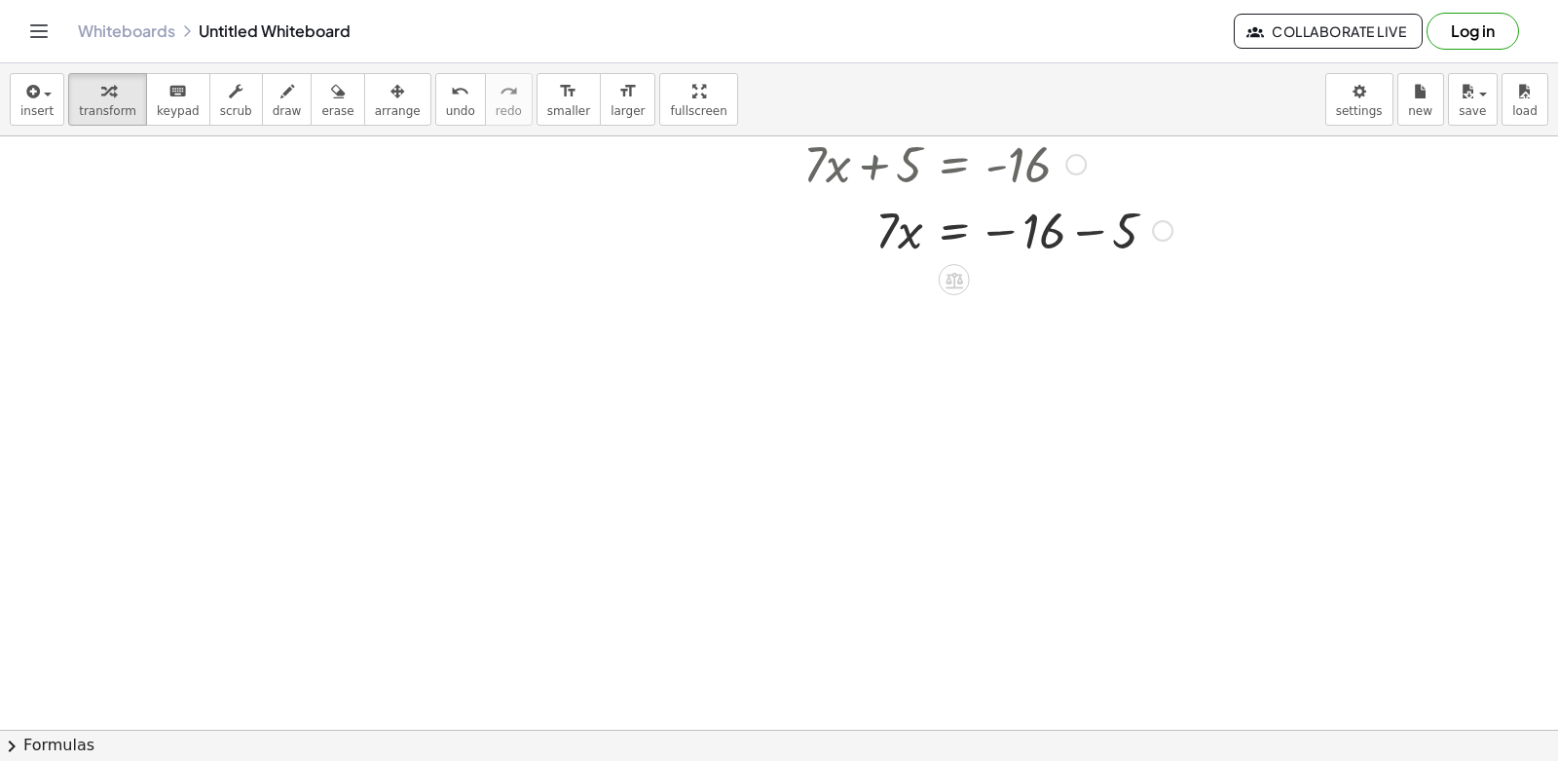
click at [1089, 227] on div at bounding box center [988, 229] width 389 height 66
drag, startPoint x: 891, startPoint y: 297, endPoint x: 1054, endPoint y: 328, distance: 165.6
click at [1042, 382] on div at bounding box center [988, 376] width 389 height 97
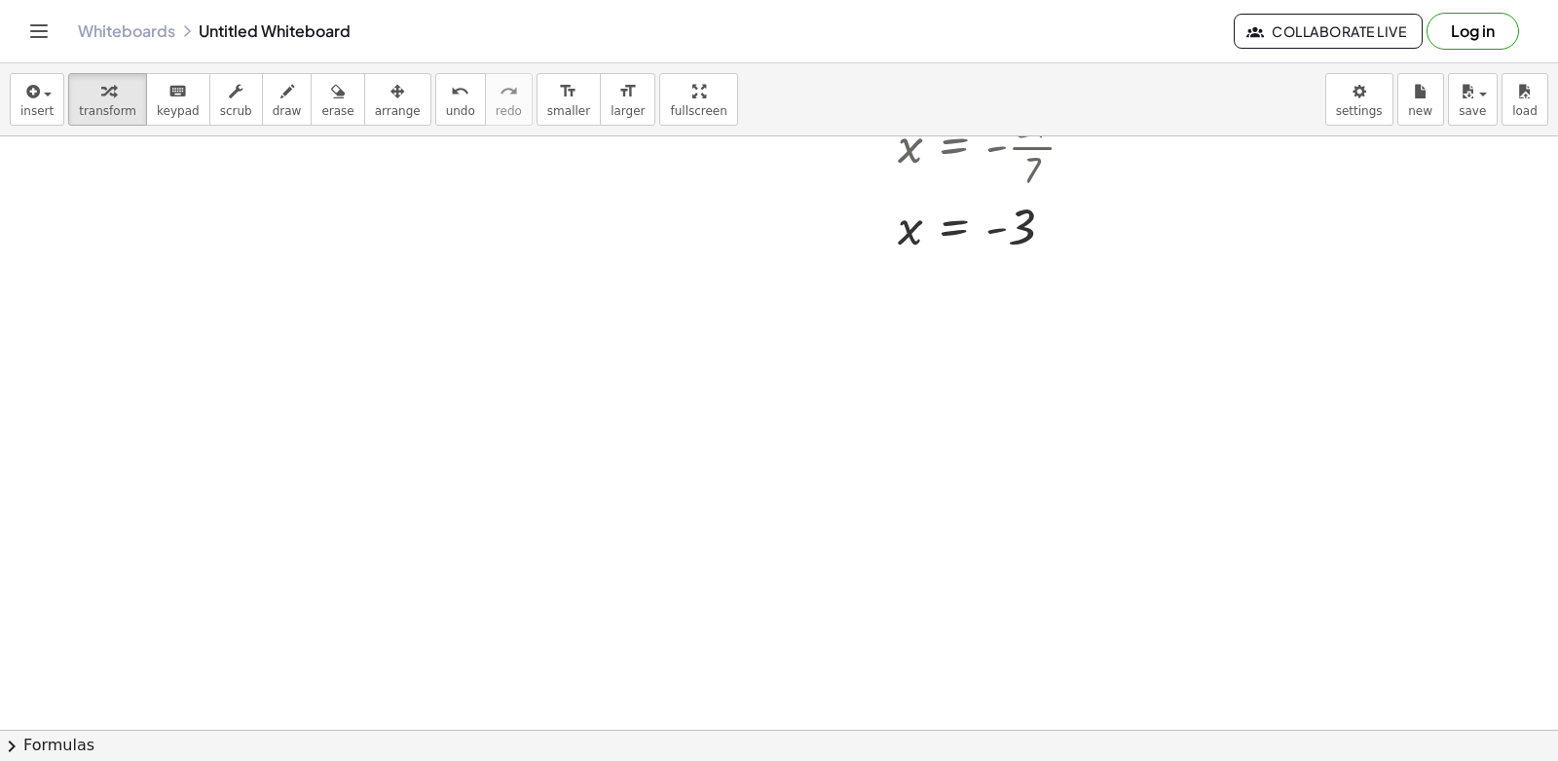
scroll to position [8897, 0]
drag, startPoint x: 788, startPoint y: 567, endPoint x: 774, endPoint y: 623, distance: 58.1
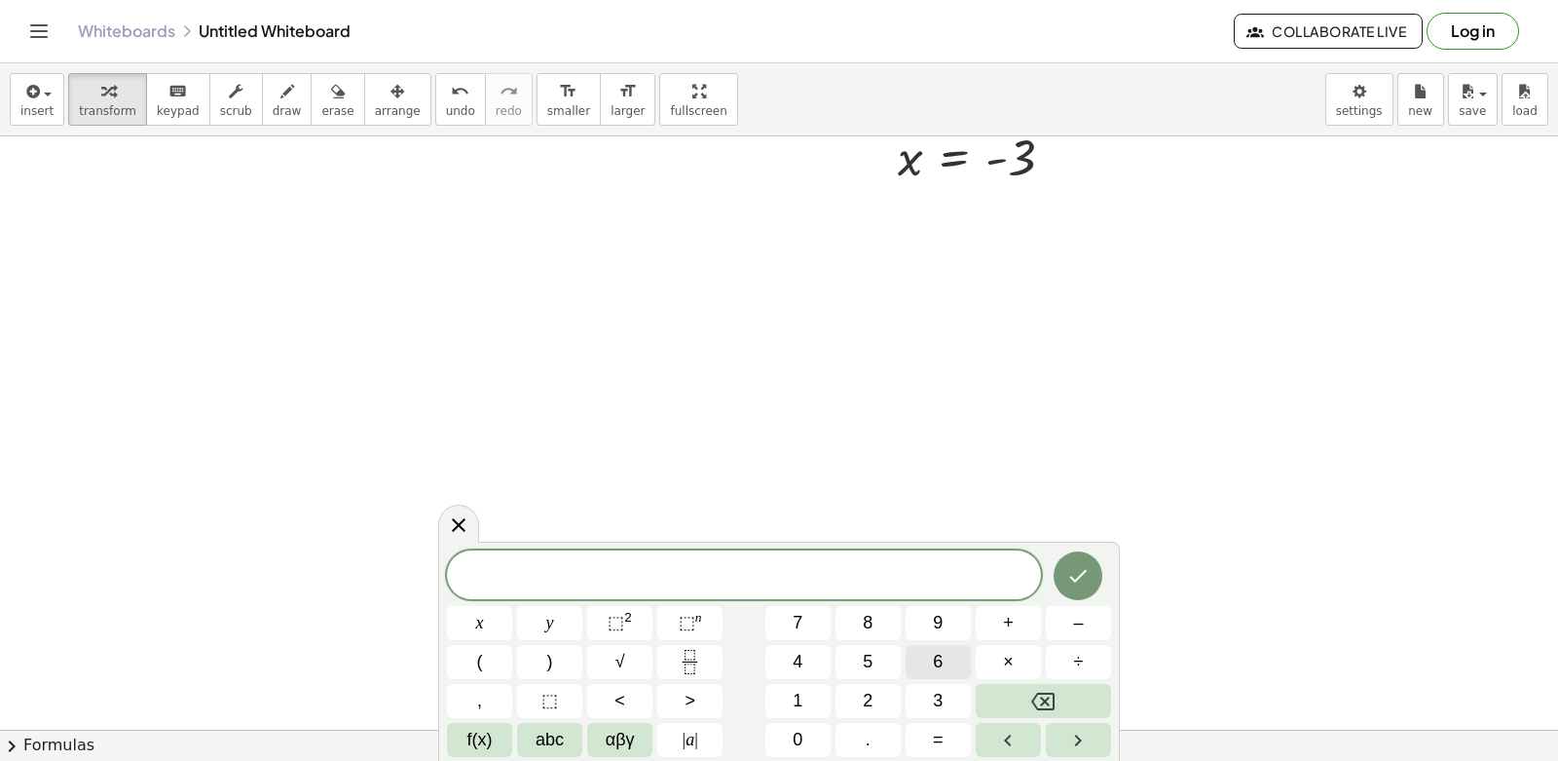
click at [944, 656] on button "6" at bounding box center [938, 662] width 65 height 34
click at [467, 622] on button "x" at bounding box center [479, 623] width 65 height 34
click at [1013, 619] on span "+" at bounding box center [1008, 623] width 11 height 26
click at [820, 703] on button "1" at bounding box center [798, 701] width 65 height 34
click at [868, 670] on span "5" at bounding box center [868, 662] width 10 height 26
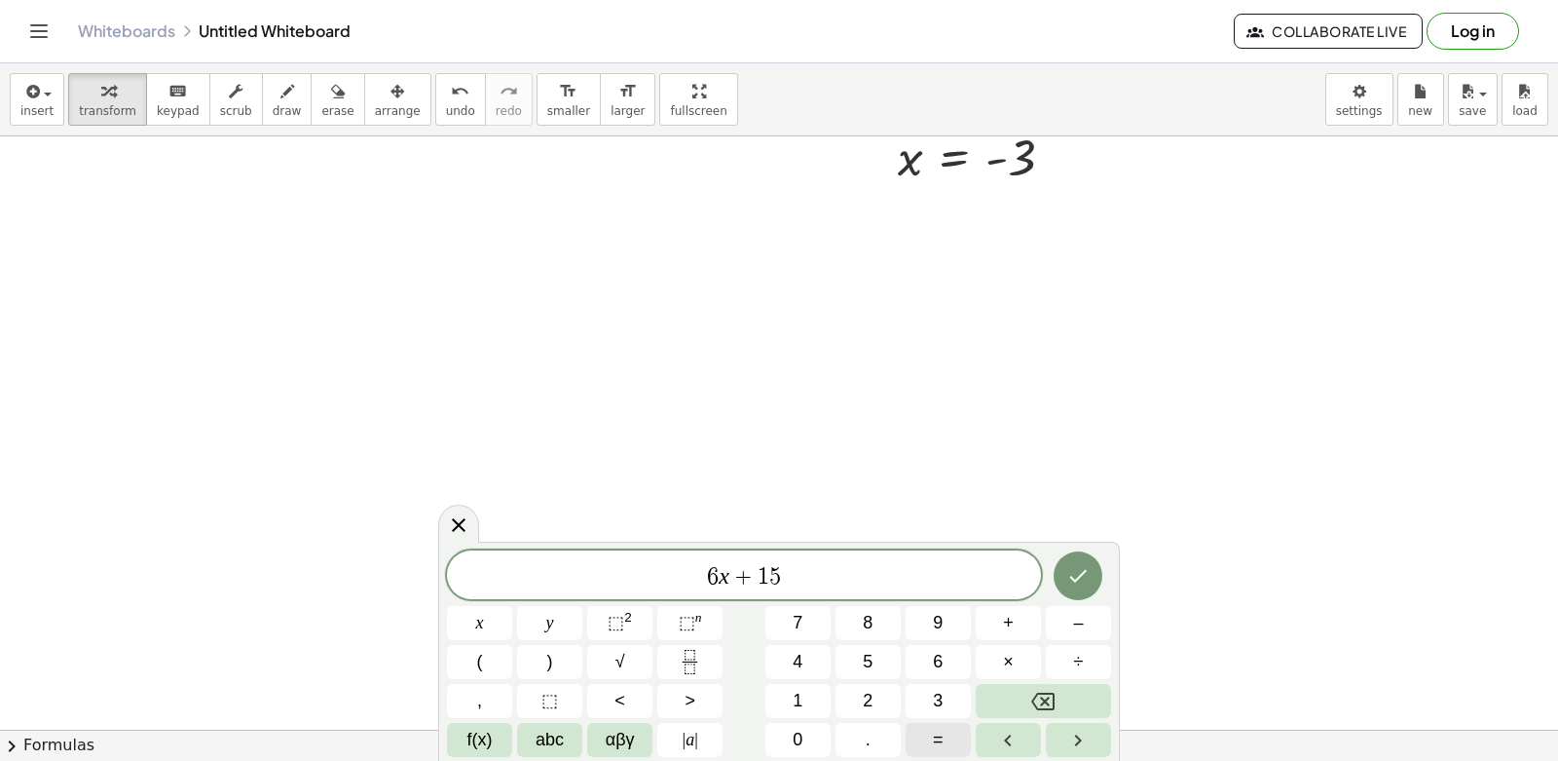
click at [952, 739] on button "=" at bounding box center [938, 740] width 65 height 34
click at [1069, 615] on button "–" at bounding box center [1078, 623] width 65 height 34
click at [947, 628] on button "9" at bounding box center [938, 623] width 65 height 34
click at [1082, 561] on button "Done" at bounding box center [1078, 575] width 49 height 49
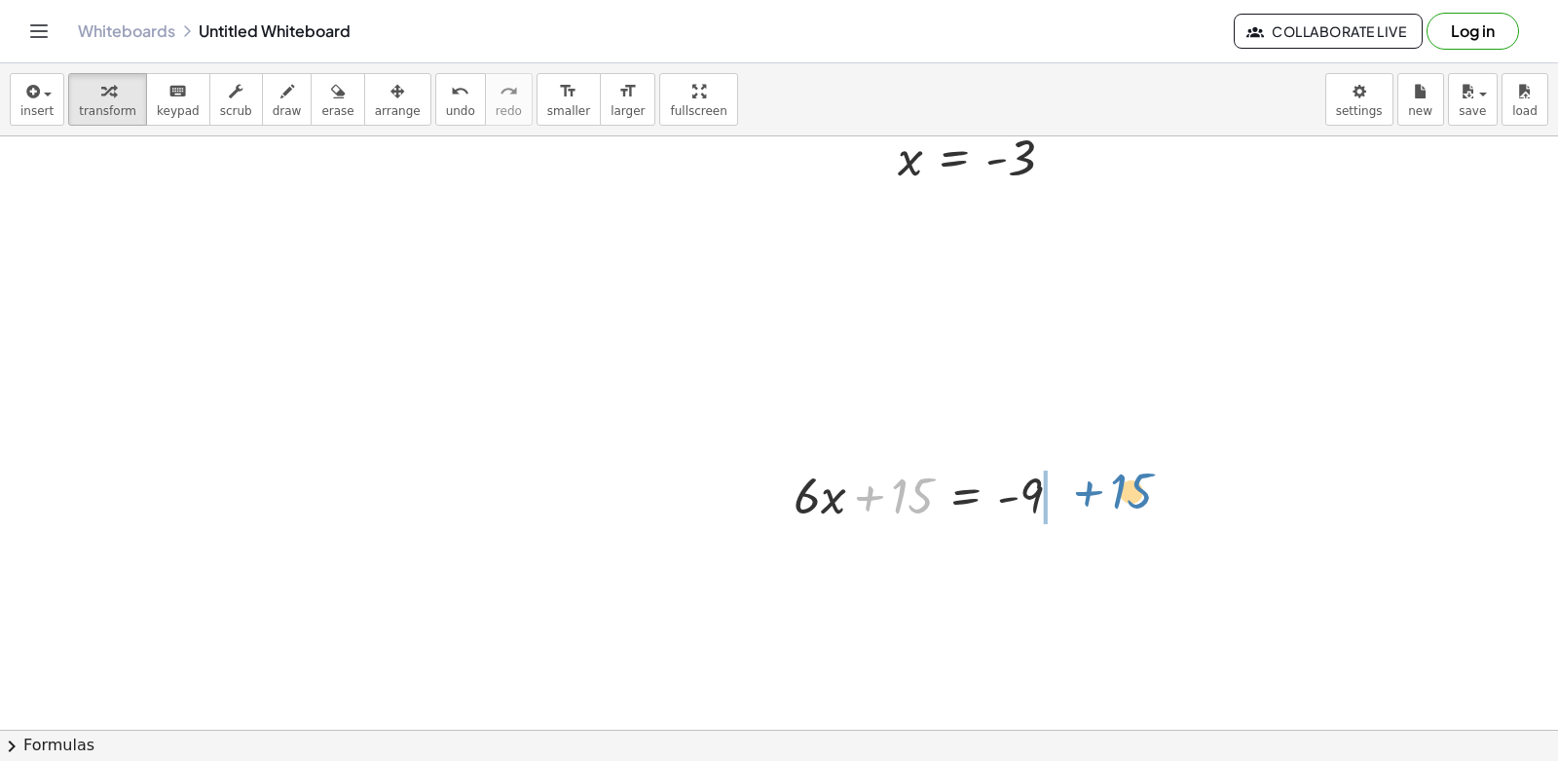
drag, startPoint x: 900, startPoint y: 481, endPoint x: 1121, endPoint y: 476, distance: 221.1
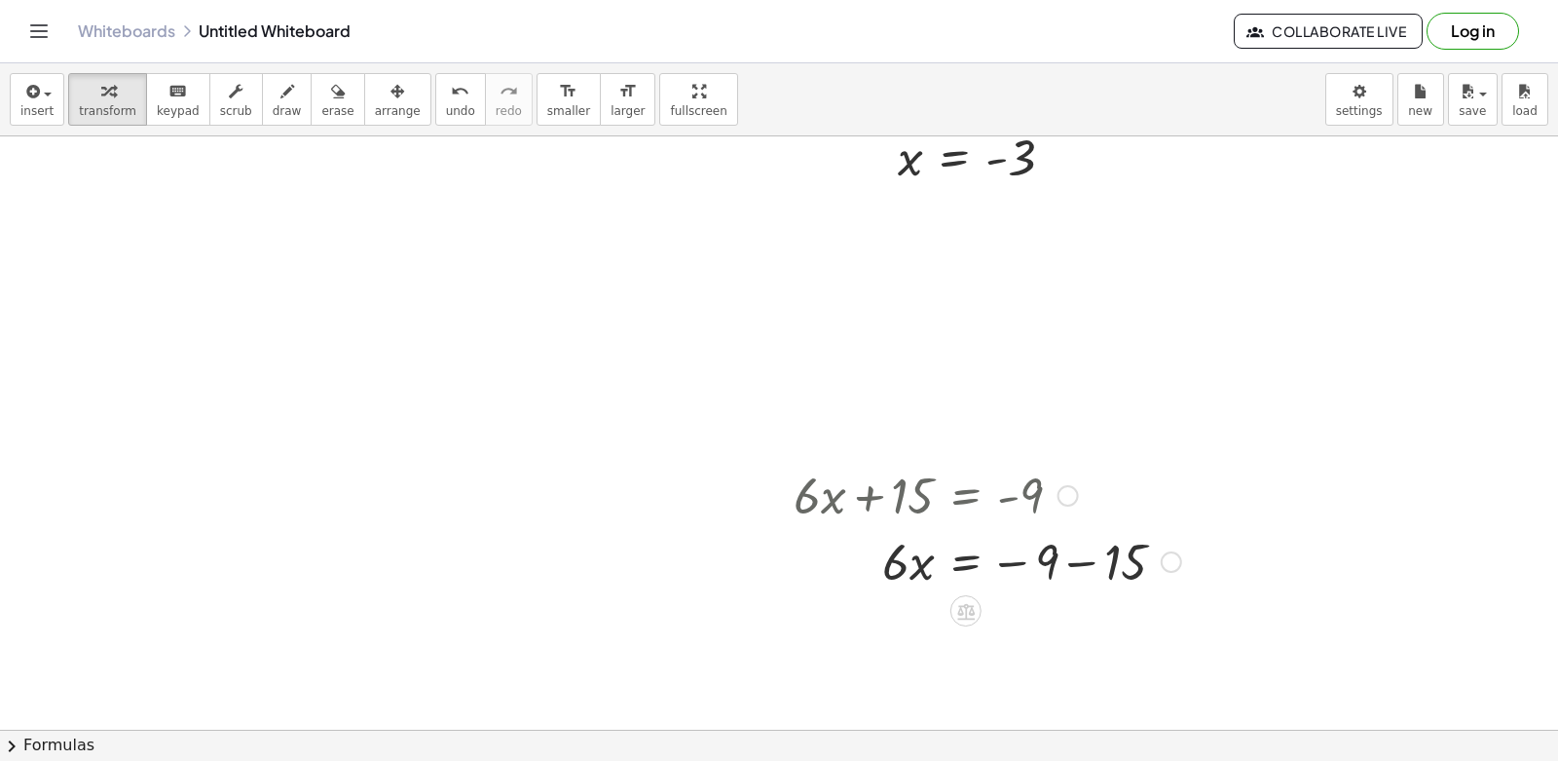
click at [1073, 562] on div at bounding box center [987, 560] width 407 height 66
drag, startPoint x: 892, startPoint y: 630, endPoint x: 1044, endPoint y: 685, distance: 161.4
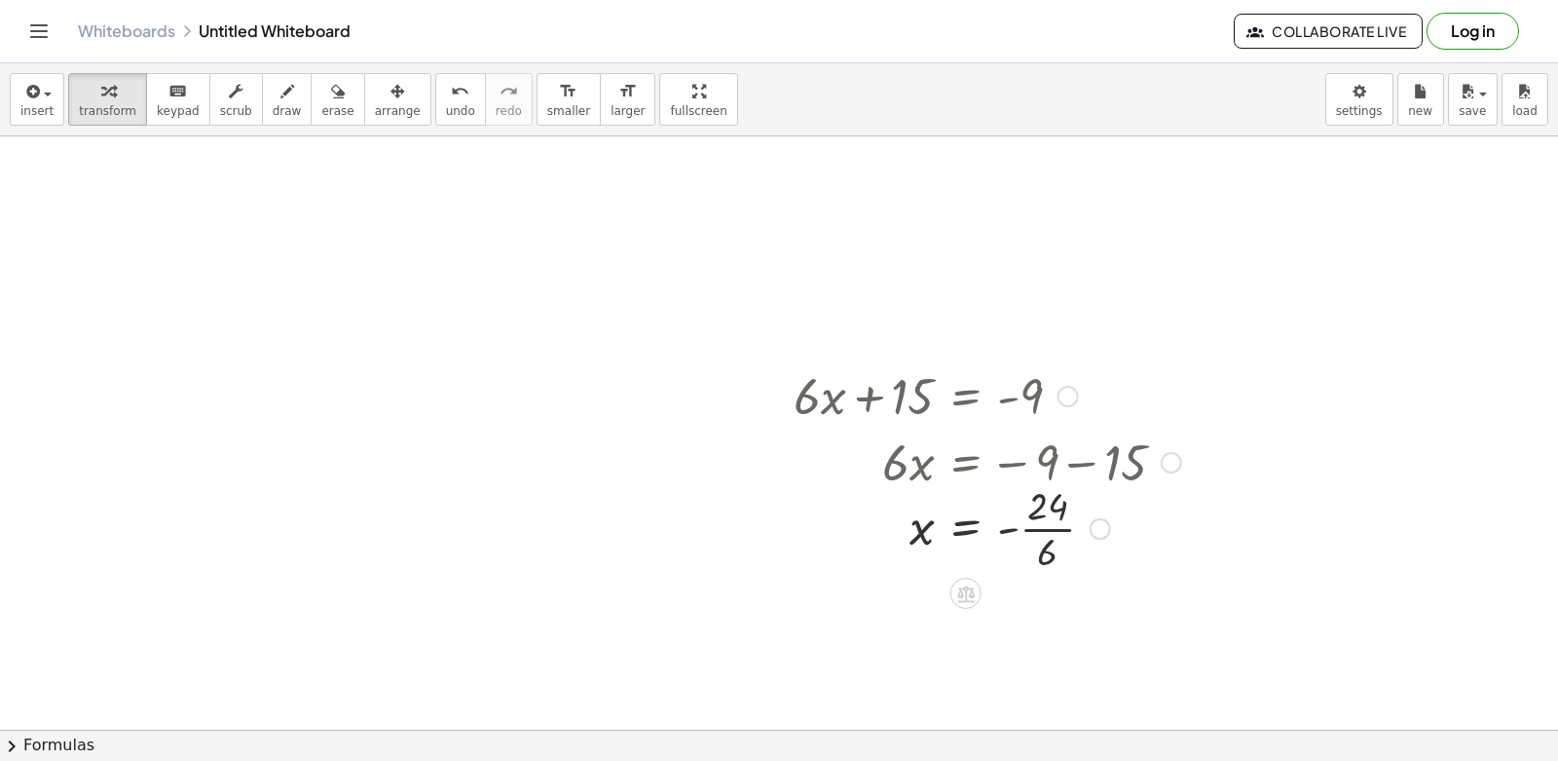
scroll to position [9092, 0]
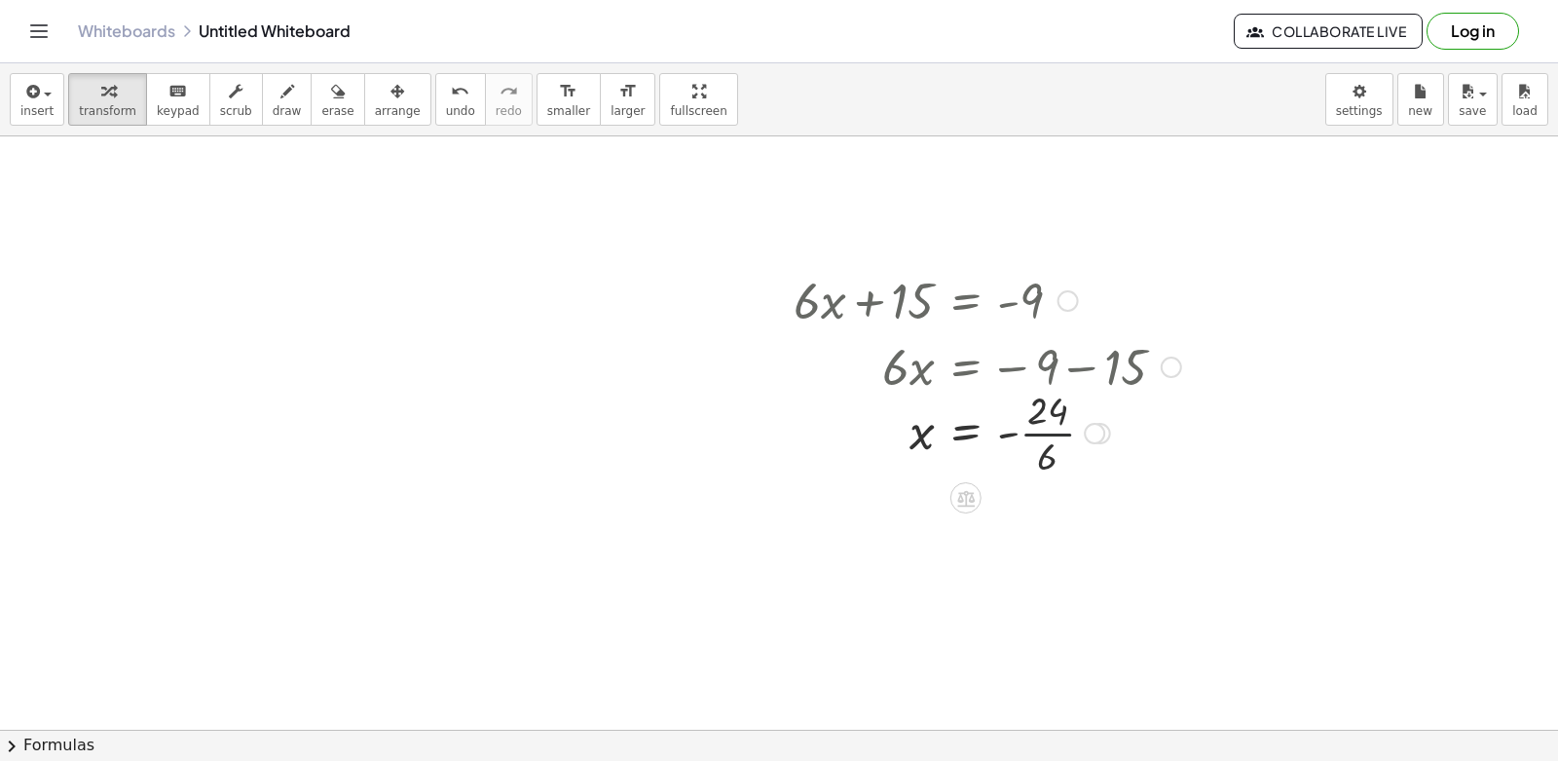
click at [1062, 432] on div at bounding box center [987, 431] width 407 height 97
